Goal: Information Seeking & Learning: Learn about a topic

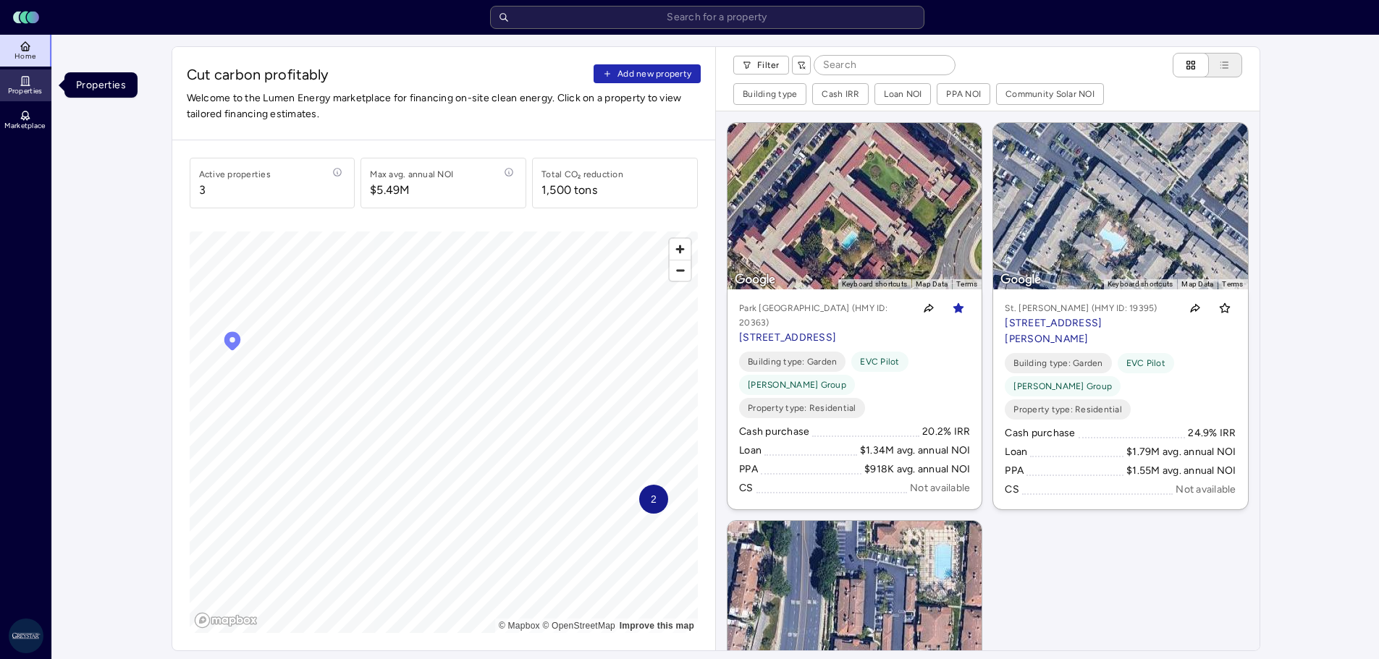
click at [22, 83] on icon at bounding box center [25, 81] width 7 height 9
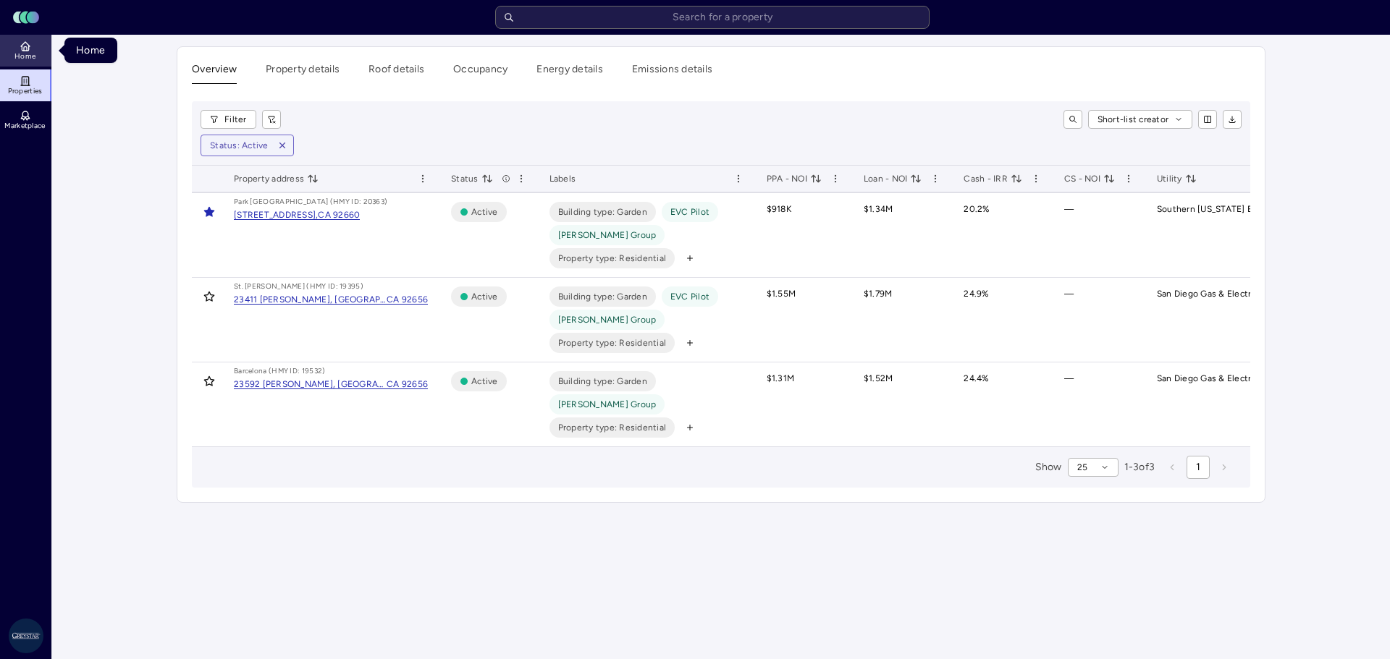
click at [30, 53] on span "Home" at bounding box center [24, 56] width 21 height 9
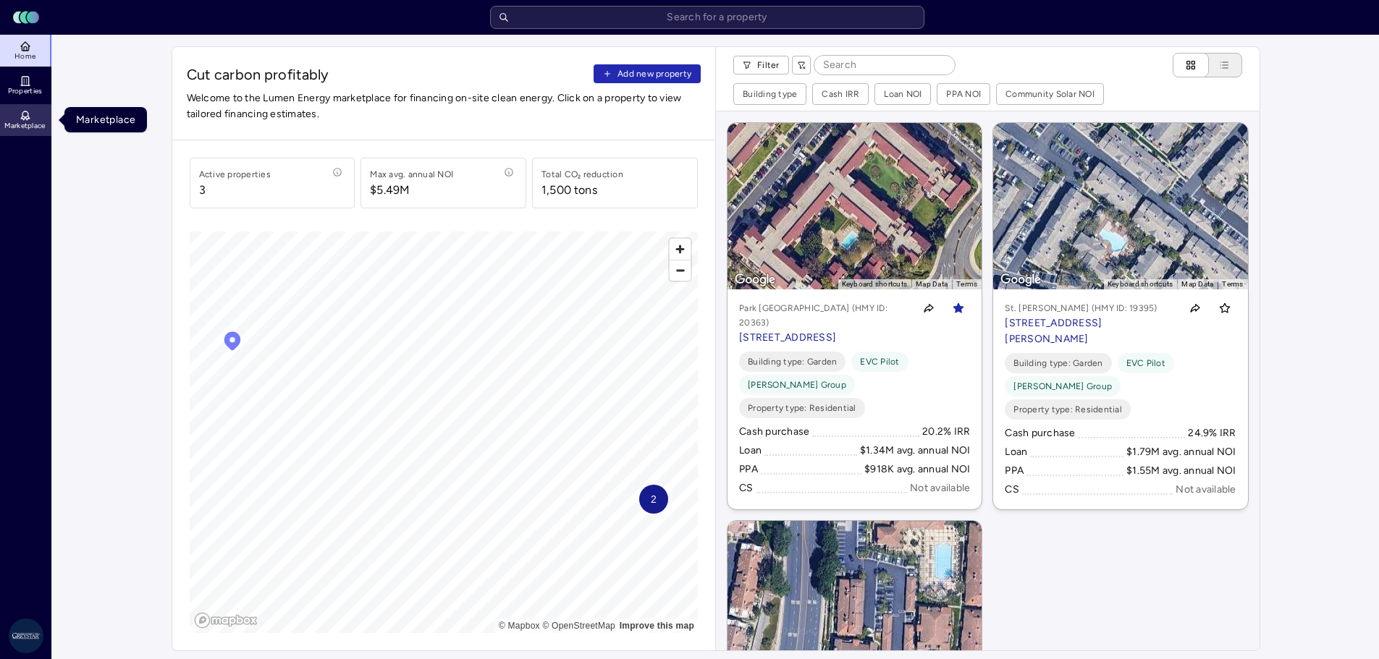
click at [21, 114] on icon at bounding box center [26, 116] width 12 height 12
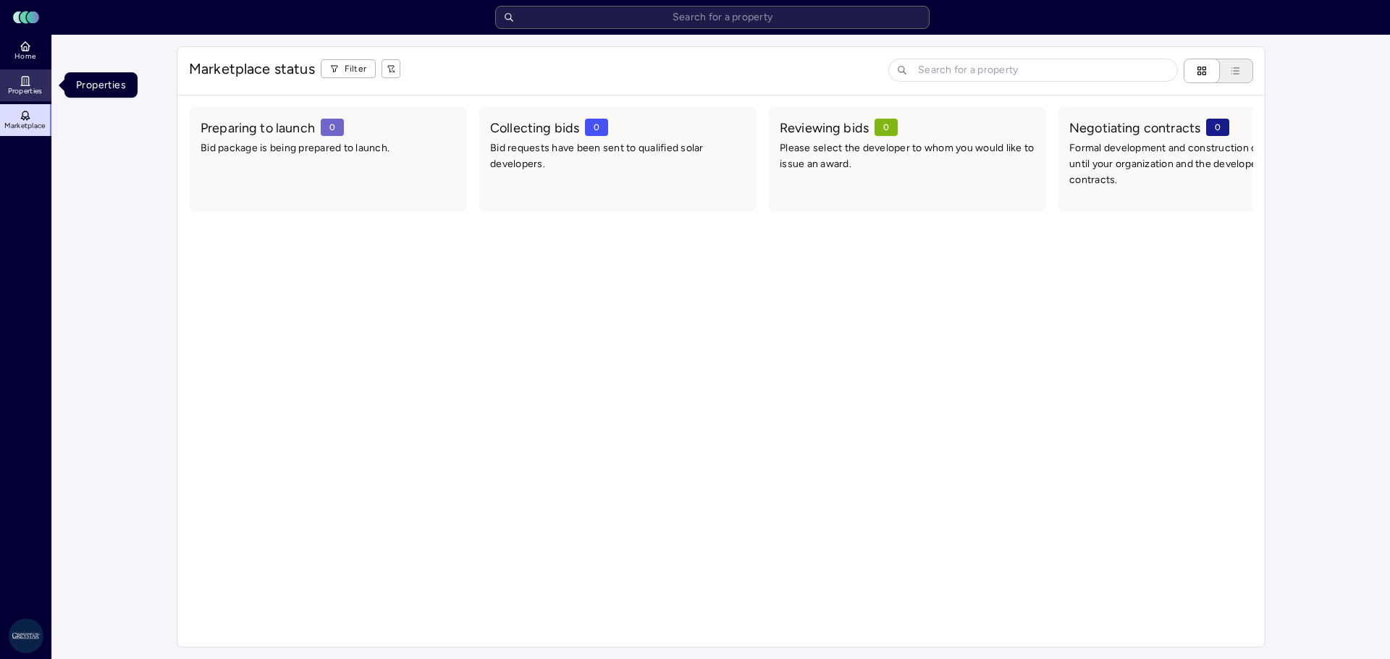
click at [22, 85] on icon at bounding box center [25, 81] width 7 height 9
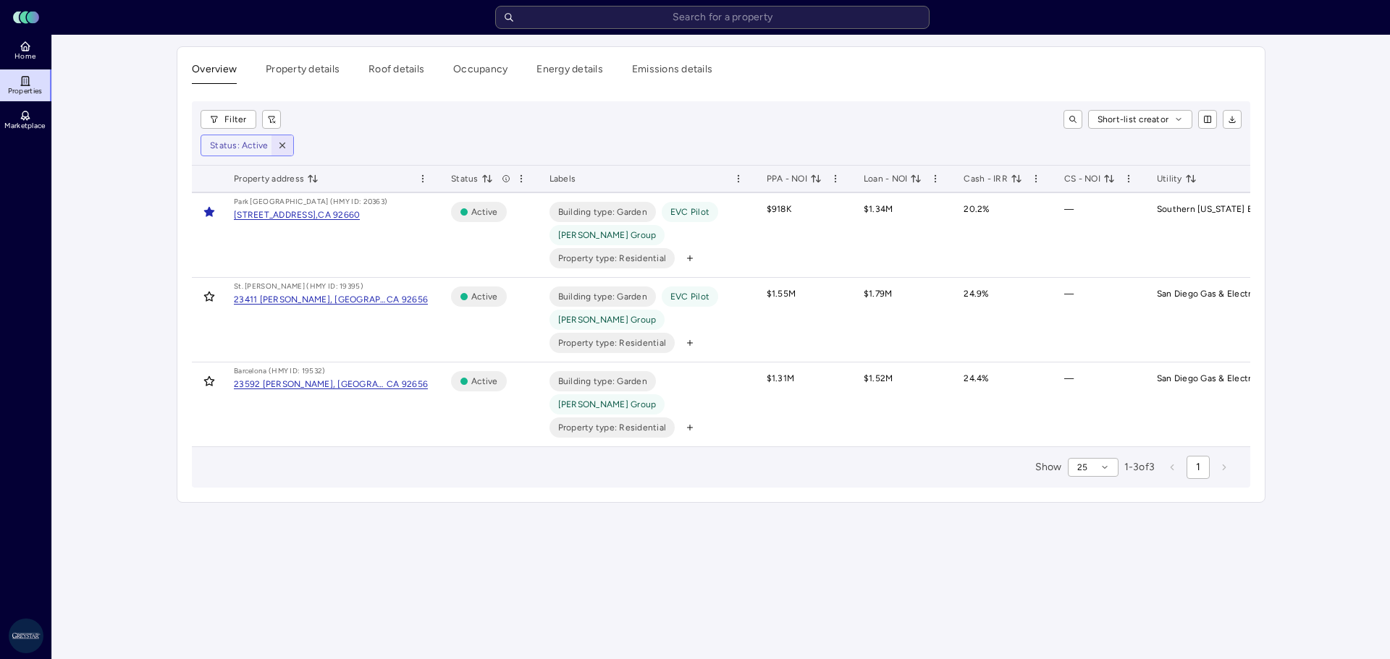
click at [282, 145] on icon "button" at bounding box center [281, 145] width 5 height 5
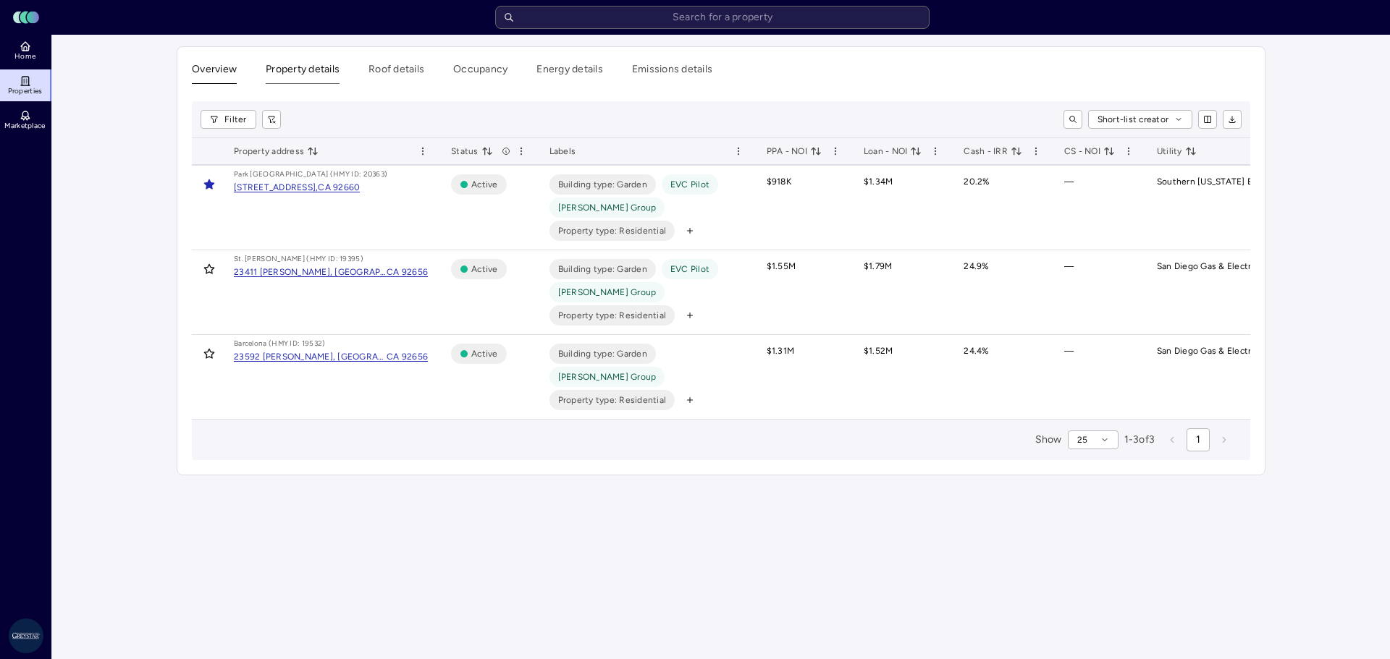
click at [299, 64] on button "Property details" at bounding box center [303, 73] width 74 height 22
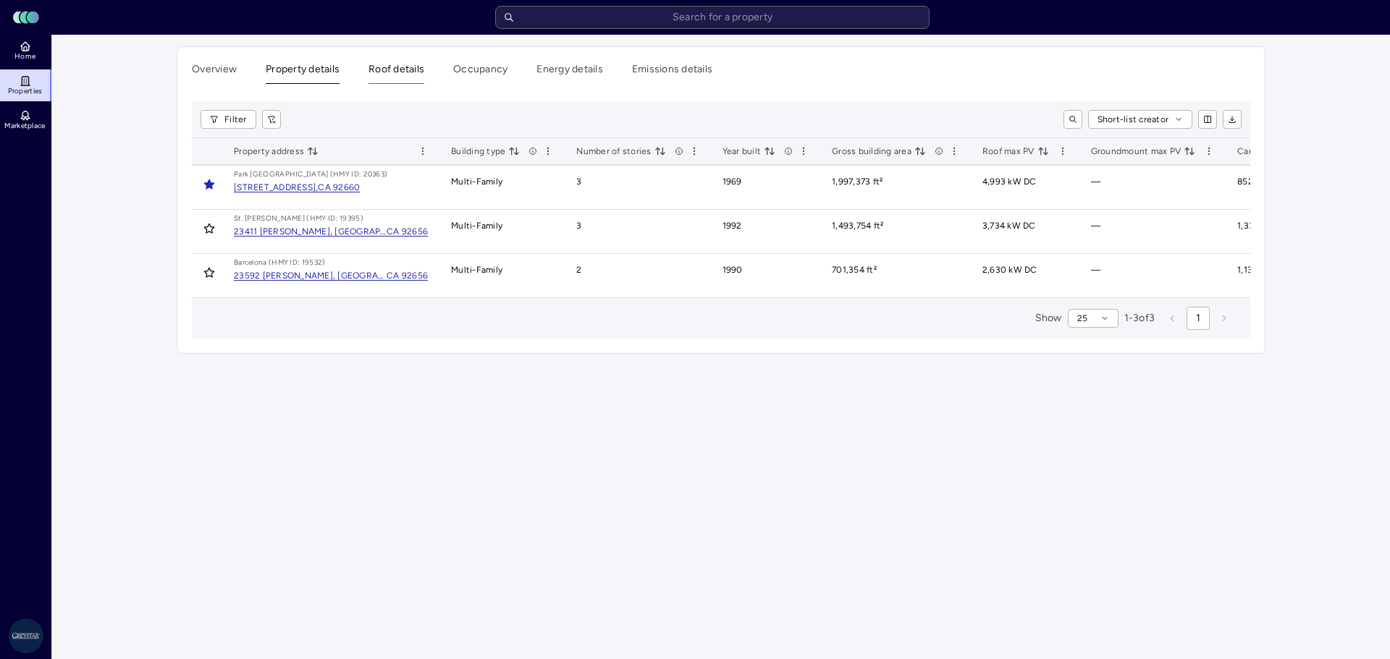
click at [399, 77] on button "Roof details" at bounding box center [396, 73] width 56 height 22
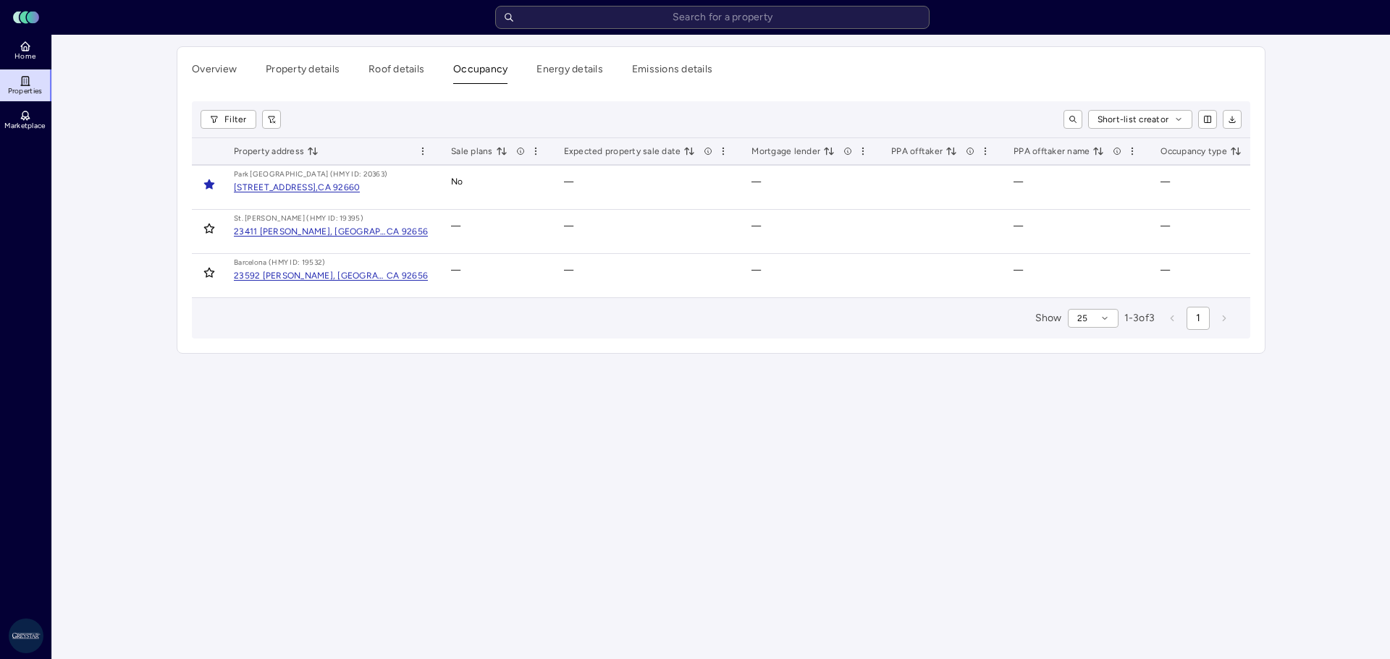
click at [471, 65] on button "Occupancy" at bounding box center [480, 73] width 54 height 22
click at [535, 67] on div "Overview Property details Roof details Occupancy Energy details Emissions detai…" at bounding box center [721, 73] width 1058 height 22
click at [646, 76] on button "Emissions details" at bounding box center [672, 73] width 80 height 22
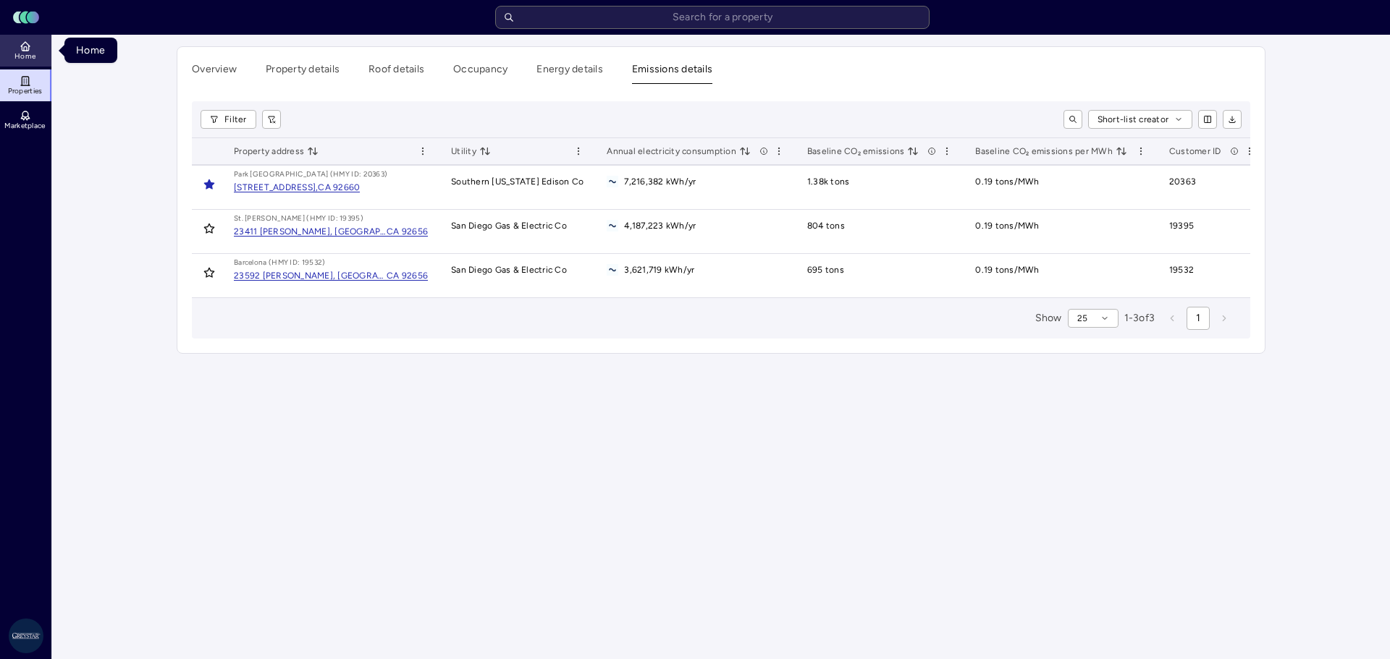
click at [25, 54] on span "Home" at bounding box center [24, 56] width 21 height 9
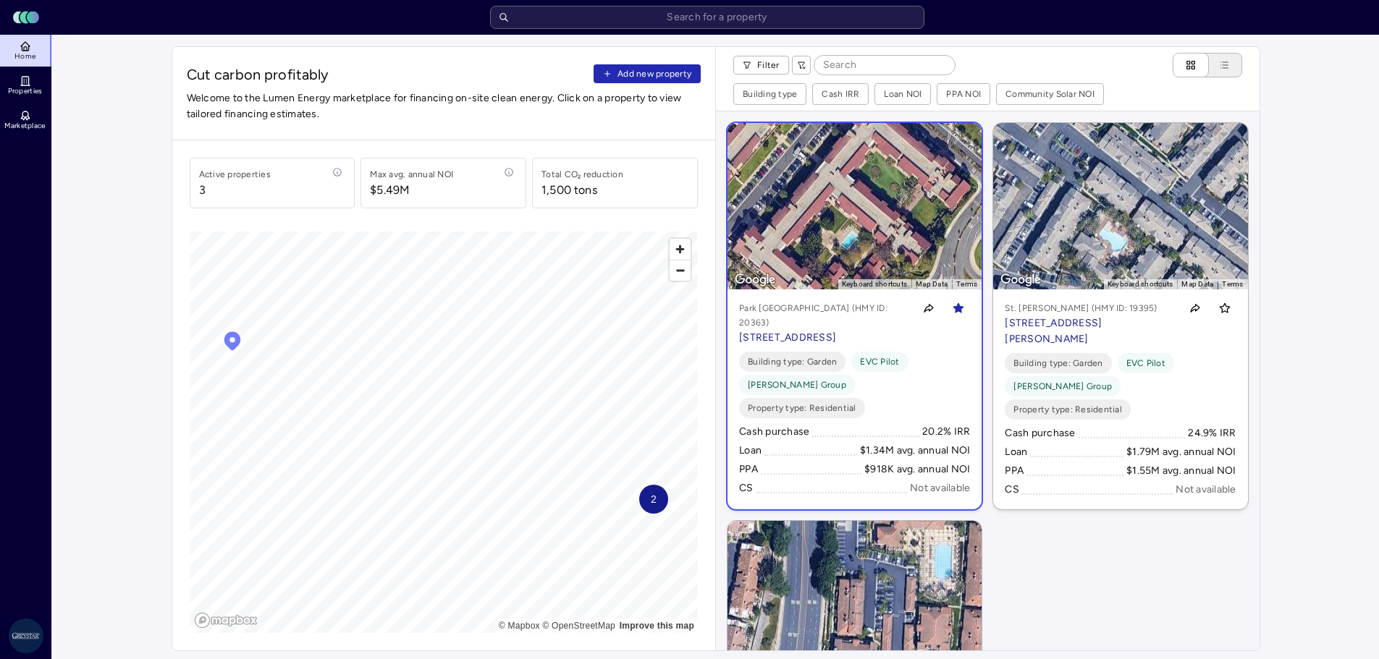
click at [749, 330] on p "[STREET_ADDRESS]" at bounding box center [823, 338] width 169 height 16
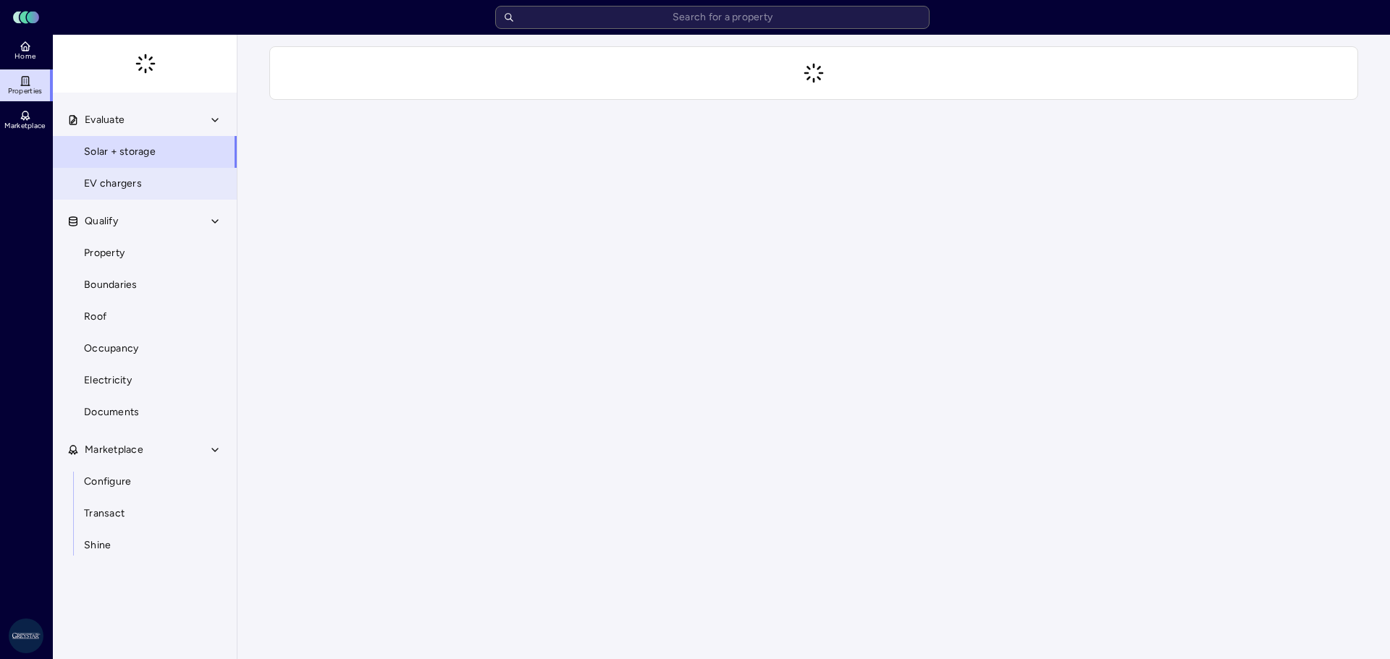
click at [116, 185] on span "EV chargers" at bounding box center [113, 184] width 58 height 16
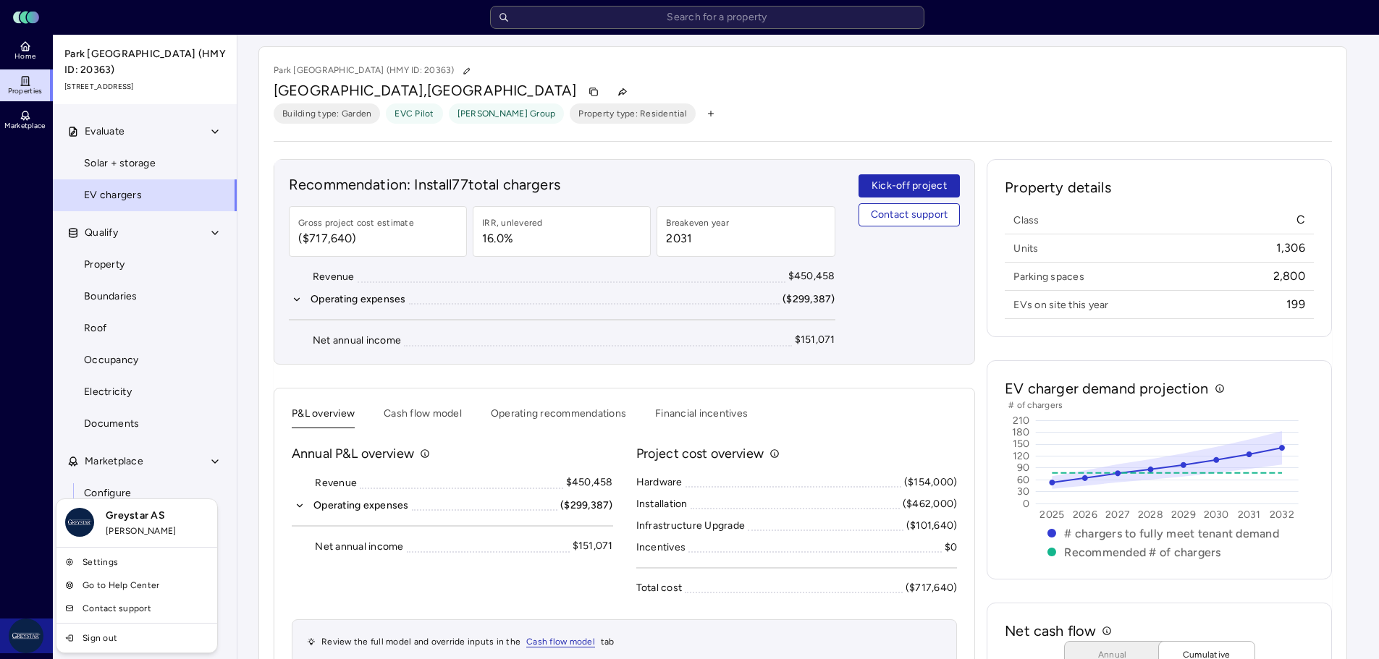
click at [22, 636] on html "Toggle Sidebar Lumen Energy Logo Home Properties Marketplace Greystar AS Jonas …" at bounding box center [689, 442] width 1379 height 885
click at [7, 423] on html "Toggle Sidebar Lumen Energy Logo Home Properties Marketplace Greystar AS Jonas …" at bounding box center [695, 442] width 1390 height 885
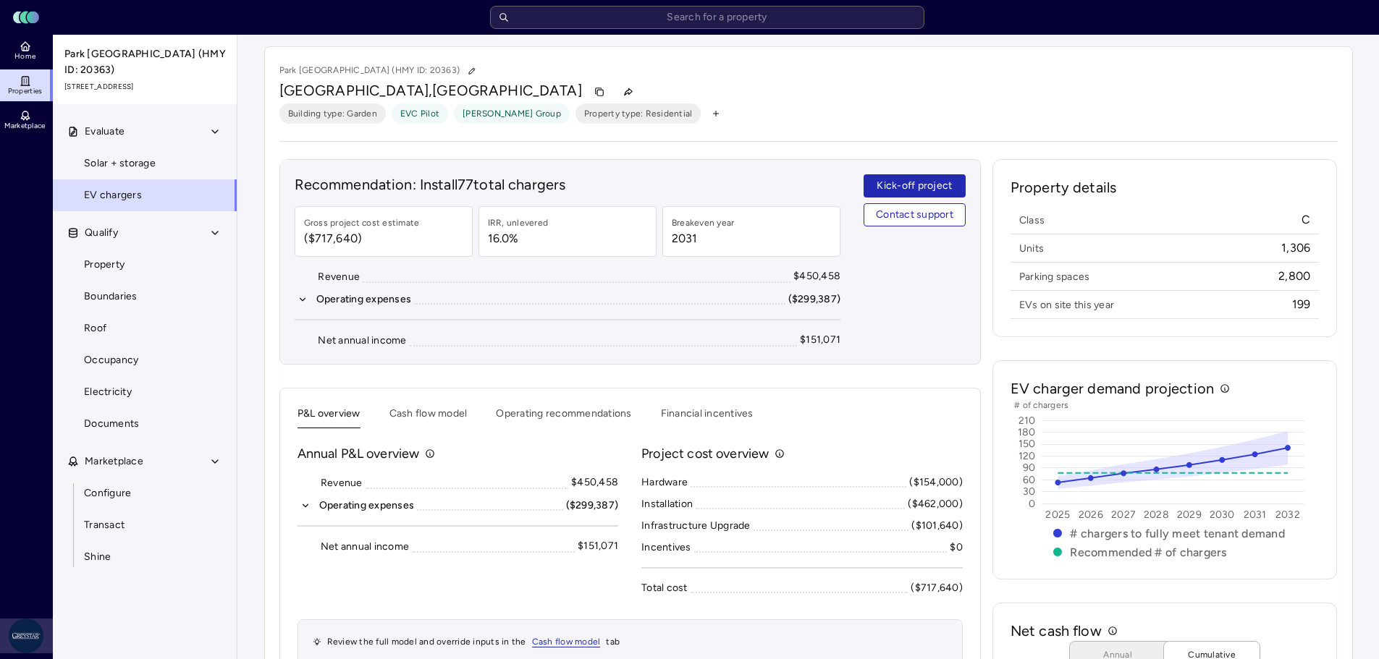
click at [37, 634] on html "Toggle Sidebar Lumen Energy Logo Home Properties Marketplace Greystar AS Jonas …" at bounding box center [689, 442] width 1379 height 885
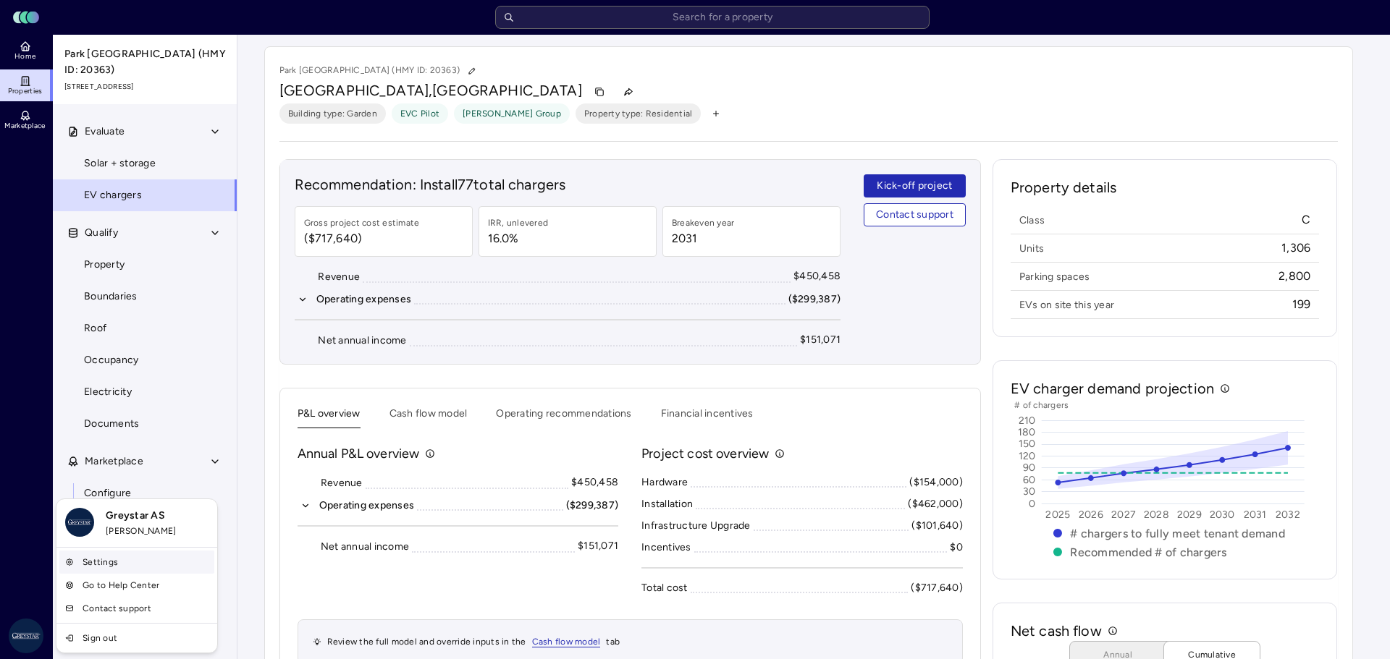
click at [88, 564] on link "Settings" at bounding box center [136, 562] width 155 height 23
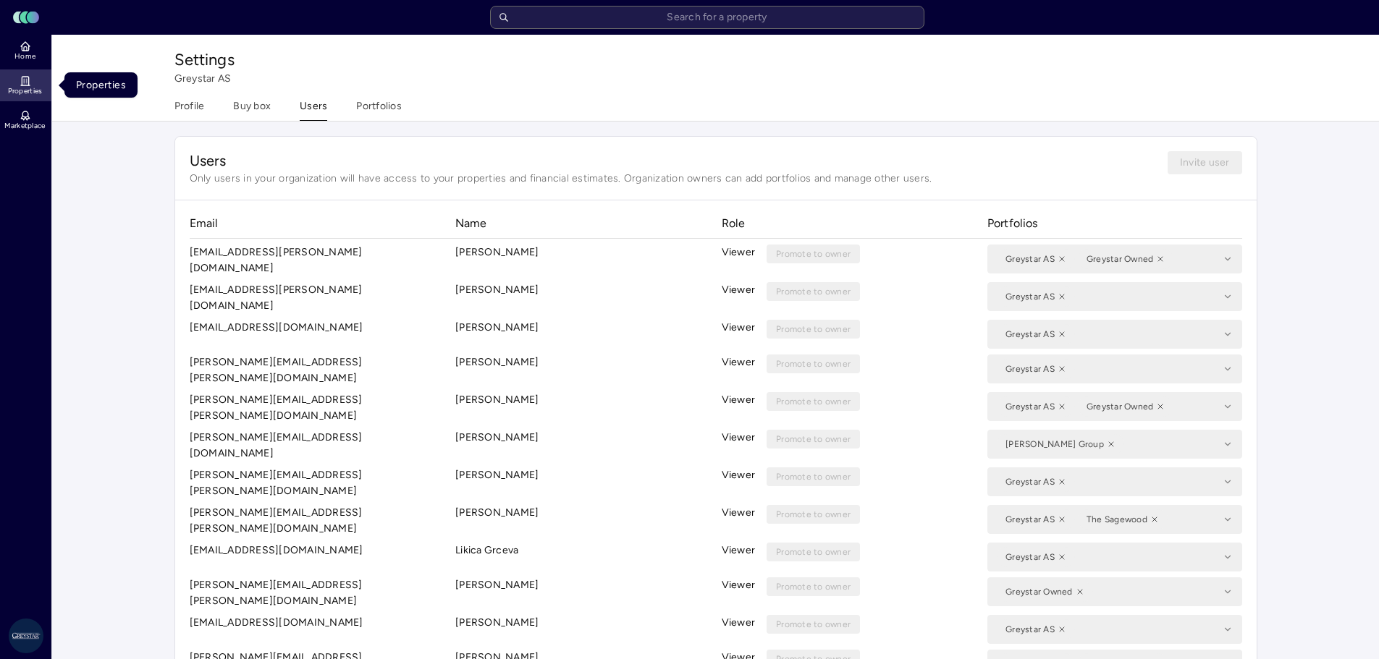
click at [20, 83] on icon at bounding box center [26, 81] width 12 height 12
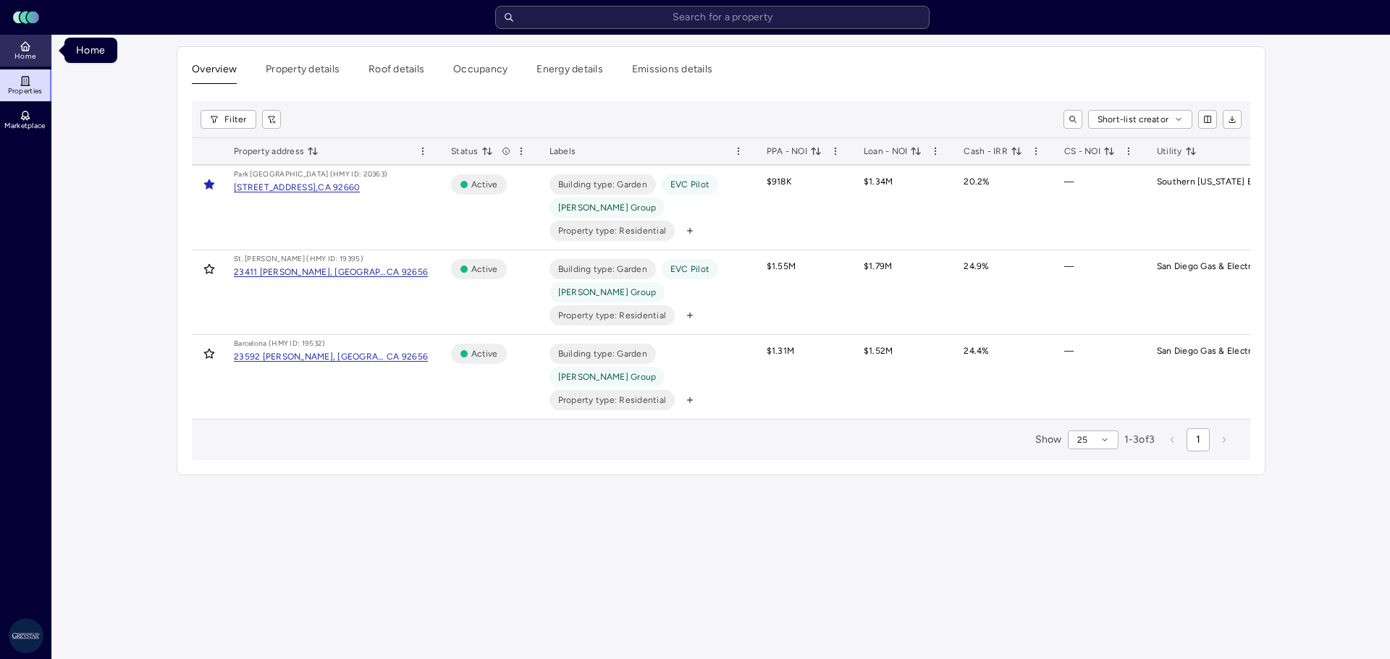
click at [25, 52] on span "Home" at bounding box center [24, 56] width 21 height 9
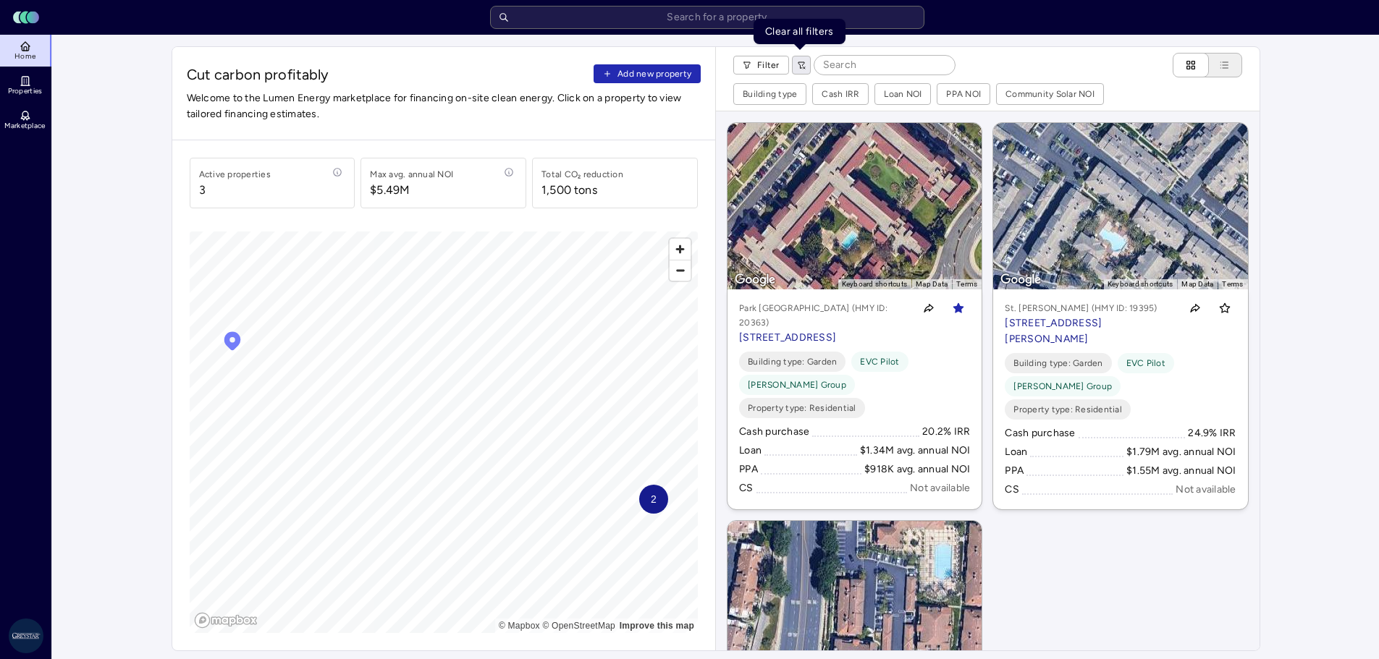
click at [805, 62] on button "button" at bounding box center [801, 65] width 19 height 19
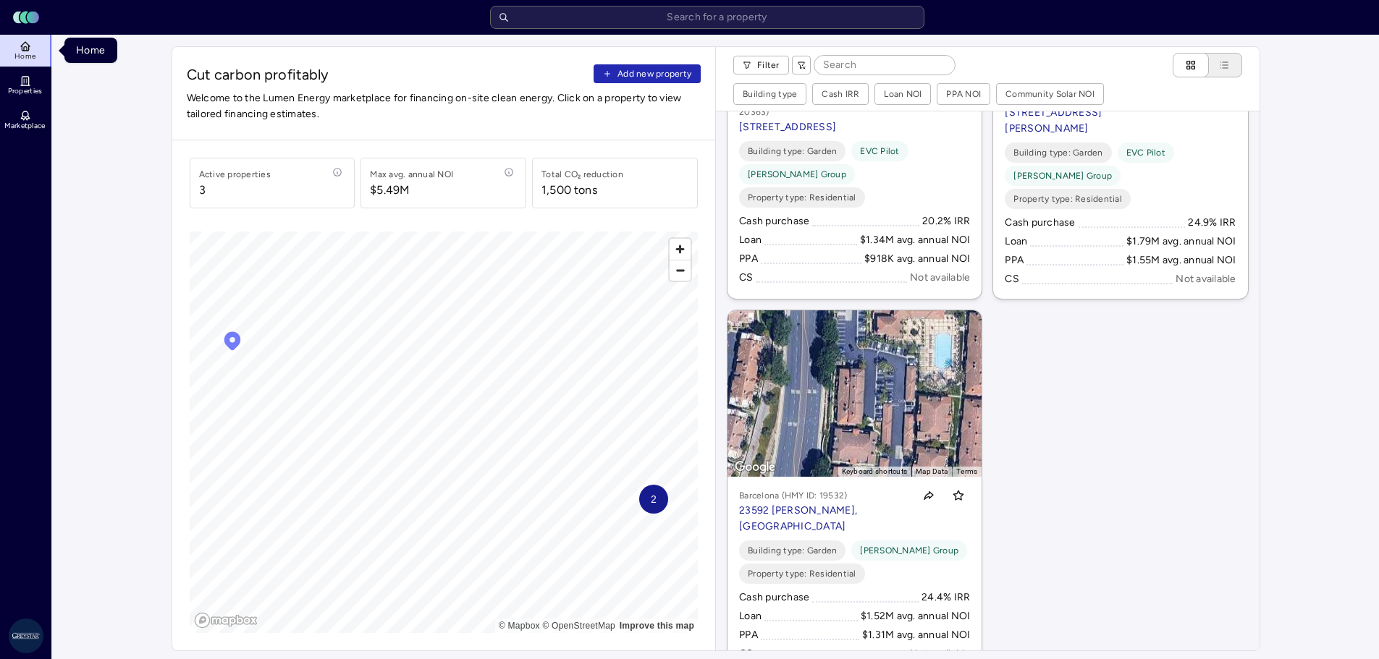
click at [20, 48] on icon at bounding box center [26, 47] width 12 height 12
click at [22, 85] on icon at bounding box center [25, 81] width 7 height 9
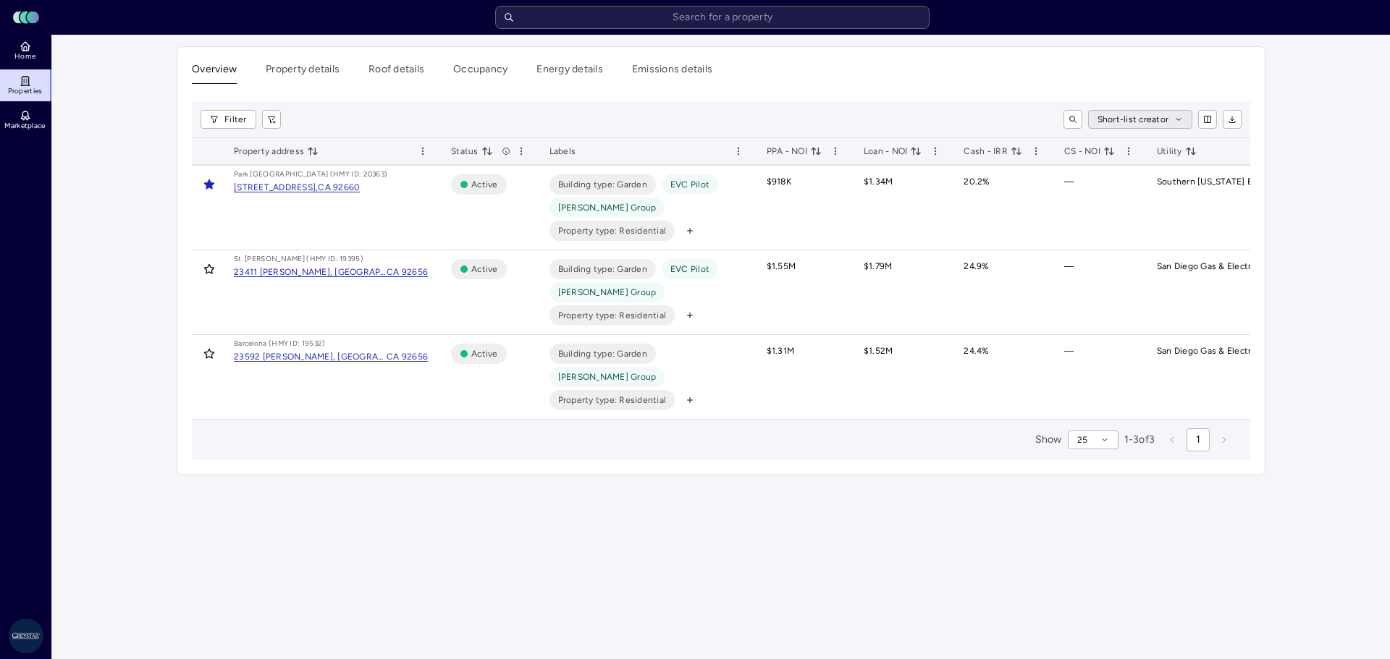
click at [1184, 118] on html "Toggle Sidebar Lumen Energy Logo Home Properties Marketplace Greystar AS Jonas …" at bounding box center [695, 329] width 1390 height 659
click at [1329, 174] on html "Toggle Sidebar Lumen Energy Logo Home Properties Marketplace Greystar AS Jonas …" at bounding box center [695, 329] width 1390 height 659
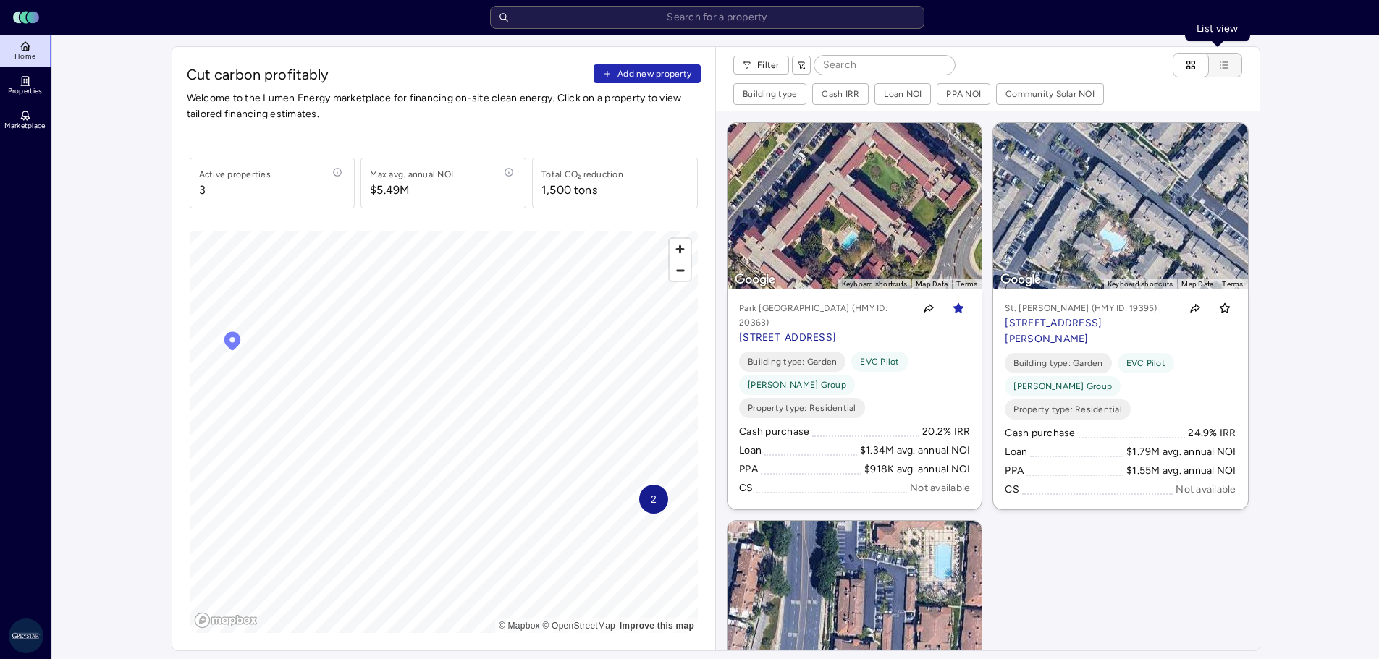
click at [1221, 62] on icon "List view" at bounding box center [1224, 65] width 12 height 12
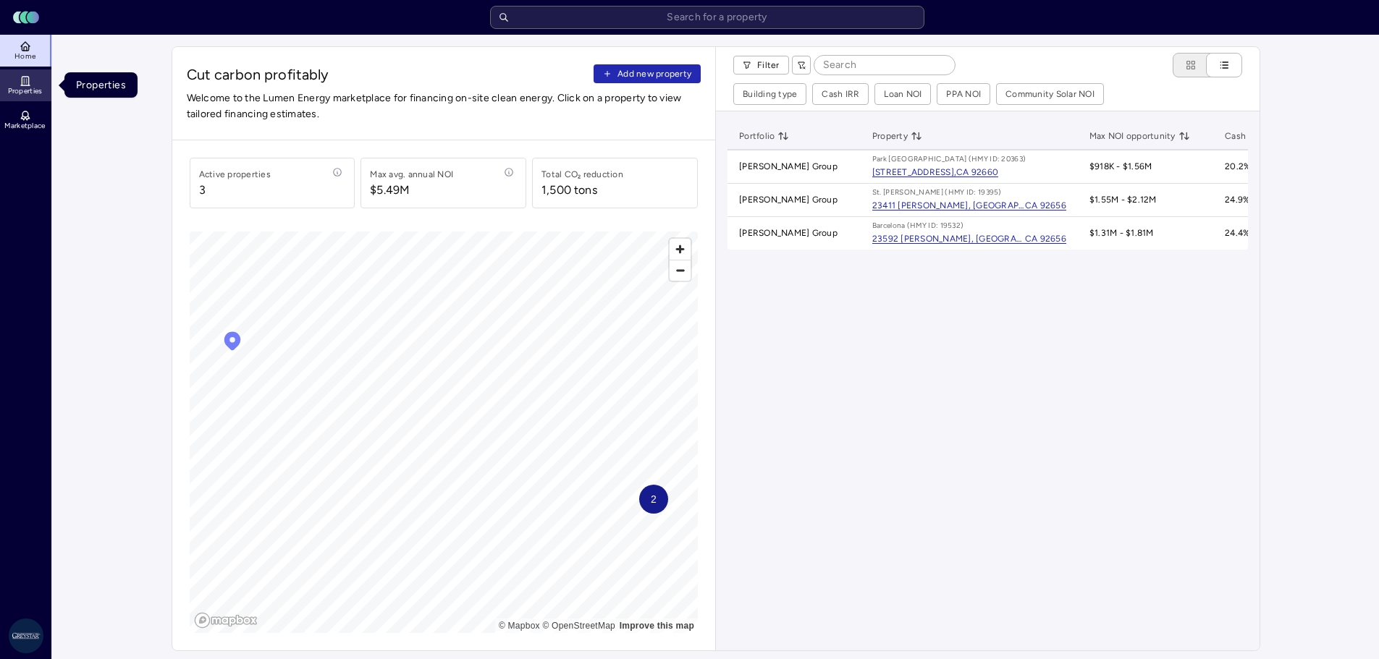
click at [29, 91] on span "Properties" at bounding box center [25, 91] width 35 height 9
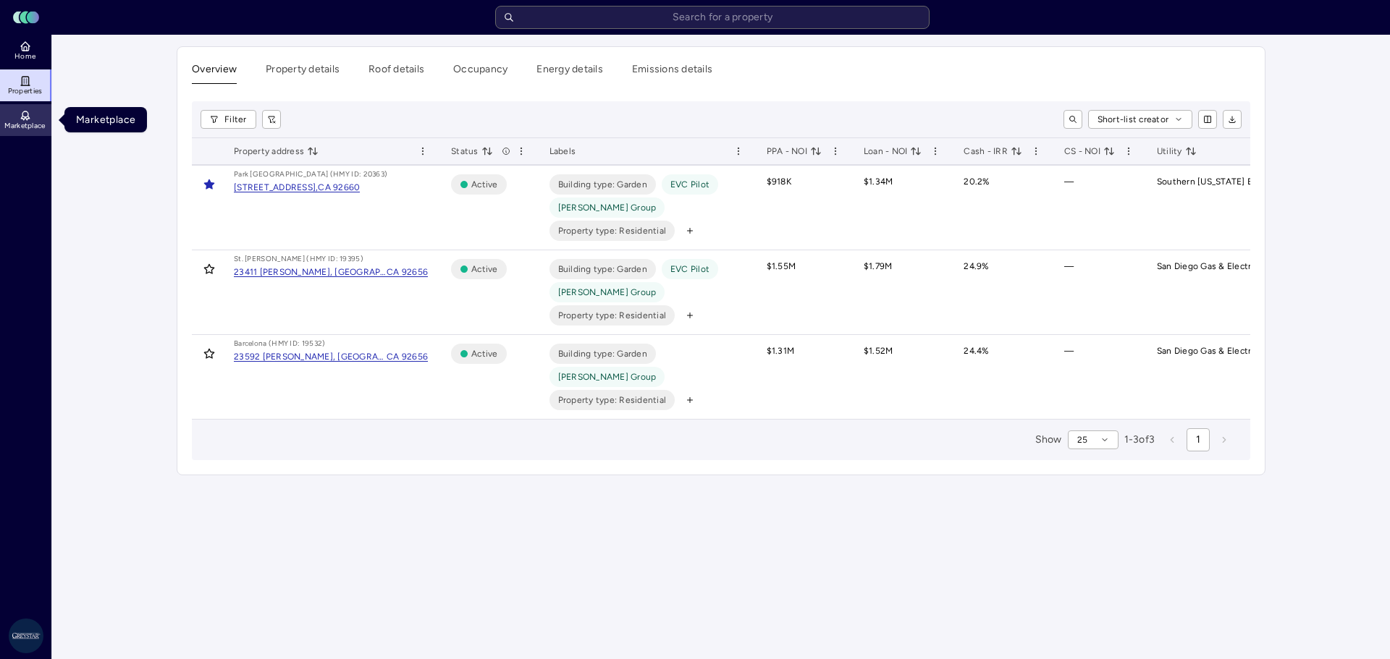
click at [28, 119] on icon at bounding box center [26, 116] width 12 height 12
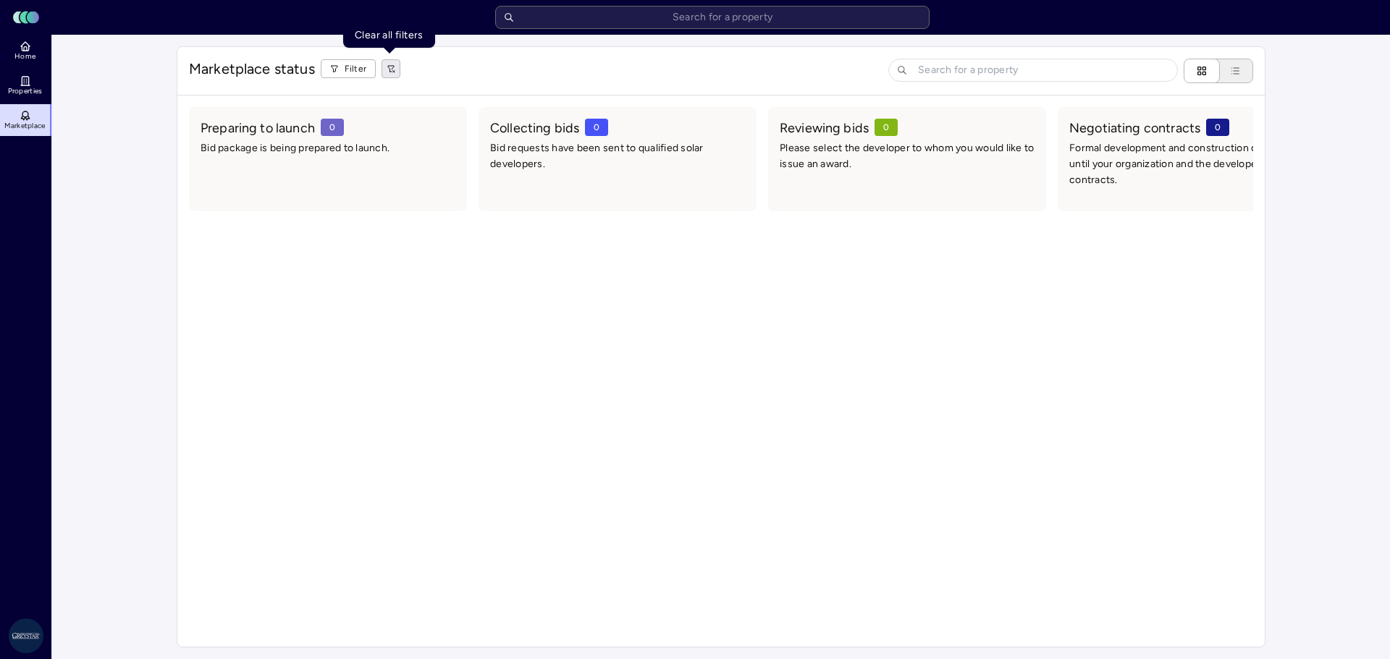
click at [387, 64] on icon "button" at bounding box center [390, 68] width 9 height 9
click at [25, 637] on html "Toggle Sidebar Lumen Energy Logo Home Properties Marketplace Greystar AS Jonas …" at bounding box center [695, 329] width 1390 height 659
click at [116, 557] on link "Settings" at bounding box center [136, 562] width 155 height 23
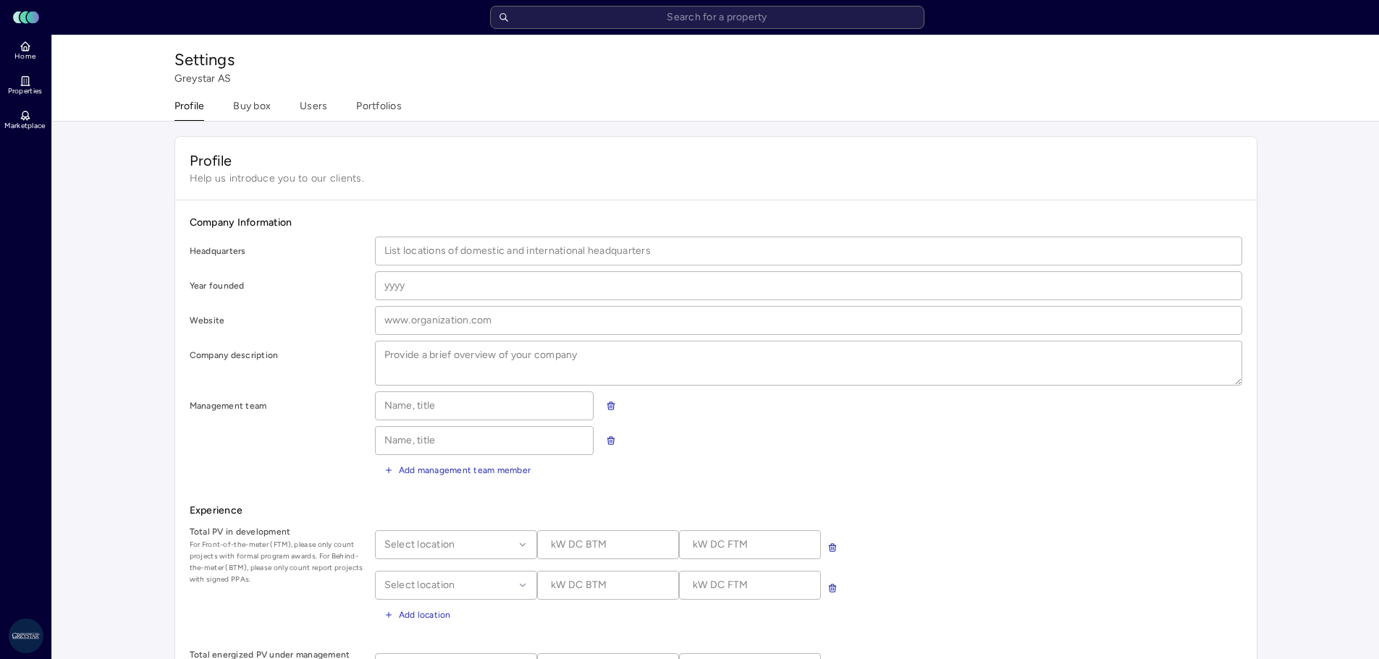
click at [190, 106] on button "Profile" at bounding box center [189, 109] width 30 height 22
click at [245, 109] on box "Buy box" at bounding box center [252, 109] width 38 height 22
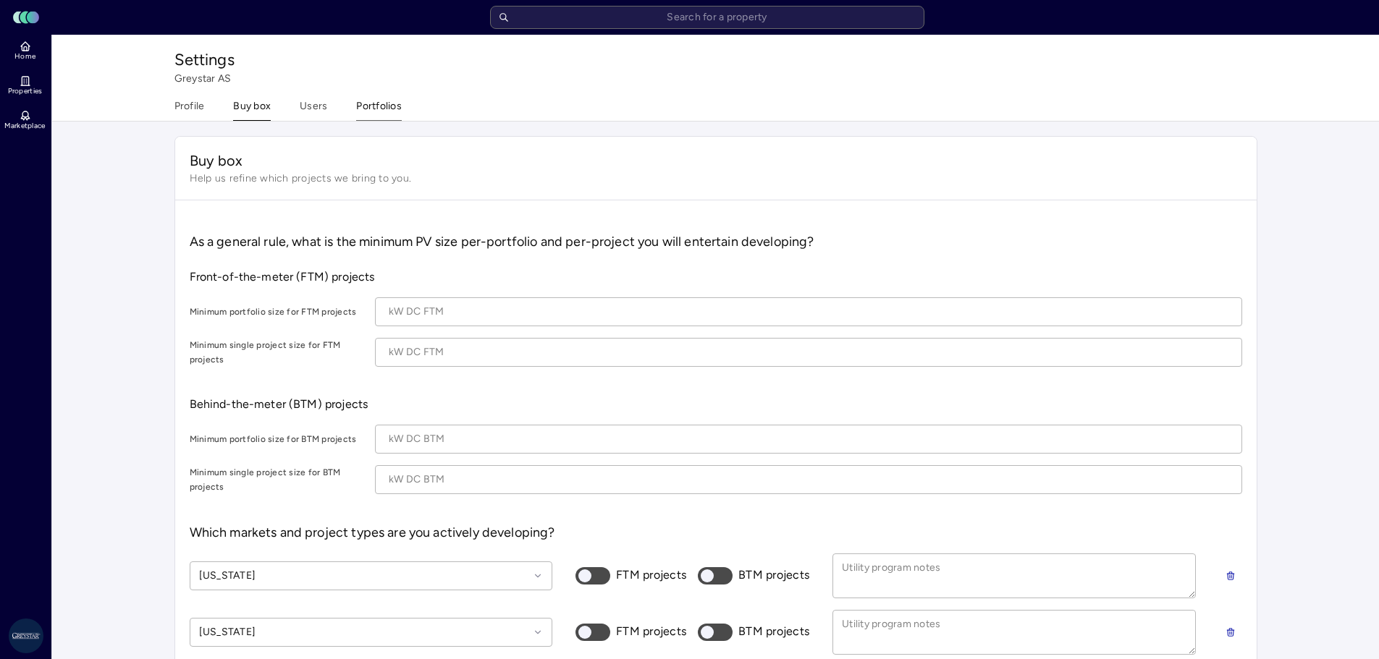
click at [362, 111] on button "Portfolios" at bounding box center [379, 109] width 46 height 22
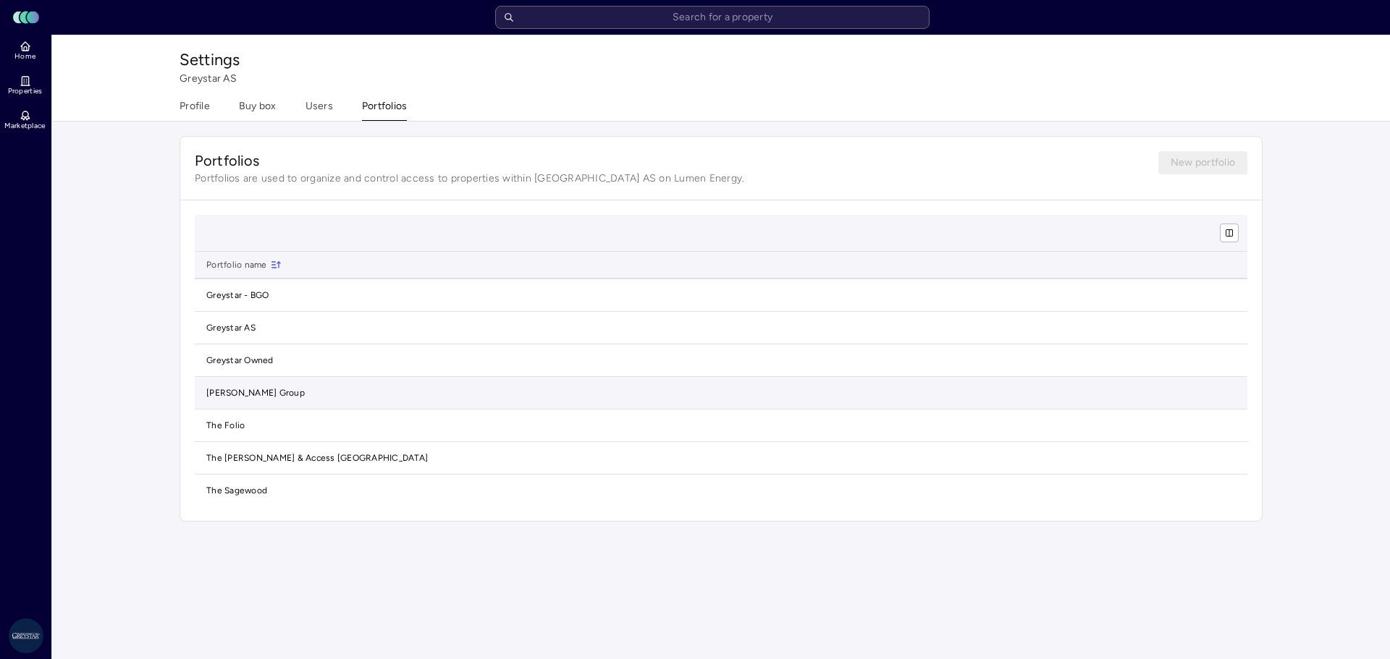
click at [232, 393] on td "[PERSON_NAME] Group" at bounding box center [721, 393] width 1052 height 33
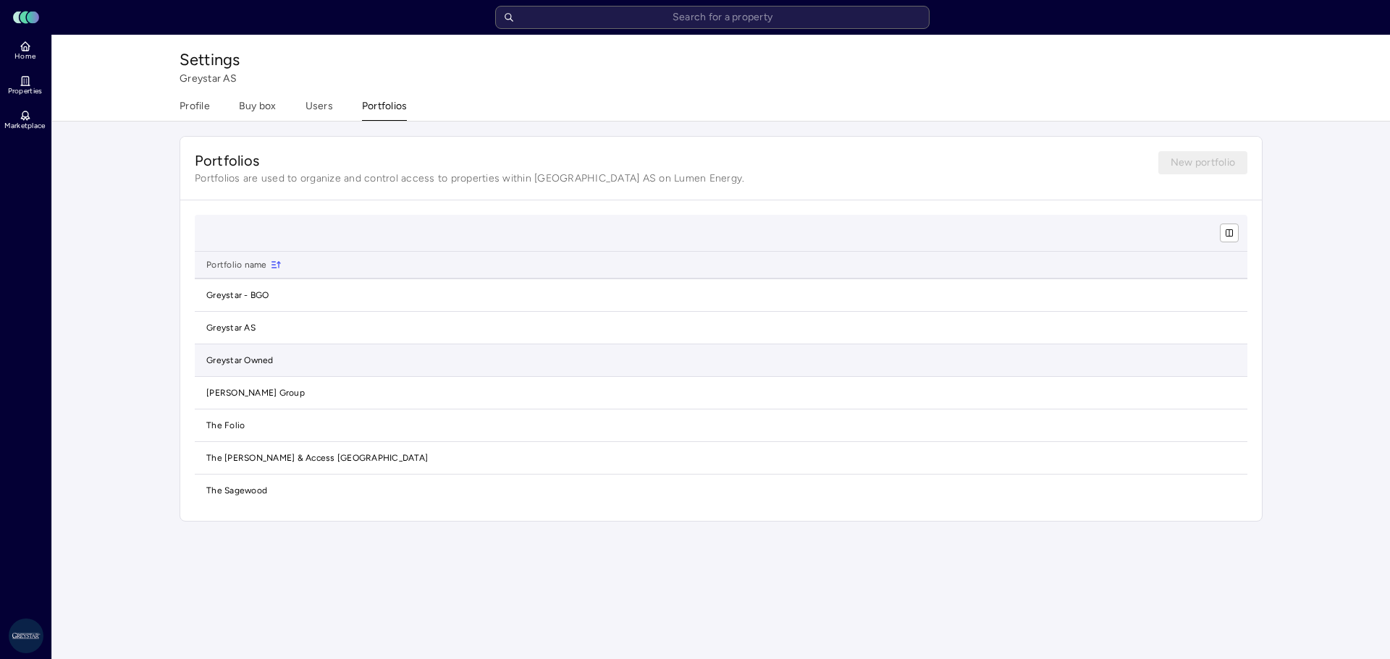
click at [232, 360] on td "Greystar Owned" at bounding box center [721, 360] width 1052 height 33
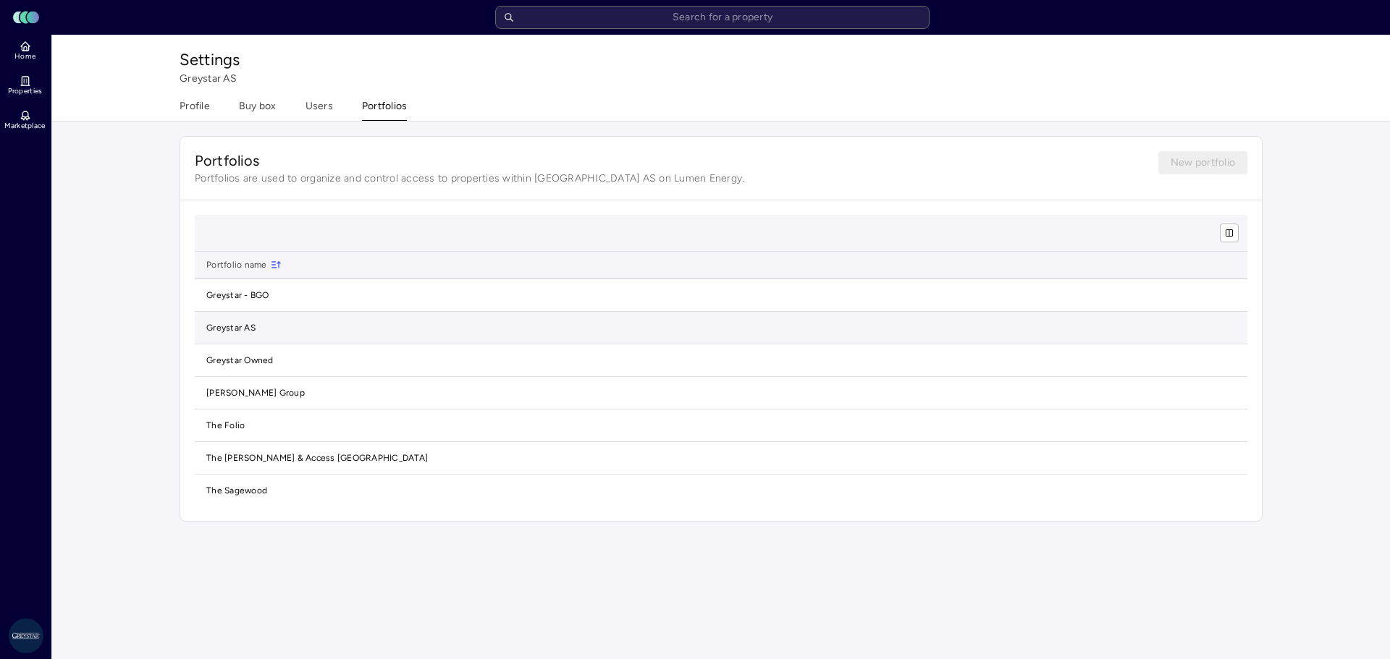
click at [234, 330] on td "Greystar AS" at bounding box center [721, 328] width 1052 height 33
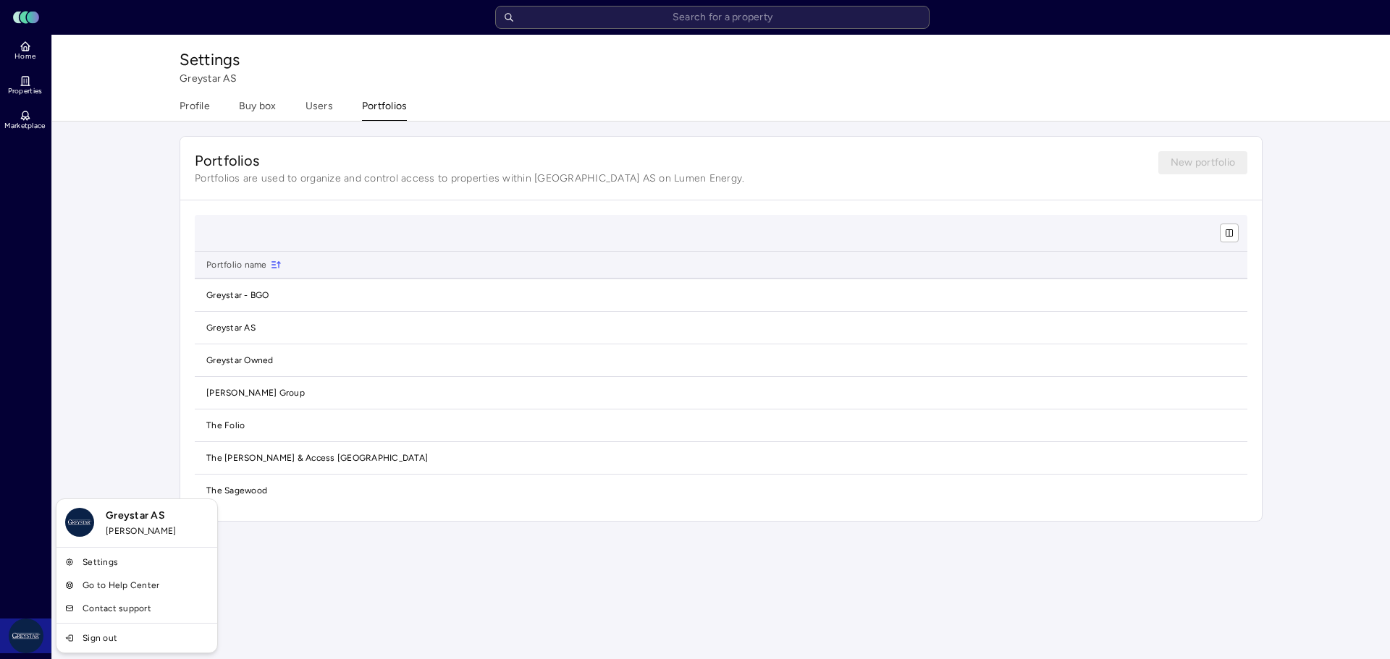
click at [28, 637] on html "Toggle Sidebar Lumen Energy Logo Home Properties Marketplace Greystar AS Jonas …" at bounding box center [695, 329] width 1390 height 659
click at [123, 517] on span "Greystar AS" at bounding box center [157, 516] width 103 height 16
click at [105, 555] on link "Settings" at bounding box center [136, 562] width 155 height 23
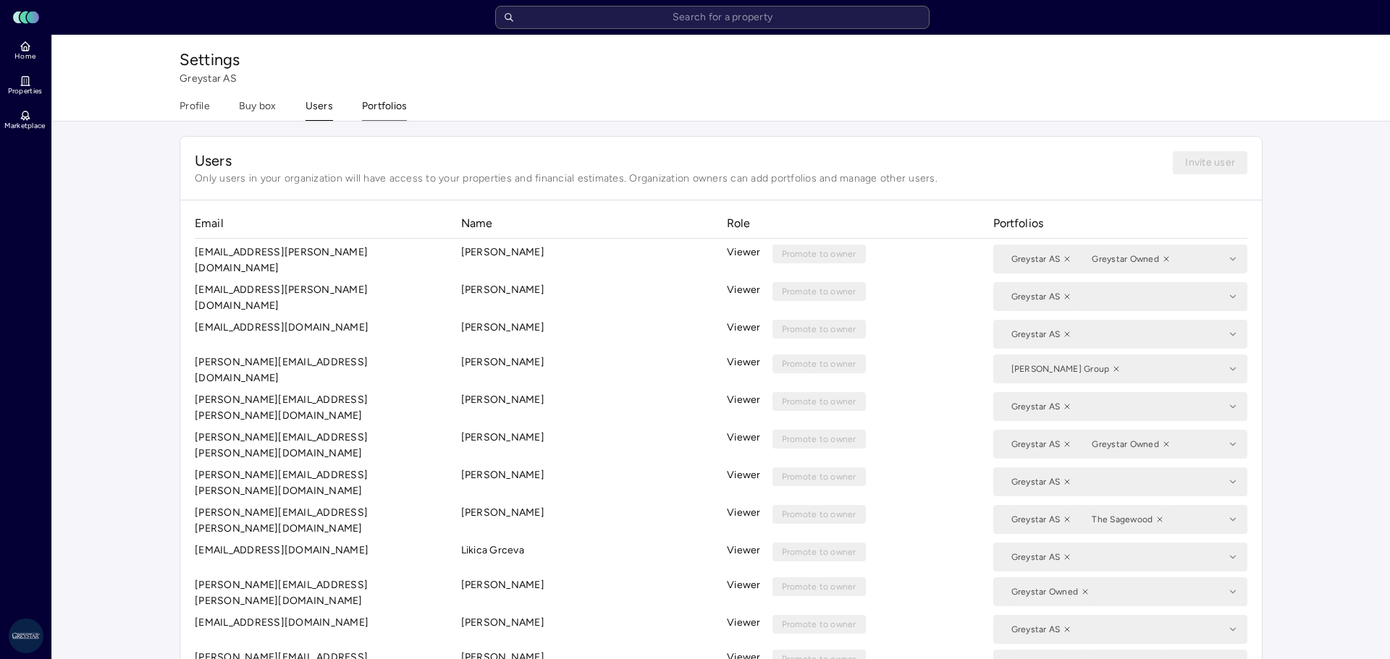
click at [391, 108] on button "Portfolios" at bounding box center [385, 109] width 46 height 22
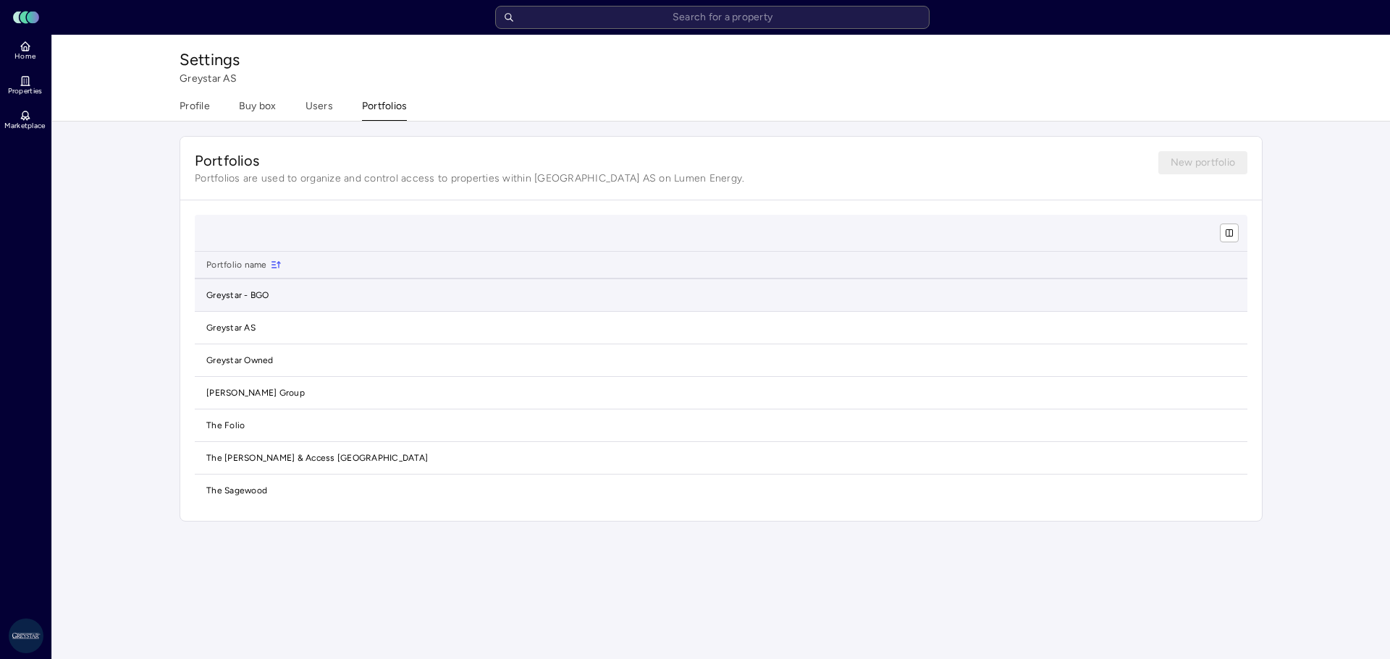
click at [233, 304] on td "Greystar - BGO" at bounding box center [721, 295] width 1052 height 33
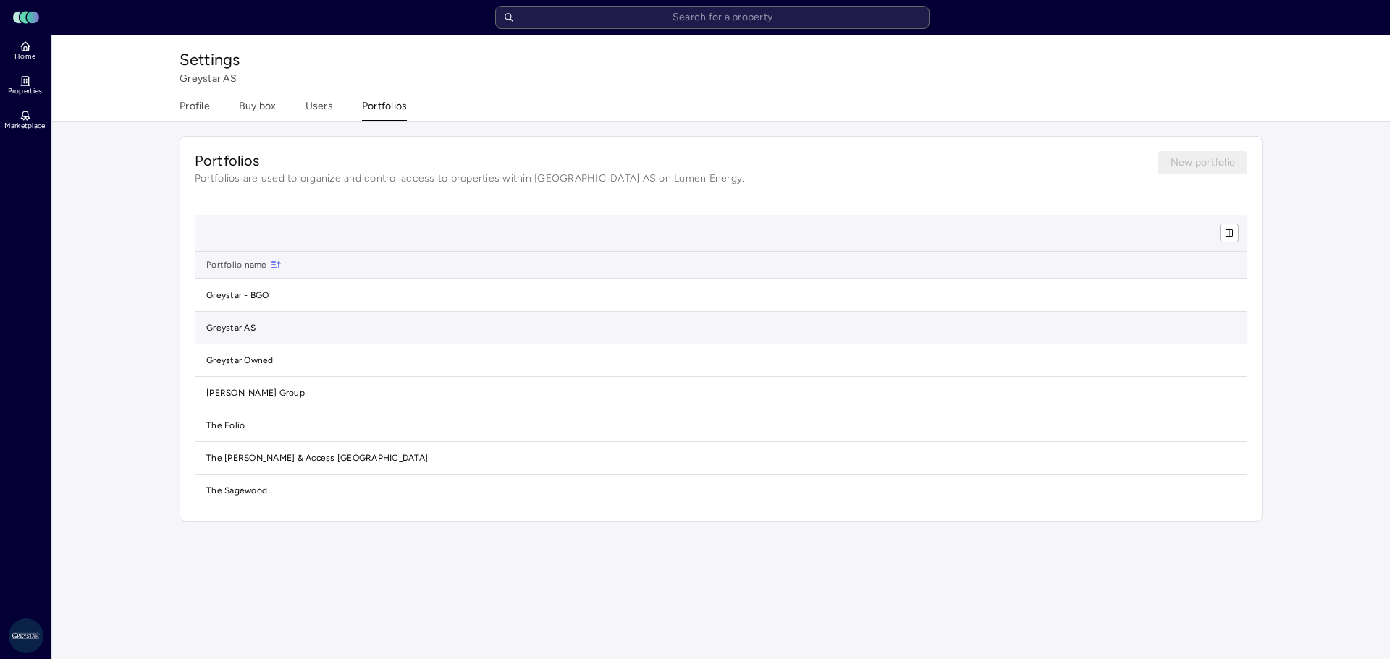
click at [232, 322] on td "Greystar AS" at bounding box center [721, 328] width 1052 height 33
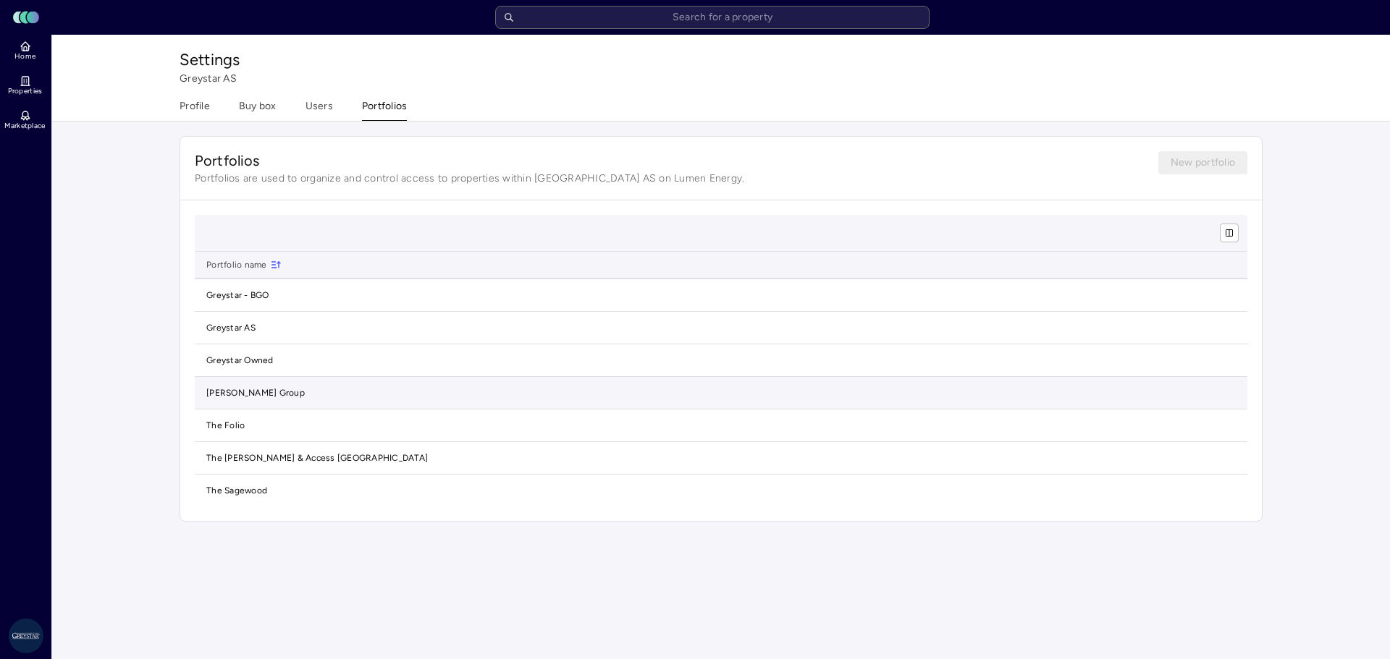
click at [237, 389] on td "[PERSON_NAME] Group" at bounding box center [721, 393] width 1052 height 33
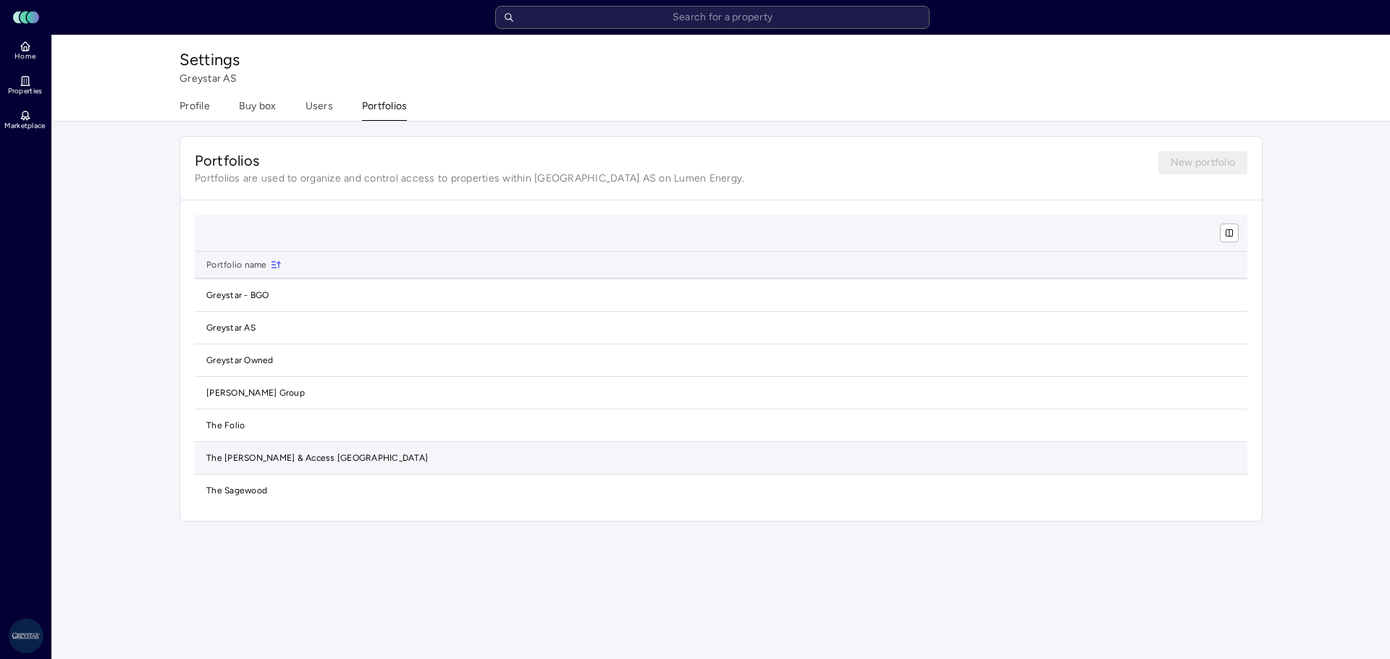
click at [229, 448] on td "The [PERSON_NAME] & Access [GEOGRAPHIC_DATA]" at bounding box center [721, 458] width 1052 height 33
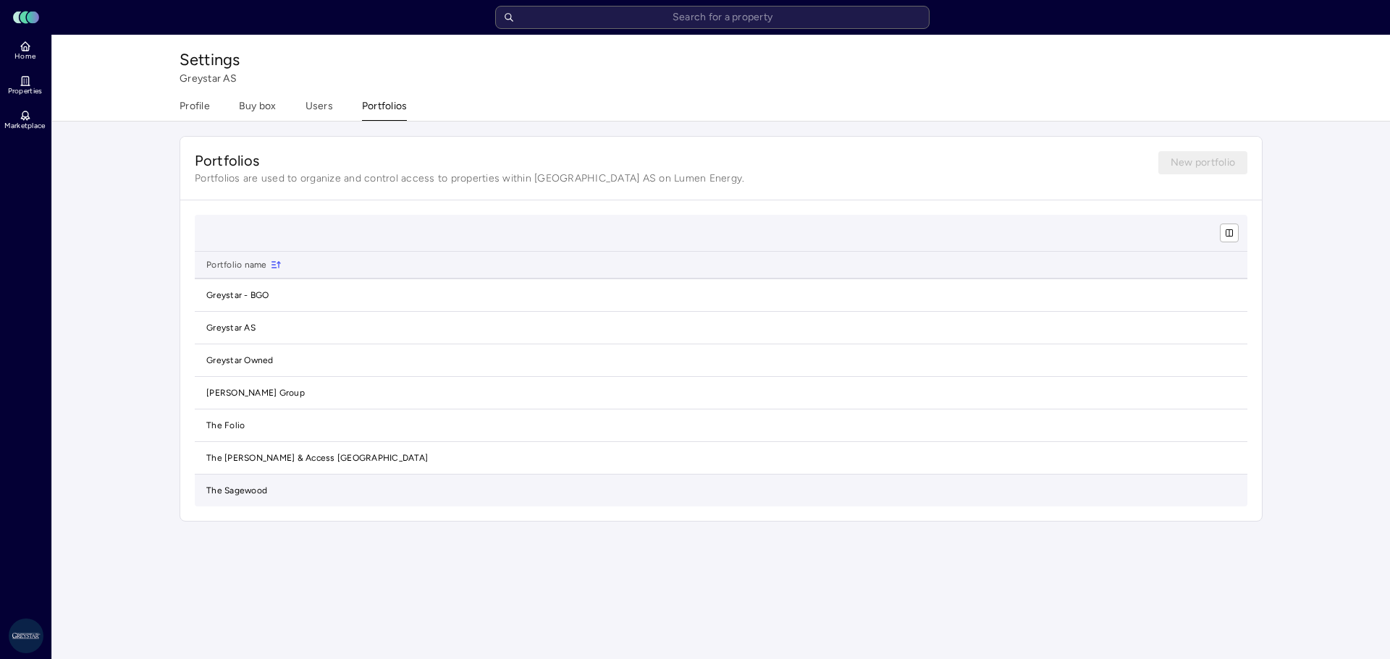
click at [229, 483] on td "The Sagewood" at bounding box center [721, 491] width 1052 height 32
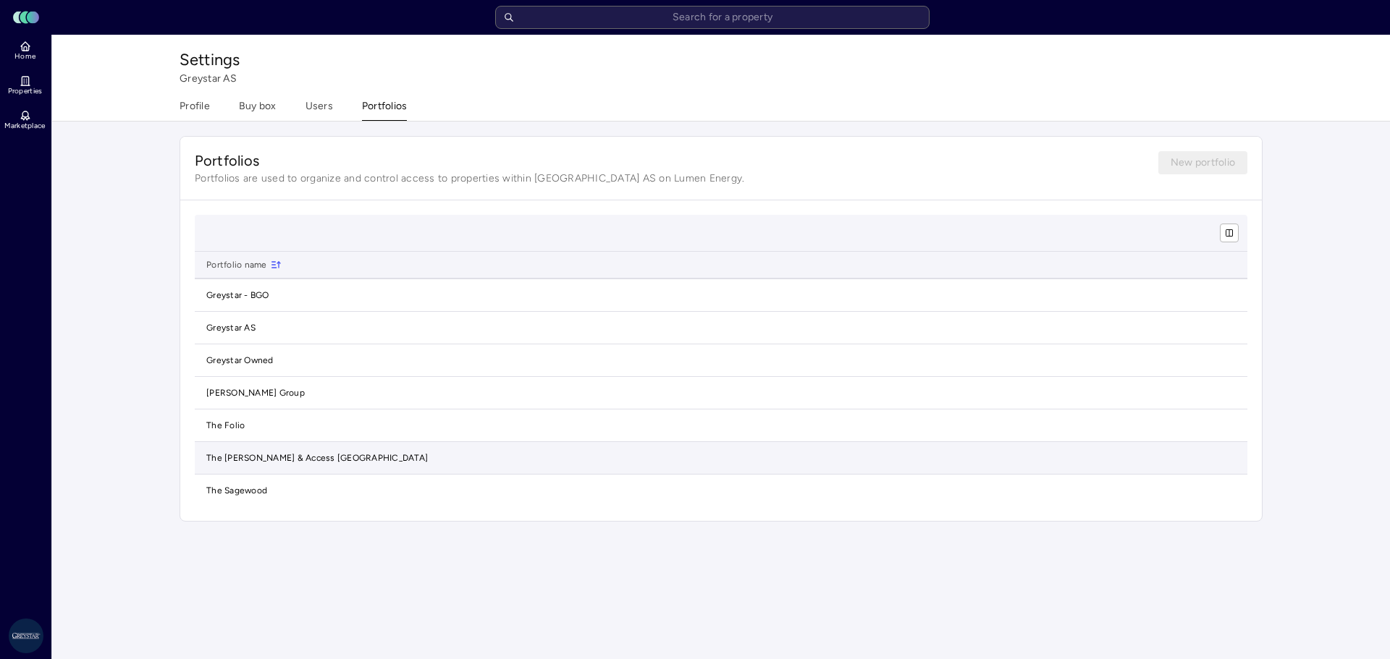
click at [234, 468] on td "The [PERSON_NAME] & Access [GEOGRAPHIC_DATA]" at bounding box center [721, 458] width 1052 height 33
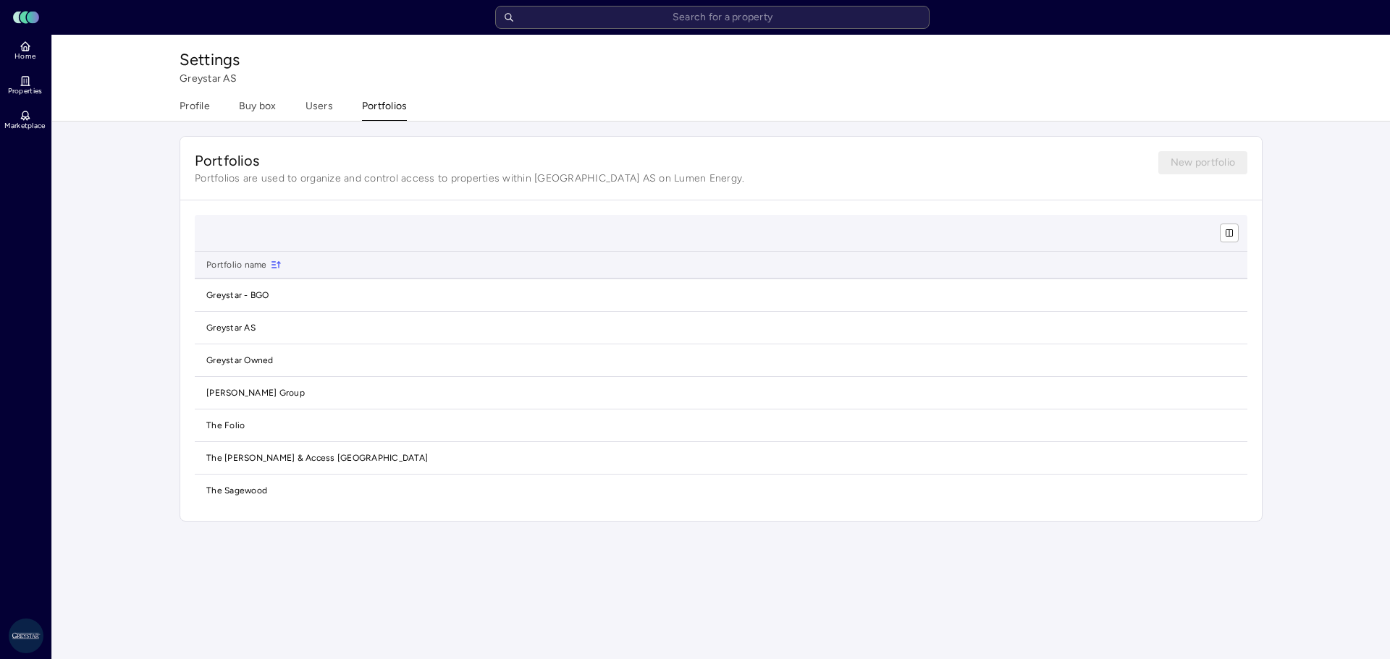
click at [164, 474] on div "Settings Greystar AS Profile Buy box Users Portfolios Portfolios Portfolios are…" at bounding box center [720, 286] width 1337 height 502
click at [21, 122] on span "Marketplace" at bounding box center [24, 126] width 41 height 9
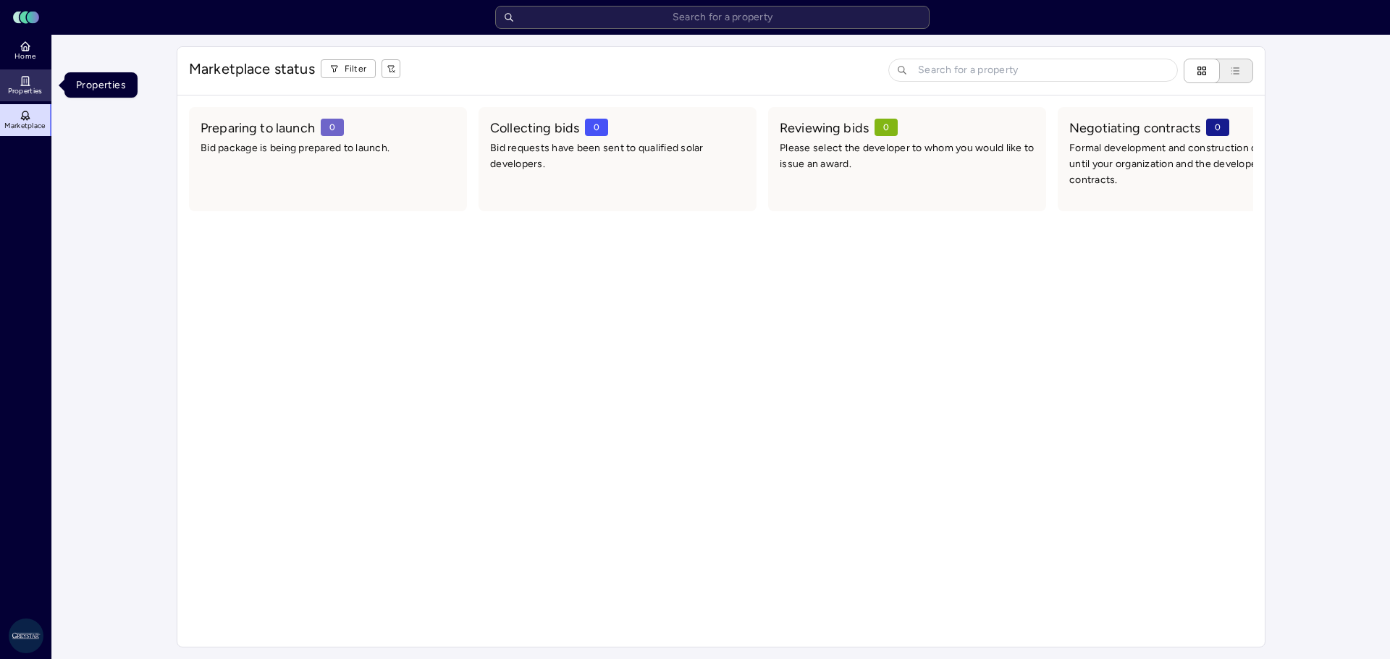
click at [37, 83] on link "Properties" at bounding box center [26, 85] width 53 height 32
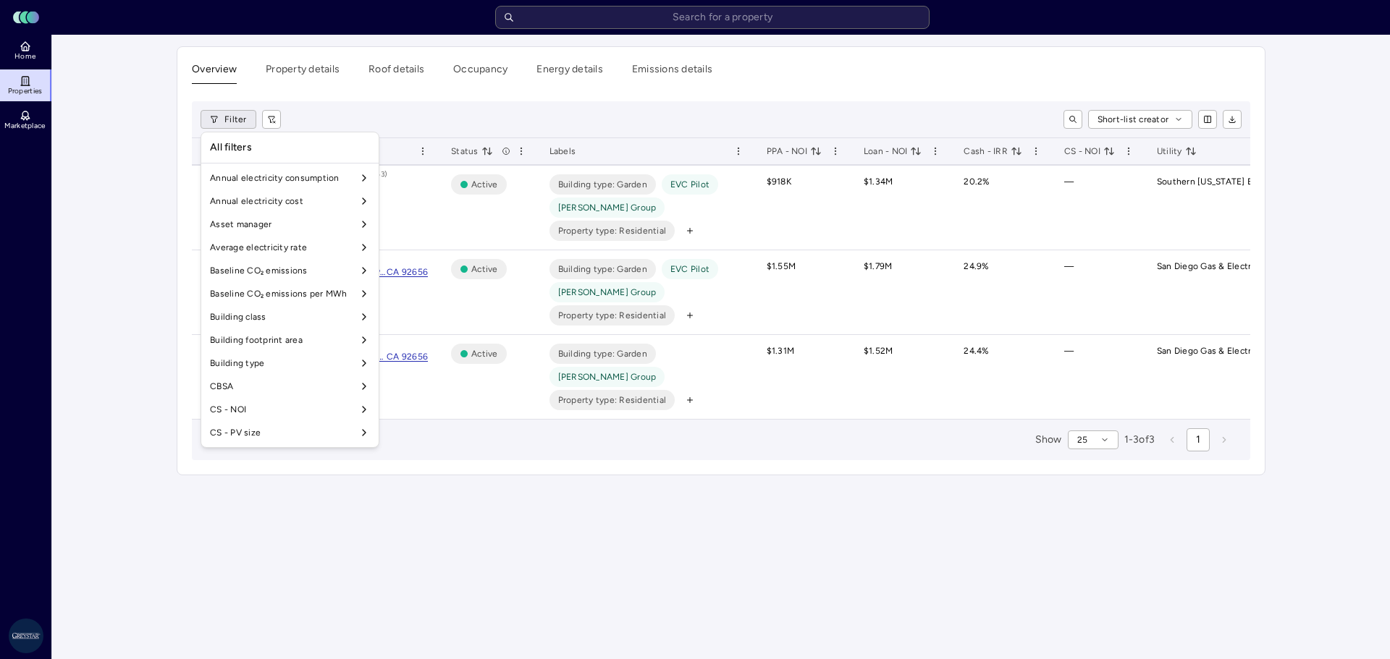
click at [240, 119] on html "Toggle Sidebar Lumen Energy Logo Home Properties Marketplace Greystar AS Jonas …" at bounding box center [695, 329] width 1390 height 659
click at [343, 99] on html "Toggle Sidebar Lumen Energy Logo Home Properties Marketplace Greystar AS Jonas …" at bounding box center [695, 329] width 1390 height 659
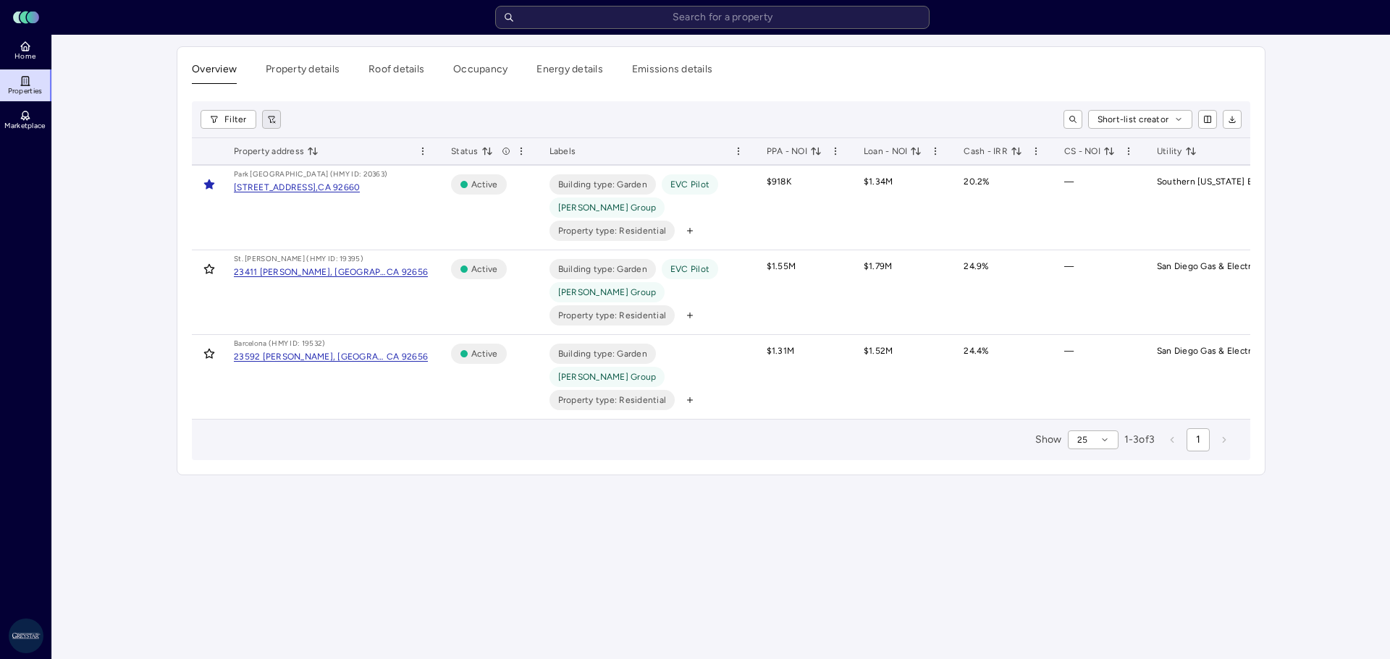
click at [276, 119] on button "button" at bounding box center [271, 119] width 19 height 19
click at [275, 119] on button "button" at bounding box center [271, 119] width 19 height 19
click at [40, 54] on link "Home" at bounding box center [26, 51] width 53 height 32
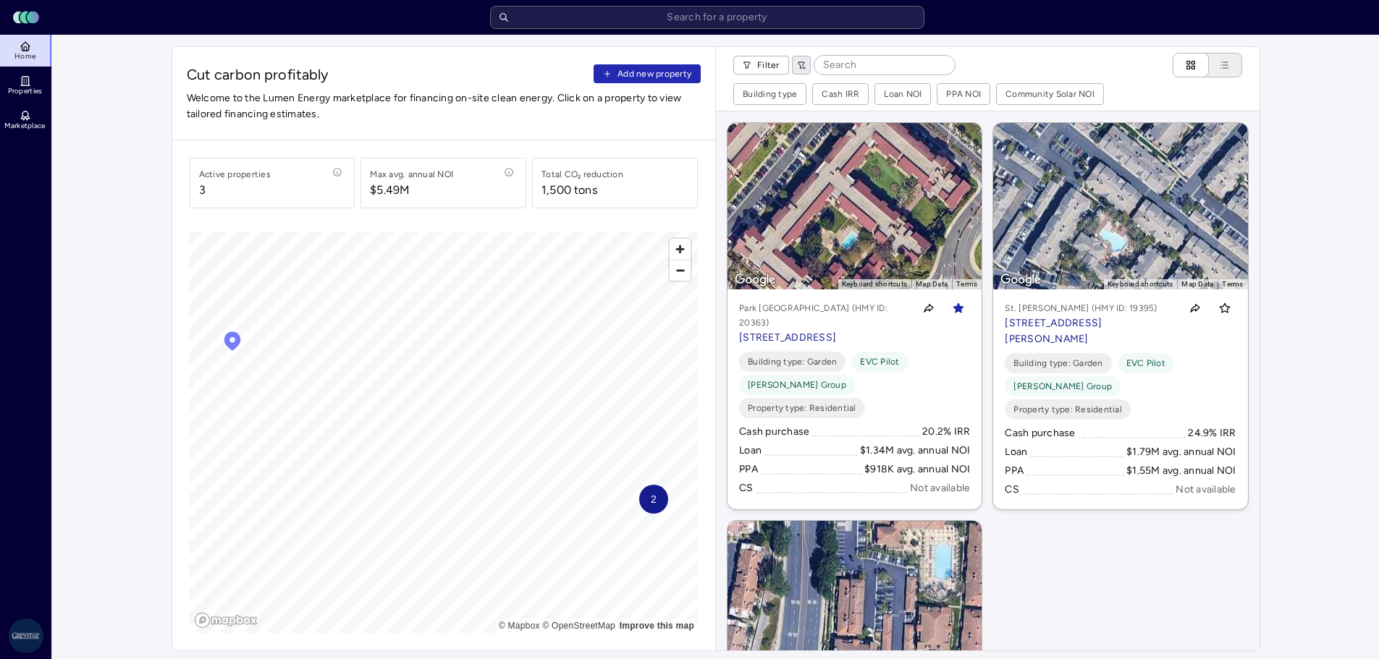
click at [803, 64] on icon "button" at bounding box center [801, 65] width 9 height 9
click at [682, 271] on span "Zoom out" at bounding box center [679, 271] width 21 height 20
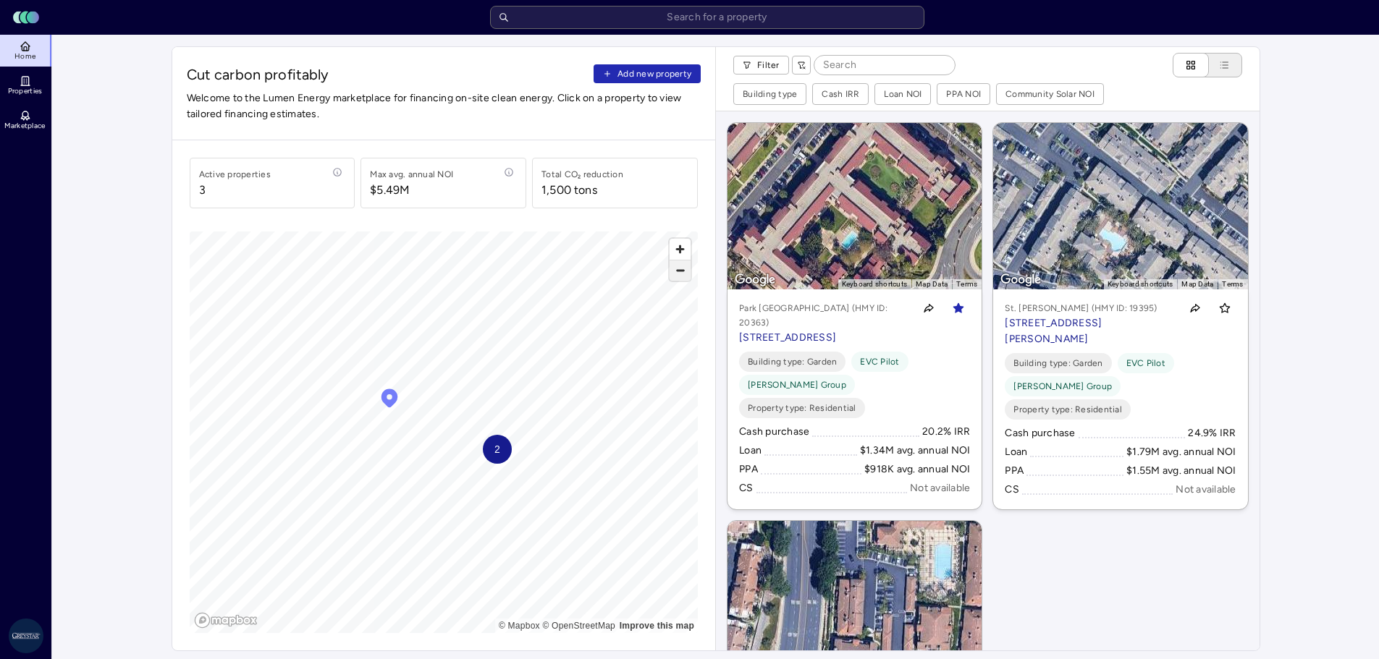
click at [682, 271] on span "Zoom out" at bounding box center [679, 271] width 21 height 20
click at [294, 187] on div "Active properties 3" at bounding box center [274, 183] width 150 height 32
click at [685, 272] on span "Zoom out" at bounding box center [679, 271] width 21 height 20
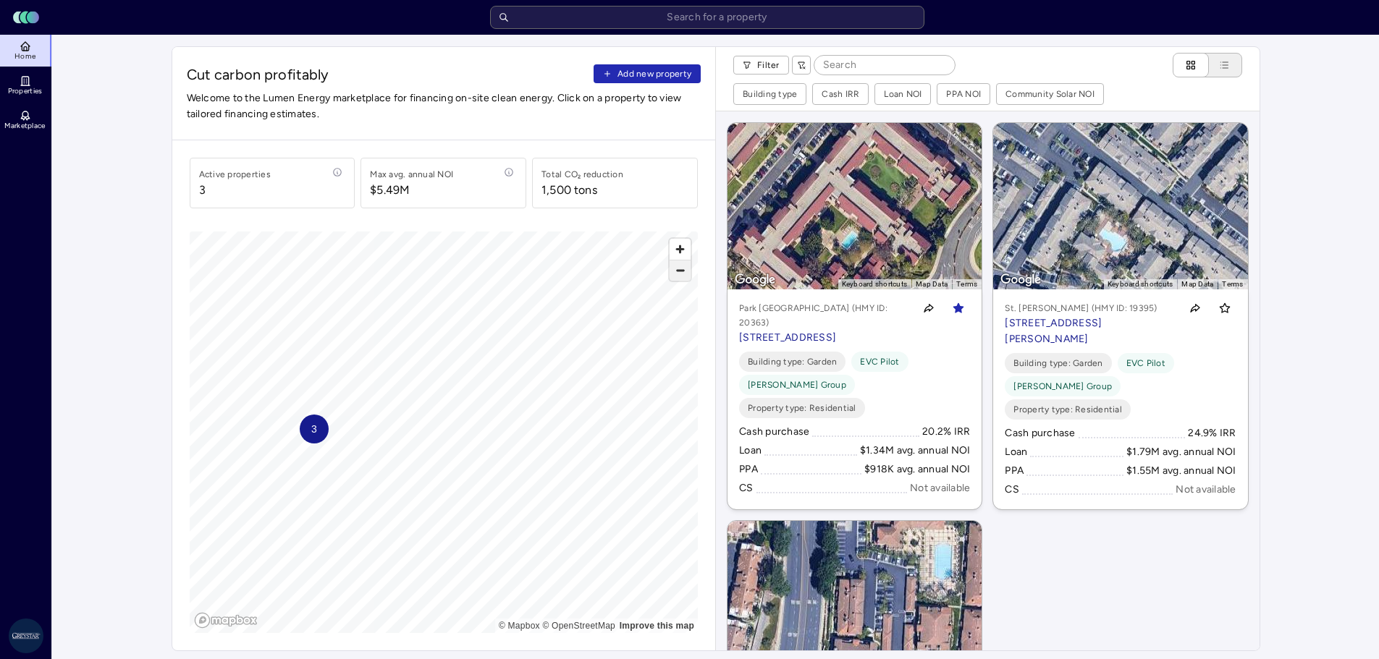
click at [685, 272] on span "Zoom out" at bounding box center [679, 271] width 21 height 20
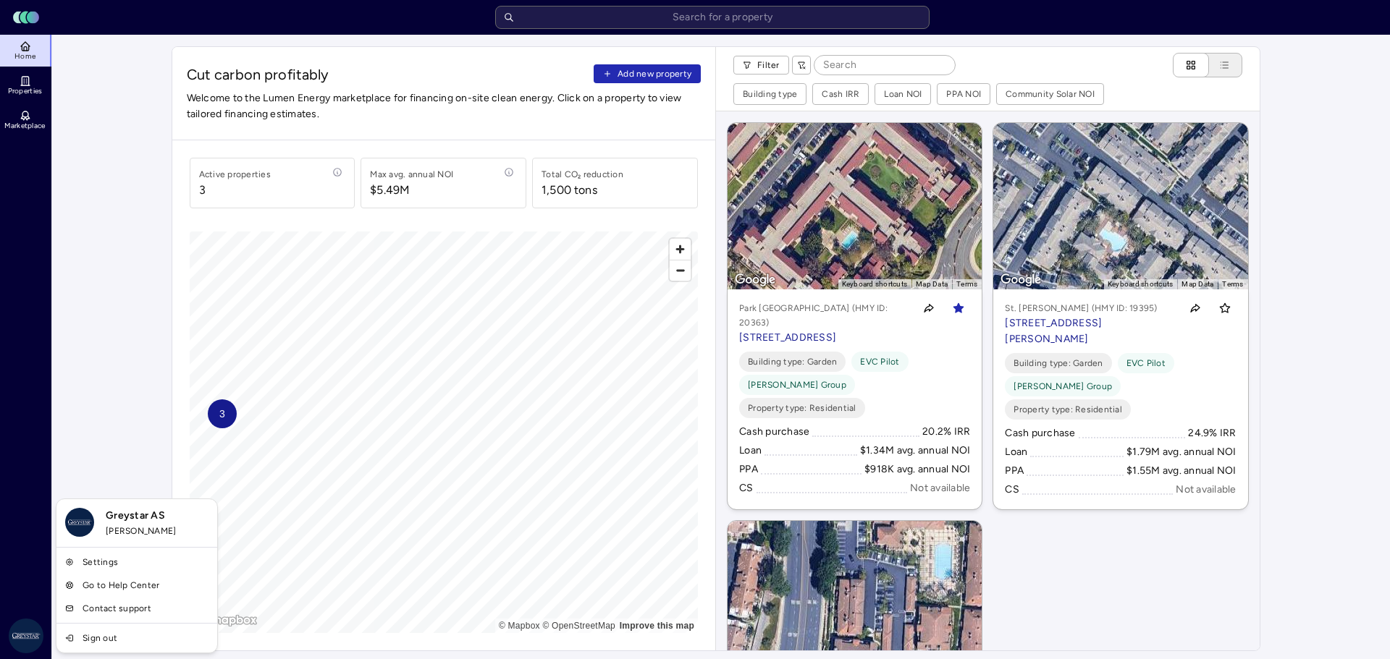
click at [132, 519] on span "Greystar AS" at bounding box center [157, 516] width 103 height 16
click at [69, 523] on img at bounding box center [79, 522] width 29 height 29
click at [106, 571] on link "Settings" at bounding box center [136, 562] width 155 height 23
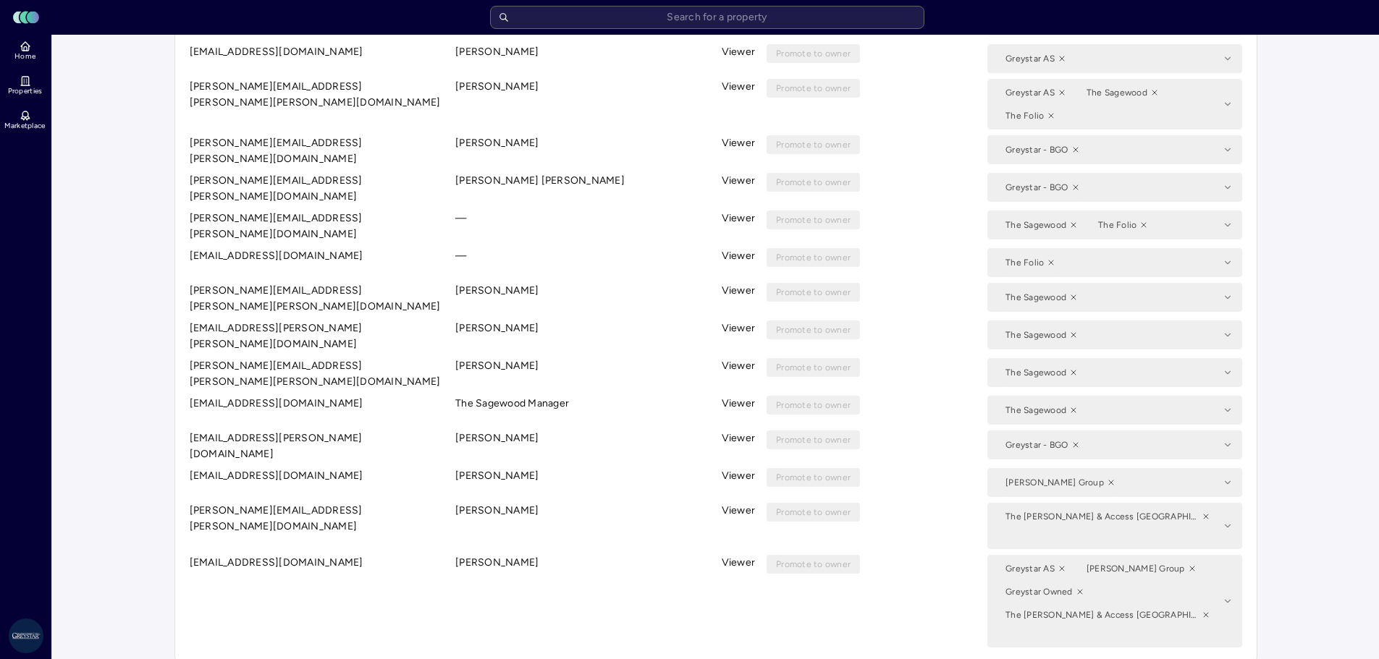
scroll to position [545, 0]
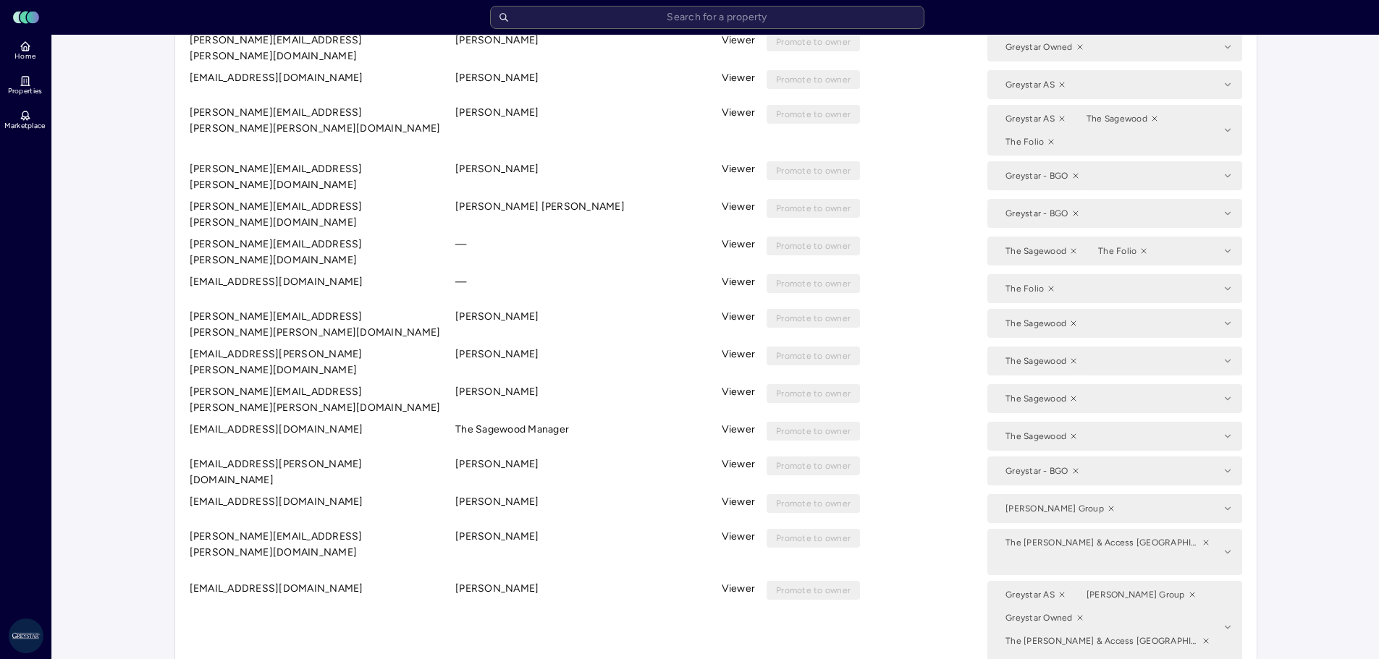
click at [38, 17] on rect at bounding box center [33, 18] width 12 height 12
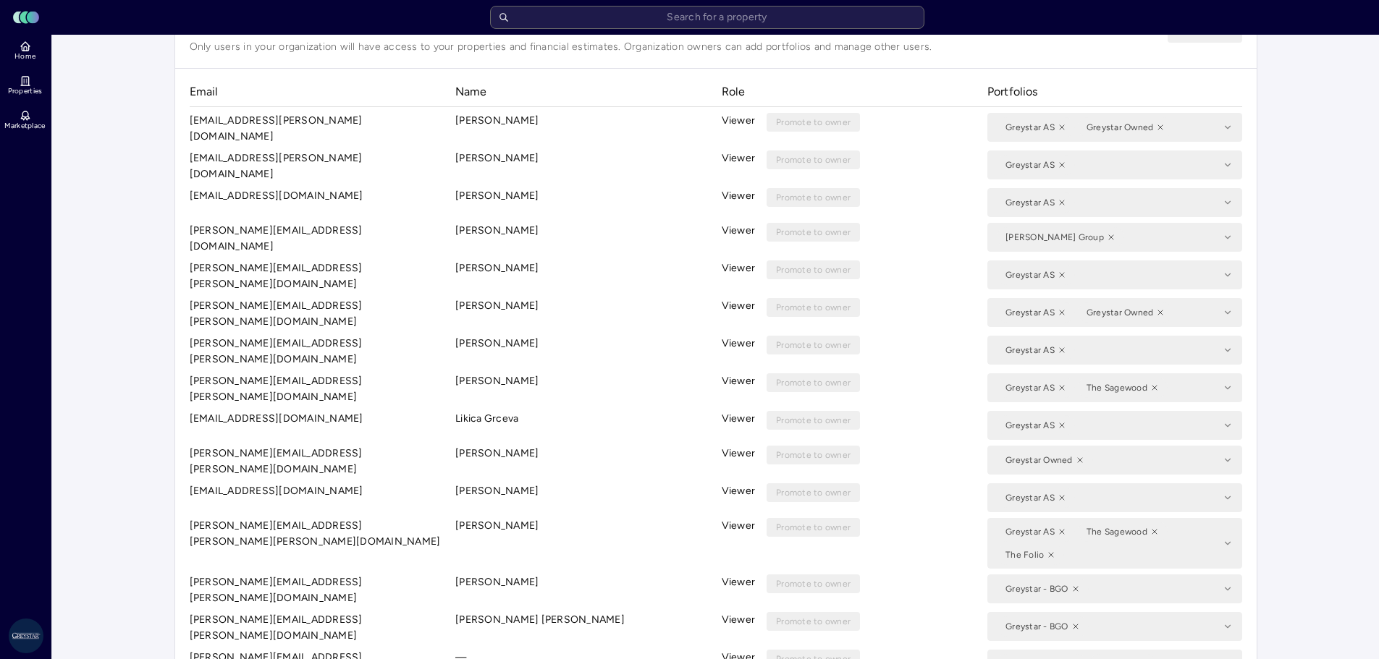
scroll to position [0, 0]
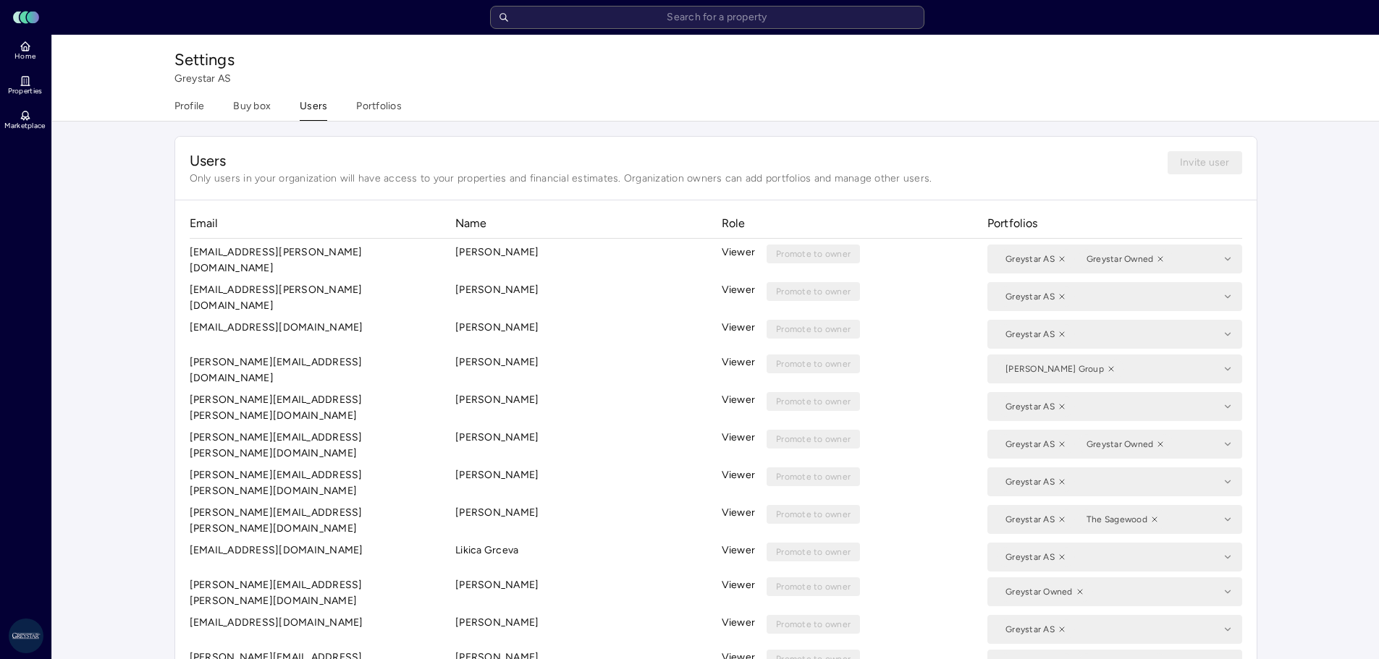
click at [190, 74] on span "Greystar AS" at bounding box center [202, 78] width 57 height 12
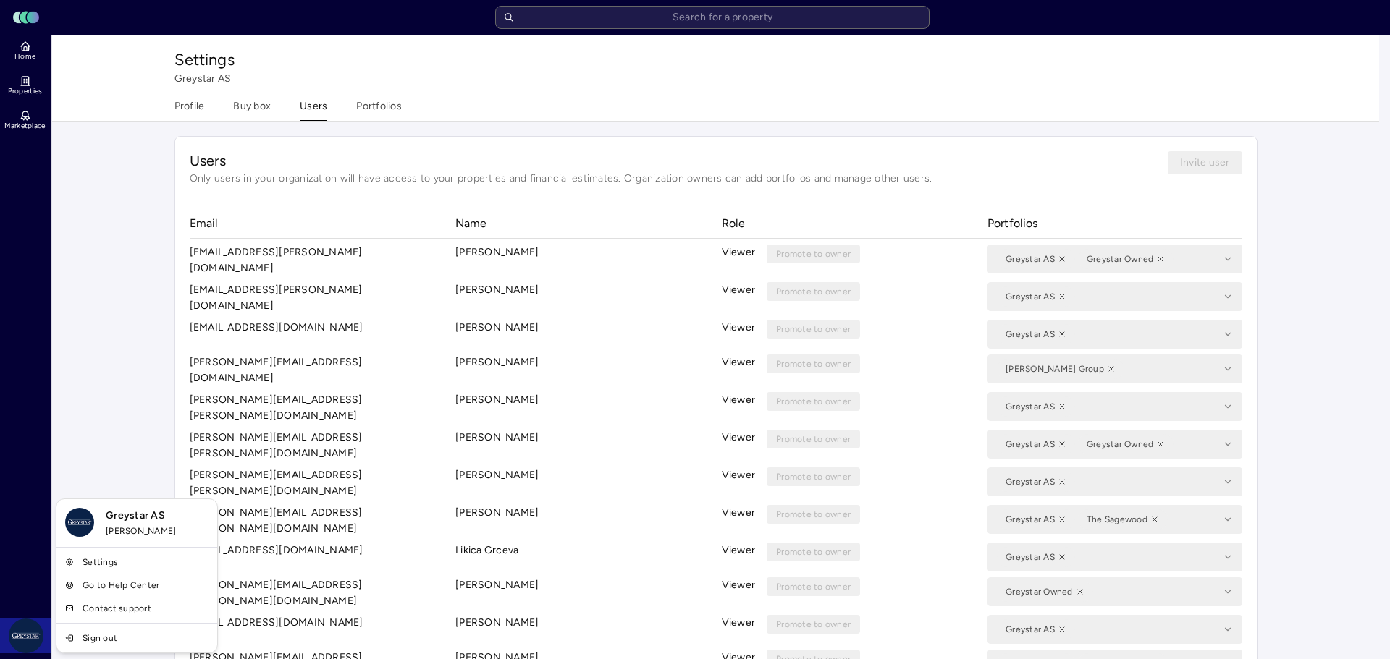
click at [84, 553] on link "Settings" at bounding box center [136, 562] width 155 height 23
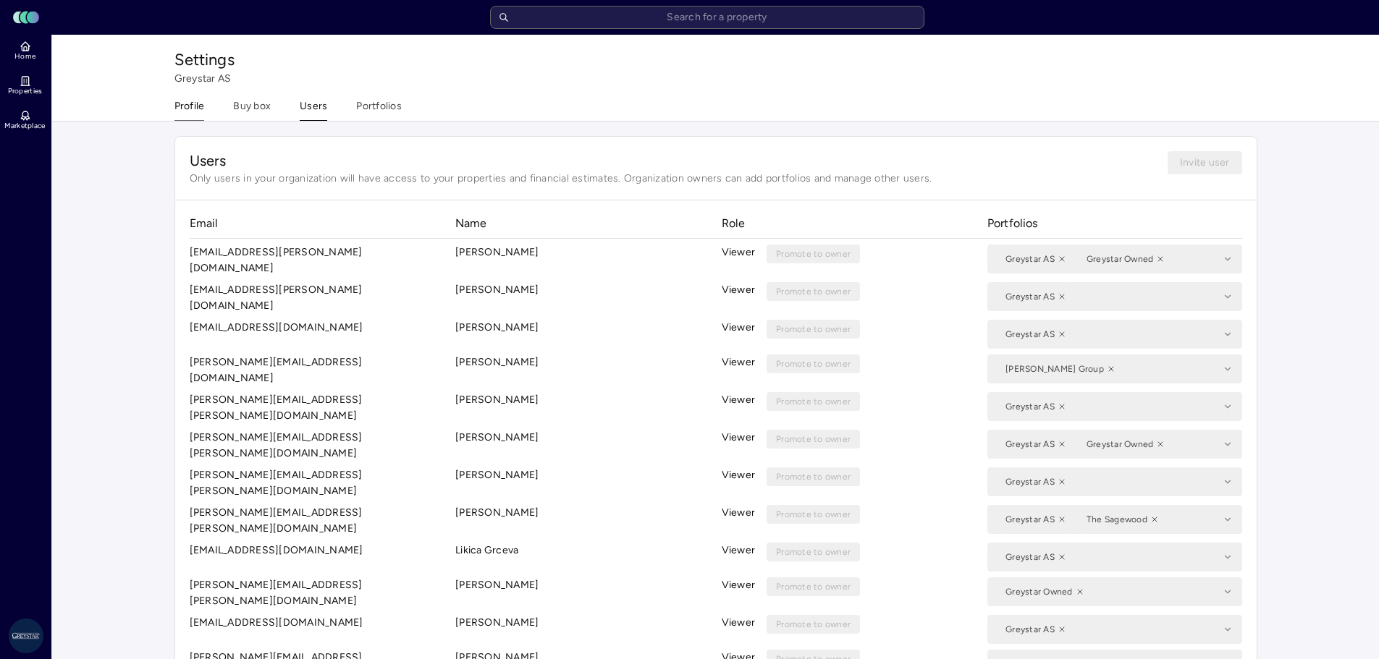
type textarea "x"
click at [202, 105] on button "Profile" at bounding box center [189, 109] width 30 height 22
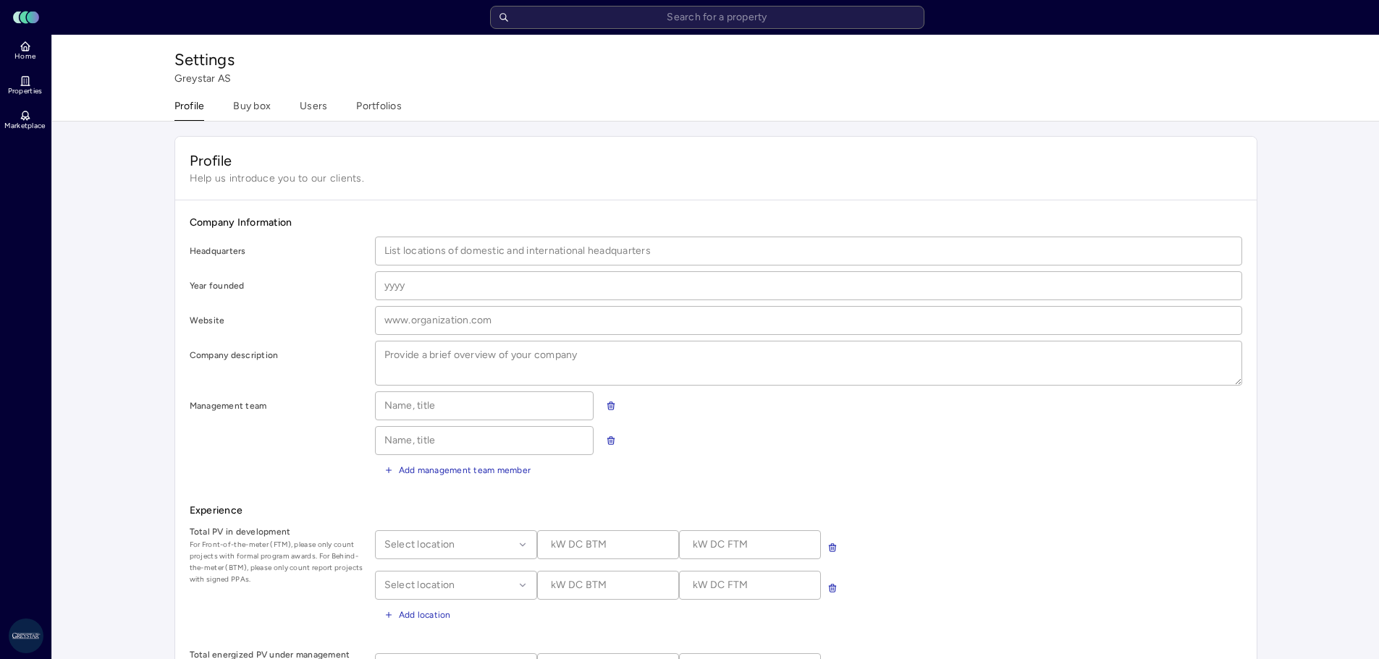
click at [271, 168] on span "Profile" at bounding box center [716, 161] width 1052 height 20
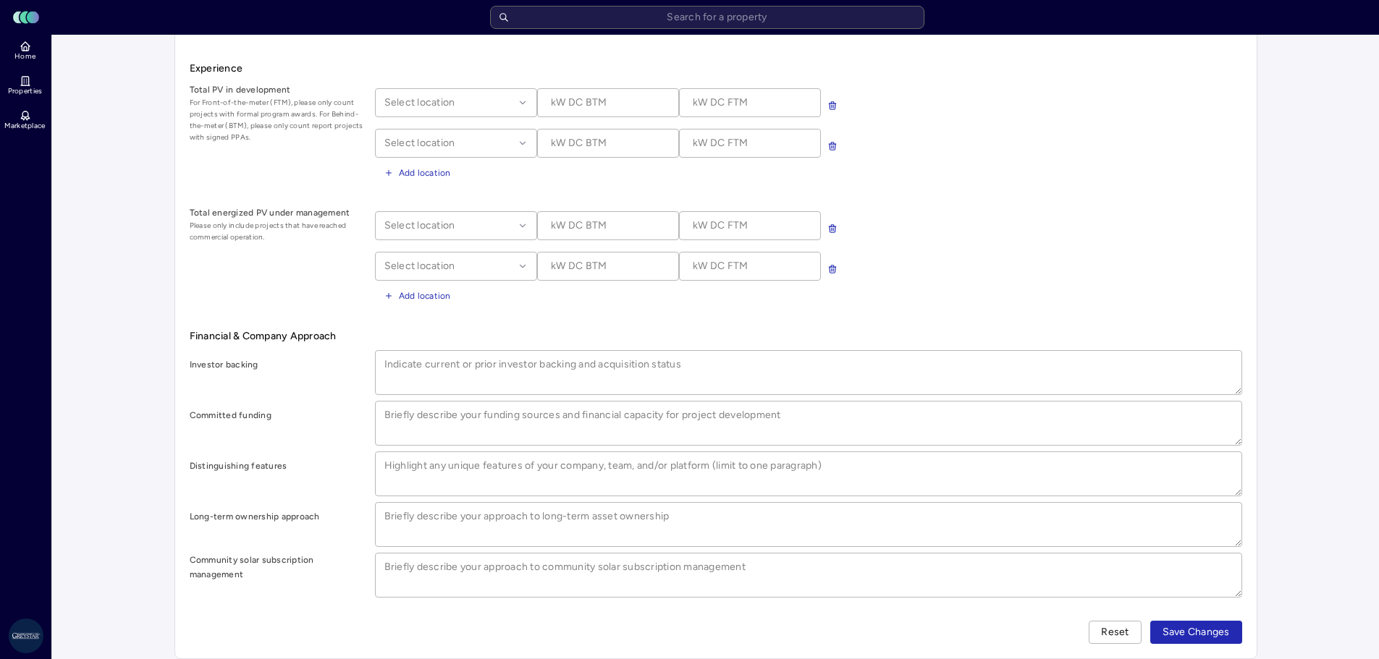
scroll to position [457, 0]
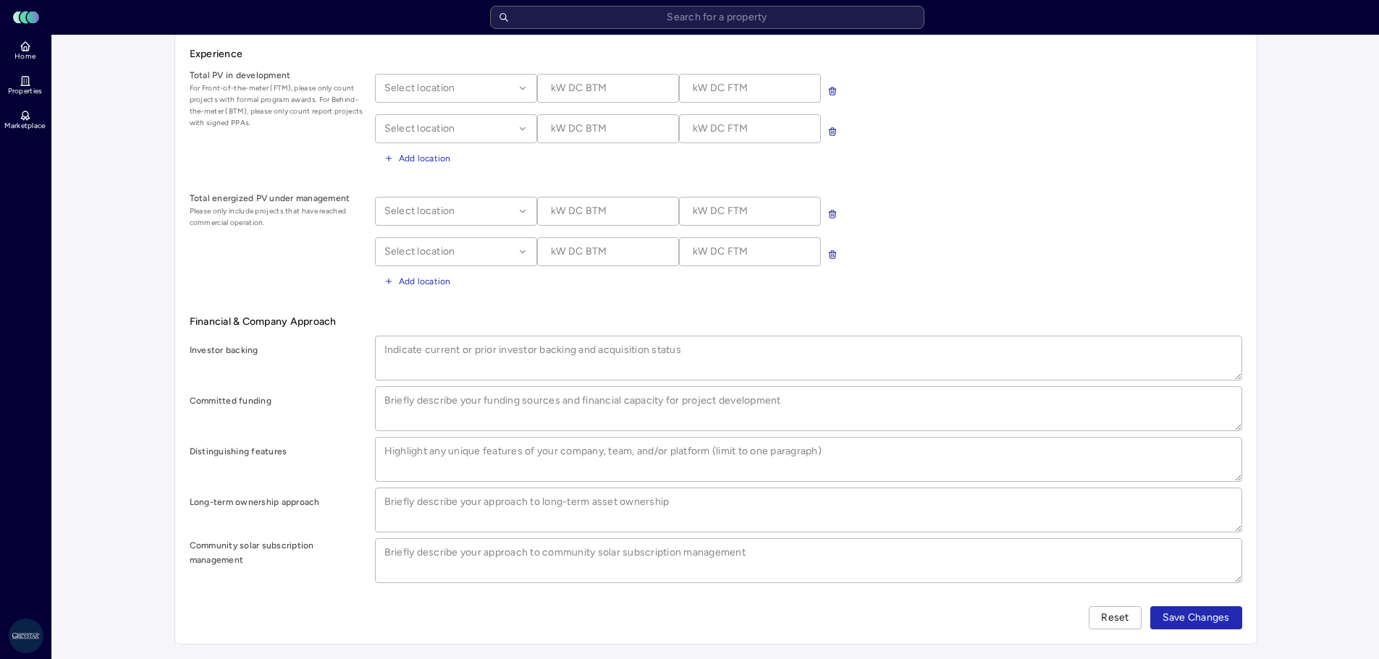
click at [19, 101] on ul "Home Properties Marketplace" at bounding box center [26, 85] width 53 height 101
click at [20, 118] on icon at bounding box center [26, 116] width 12 height 12
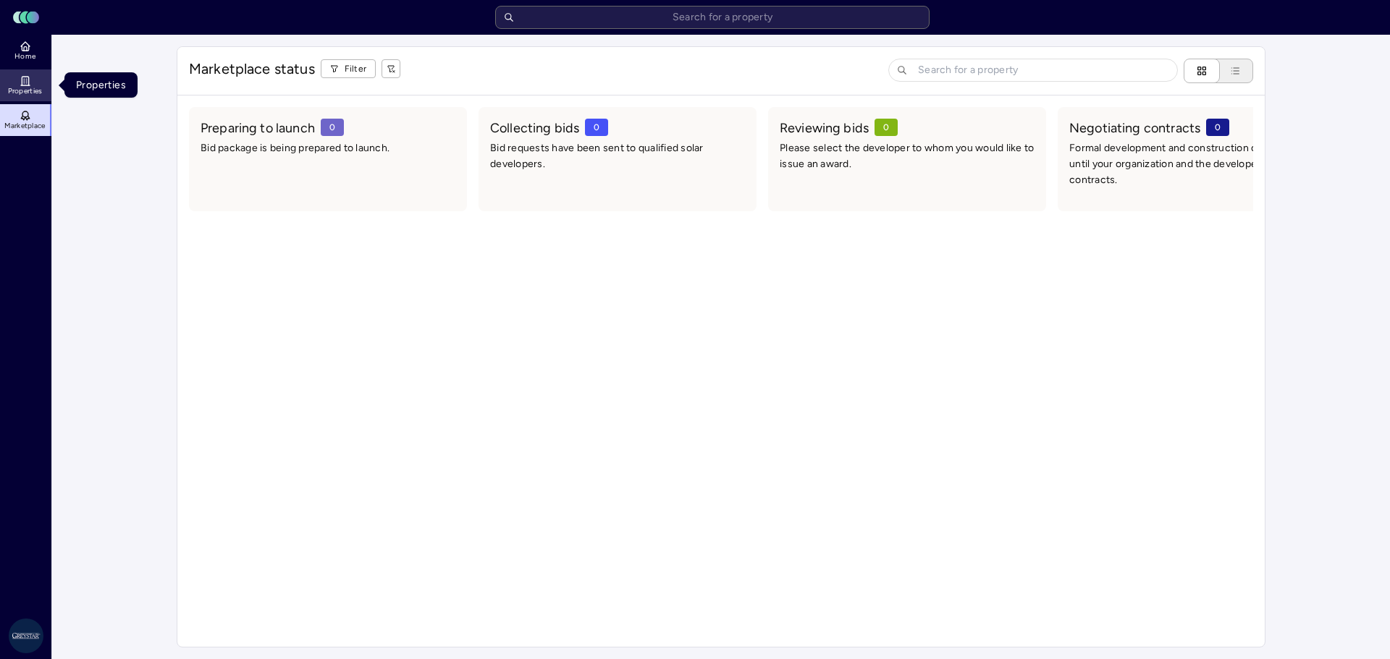
click at [21, 85] on icon at bounding box center [26, 81] width 12 height 12
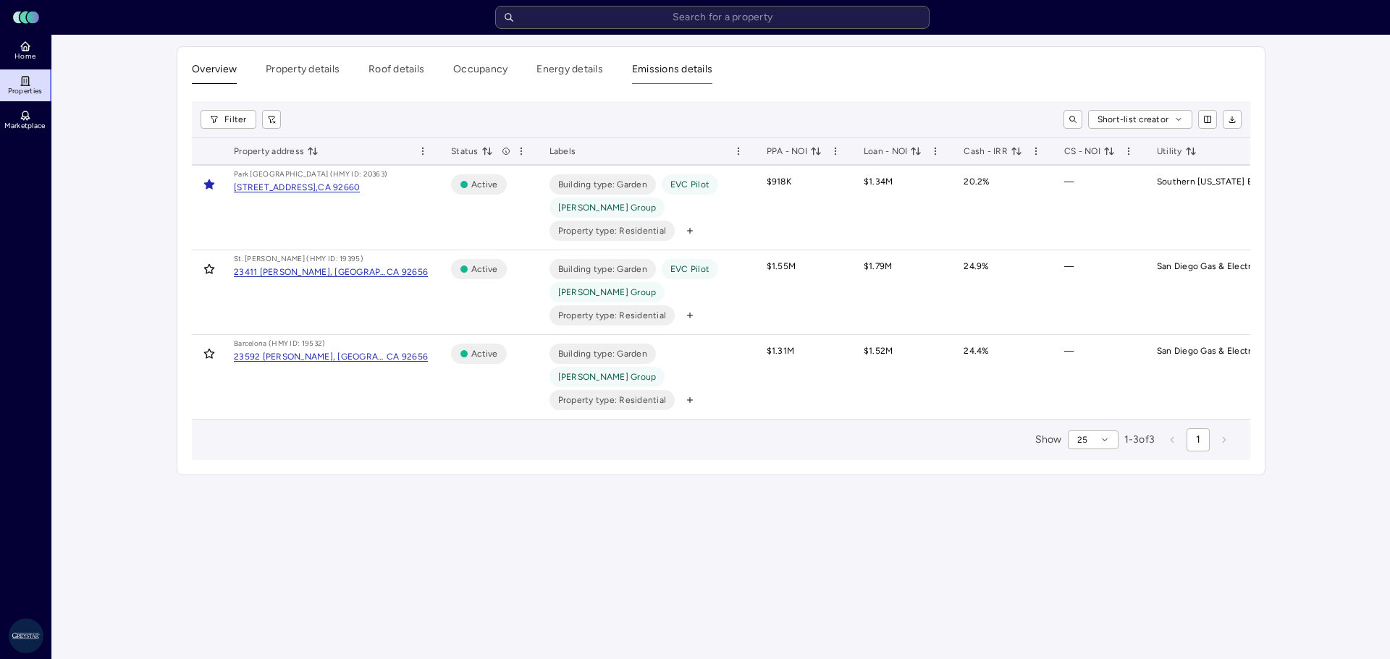
click at [651, 69] on button "Emissions details" at bounding box center [672, 73] width 80 height 22
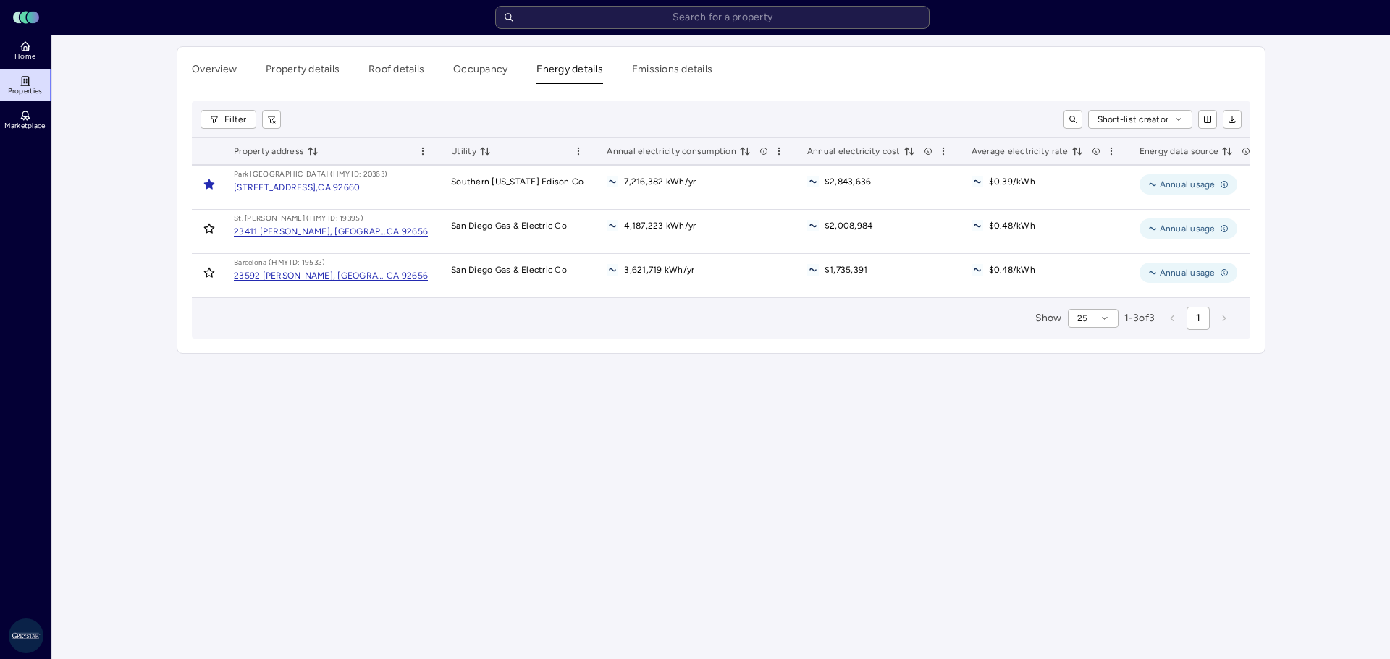
click at [570, 73] on button "Energy details" at bounding box center [569, 73] width 67 height 22
click at [457, 70] on button "Occupancy" at bounding box center [480, 73] width 54 height 22
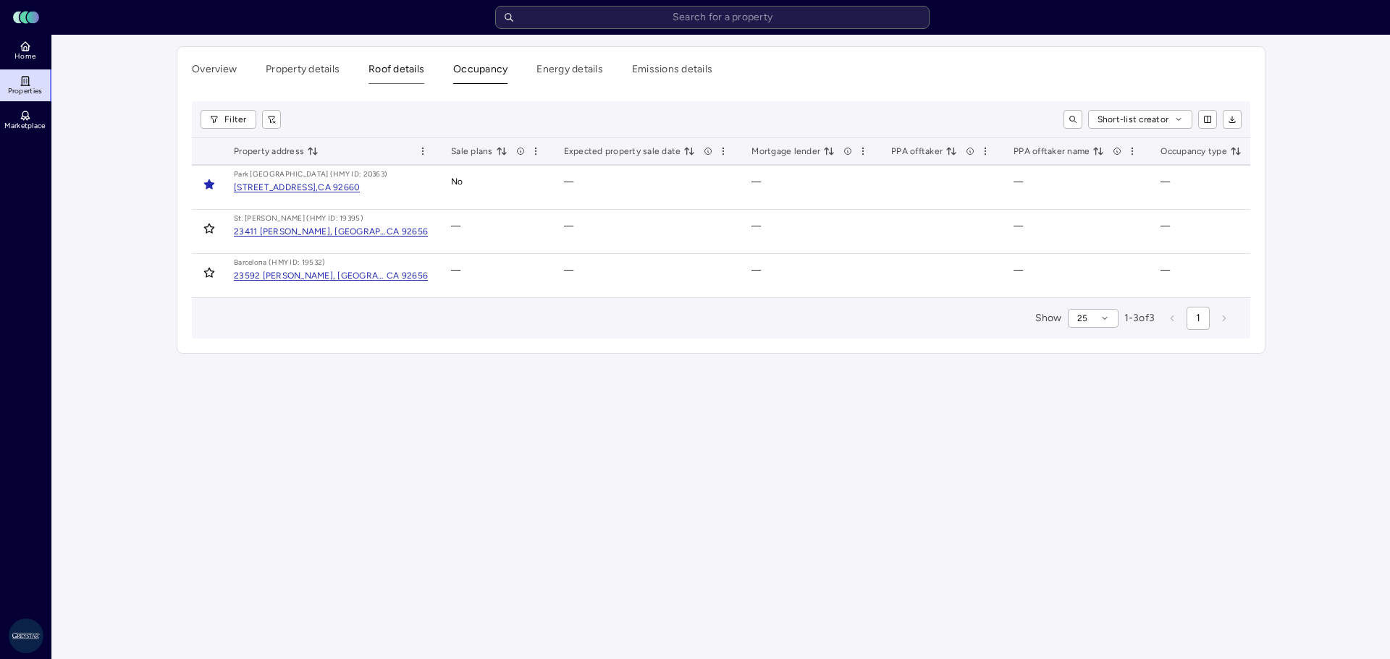
click at [371, 68] on button "Roof details" at bounding box center [396, 73] width 56 height 22
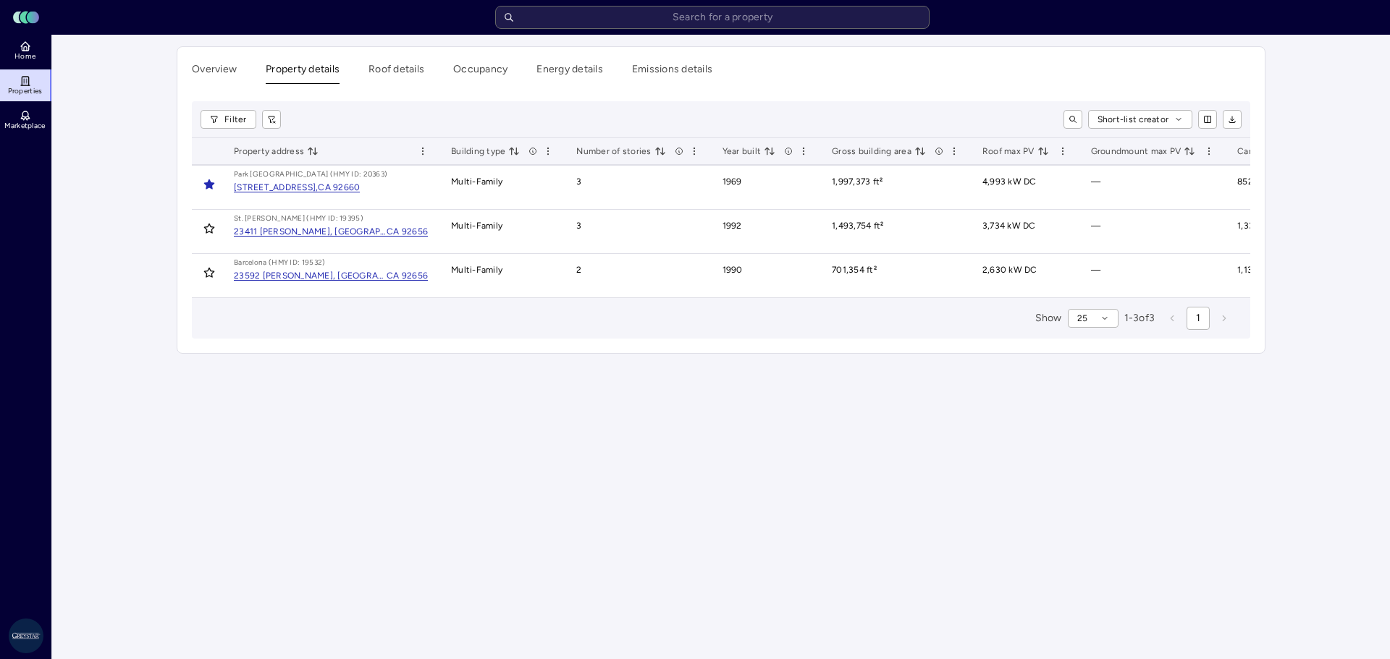
click at [304, 72] on button "Property details" at bounding box center [303, 73] width 74 height 22
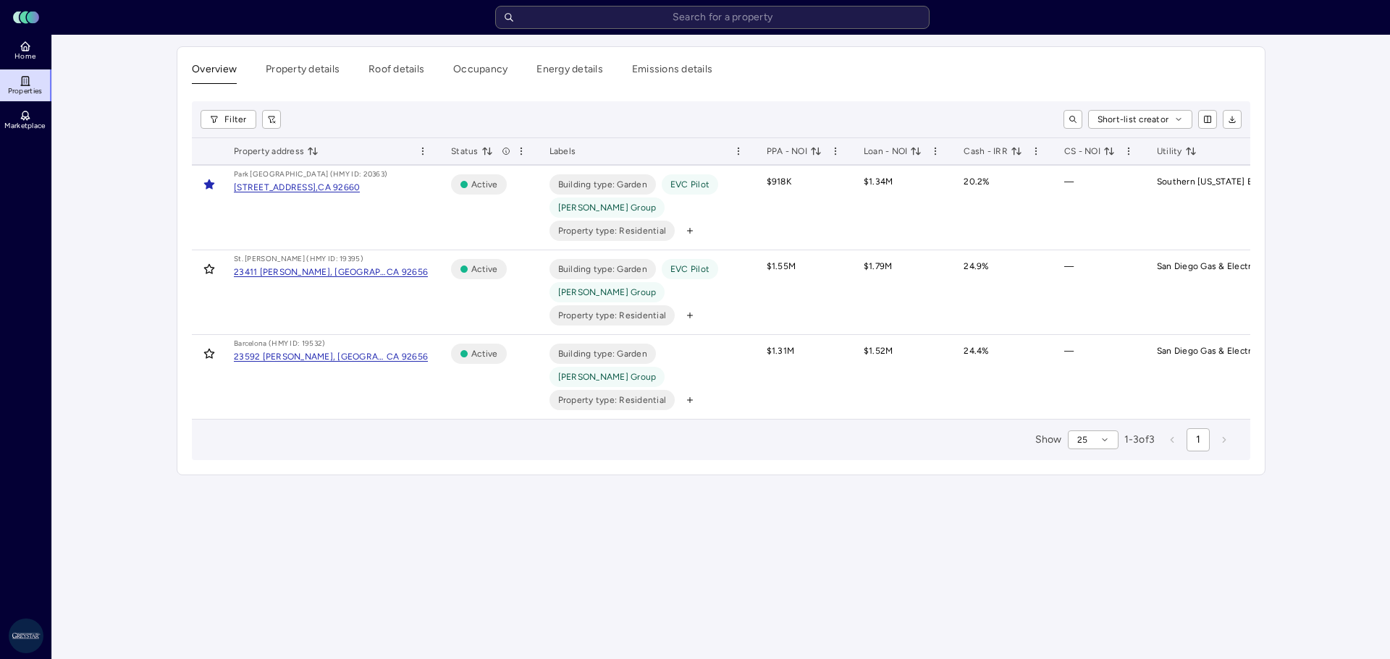
click at [199, 74] on button "Overview" at bounding box center [214, 73] width 45 height 22
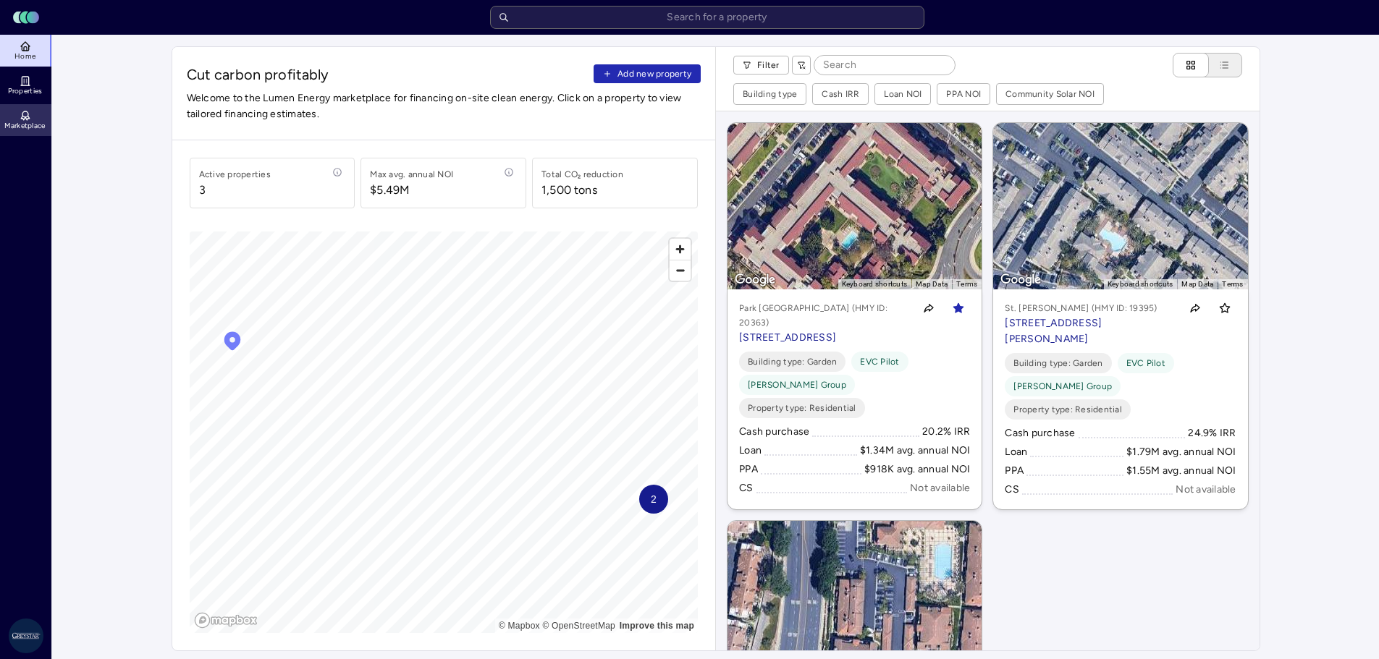
click at [22, 118] on icon at bounding box center [26, 116] width 12 height 12
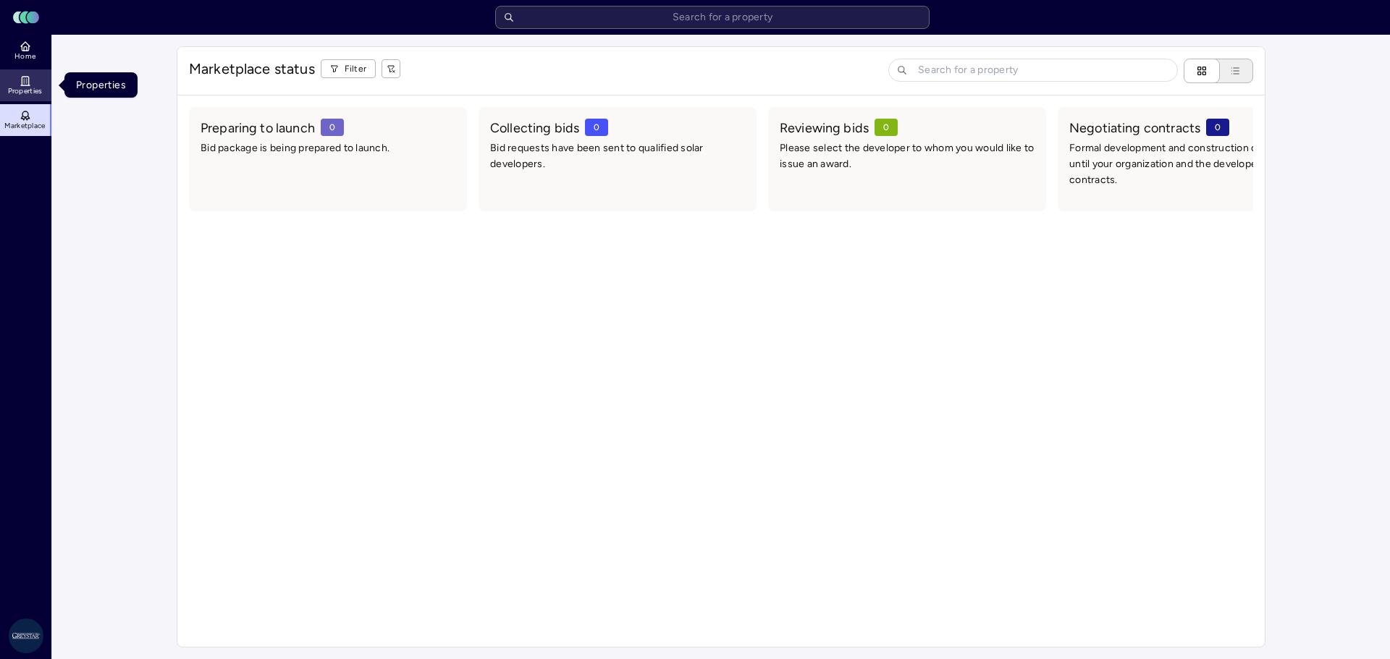
click at [27, 74] on link "Properties" at bounding box center [26, 85] width 53 height 32
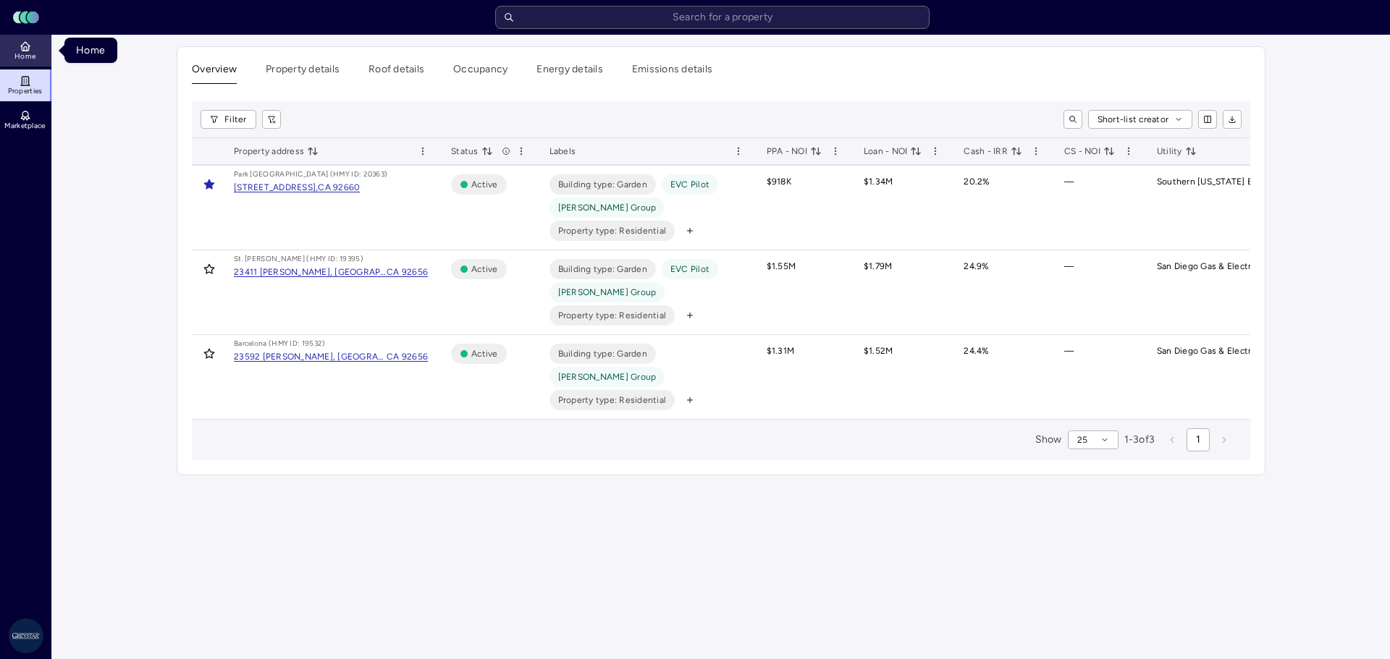
click at [38, 58] on link "Home" at bounding box center [26, 51] width 53 height 32
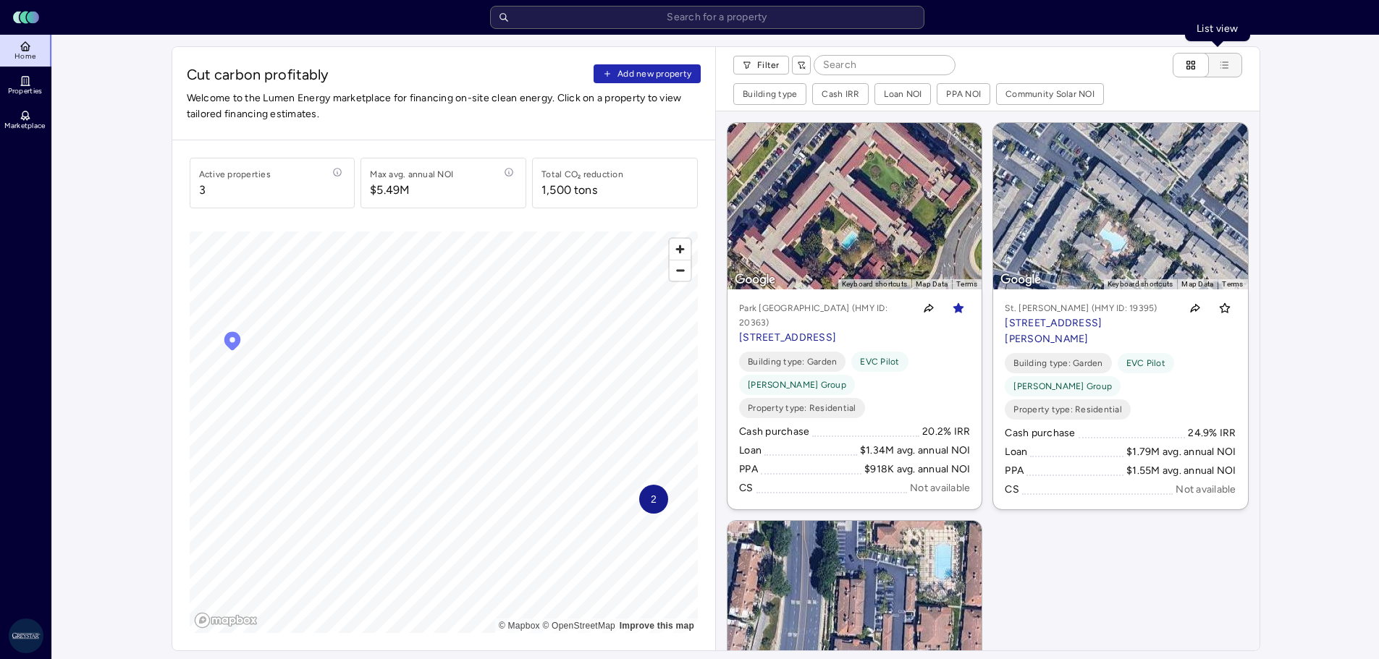
click at [1221, 60] on icon "List view" at bounding box center [1224, 65] width 12 height 12
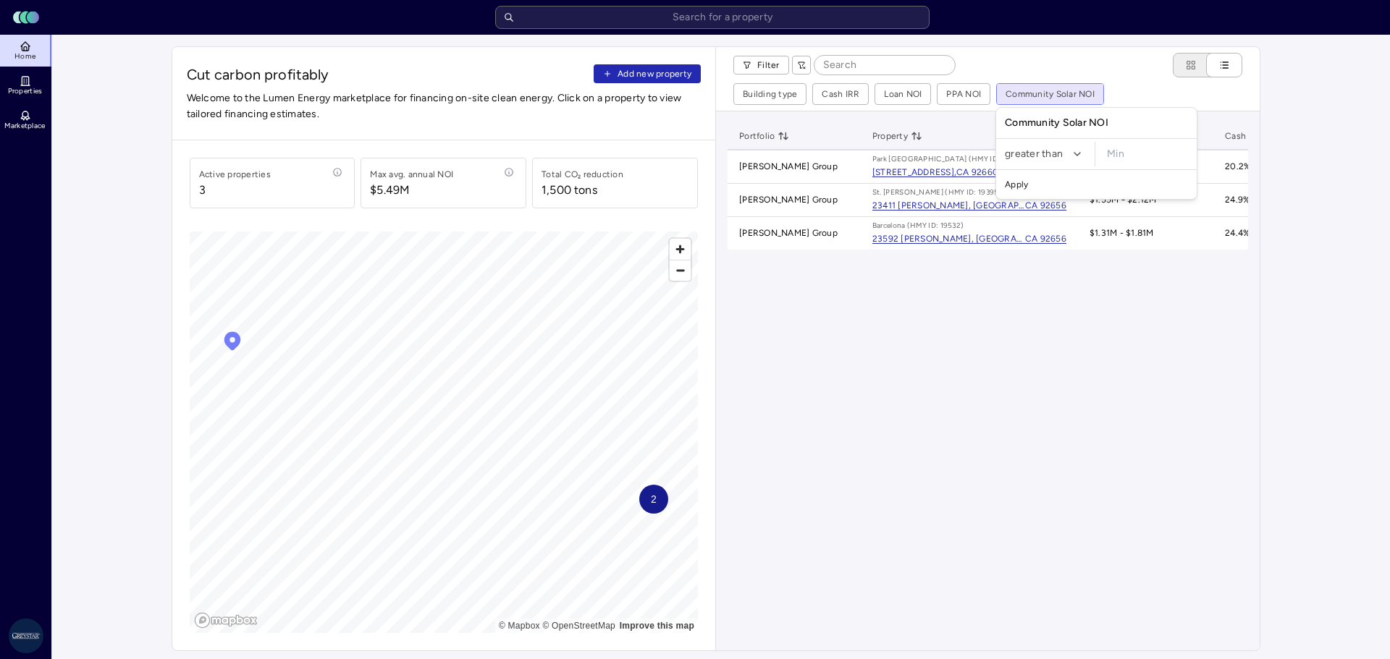
click at [1071, 117] on div "Community Solar NOI" at bounding box center [1096, 123] width 195 height 25
click at [1016, 181] on button "Apply" at bounding box center [1096, 184] width 195 height 23
click at [1018, 183] on button "Apply" at bounding box center [1096, 184] width 195 height 23
click at [1062, 192] on button "Apply" at bounding box center [1096, 184] width 195 height 23
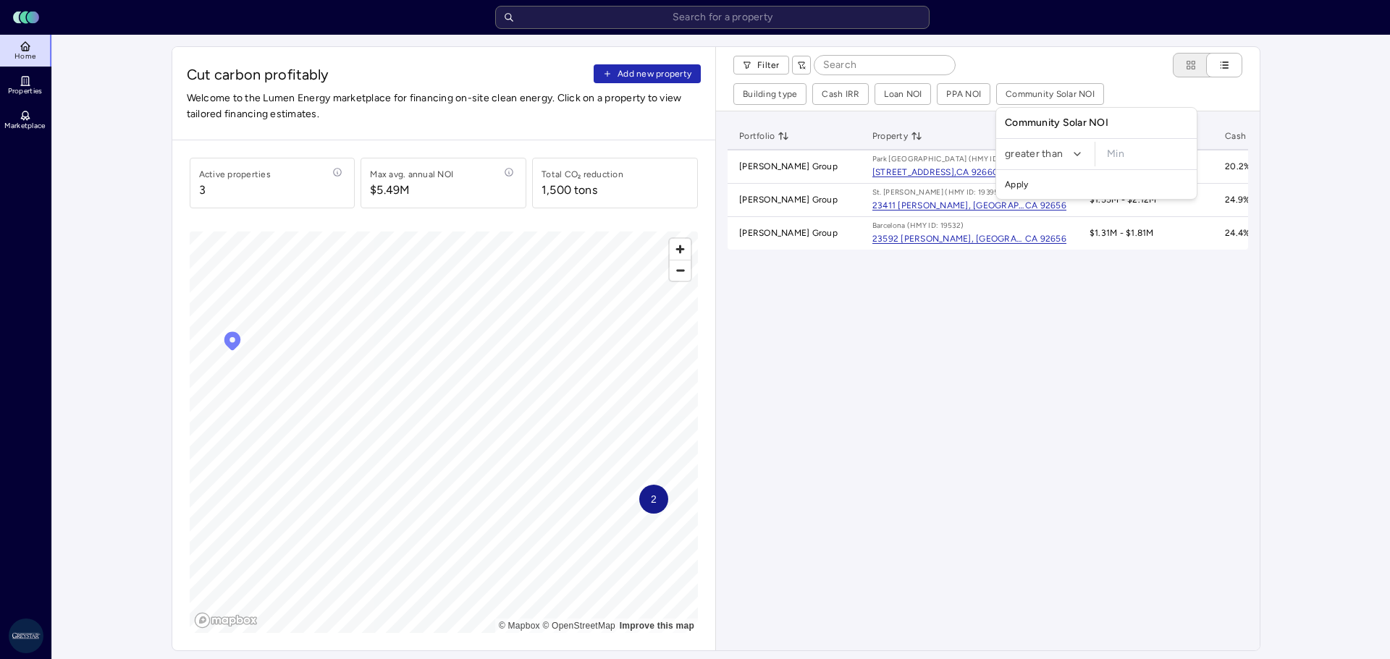
click at [956, 178] on button "Apply" at bounding box center [1036, 184] width 195 height 23
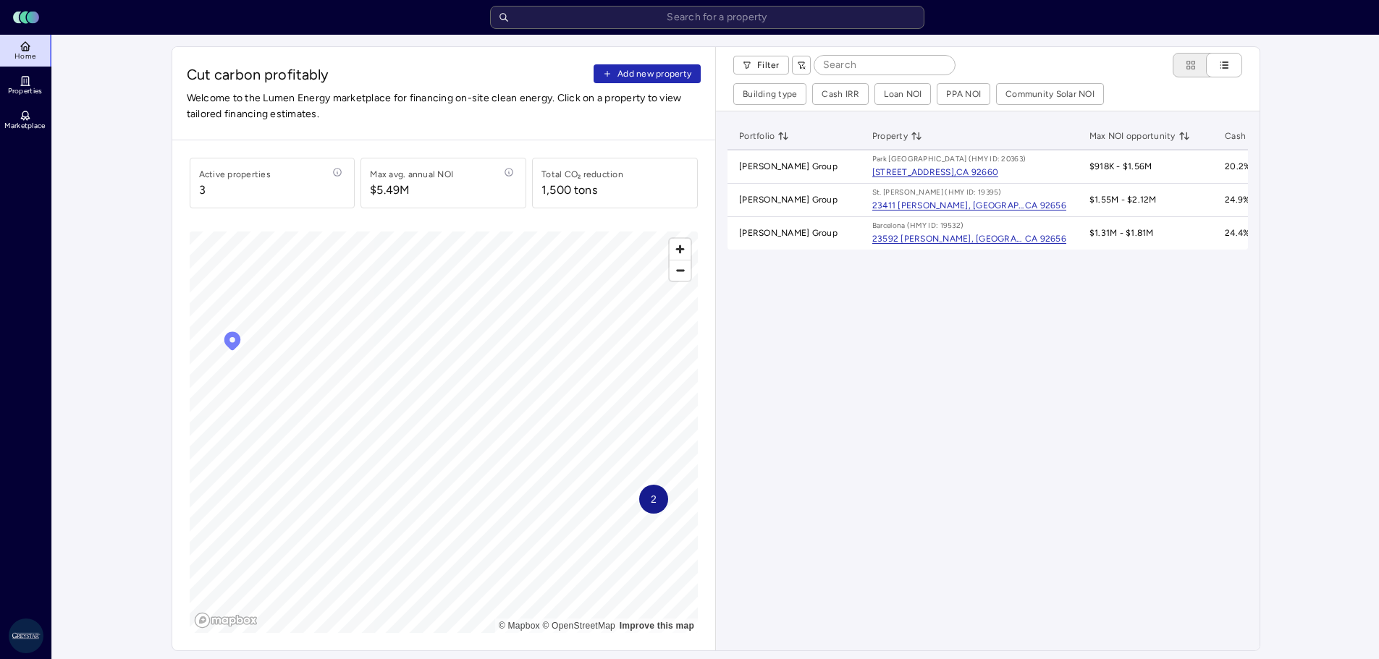
click at [706, 19] on input "text" at bounding box center [707, 17] width 434 height 23
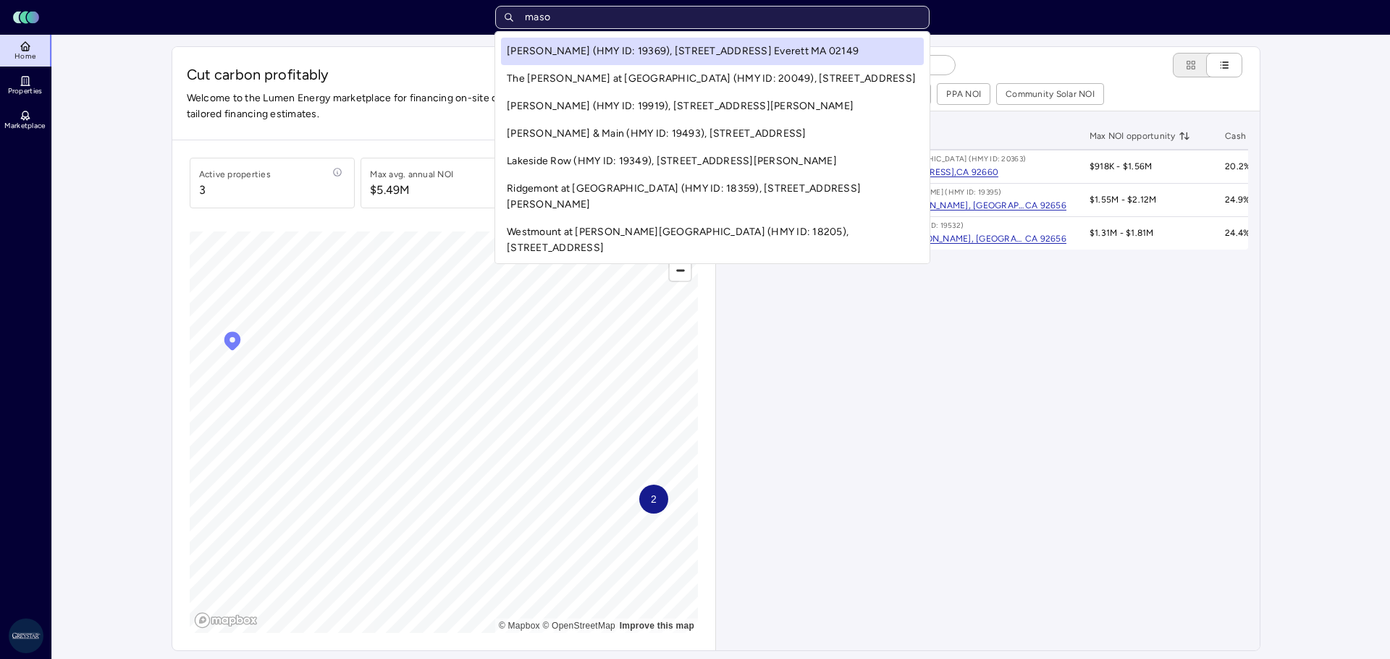
type input "mason"
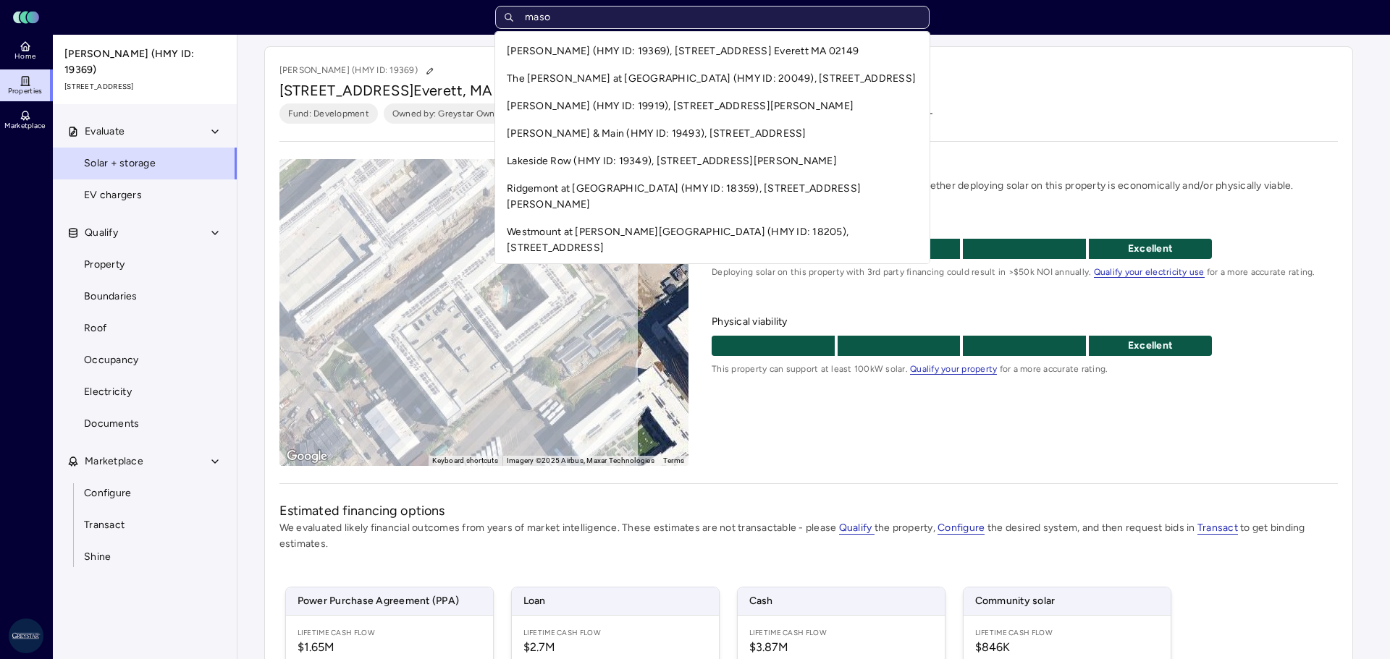
type input "maso"
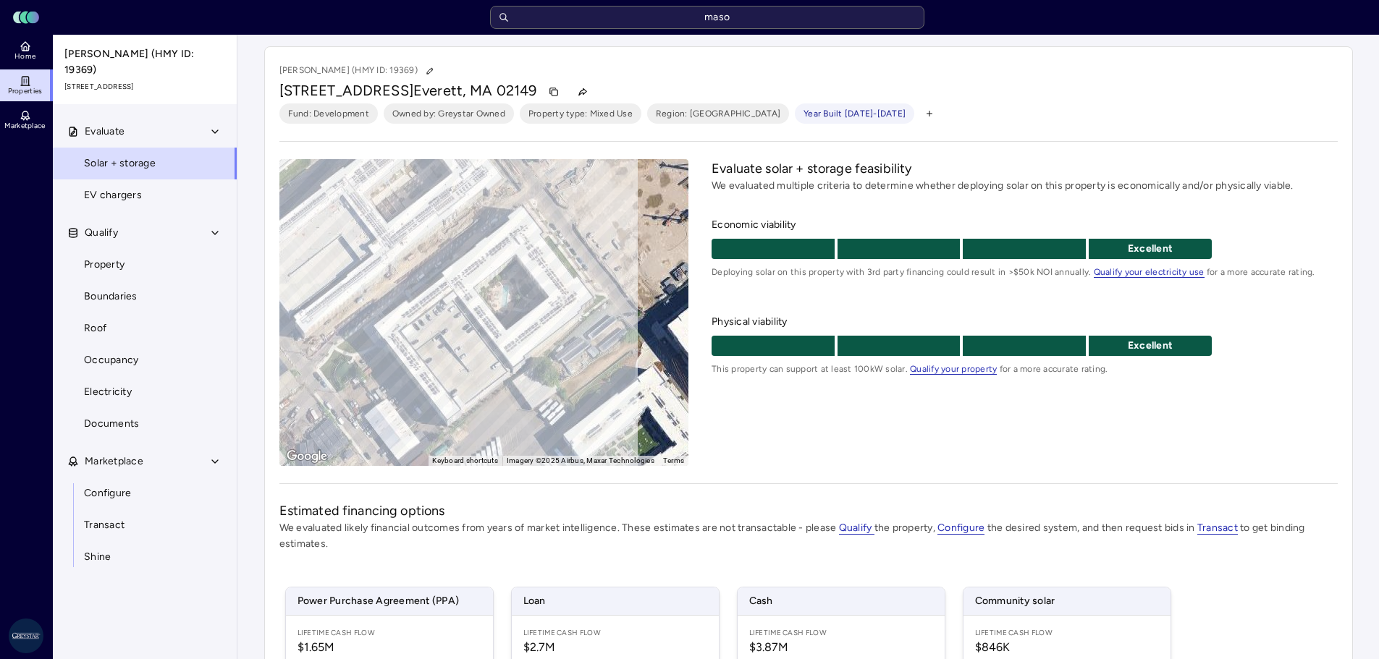
click at [6, 203] on div "Toggle Sidebar Lumen Energy Logo maso Home Properties Marketplace Greystar AS J…" at bounding box center [689, 447] width 1379 height 894
click at [13, 116] on link "Marketplace" at bounding box center [26, 120] width 53 height 32
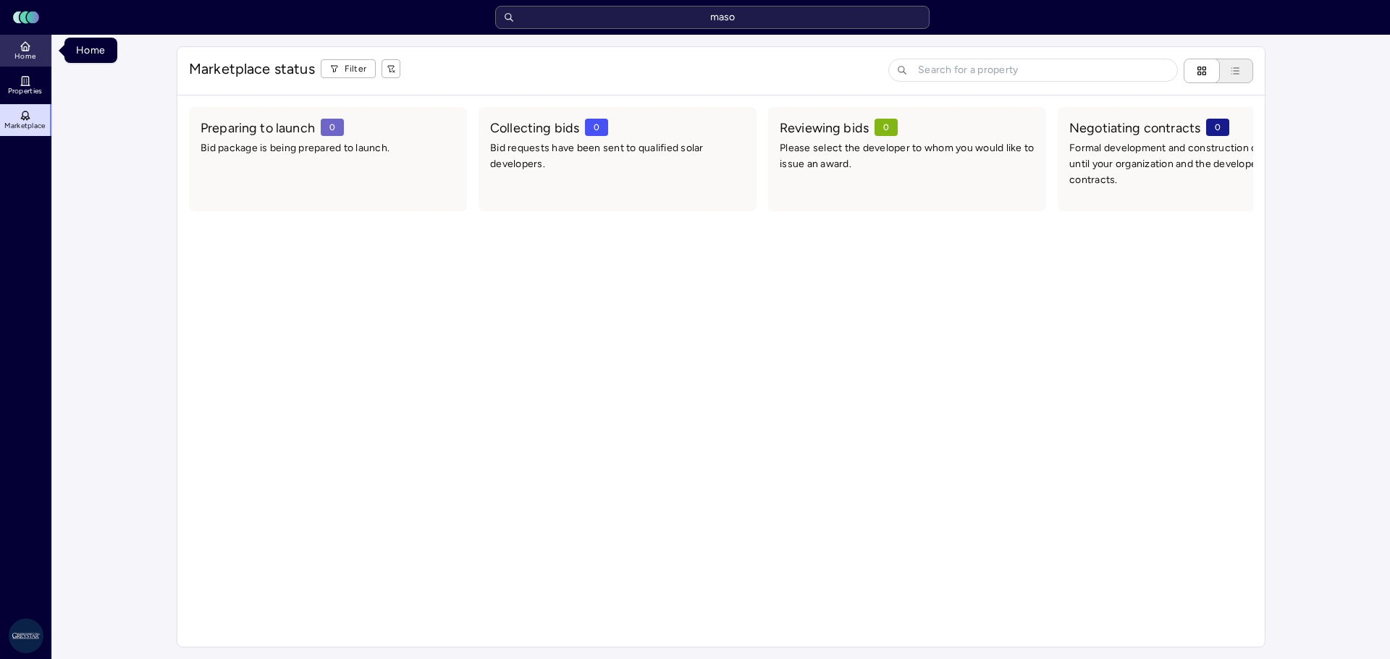
click at [27, 55] on span "Home" at bounding box center [24, 56] width 21 height 9
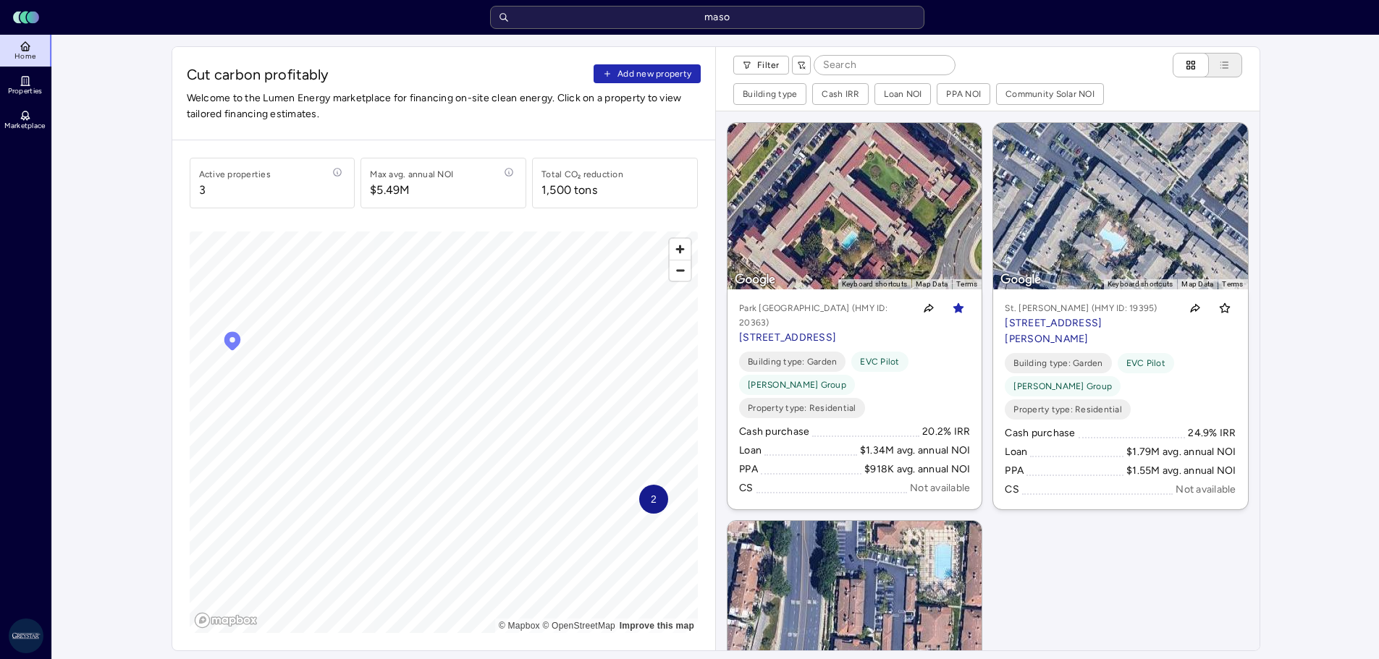
click at [290, 193] on div "Active properties 3" at bounding box center [274, 183] width 150 height 32
click at [221, 193] on span "3" at bounding box center [235, 190] width 72 height 17
click at [193, 193] on div "Active properties 3" at bounding box center [273, 183] width 166 height 51
click at [376, 195] on span "$5.49M" at bounding box center [411, 190] width 83 height 17
click at [509, 172] on icon at bounding box center [509, 172] width 1 height 1
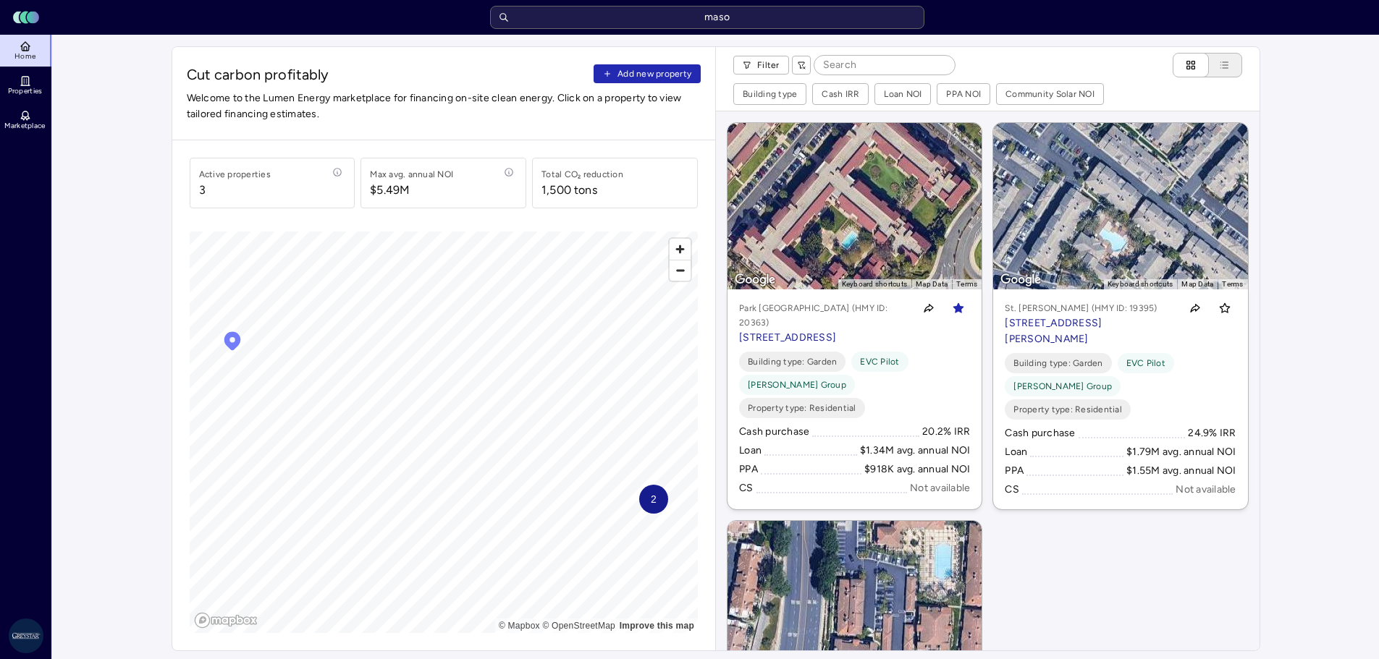
click at [597, 190] on div "1,500 tons" at bounding box center [569, 190] width 56 height 17
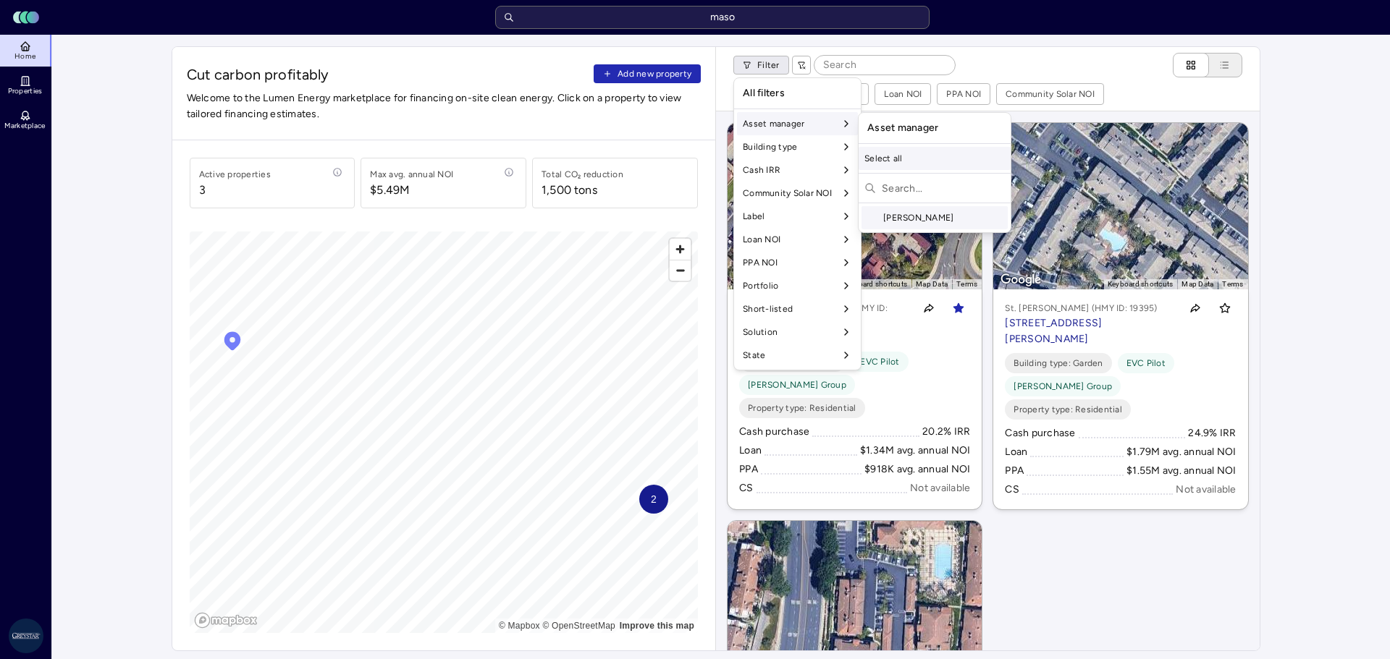
click at [892, 158] on div "Select all" at bounding box center [934, 158] width 152 height 23
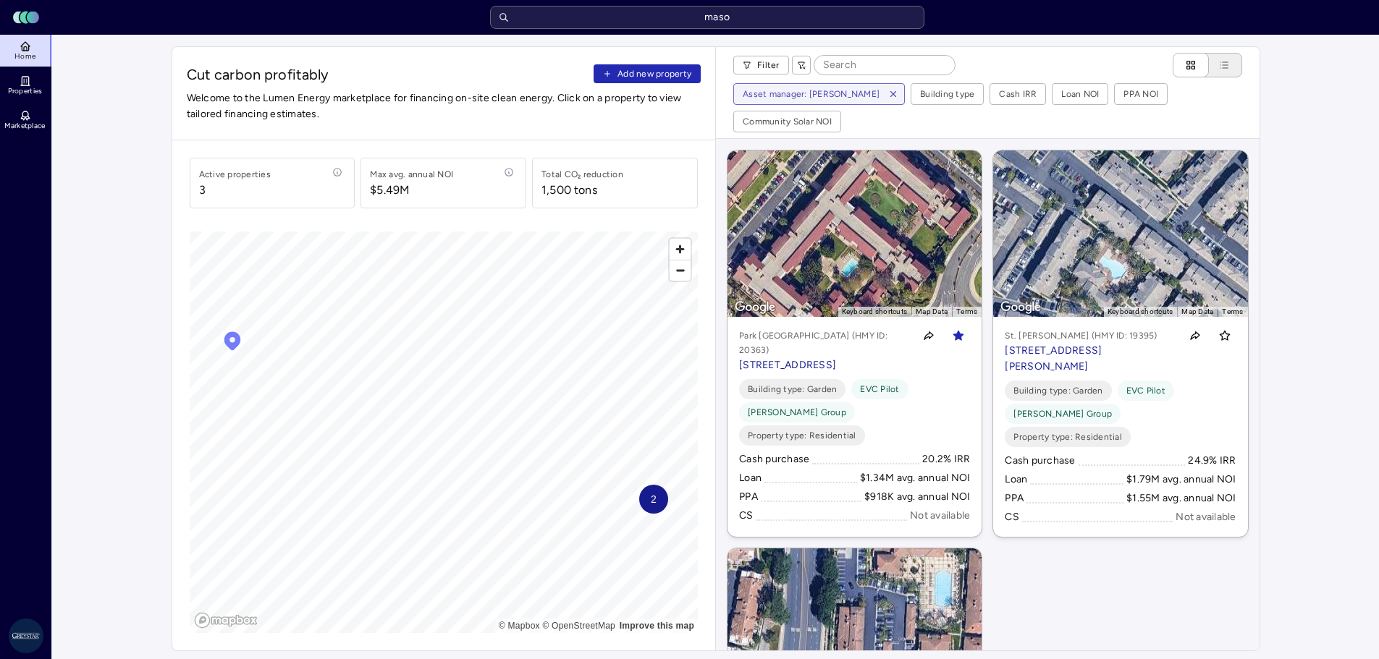
click at [21, 17] on icon at bounding box center [24, 18] width 9 height 12
click at [27, 51] on icon at bounding box center [26, 47] width 12 height 12
click at [27, 84] on icon at bounding box center [26, 81] width 12 height 12
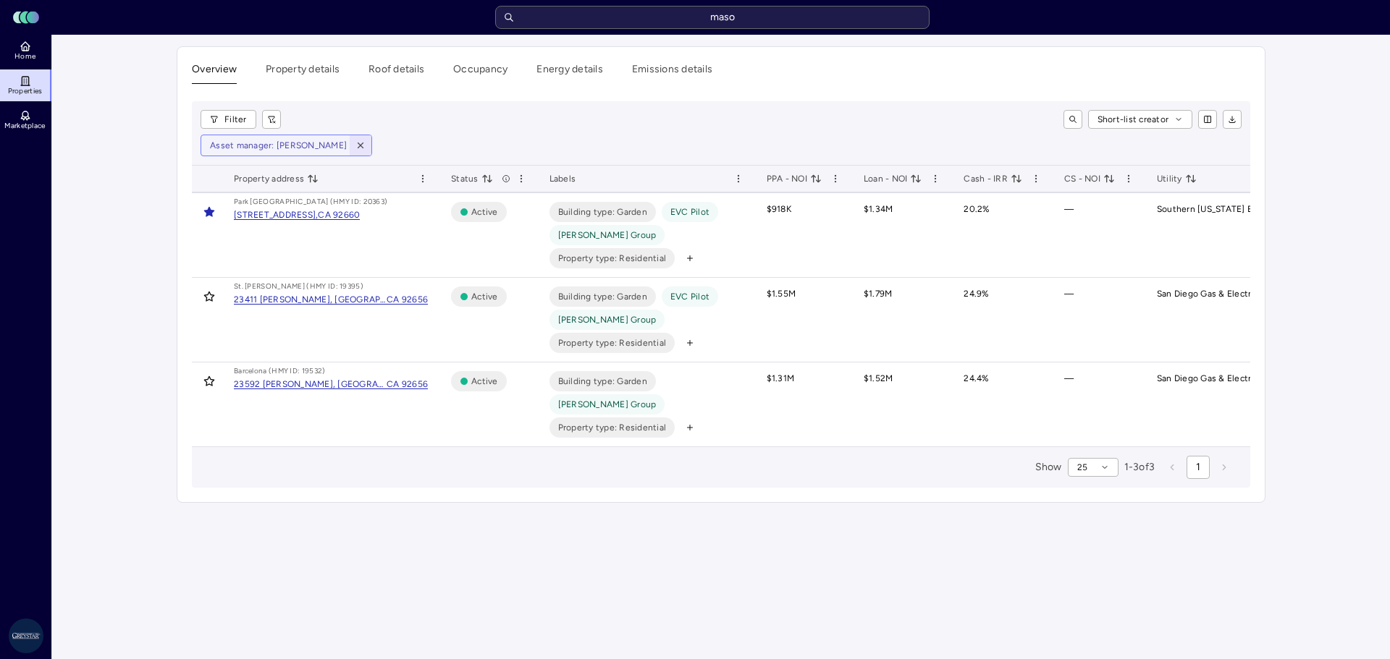
click at [355, 141] on icon "button" at bounding box center [360, 145] width 10 height 10
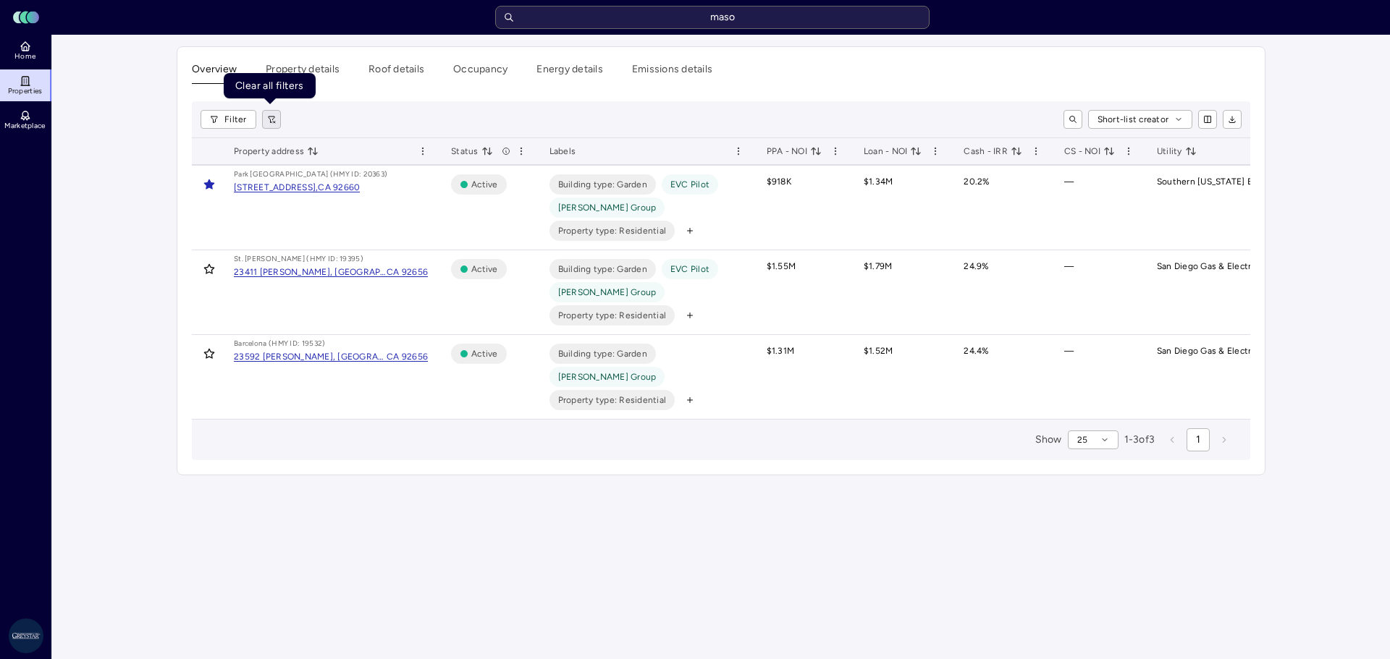
click at [270, 120] on icon "button" at bounding box center [271, 119] width 9 height 9
click at [308, 62] on button "Property details" at bounding box center [303, 73] width 74 height 22
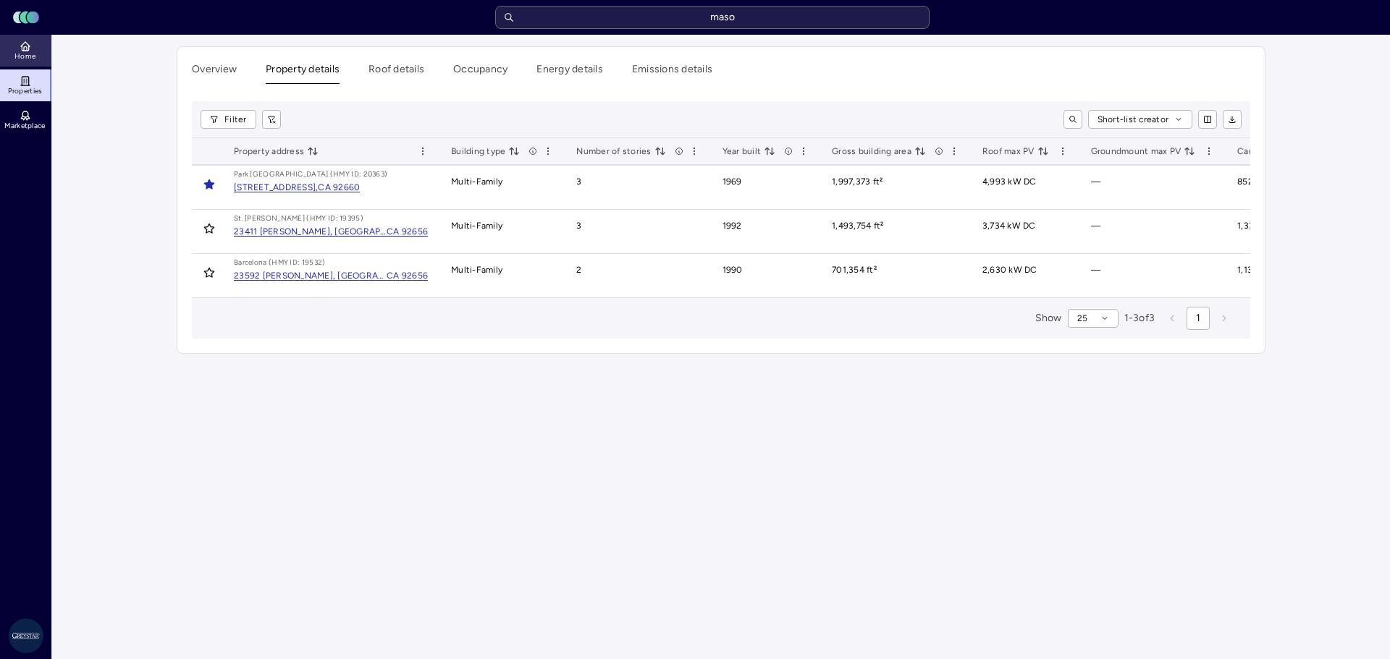
click at [35, 51] on link "Home" at bounding box center [26, 51] width 53 height 32
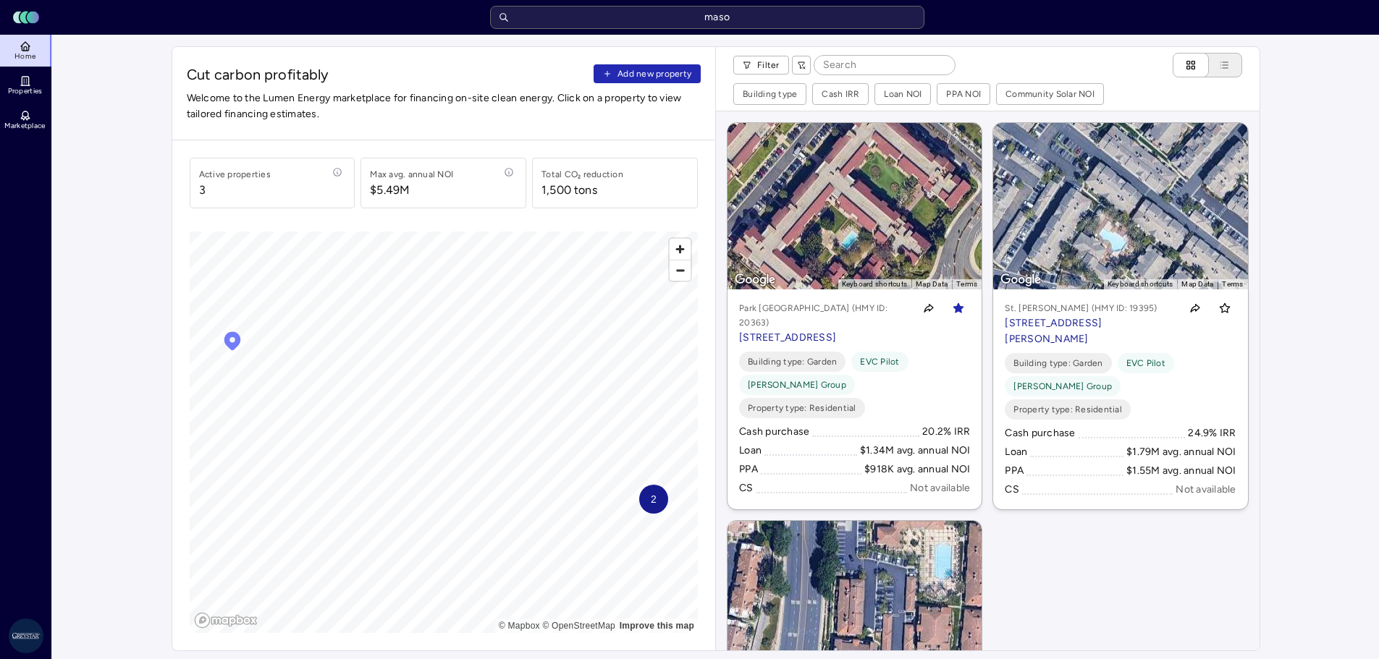
click at [310, 67] on span "Cut carbon profitably" at bounding box center [388, 74] width 402 height 20
click at [638, 75] on span "Add new property" at bounding box center [654, 74] width 74 height 14
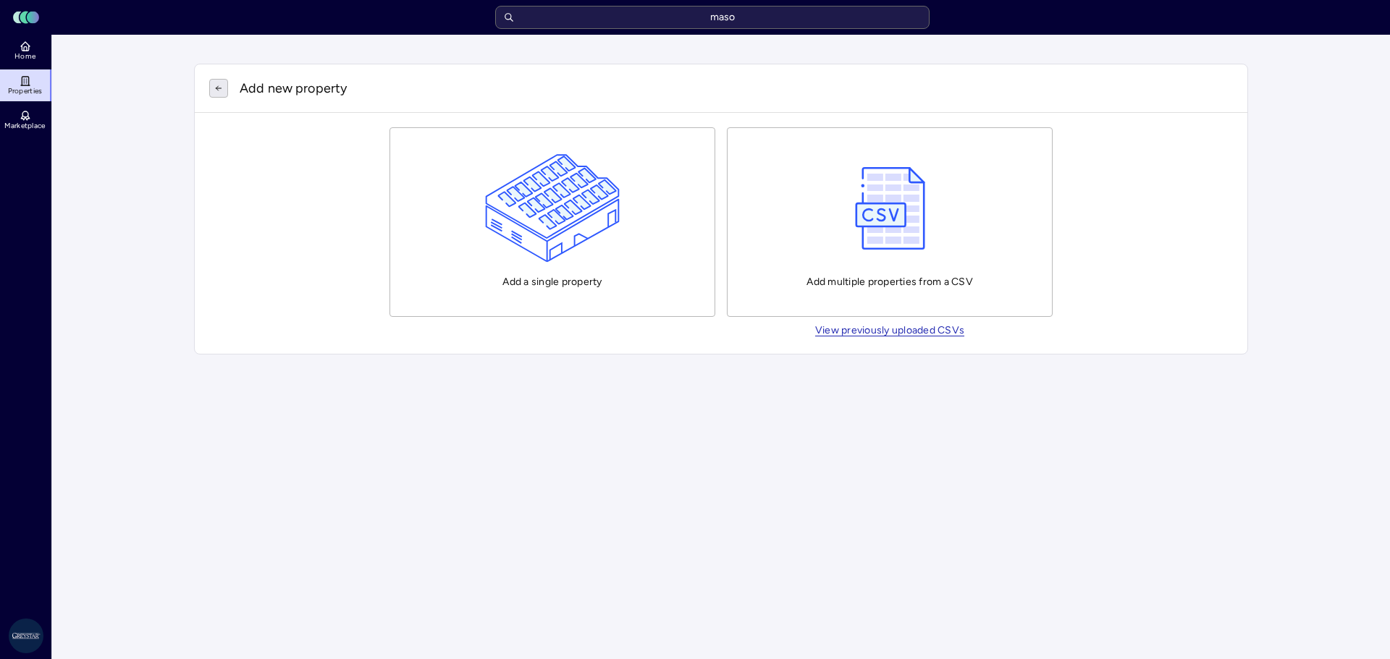
click at [225, 83] on button "button" at bounding box center [218, 88] width 19 height 19
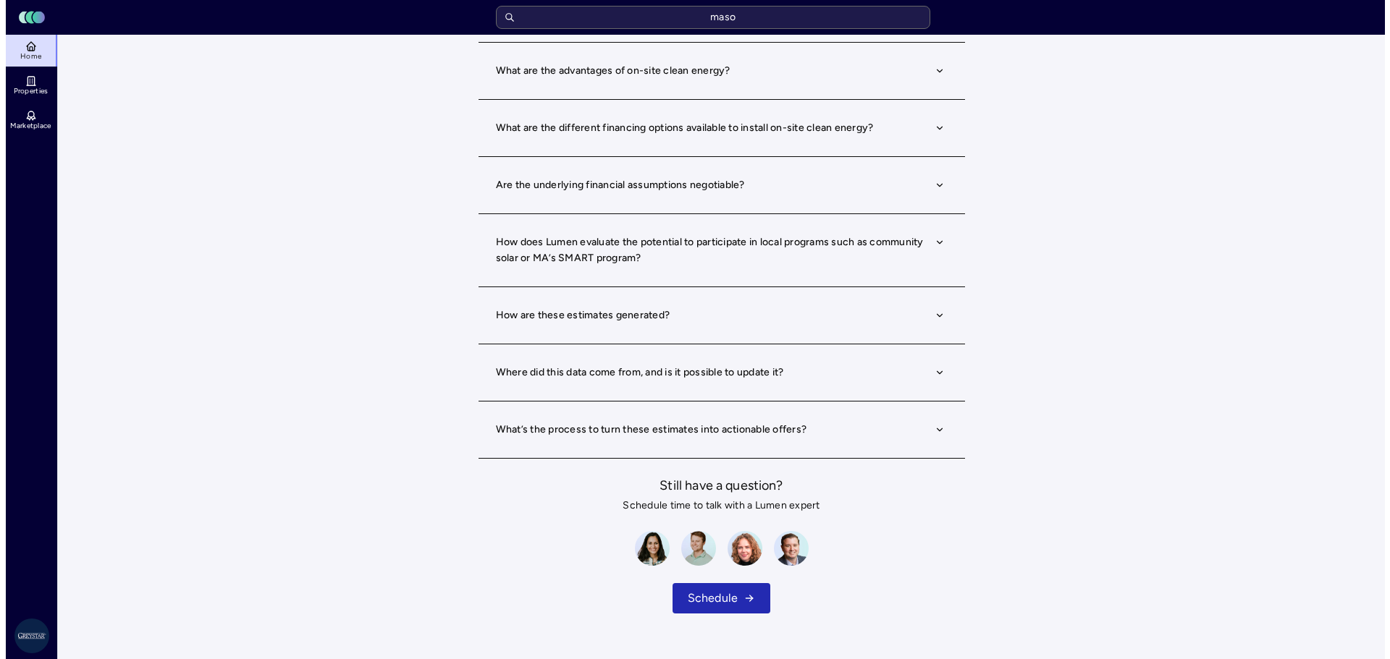
scroll to position [728, 0]
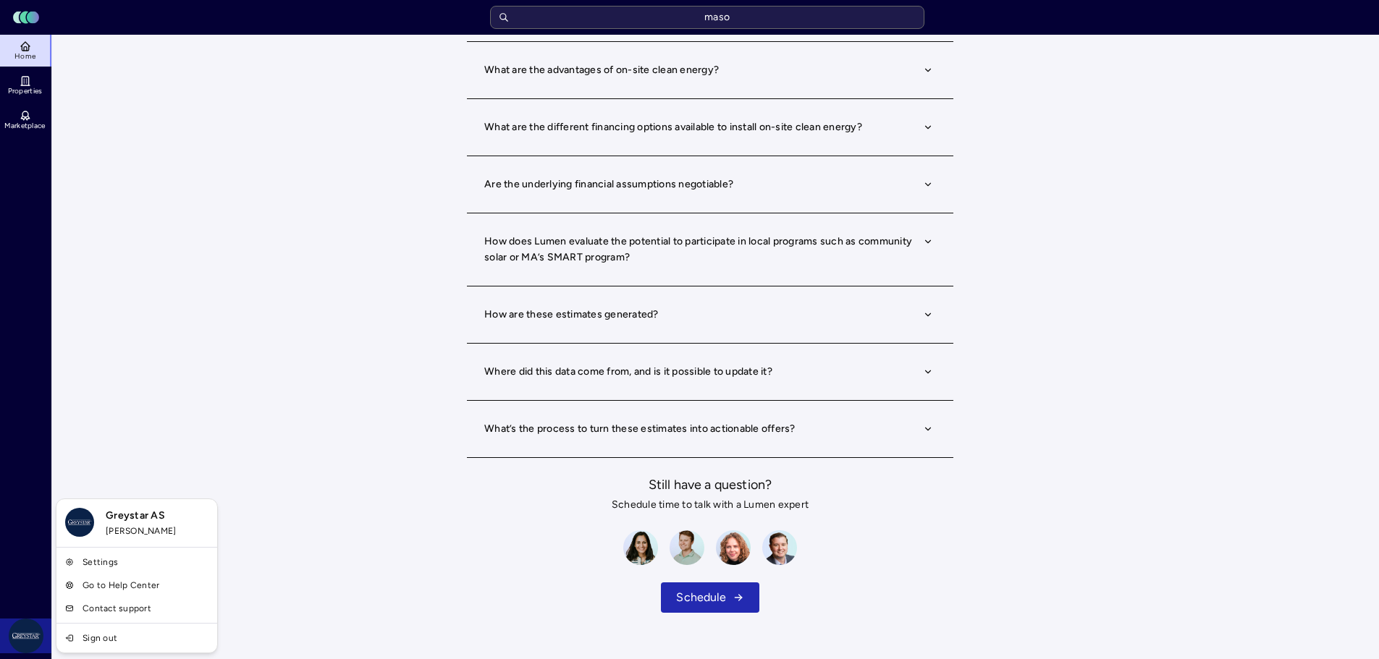
click at [126, 522] on span "Greystar AS" at bounding box center [157, 516] width 103 height 16
click at [123, 531] on span "[PERSON_NAME]" at bounding box center [157, 531] width 103 height 14
click at [74, 523] on img at bounding box center [79, 522] width 29 height 29
click at [141, 515] on span "Greystar AS" at bounding box center [157, 516] width 103 height 16
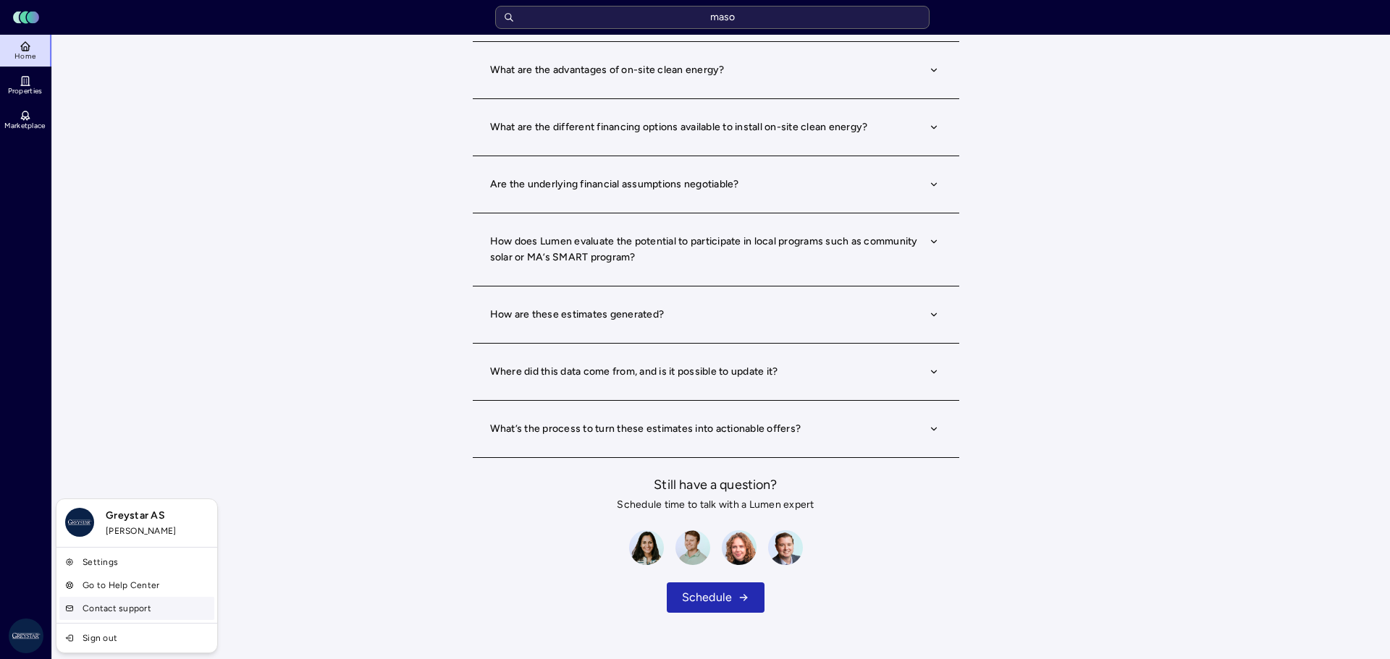
click at [111, 607] on link "Contact support" at bounding box center [136, 608] width 155 height 23
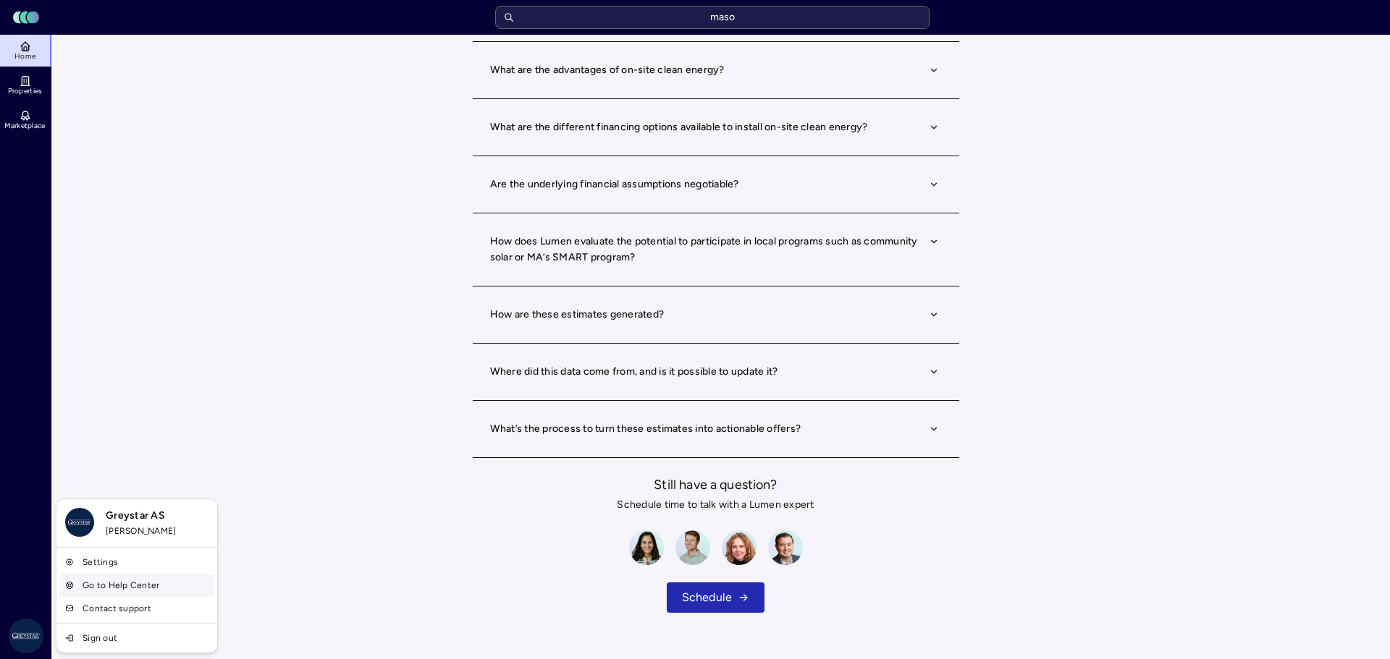
click at [103, 580] on link "Go to Help Center" at bounding box center [136, 585] width 155 height 23
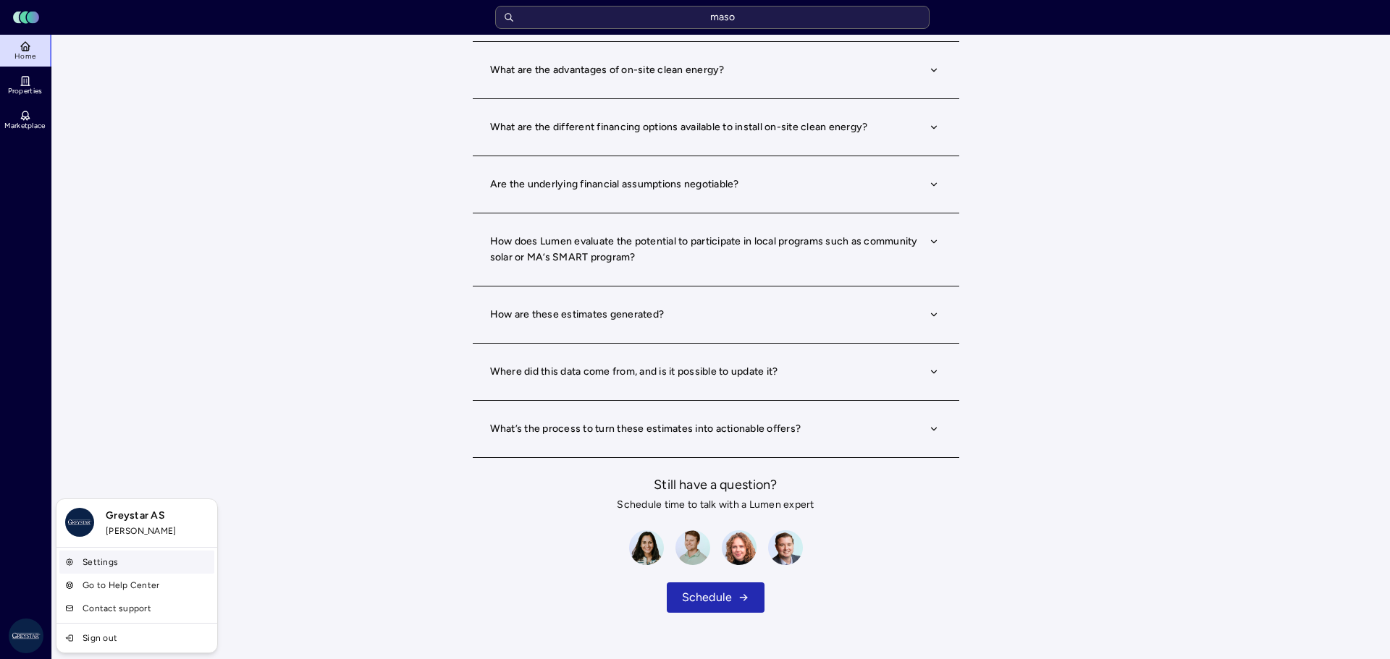
click at [83, 567] on link "Settings" at bounding box center [136, 562] width 155 height 23
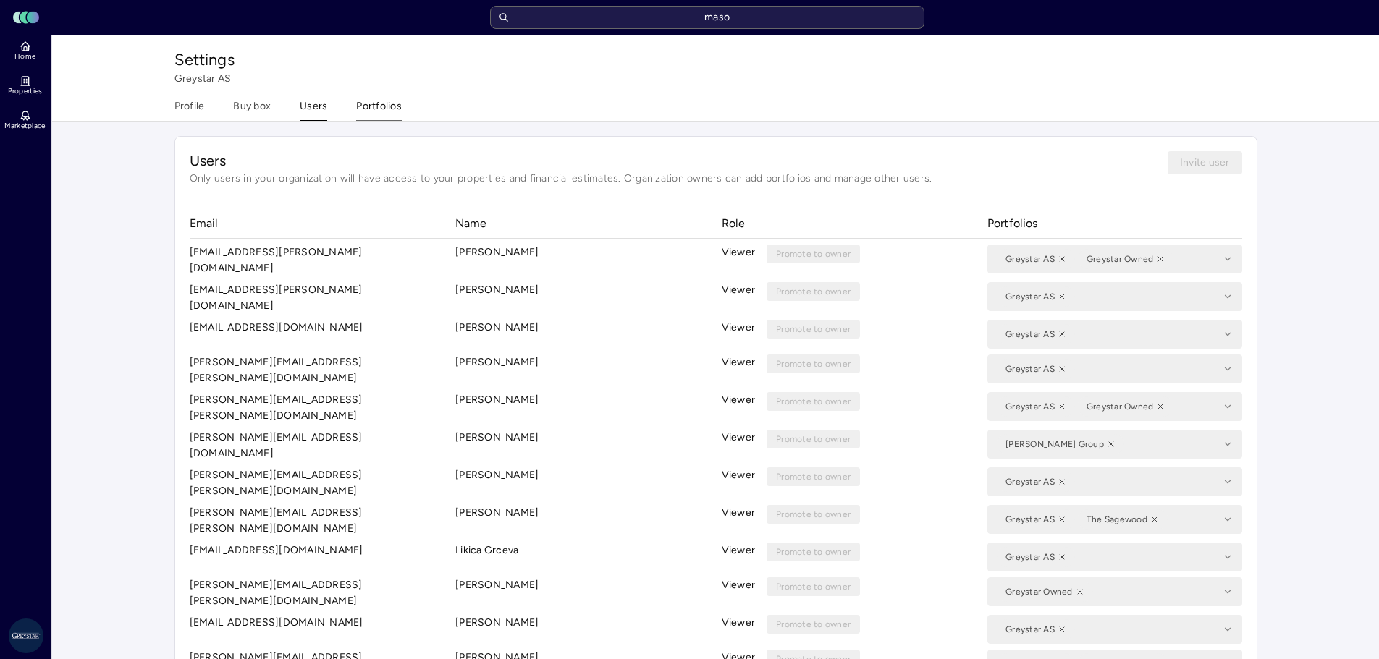
click at [391, 109] on button "Portfolios" at bounding box center [379, 109] width 46 height 22
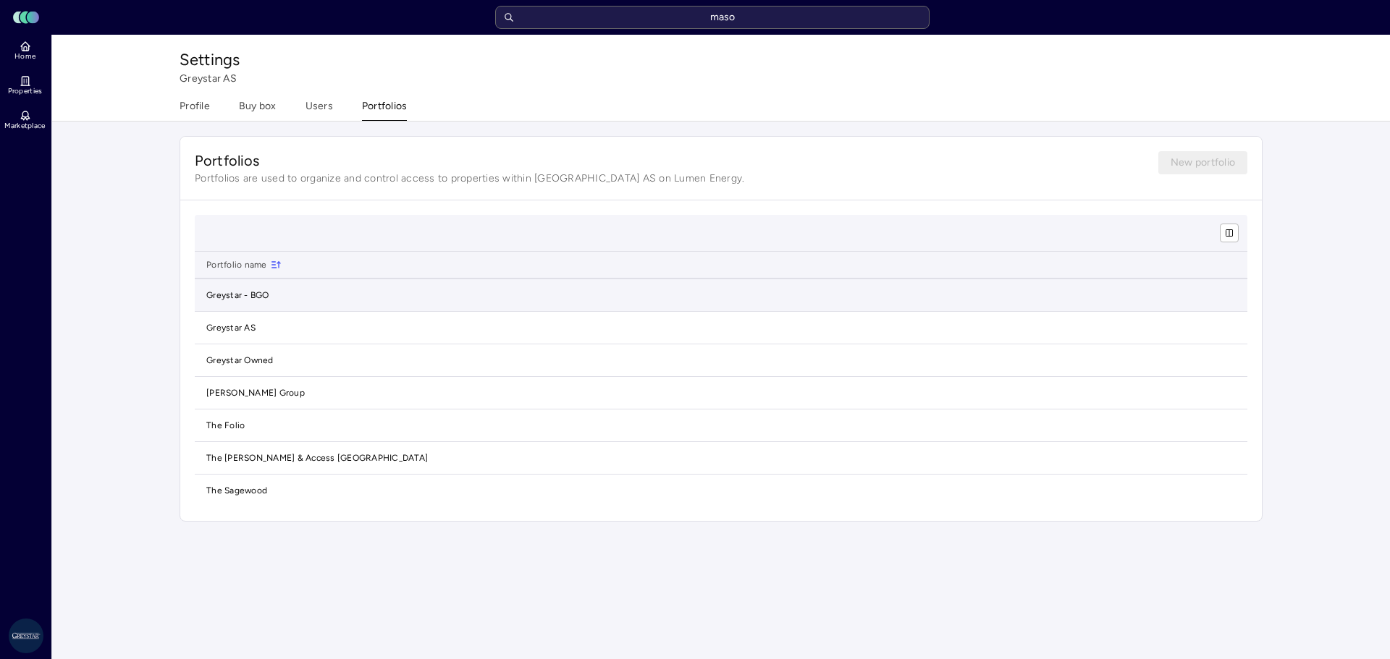
click at [261, 299] on td "Greystar - BGO" at bounding box center [721, 295] width 1052 height 33
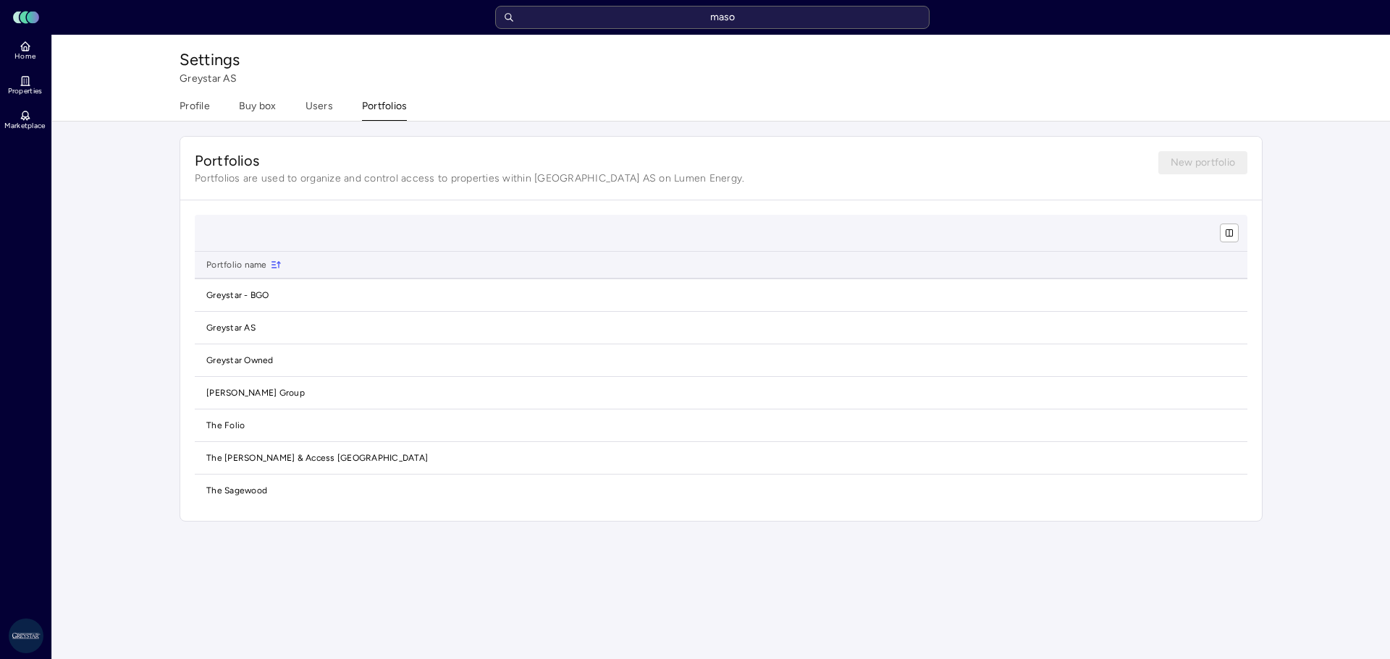
click at [440, 172] on span "Portfolios are used to organize and control access to properties within [GEOGRA…" at bounding box center [669, 179] width 949 height 14
click at [284, 106] on div "Profile Buy box Users Portfolios" at bounding box center [292, 109] width 227 height 22
click at [274, 106] on div "Profile Buy box Users Portfolios" at bounding box center [292, 109] width 227 height 22
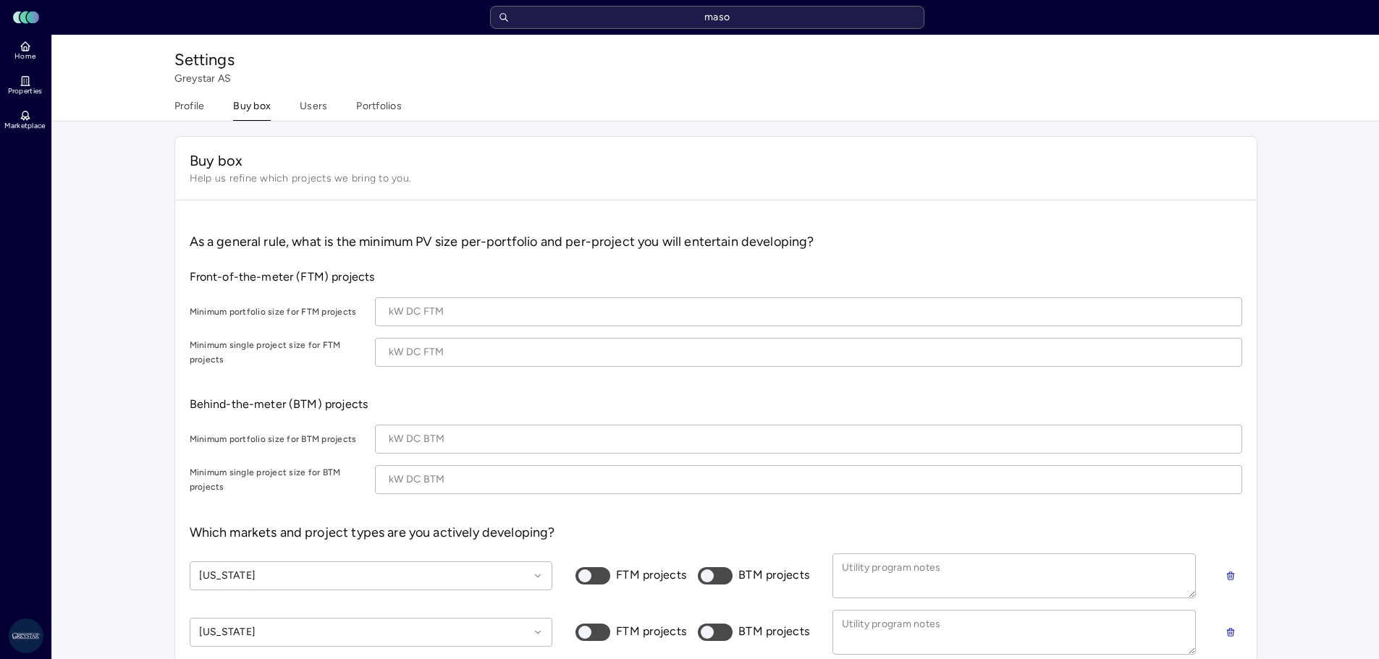
click at [206, 109] on div "Profile Buy box Users Portfolios" at bounding box center [287, 109] width 227 height 22
type textarea "x"
click at [194, 109] on button "Profile" at bounding box center [189, 109] width 30 height 22
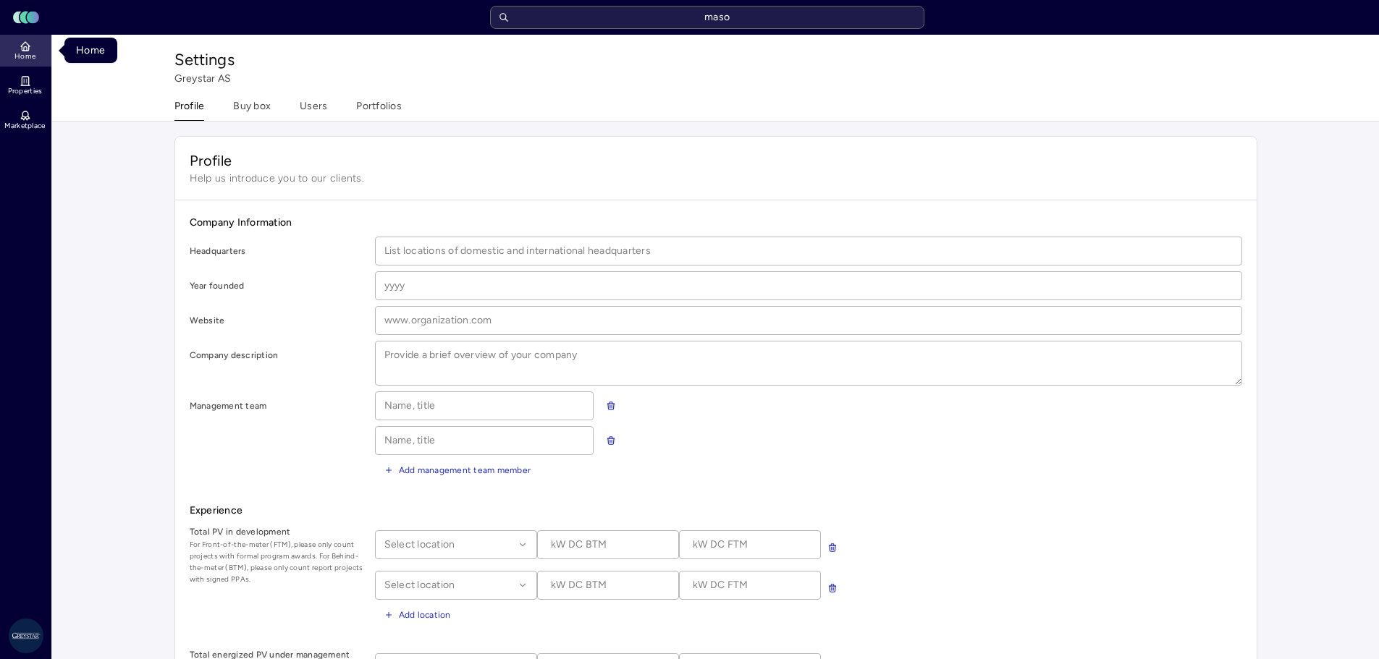
click at [28, 54] on span "Home" at bounding box center [24, 56] width 21 height 9
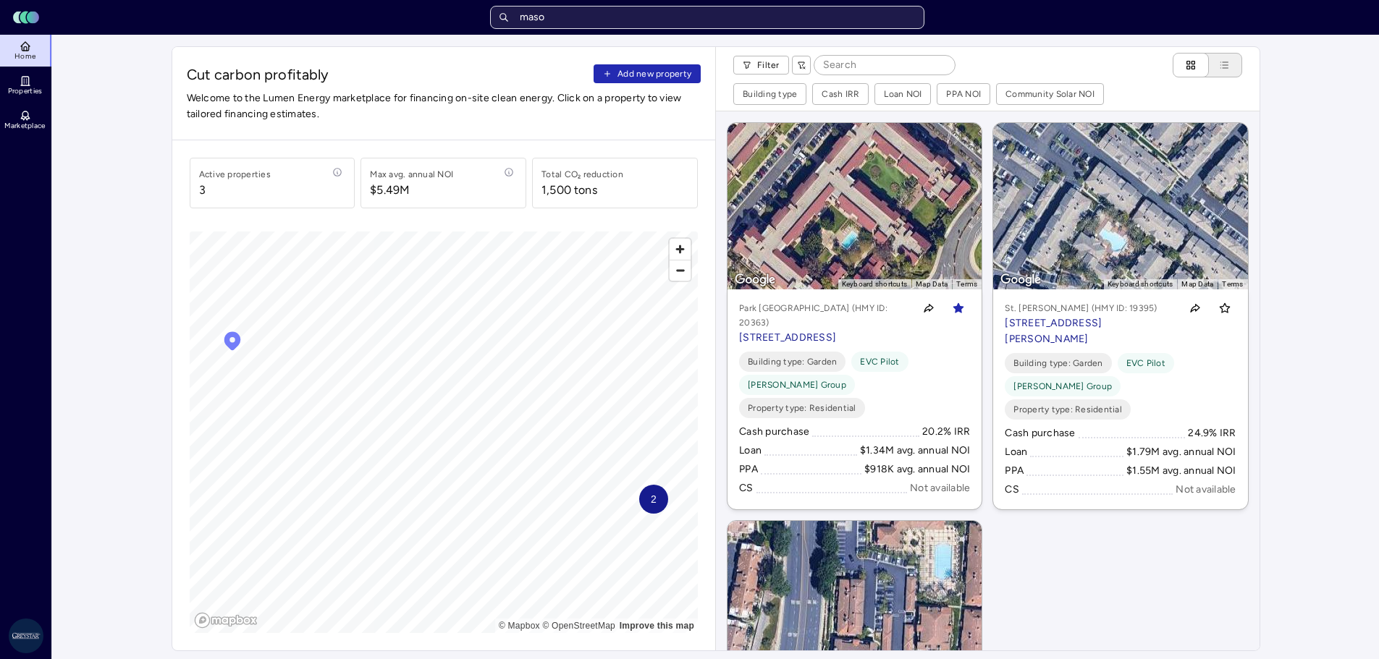
click at [718, 14] on input "maso" at bounding box center [707, 17] width 434 height 23
paste input "Marlowe"
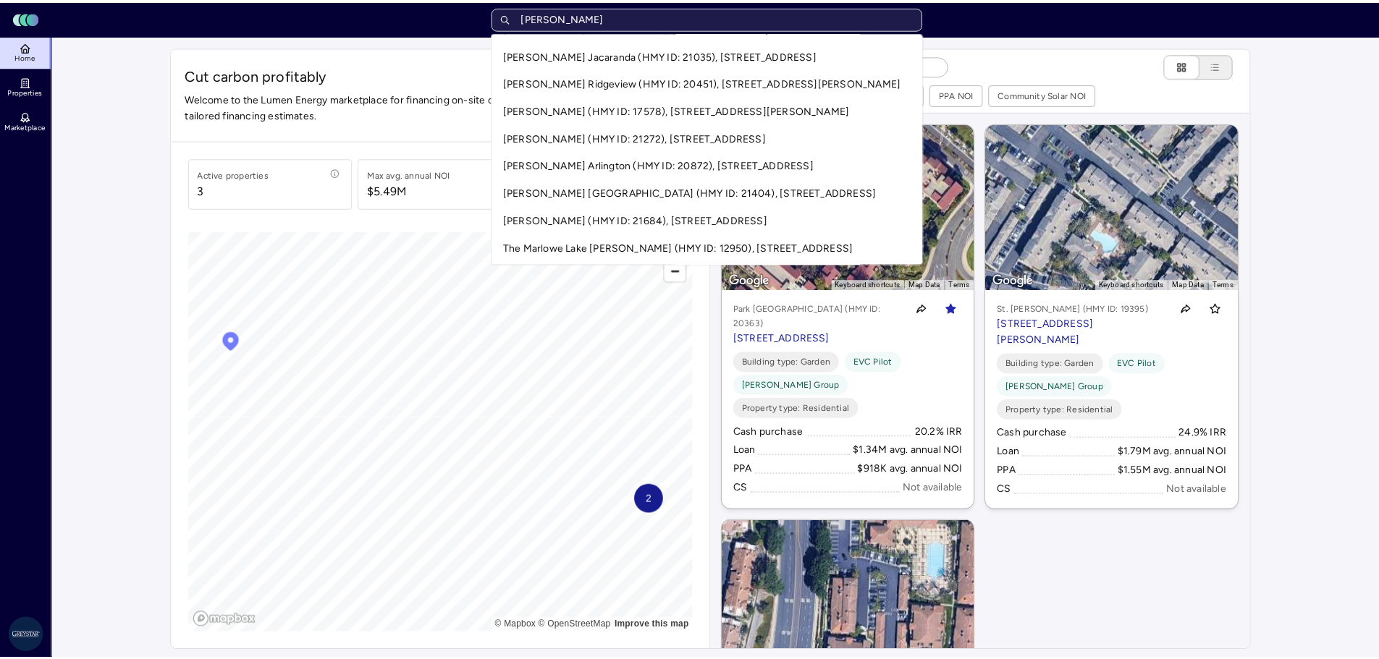
scroll to position [378, 0]
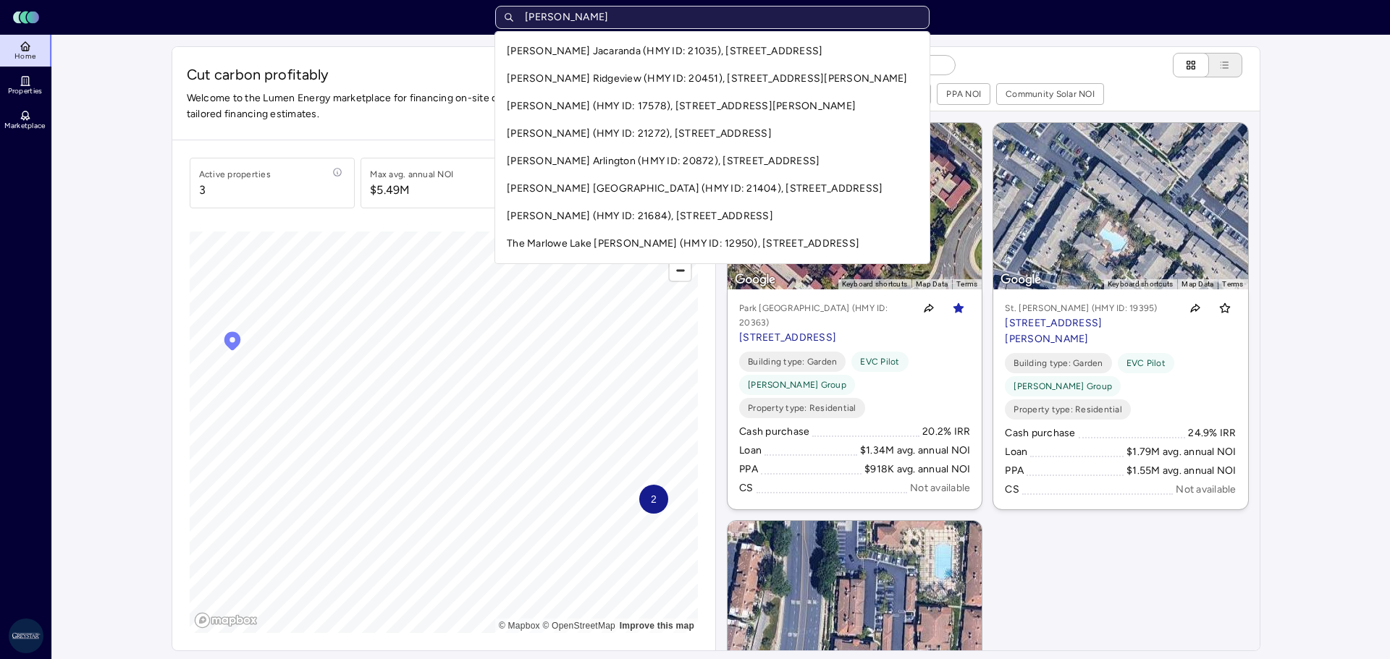
type input "Marlowe"
drag, startPoint x: 50, startPoint y: 250, endPoint x: 41, endPoint y: 195, distance: 56.4
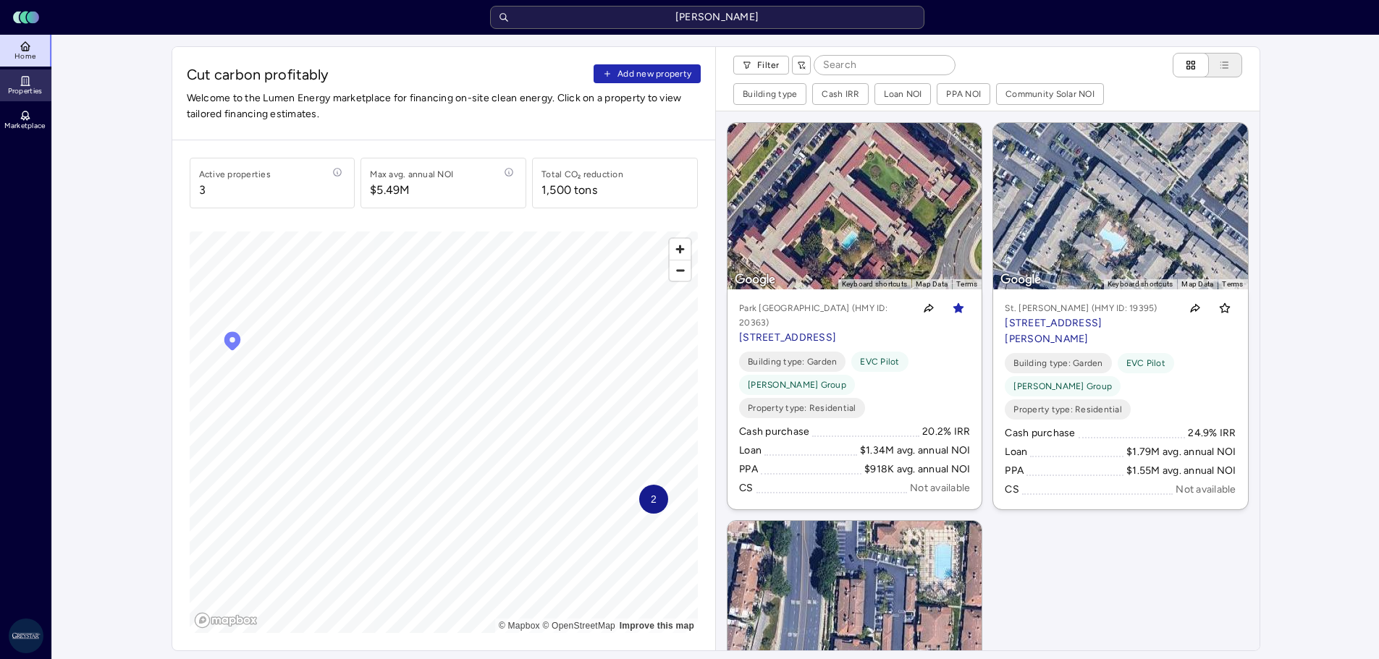
click at [30, 84] on icon at bounding box center [26, 81] width 12 height 12
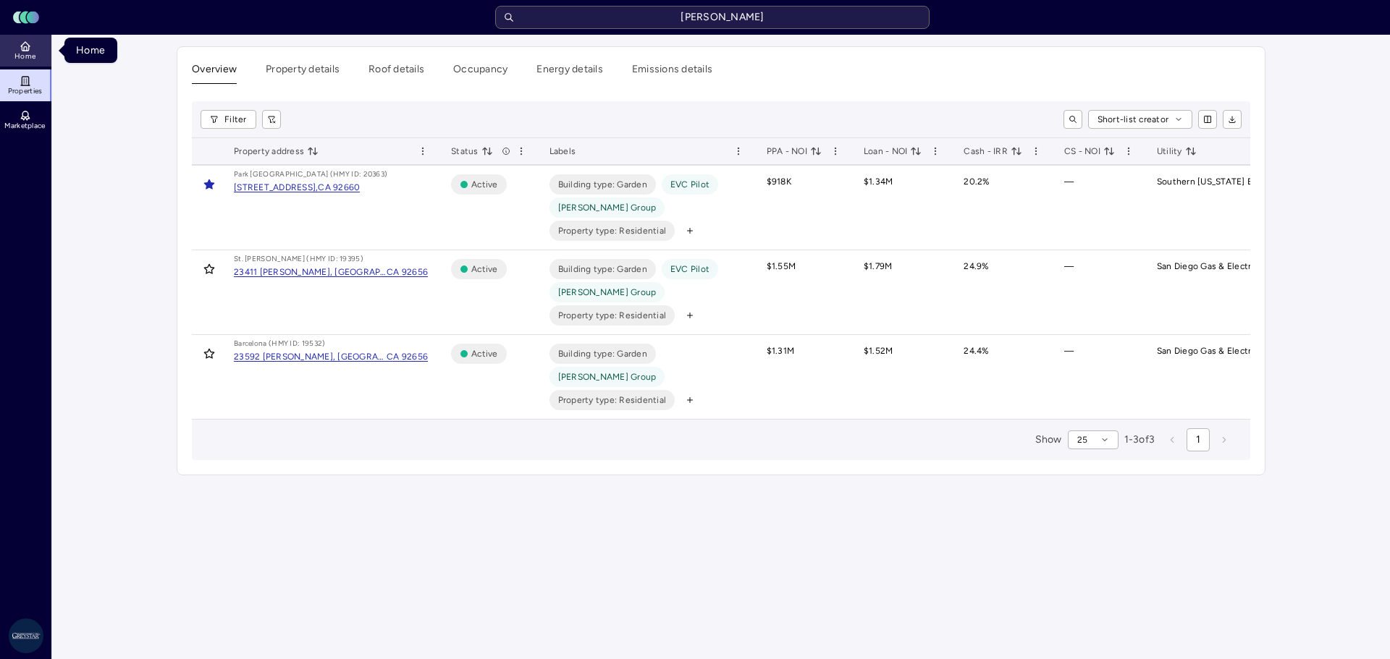
click at [25, 50] on icon at bounding box center [26, 47] width 12 height 12
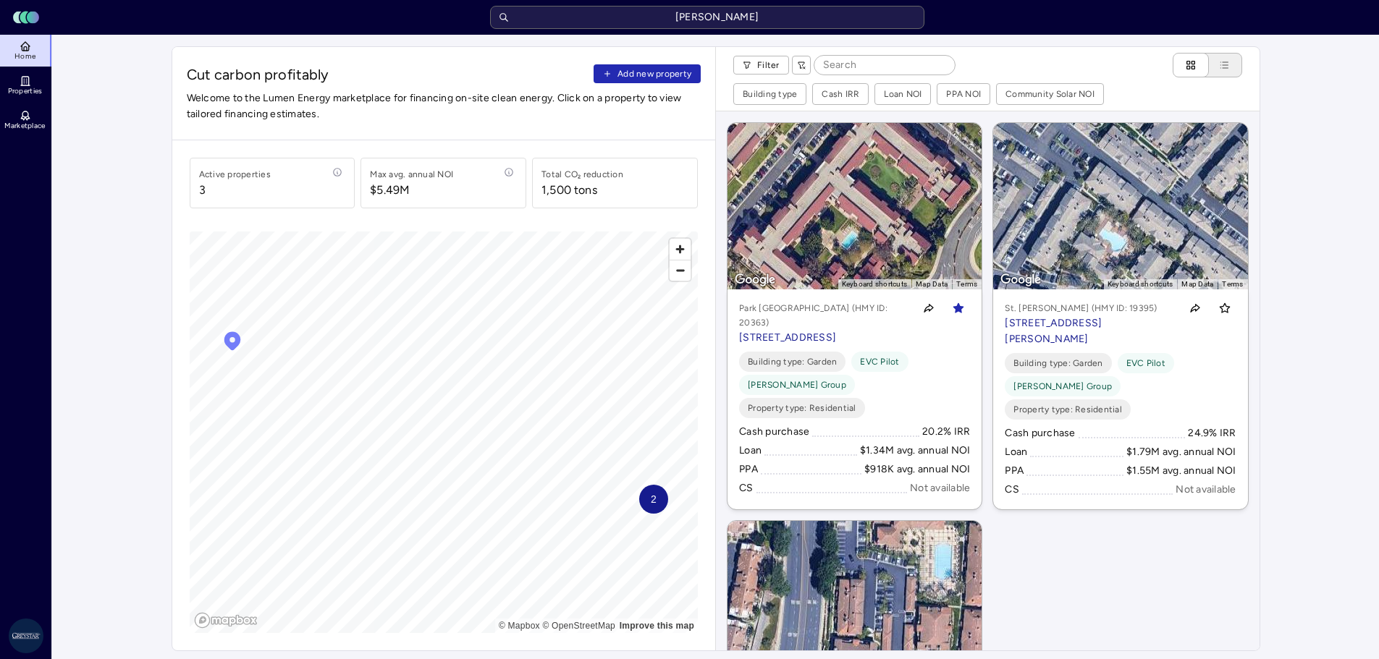
drag, startPoint x: 795, startPoint y: 19, endPoint x: 502, endPoint y: 10, distance: 294.0
click at [502, 10] on input "Marlowe" at bounding box center [707, 17] width 434 height 23
click at [680, 17] on input "text" at bounding box center [707, 17] width 434 height 23
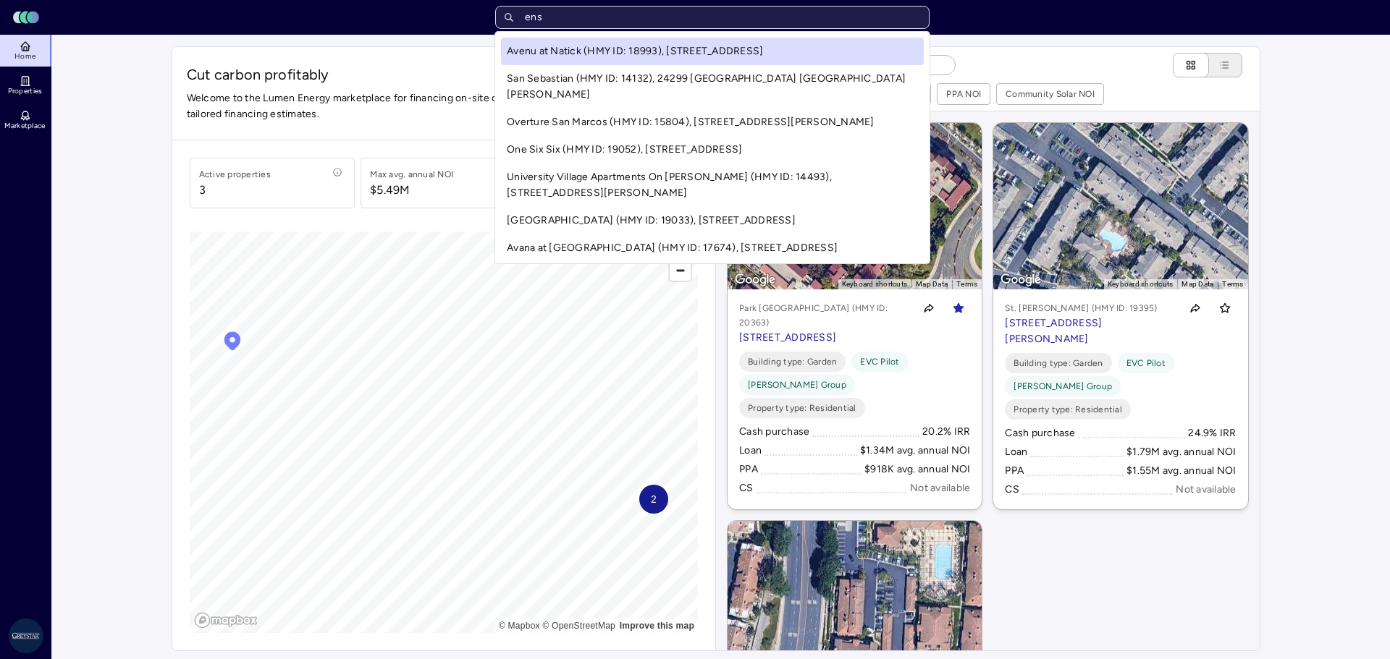
type input "enso"
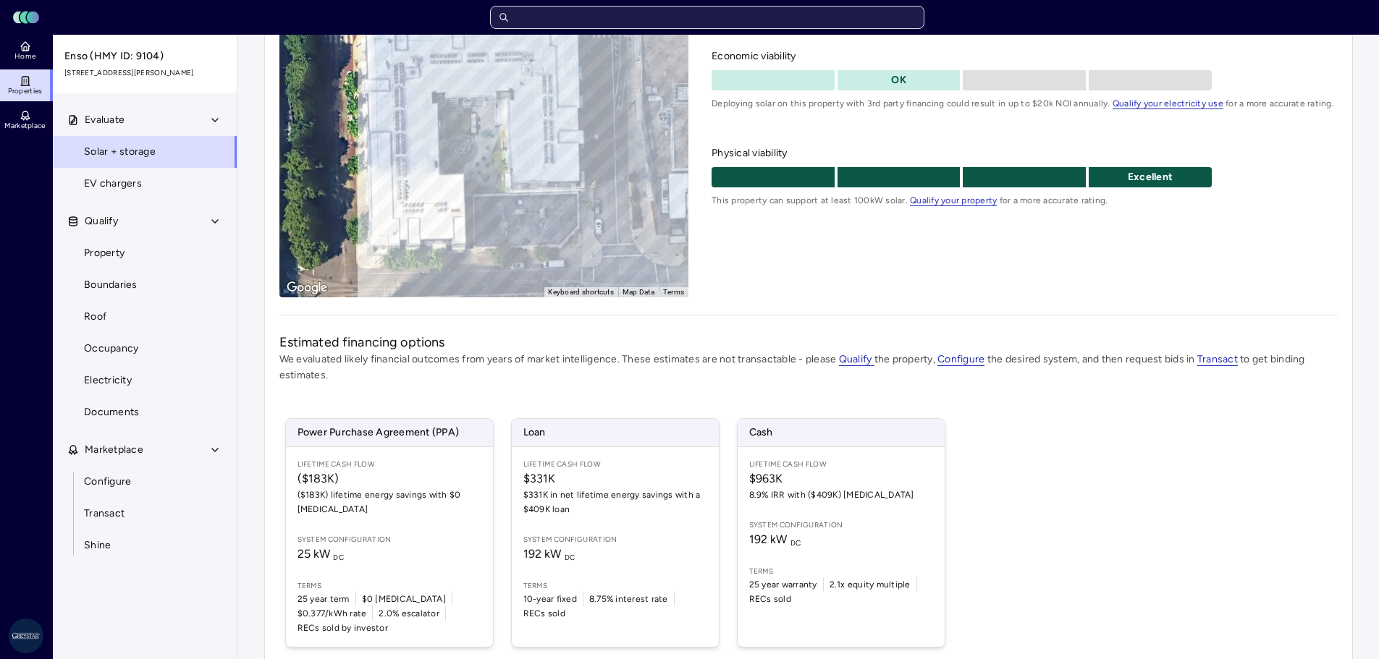
scroll to position [220, 0]
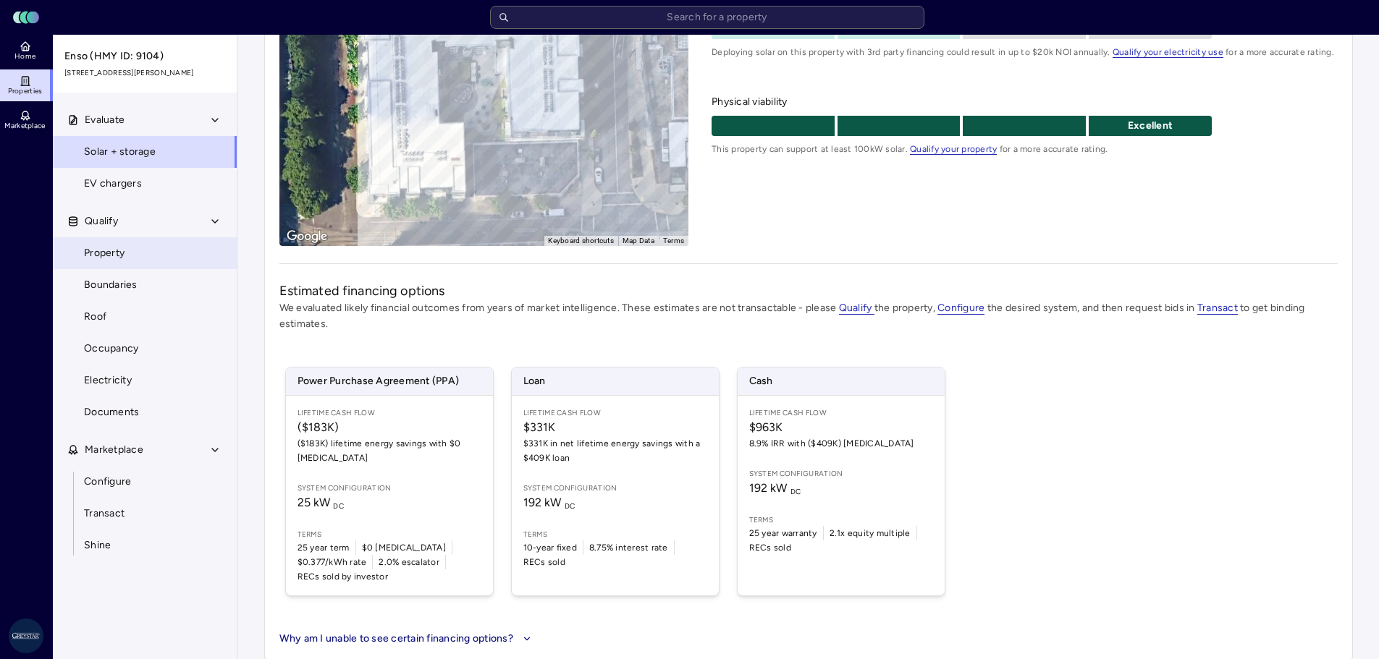
click at [80, 255] on link "Property" at bounding box center [144, 253] width 185 height 32
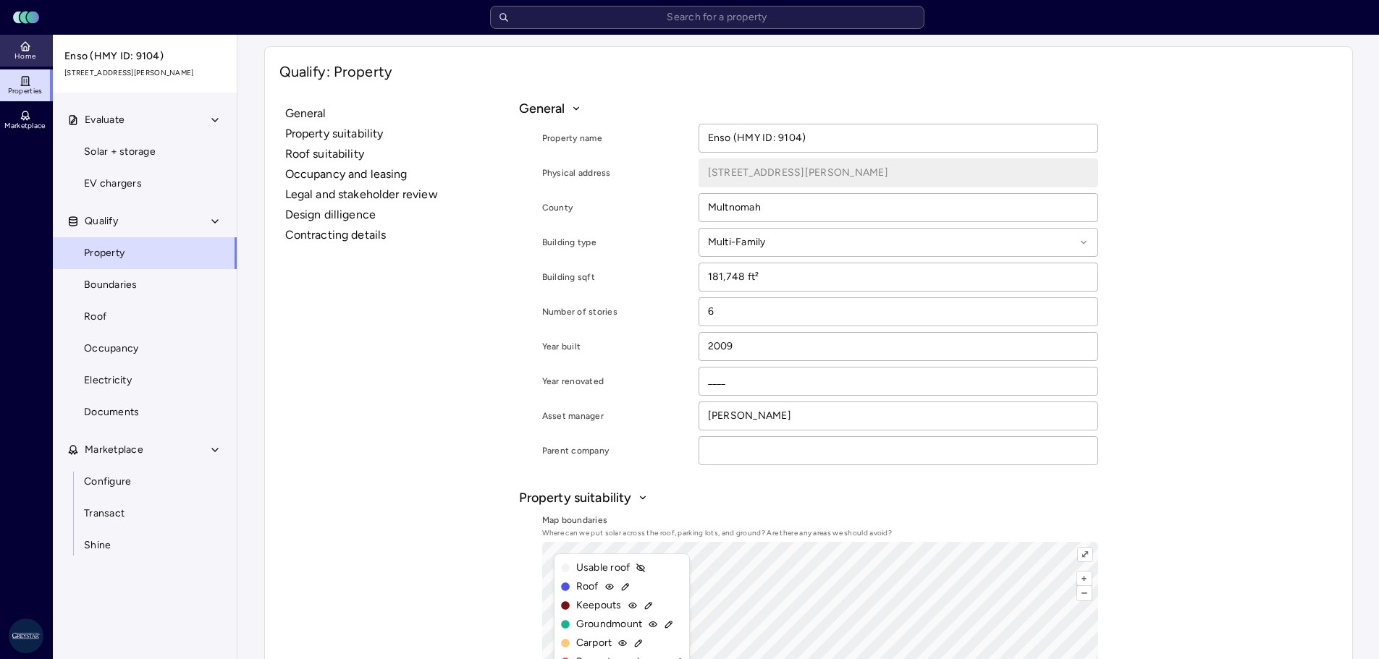
click at [36, 46] on link "Home" at bounding box center [26, 51] width 53 height 32
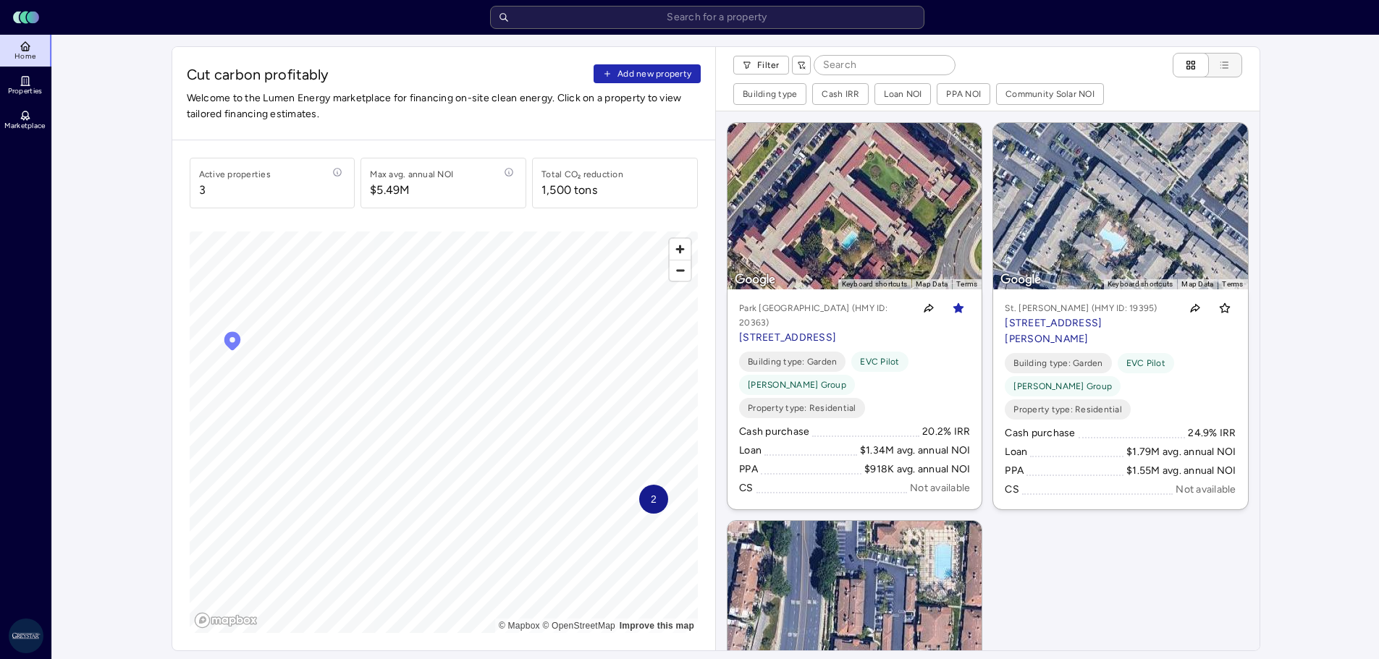
click at [1225, 59] on button "List view" at bounding box center [1218, 65] width 48 height 25
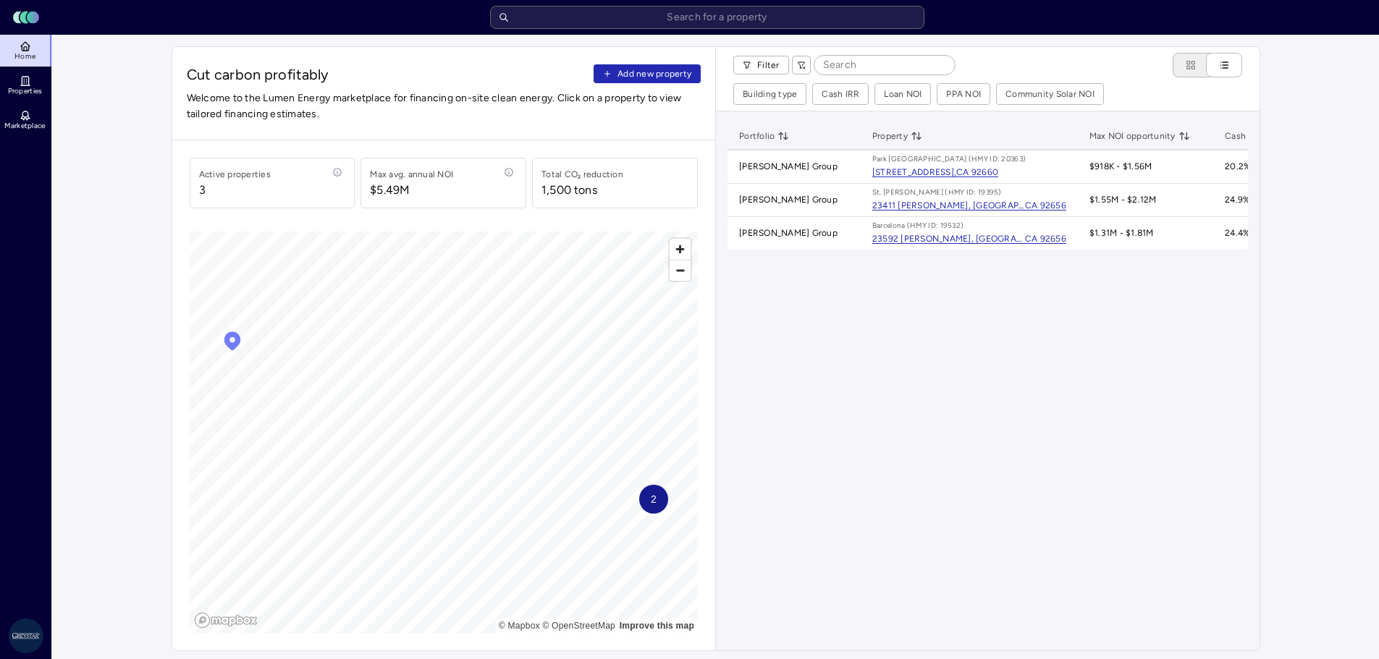
click at [24, 13] on icon at bounding box center [24, 18] width 9 height 12
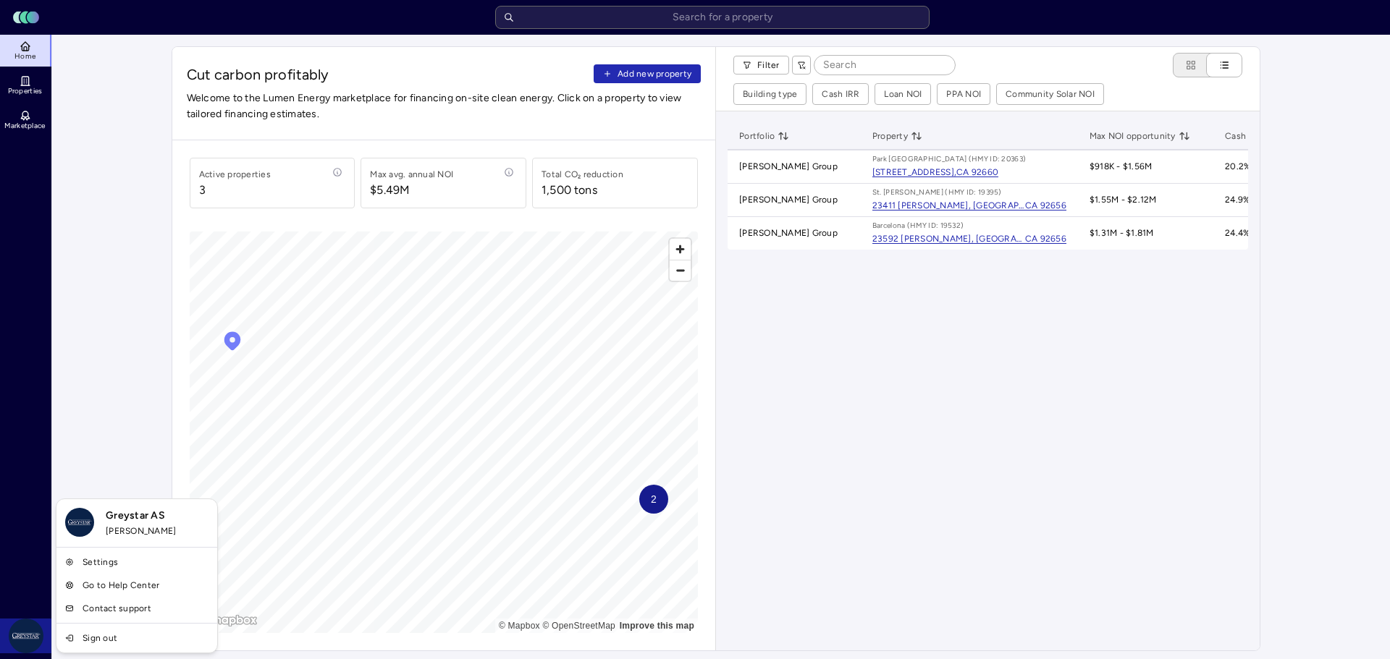
click at [93, 640] on link "Sign out" at bounding box center [136, 638] width 155 height 23
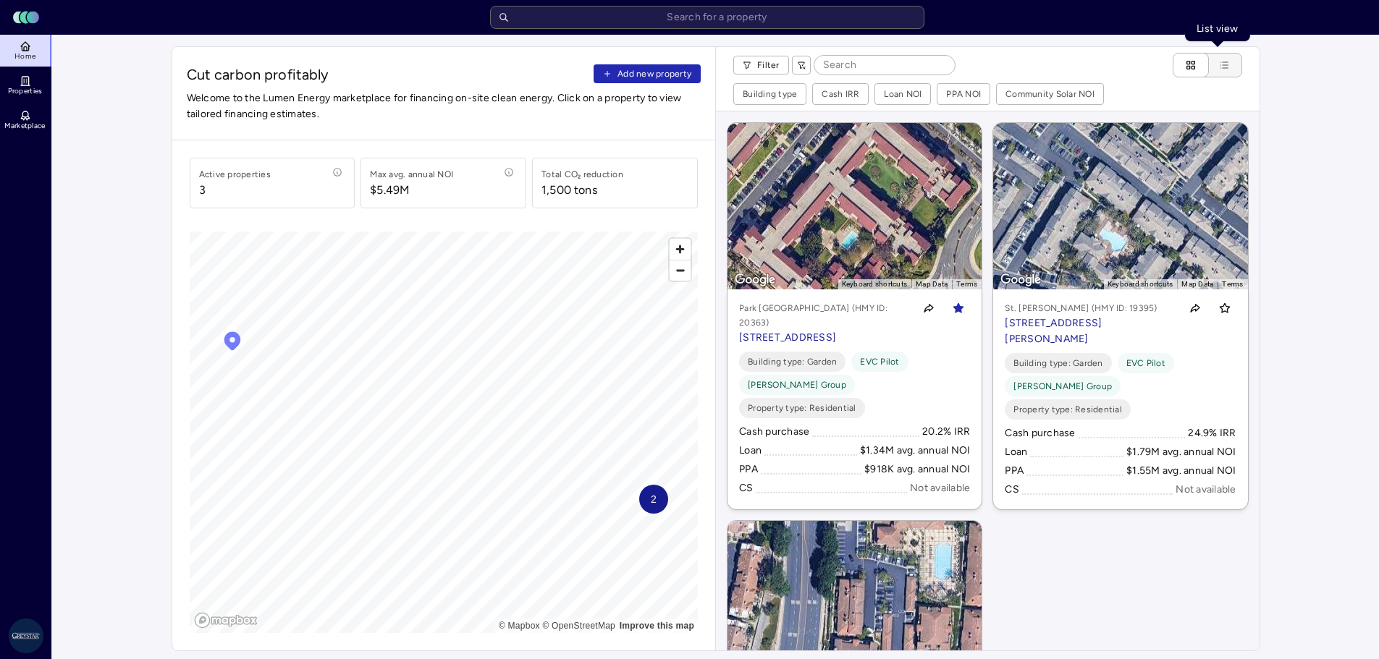
click at [1229, 60] on icon "List view" at bounding box center [1224, 65] width 12 height 12
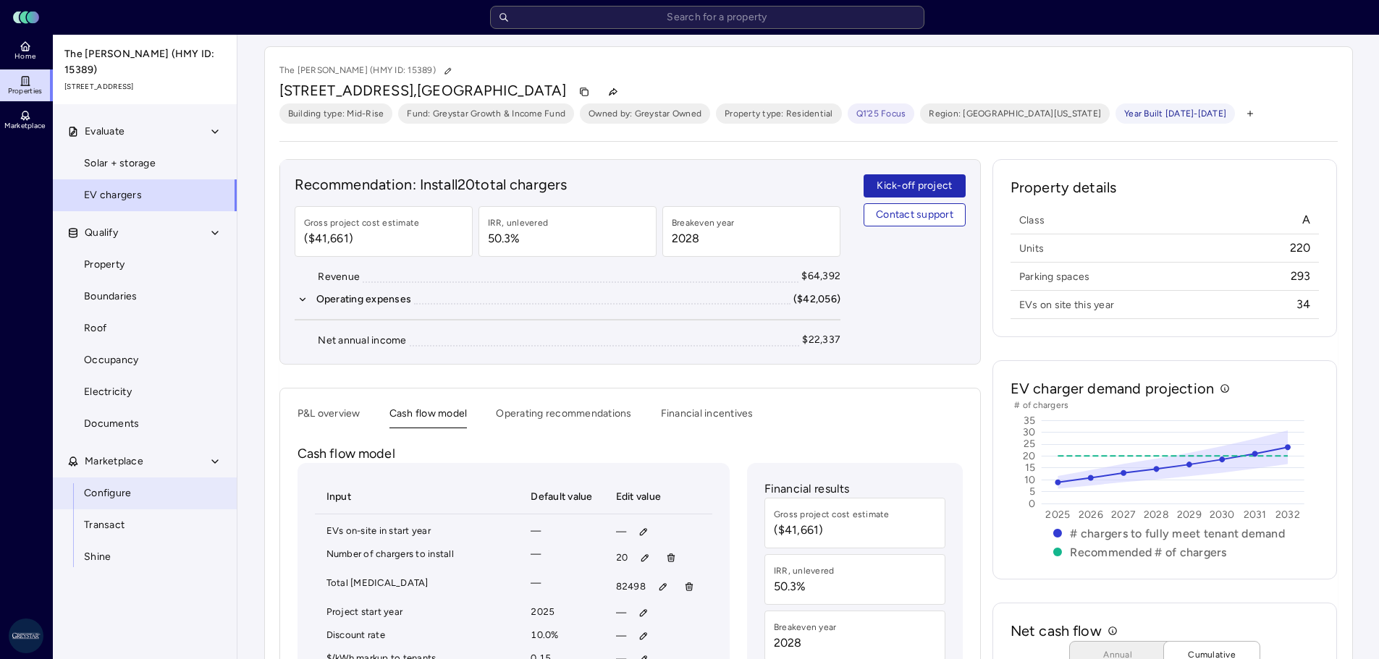
click at [130, 486] on span "Configure" at bounding box center [107, 494] width 47 height 16
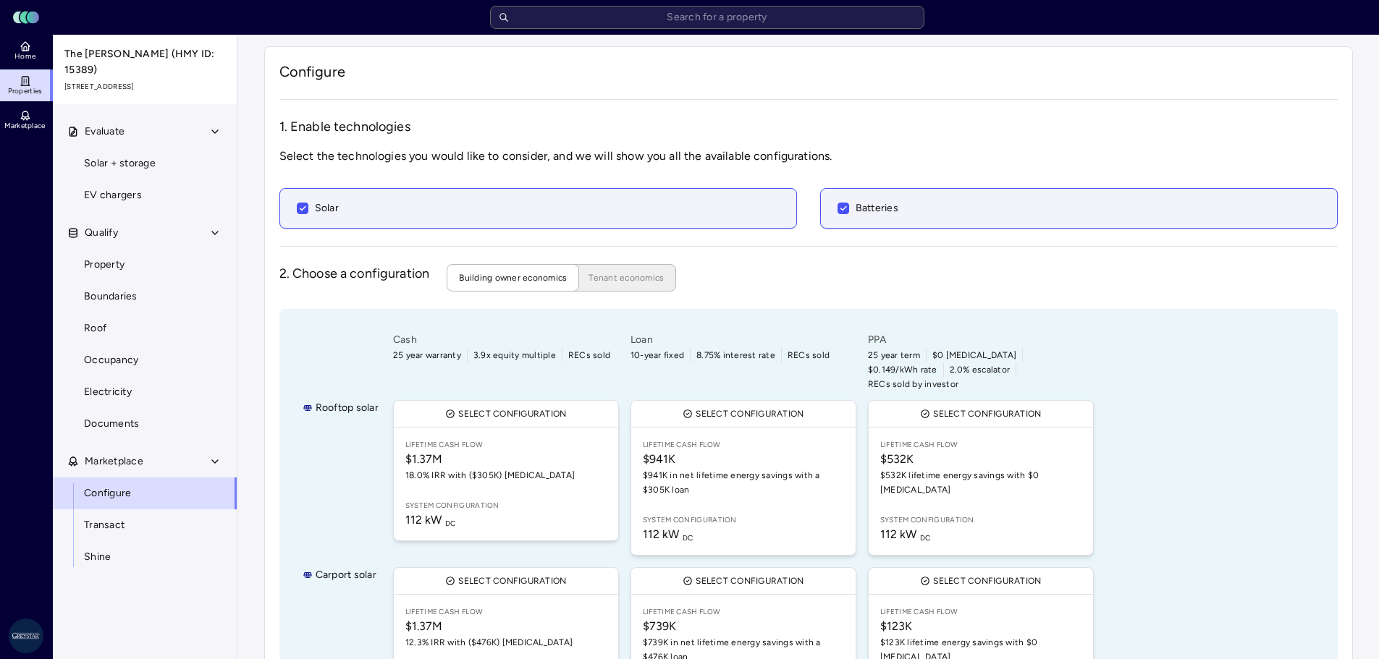
click at [35, 33] on header "Toggle Sidebar Lumen Energy Logo" at bounding box center [689, 17] width 1379 height 35
click at [30, 46] on icon at bounding box center [26, 47] width 12 height 12
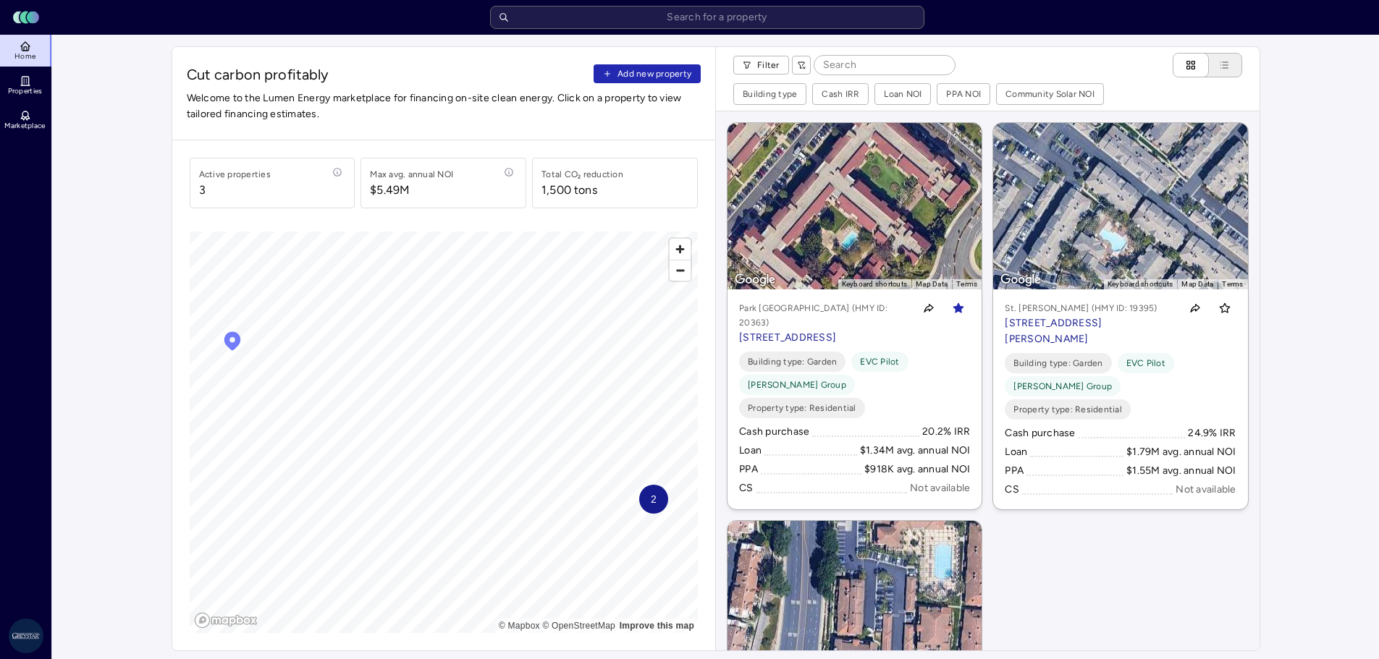
click at [1340, 19] on div "Toggle Sidebar Lumen Energy Logo" at bounding box center [689, 17] width 1361 height 23
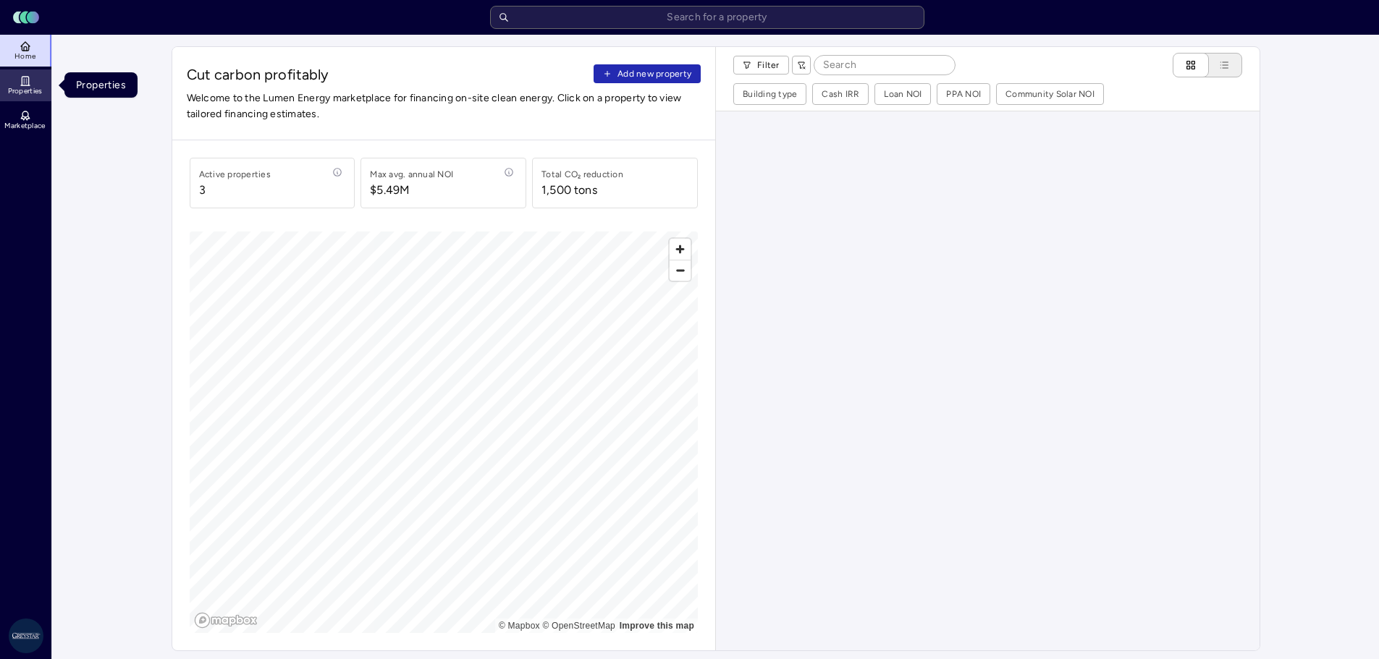
click at [25, 83] on icon at bounding box center [26, 81] width 12 height 12
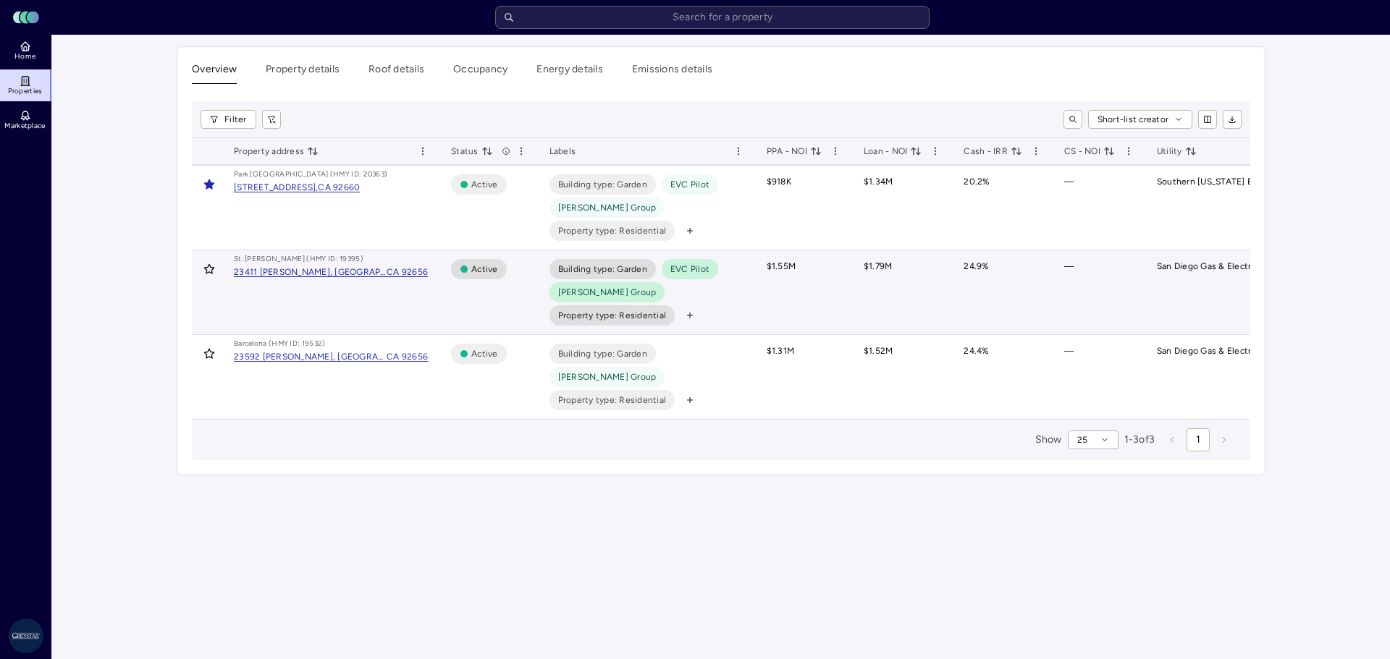
click at [588, 292] on span "[PERSON_NAME] Group" at bounding box center [607, 292] width 98 height 14
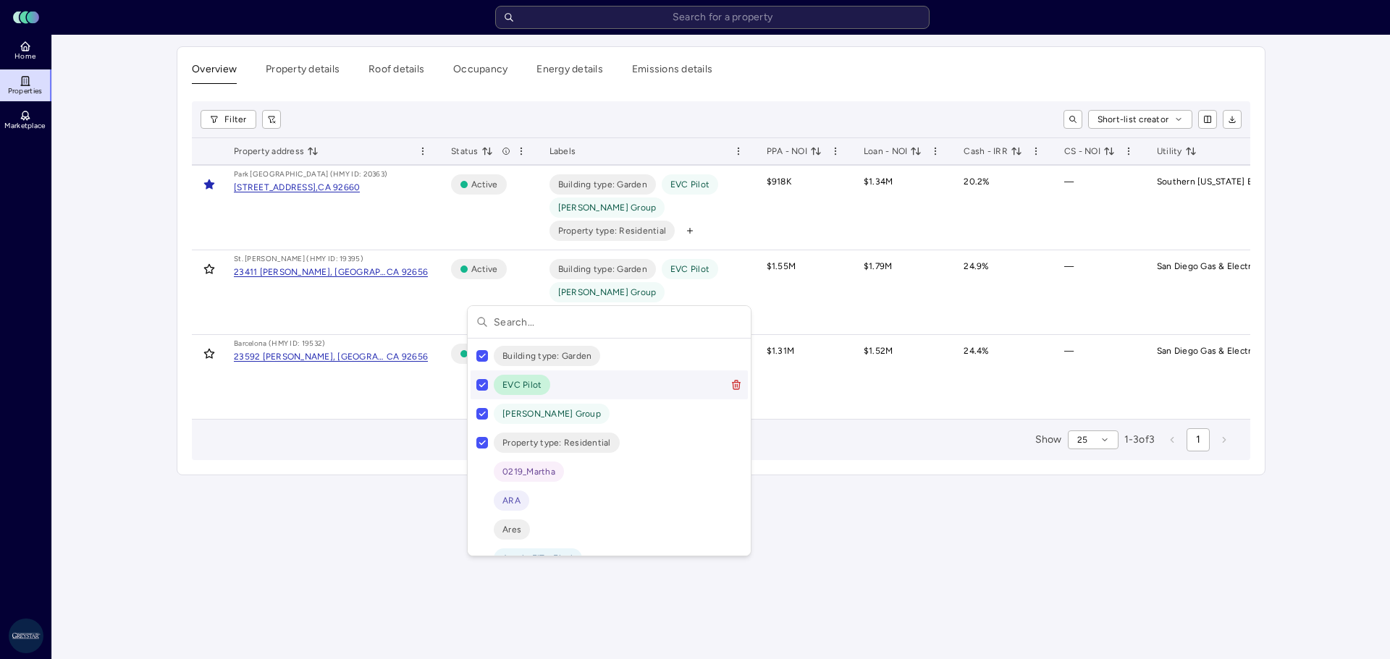
click at [483, 388] on button "Suggestions" at bounding box center [482, 385] width 12 height 12
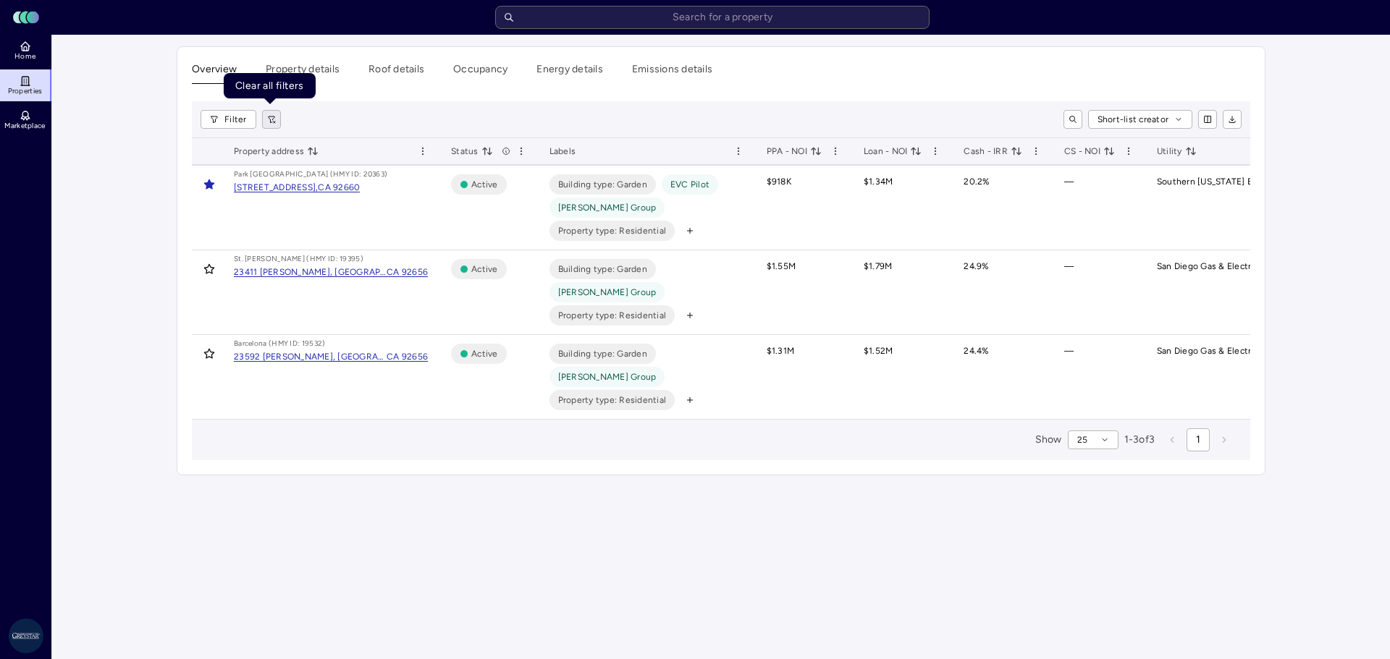
click at [277, 112] on button "button" at bounding box center [271, 119] width 19 height 19
click at [28, 51] on icon at bounding box center [25, 48] width 7 height 4
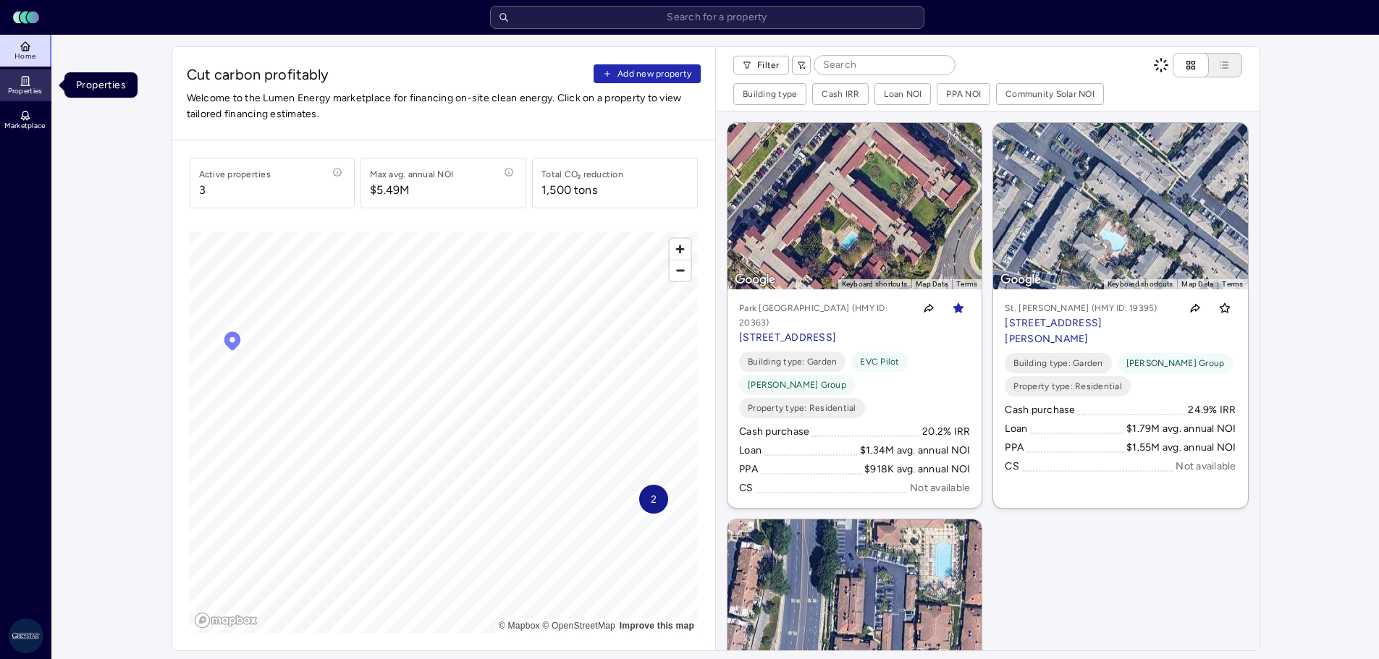
click at [30, 84] on icon at bounding box center [26, 81] width 12 height 12
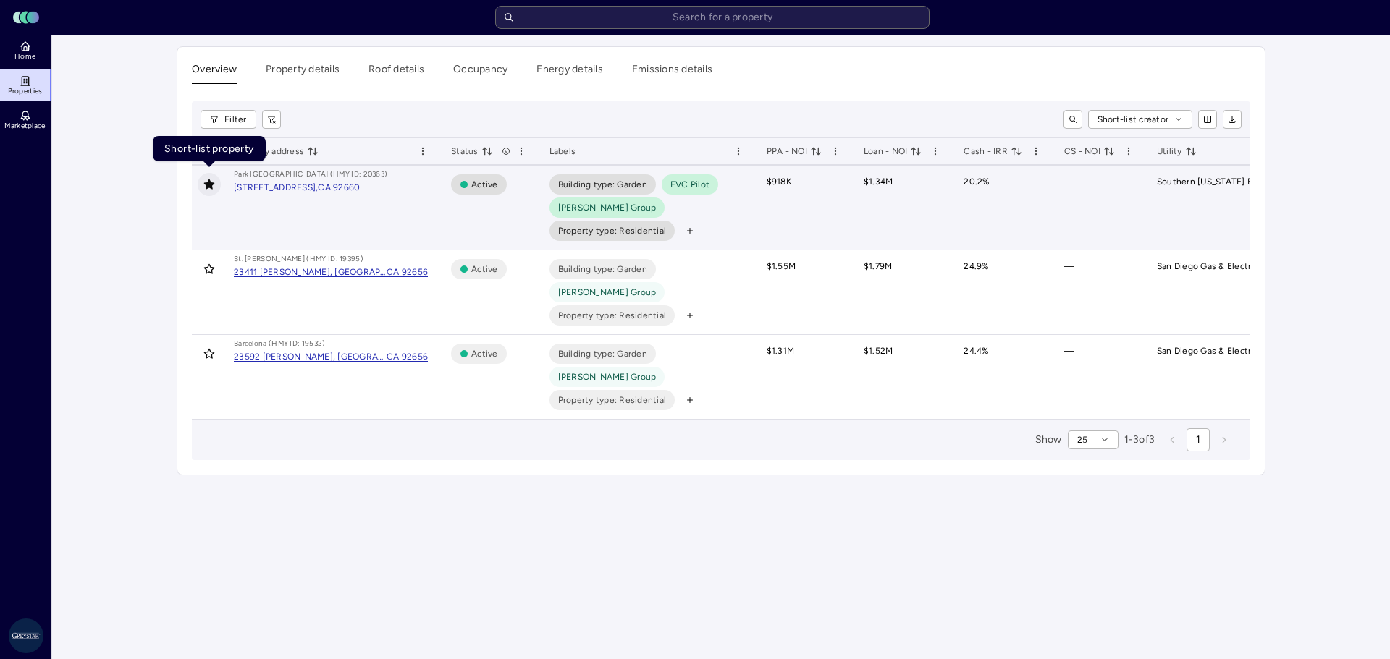
click at [211, 187] on icon "Toggle favorite" at bounding box center [209, 184] width 11 height 10
click at [36, 54] on link "Home" at bounding box center [26, 51] width 53 height 32
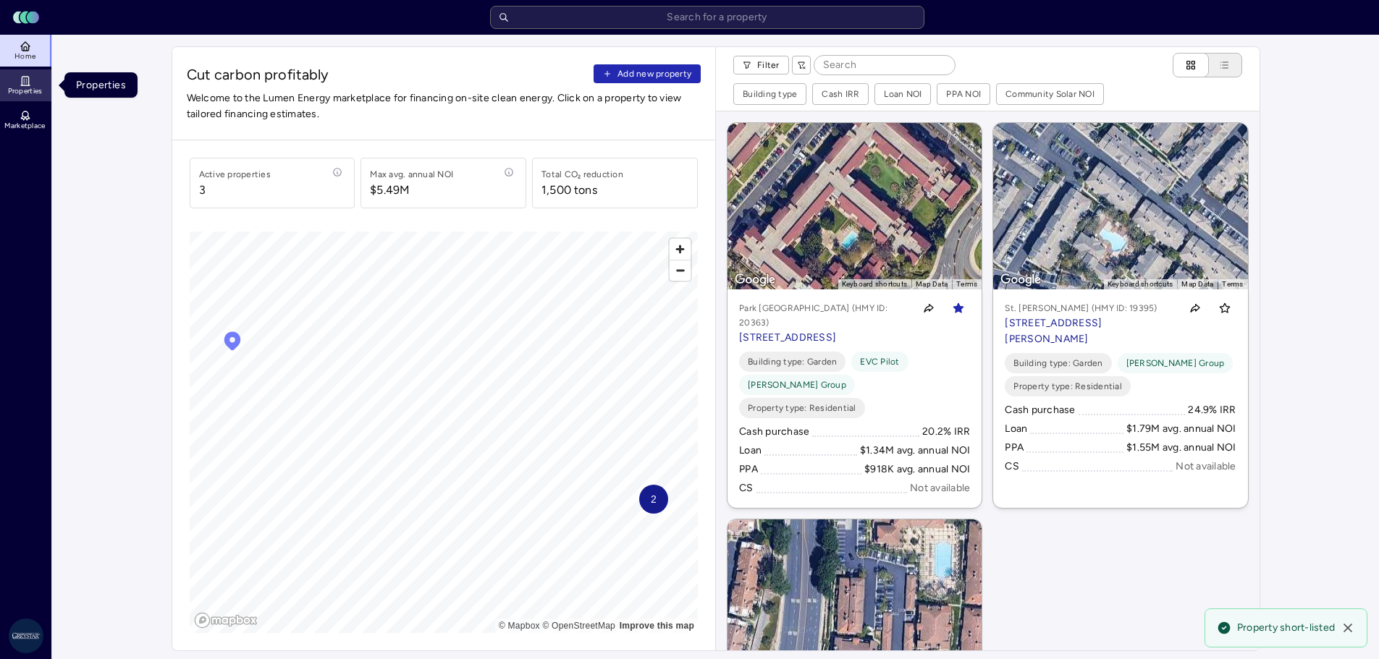
click at [27, 88] on span "Properties" at bounding box center [25, 91] width 35 height 9
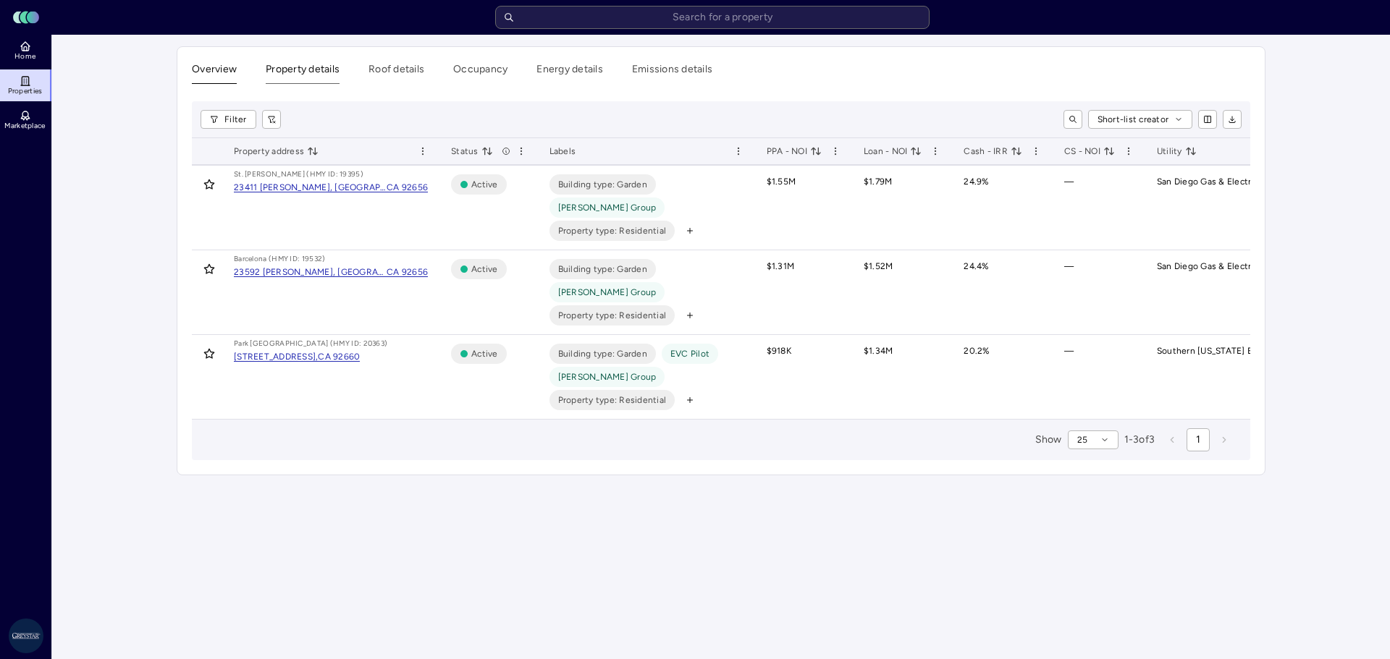
click at [313, 74] on button "Property details" at bounding box center [303, 73] width 74 height 22
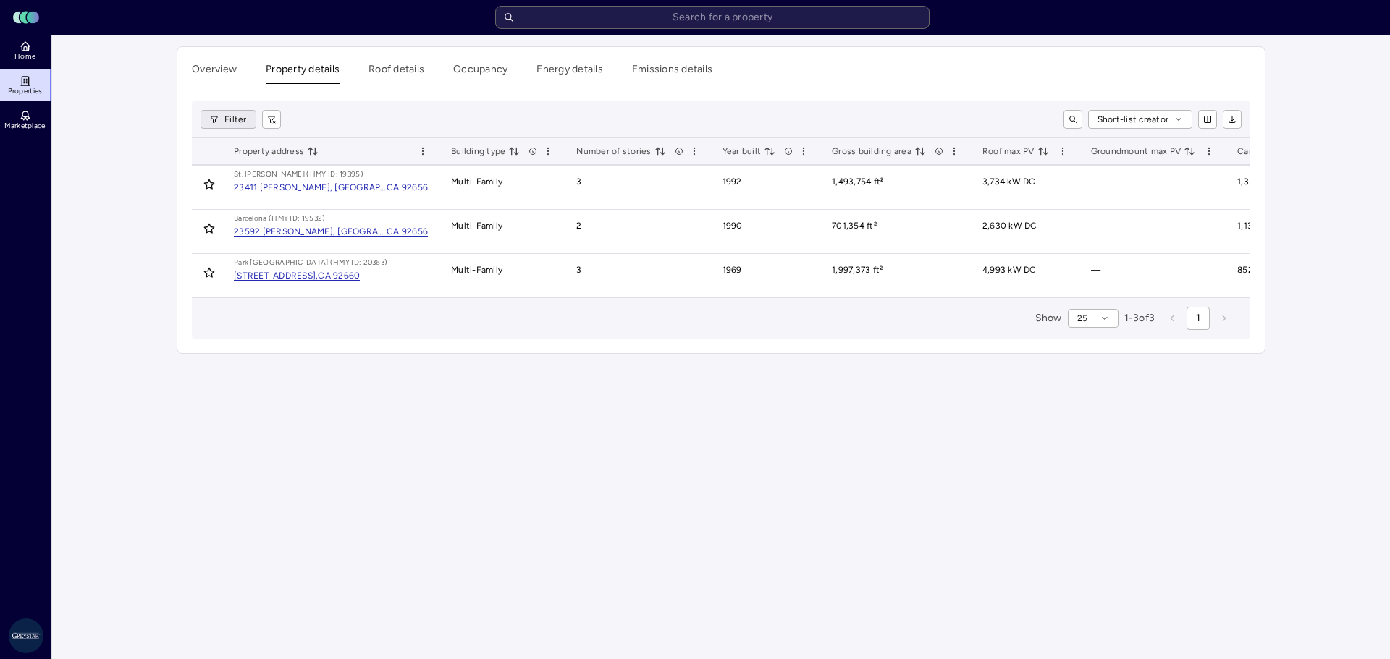
click at [213, 118] on html "Toggle Sidebar Lumen Energy Logo Home Properties Marketplace Greystar AS [PERSO…" at bounding box center [695, 329] width 1390 height 659
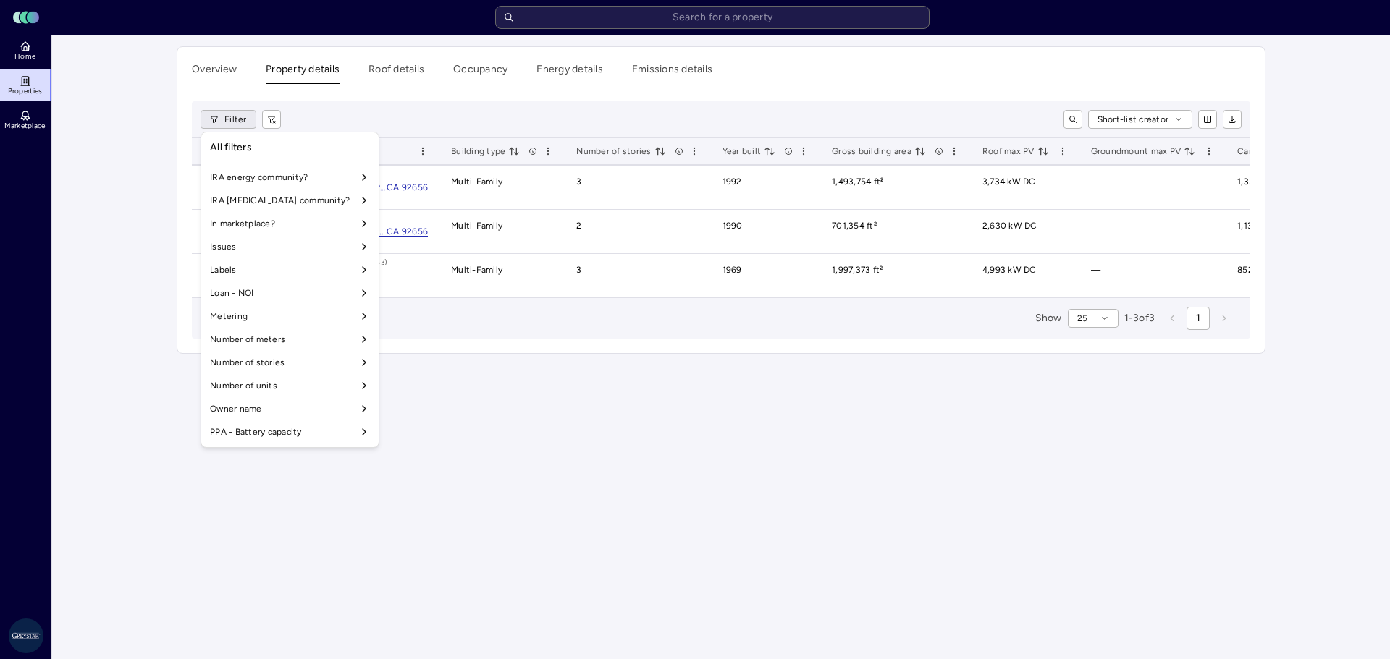
scroll to position [724, 0]
click at [405, 117] on html "Toggle Sidebar Lumen Energy Logo Home Properties Marketplace Greystar AS [PERSO…" at bounding box center [695, 329] width 1390 height 659
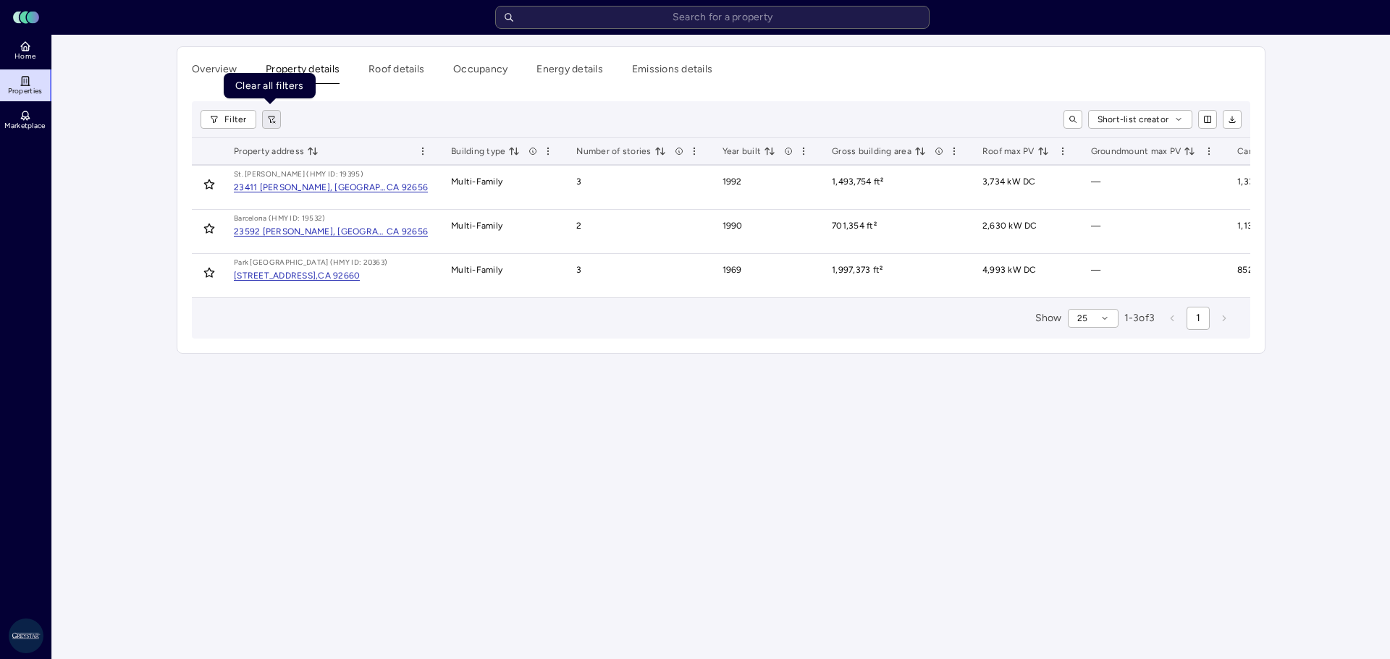
click at [271, 115] on icon "button" at bounding box center [271, 119] width 9 height 9
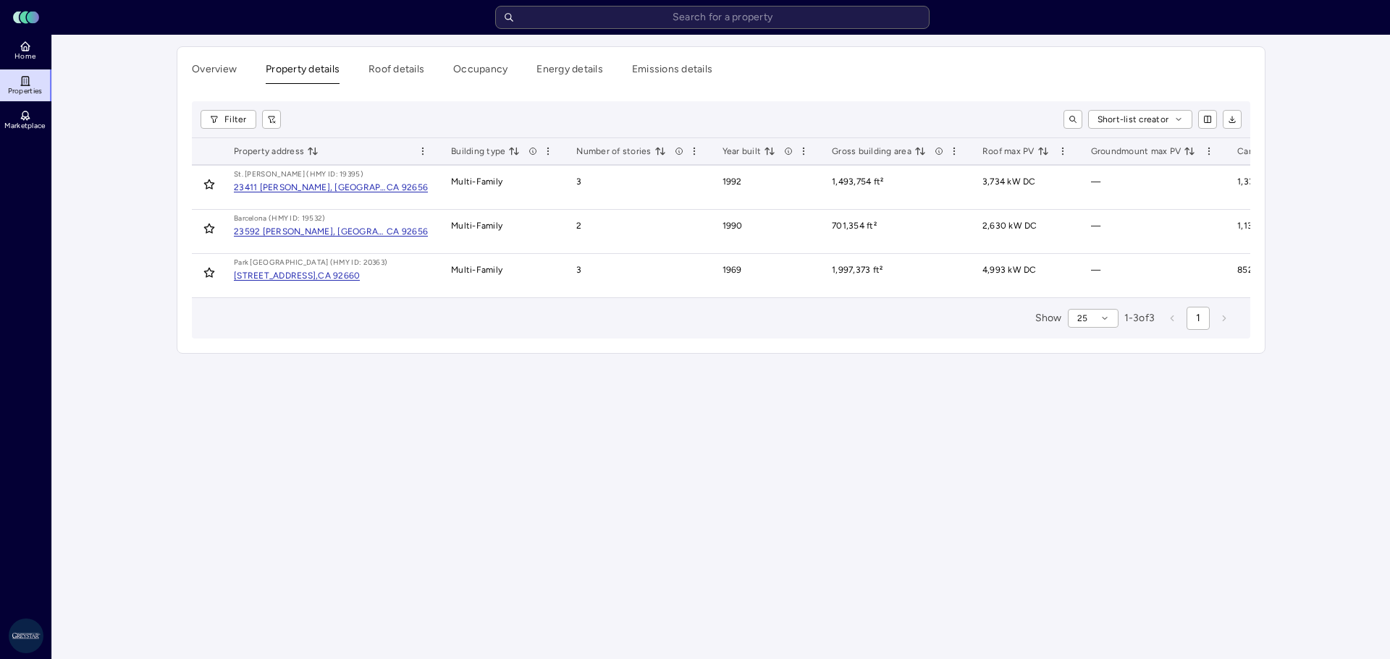
drag, startPoint x: 271, startPoint y: 115, endPoint x: 701, endPoint y: 103, distance: 429.3
click at [279, 113] on div "Filter Short-list creator" at bounding box center [720, 119] width 1041 height 19
click at [1179, 122] on html "Toggle Sidebar Lumen Energy Logo Home Properties Marketplace Greystar AS [PERSO…" at bounding box center [695, 329] width 1390 height 659
click at [1150, 174] on div "PPA short-list" at bounding box center [1141, 169] width 123 height 23
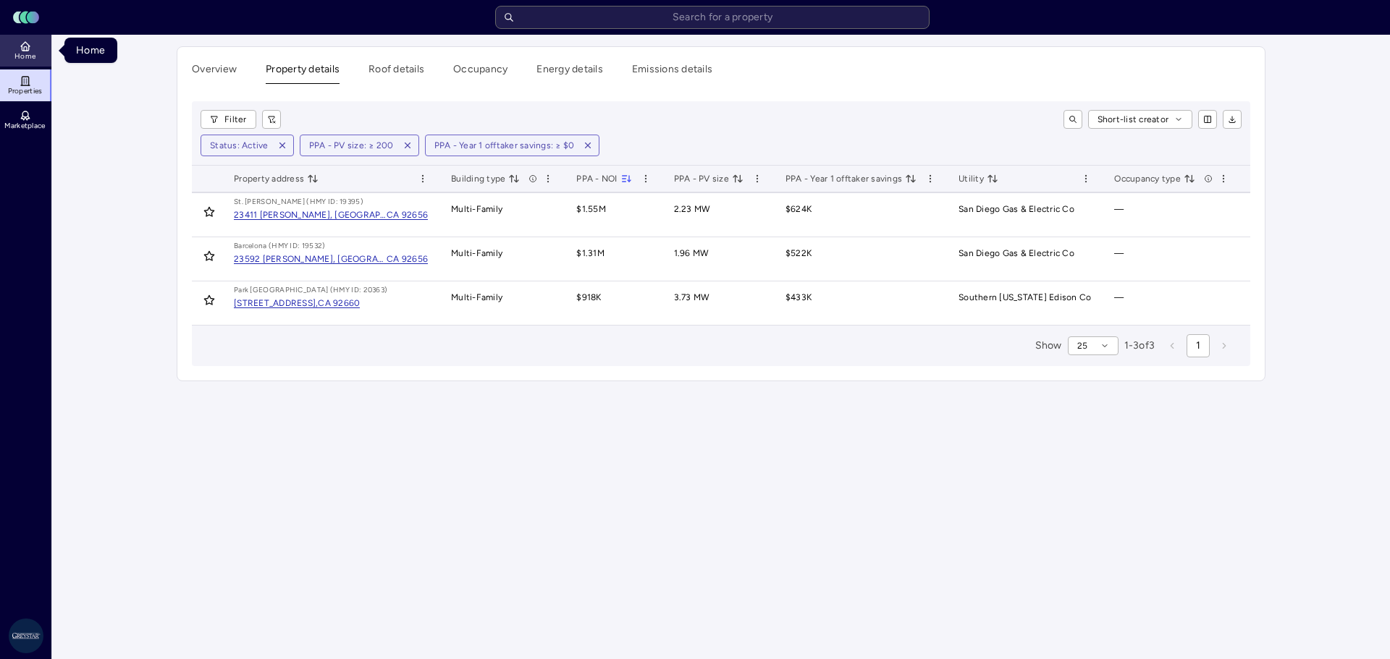
click at [24, 50] on icon at bounding box center [25, 49] width 3 height 4
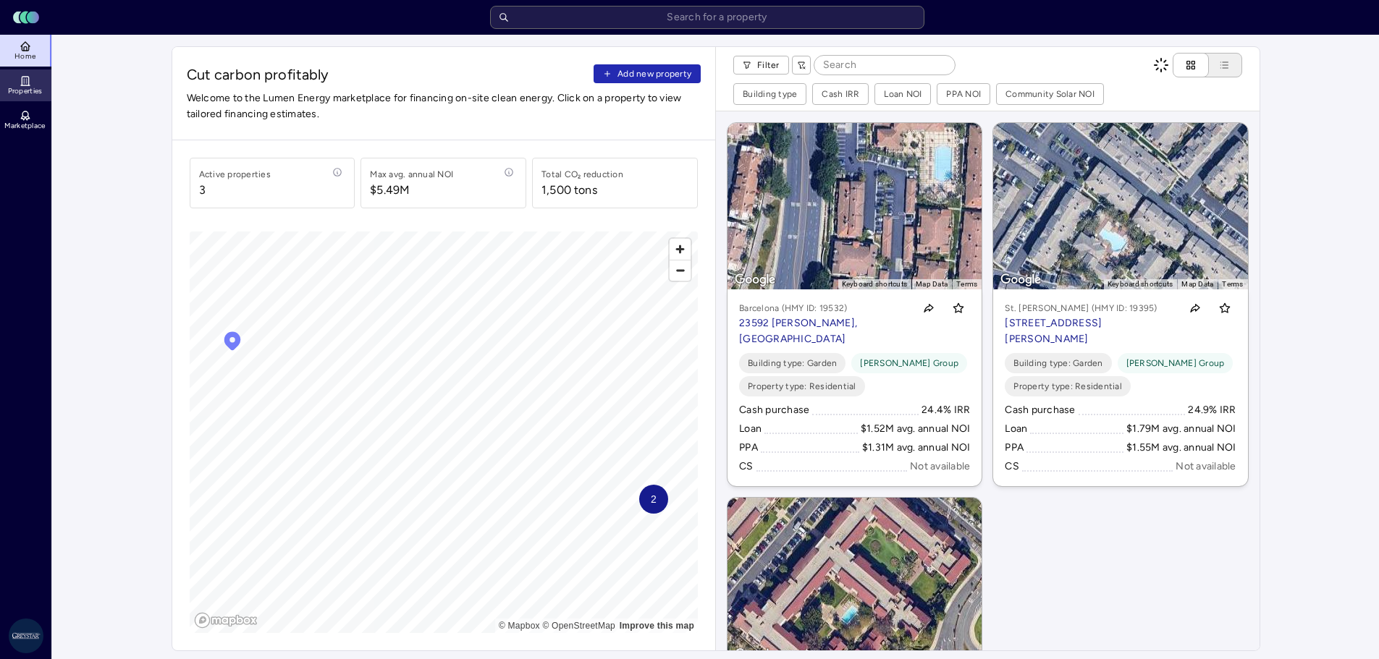
click at [29, 70] on link "Properties" at bounding box center [26, 85] width 53 height 32
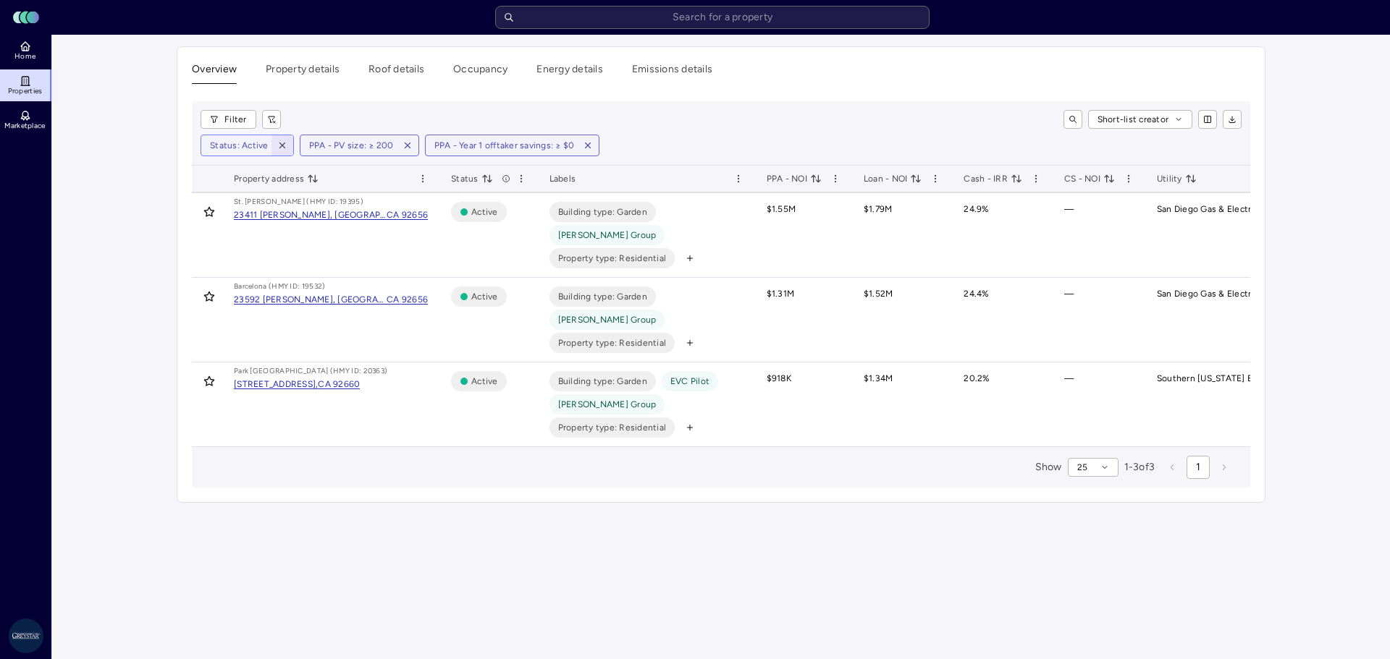
click at [290, 145] on button "button" at bounding box center [282, 145] width 22 height 20
click at [311, 145] on icon "button" at bounding box center [308, 145] width 10 height 10
click at [365, 143] on icon "button" at bounding box center [364, 145] width 10 height 10
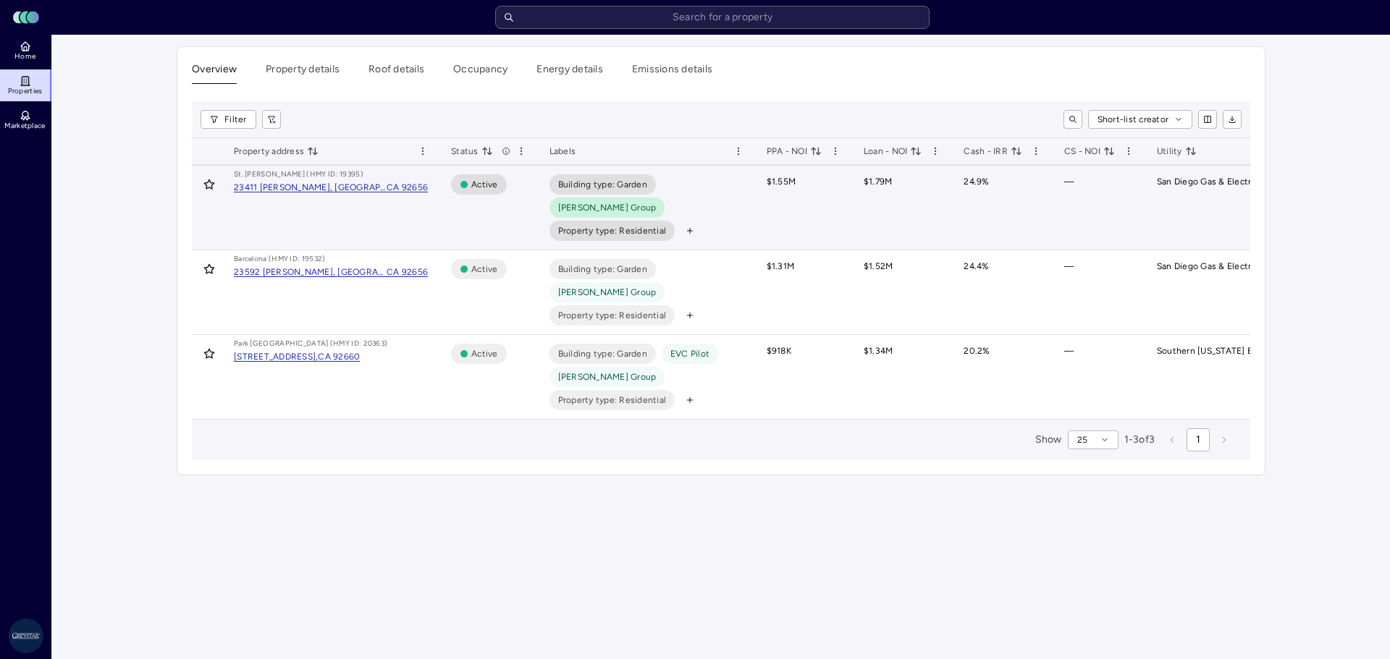
click at [599, 224] on span "Property type: Residential" at bounding box center [612, 231] width 109 height 14
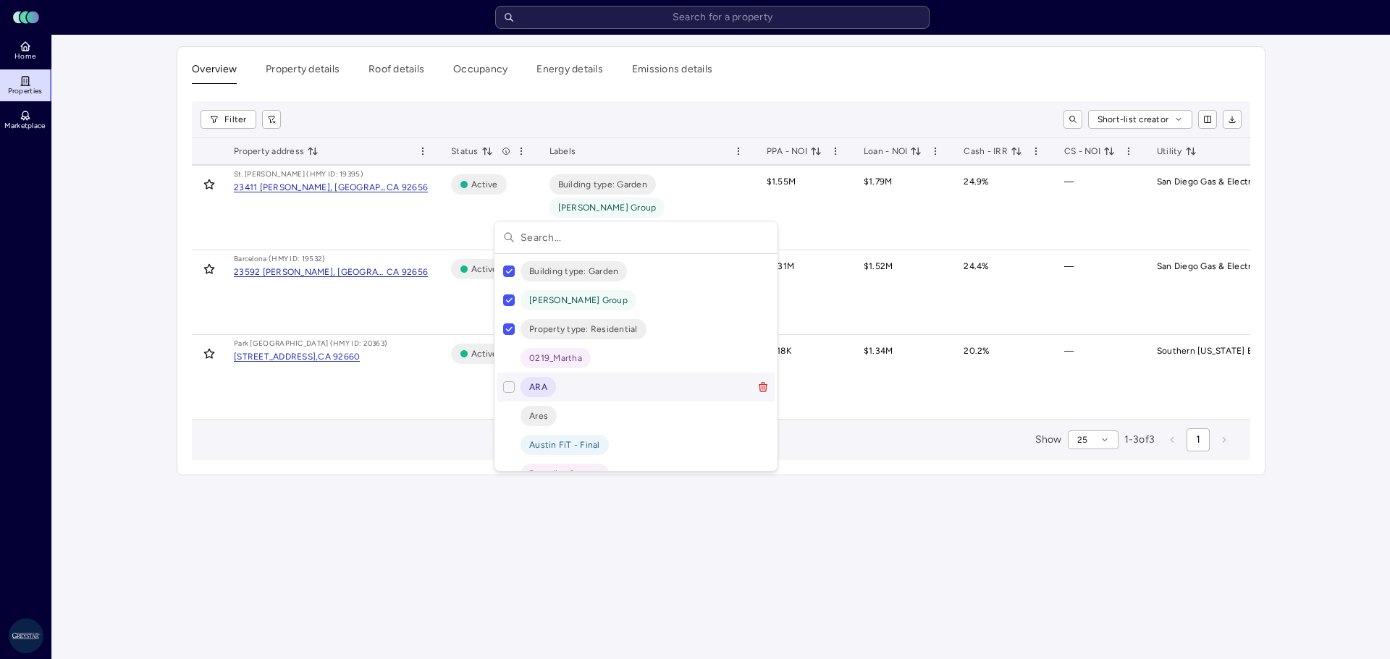
click at [509, 387] on button "Suggestions" at bounding box center [509, 387] width 12 height 12
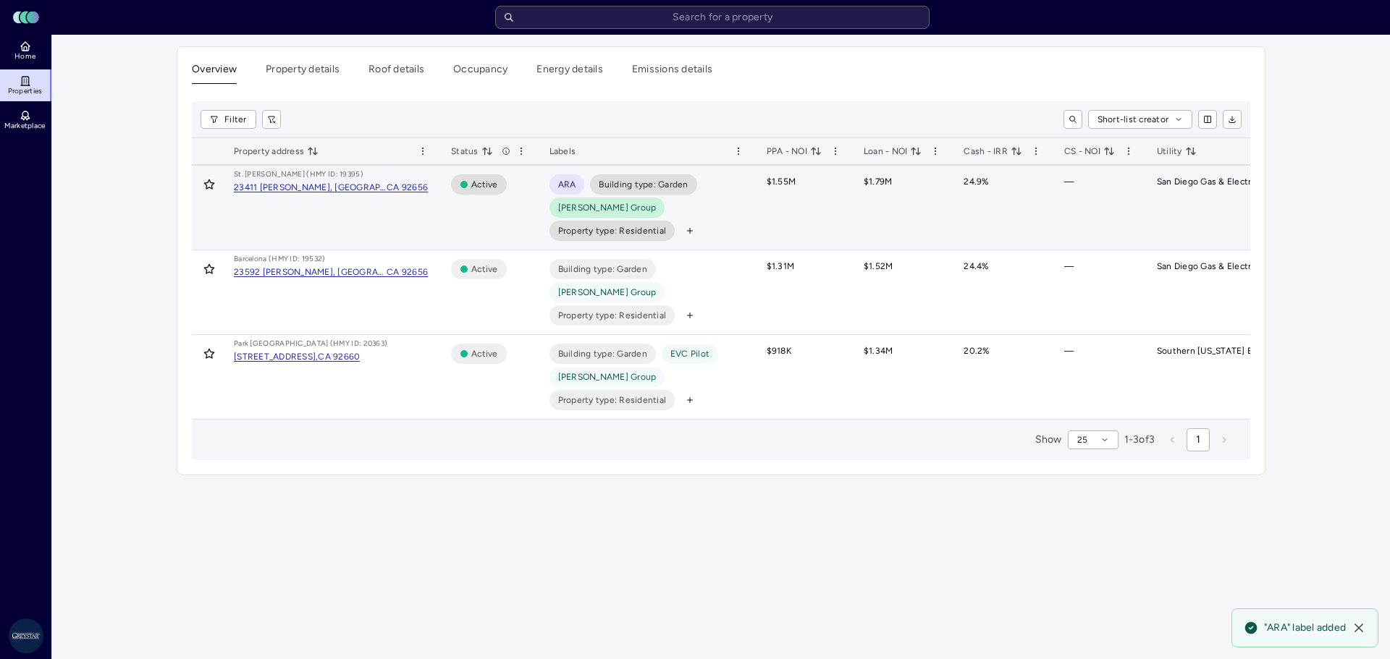
click at [568, 183] on span "ARA" at bounding box center [567, 184] width 18 height 14
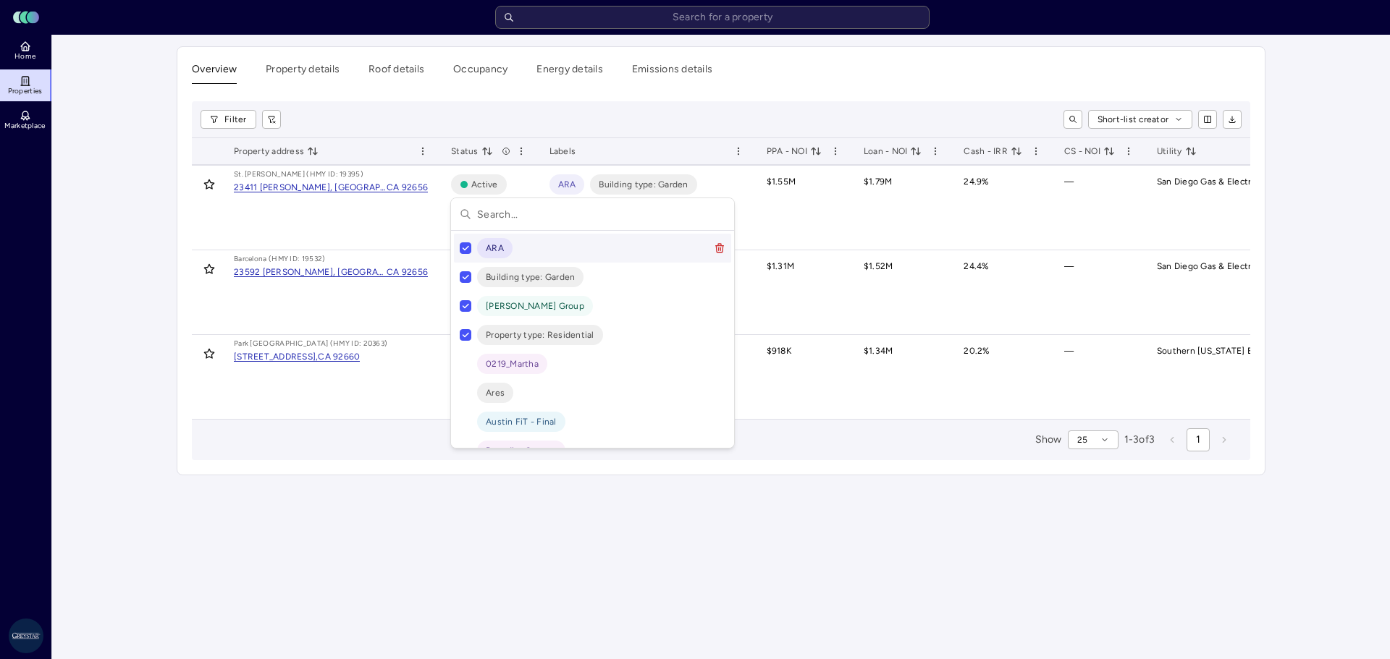
click at [468, 245] on button "Suggestions" at bounding box center [466, 248] width 12 height 12
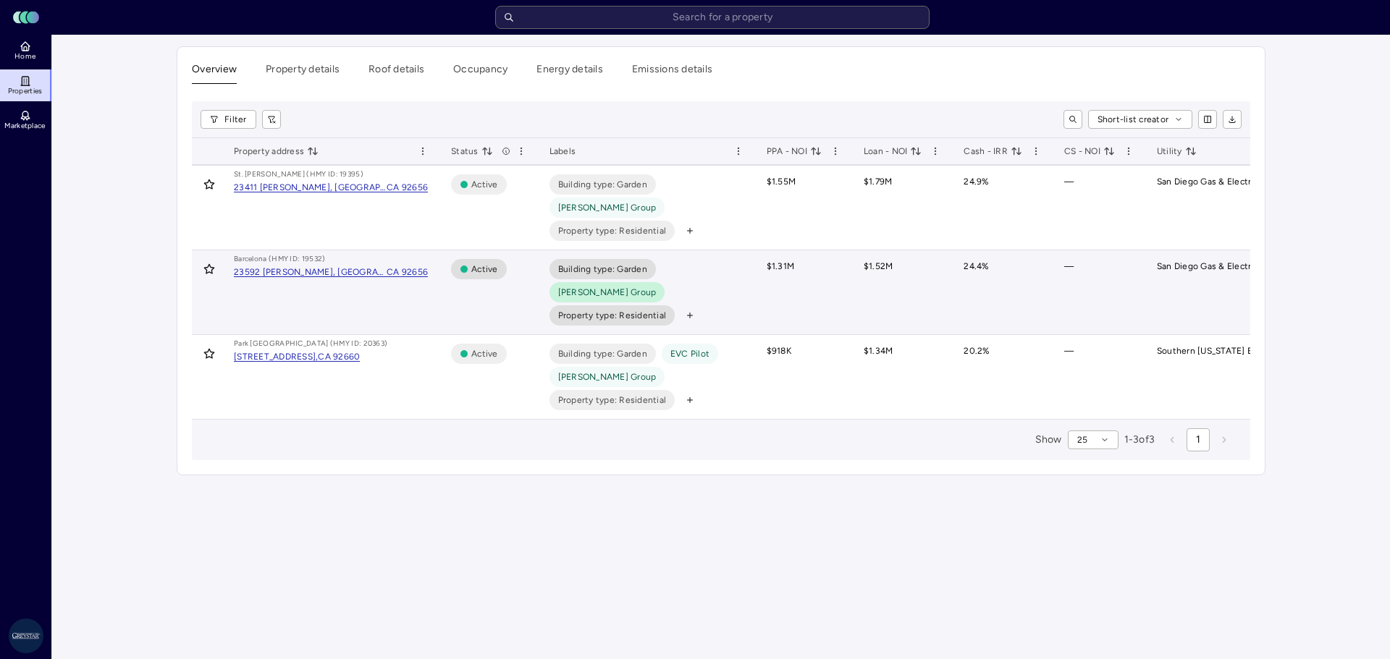
click at [606, 262] on span "Building type: Garden" at bounding box center [602, 269] width 89 height 14
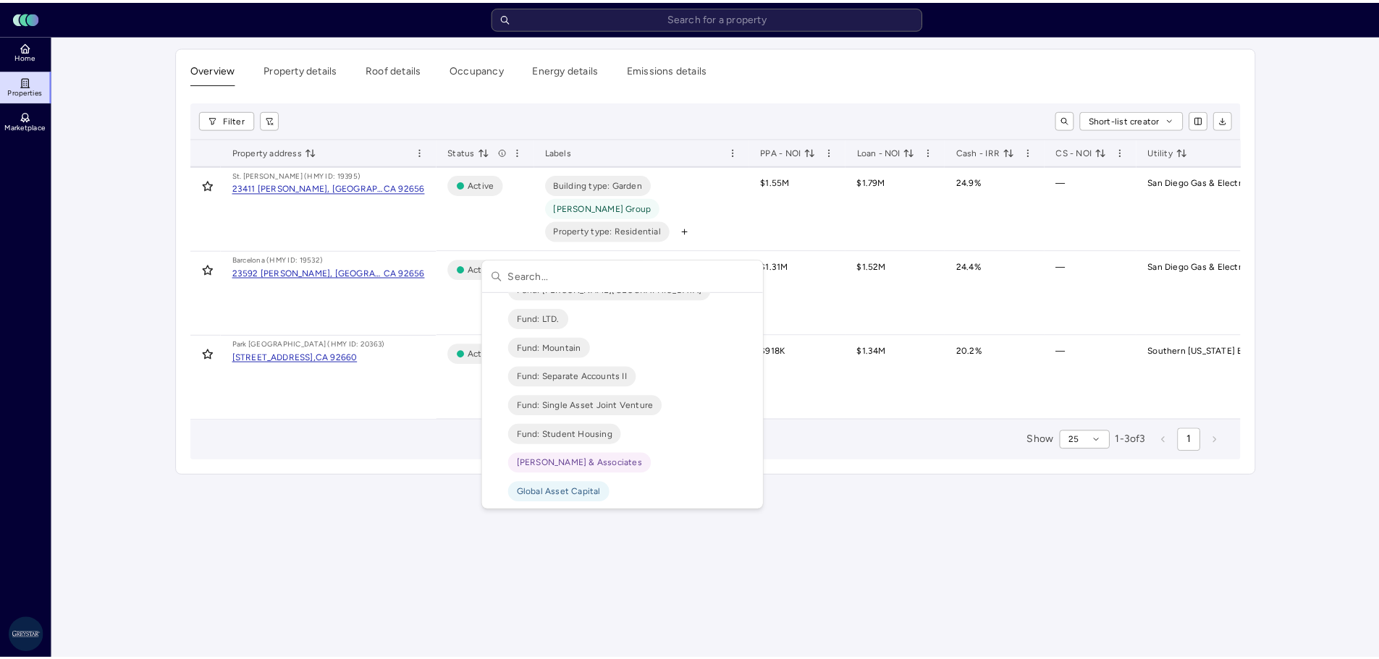
scroll to position [1665, 0]
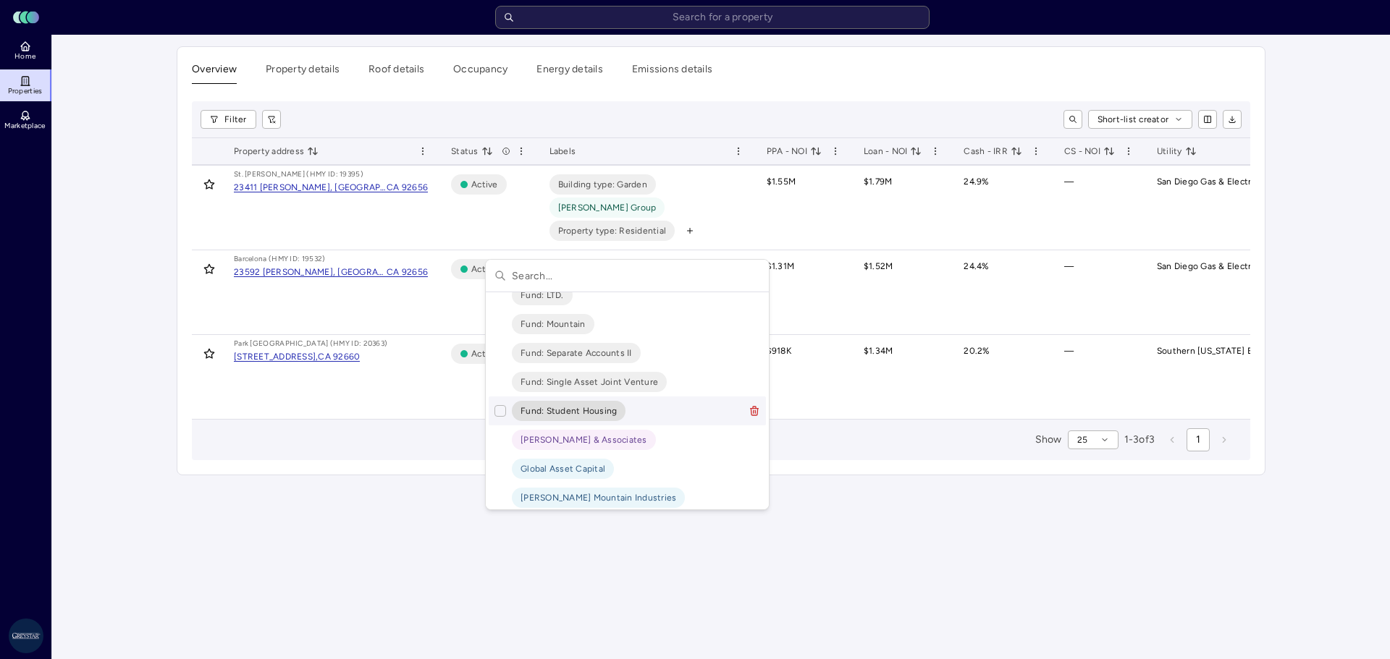
click at [910, 528] on html "Toggle Sidebar Lumen Energy Logo Home Properties Marketplace Greystar AS [PERSO…" at bounding box center [695, 329] width 1390 height 659
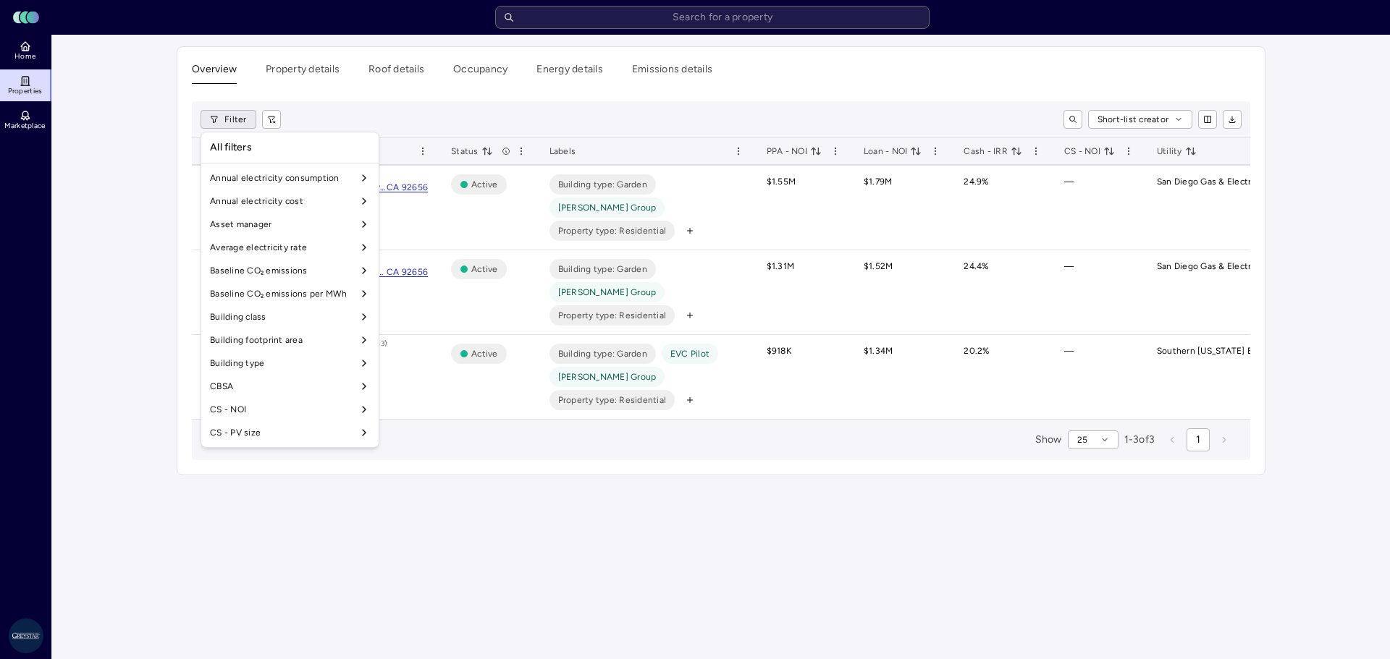
click at [245, 118] on html "Toggle Sidebar Lumen Energy Logo Home Properties Marketplace Greystar AS [PERSO…" at bounding box center [695, 329] width 1390 height 659
click at [128, 85] on html "Toggle Sidebar Lumen Energy Logo Home Properties Marketplace Greystar AS [PERSO…" at bounding box center [695, 329] width 1390 height 659
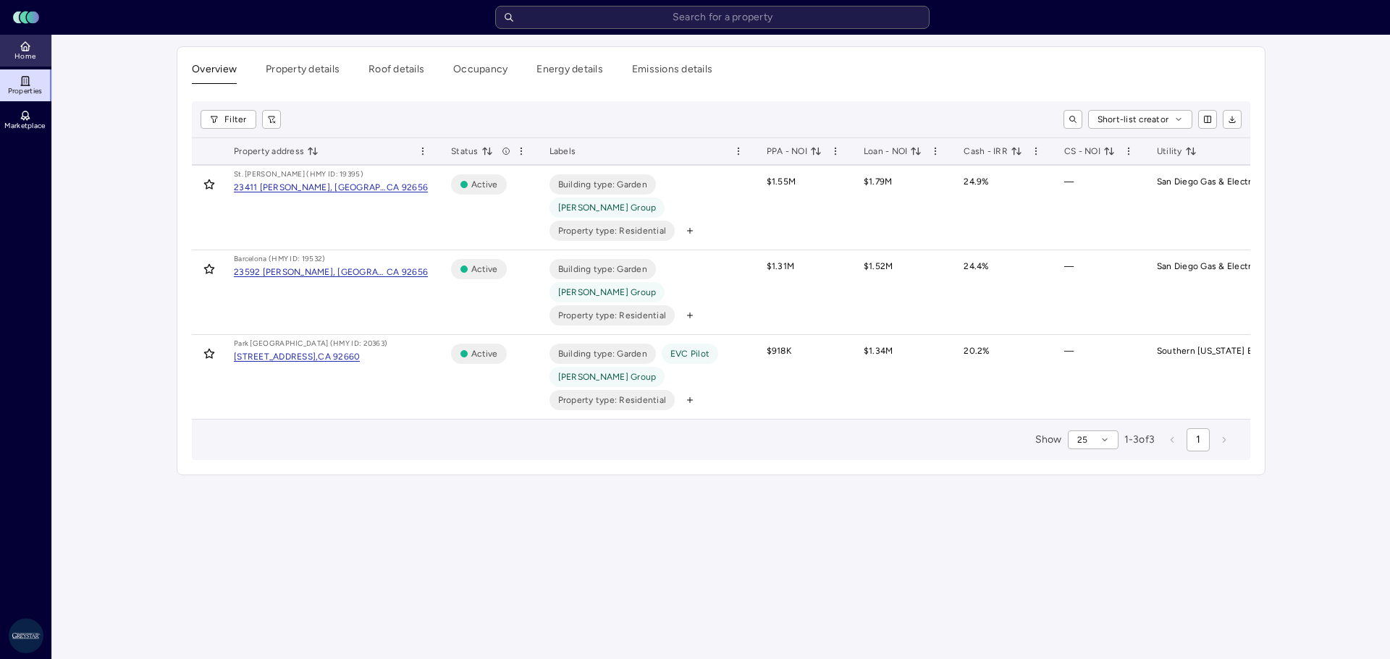
click at [27, 56] on span "Home" at bounding box center [24, 56] width 21 height 9
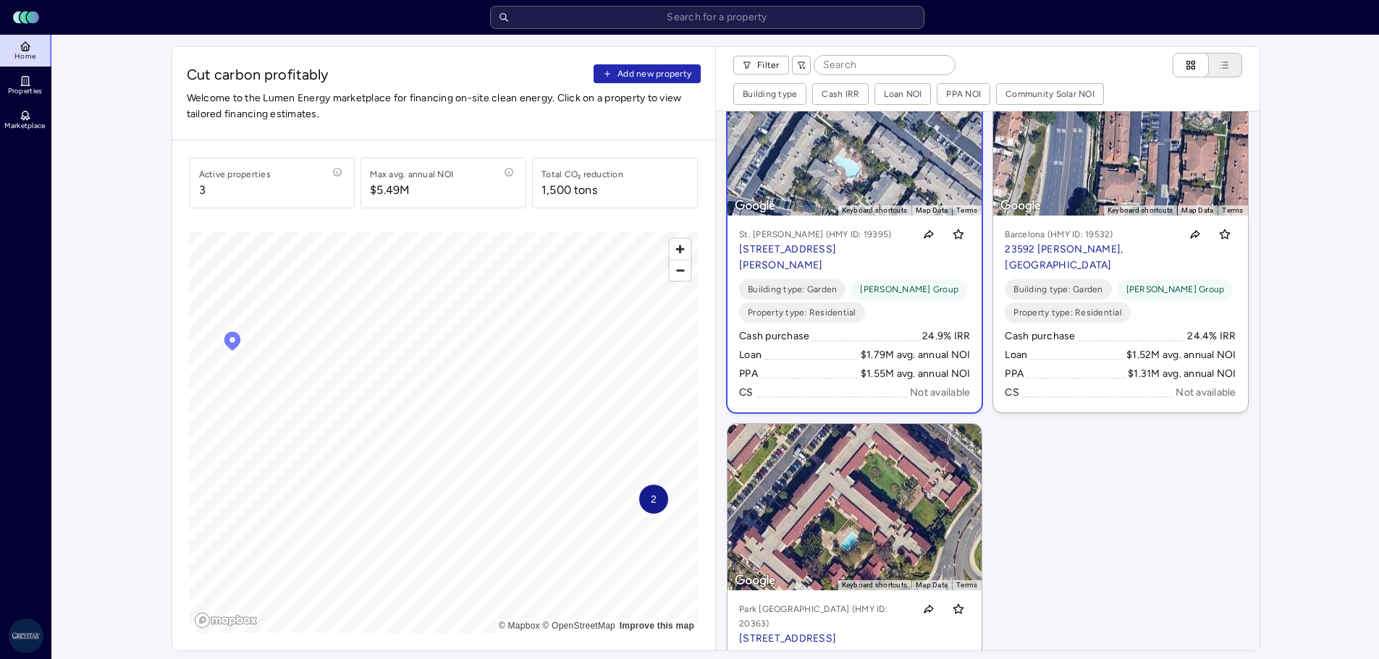
scroll to position [66, 0]
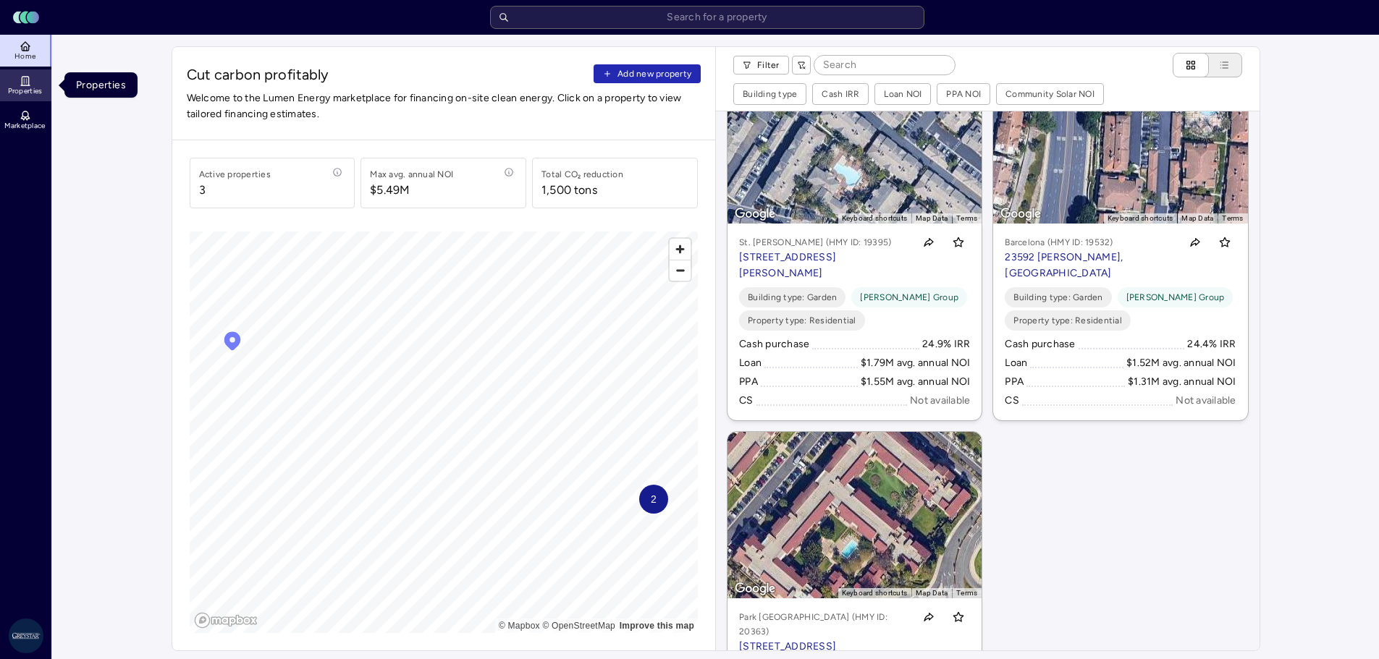
click at [32, 95] on span "Properties" at bounding box center [25, 91] width 35 height 9
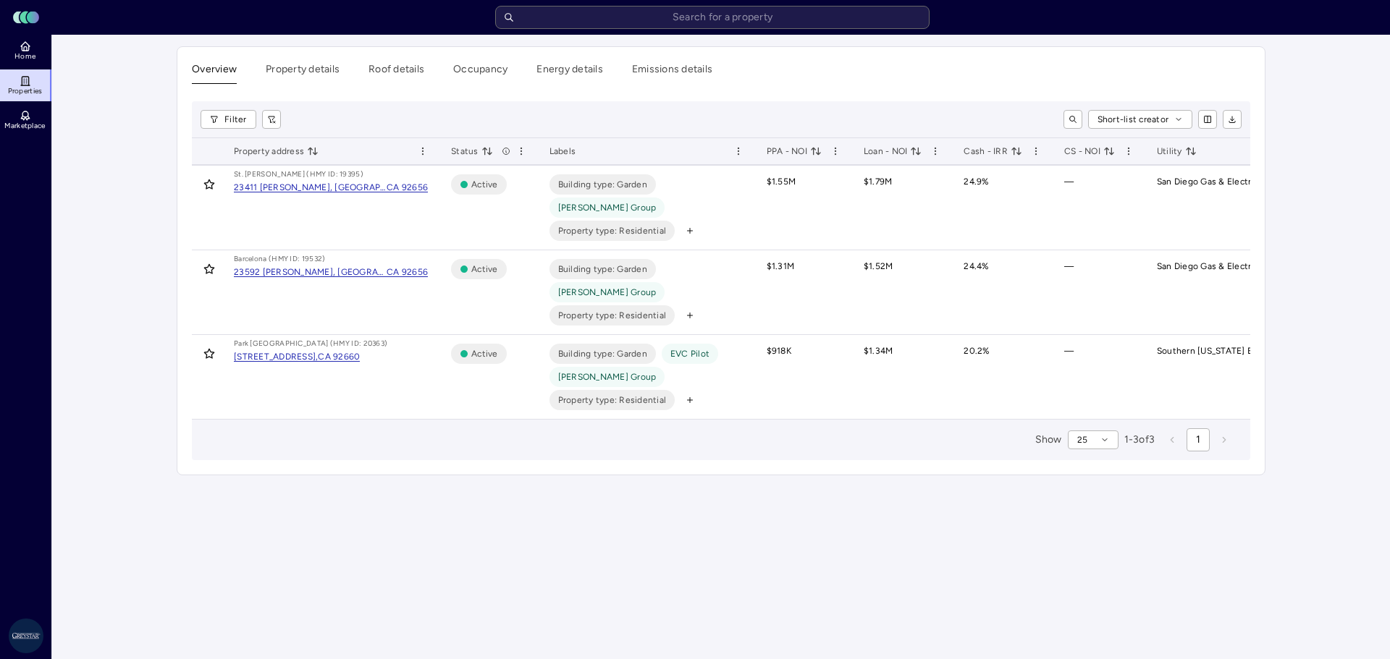
click at [336, 60] on div "Overview Property details Roof details Occupancy Energy details Emissions detai…" at bounding box center [720, 261] width 1087 height 428
click at [332, 63] on button "Property details" at bounding box center [303, 73] width 74 height 22
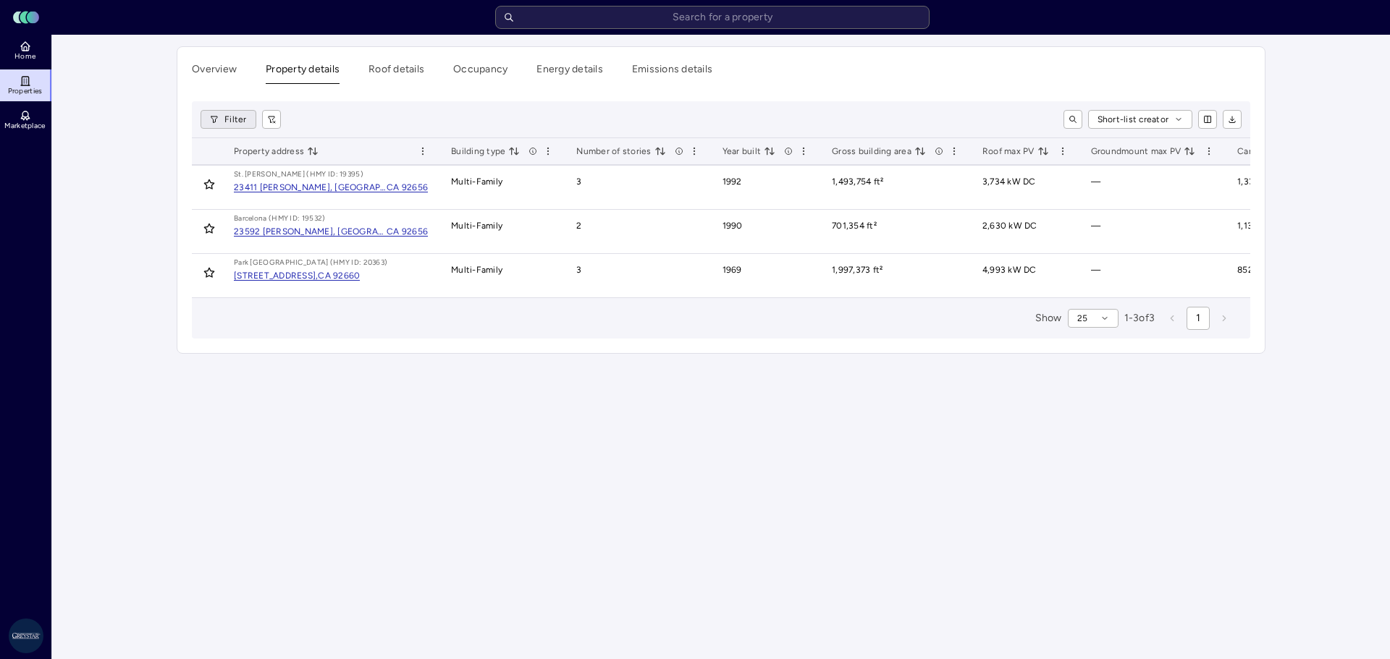
click at [226, 116] on html "Toggle Sidebar Lumen Energy Logo Home Properties Marketplace Greystar AS [PERSO…" at bounding box center [695, 329] width 1390 height 659
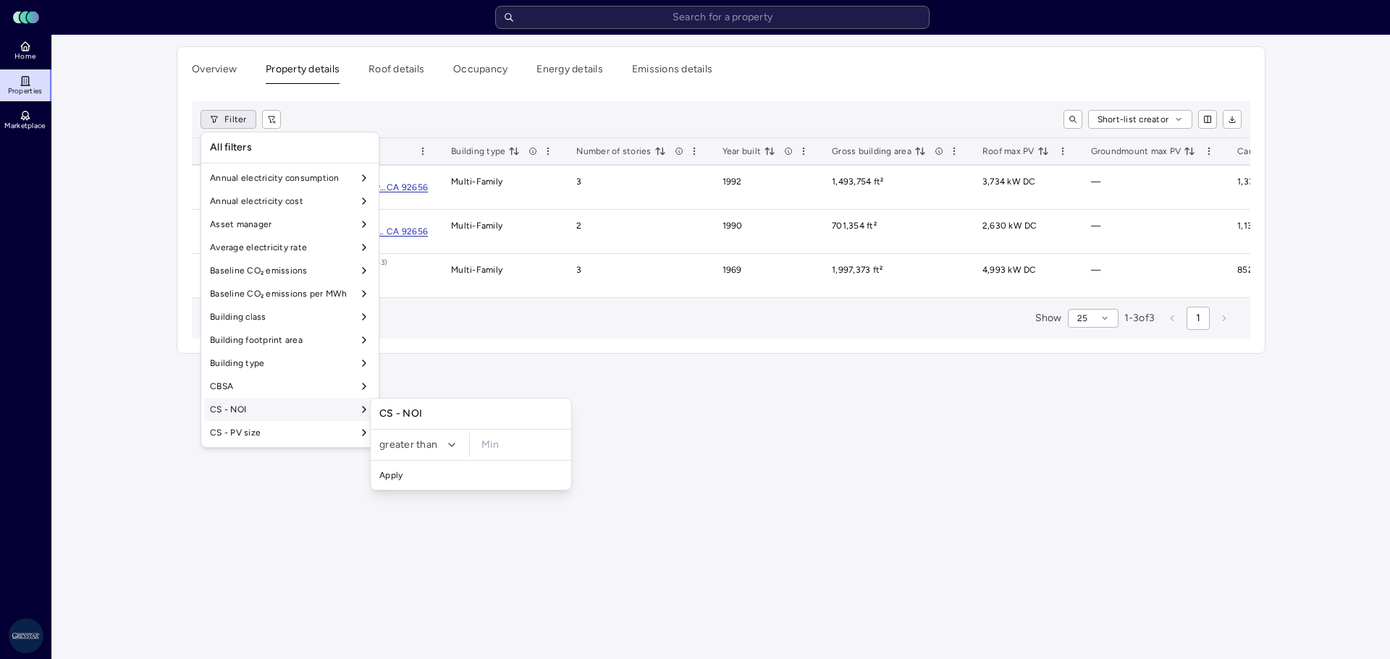
click at [926, 556] on html "Toggle Sidebar Lumen Energy Logo Home Properties Marketplace Greystar AS [PERSO…" at bounding box center [695, 329] width 1390 height 659
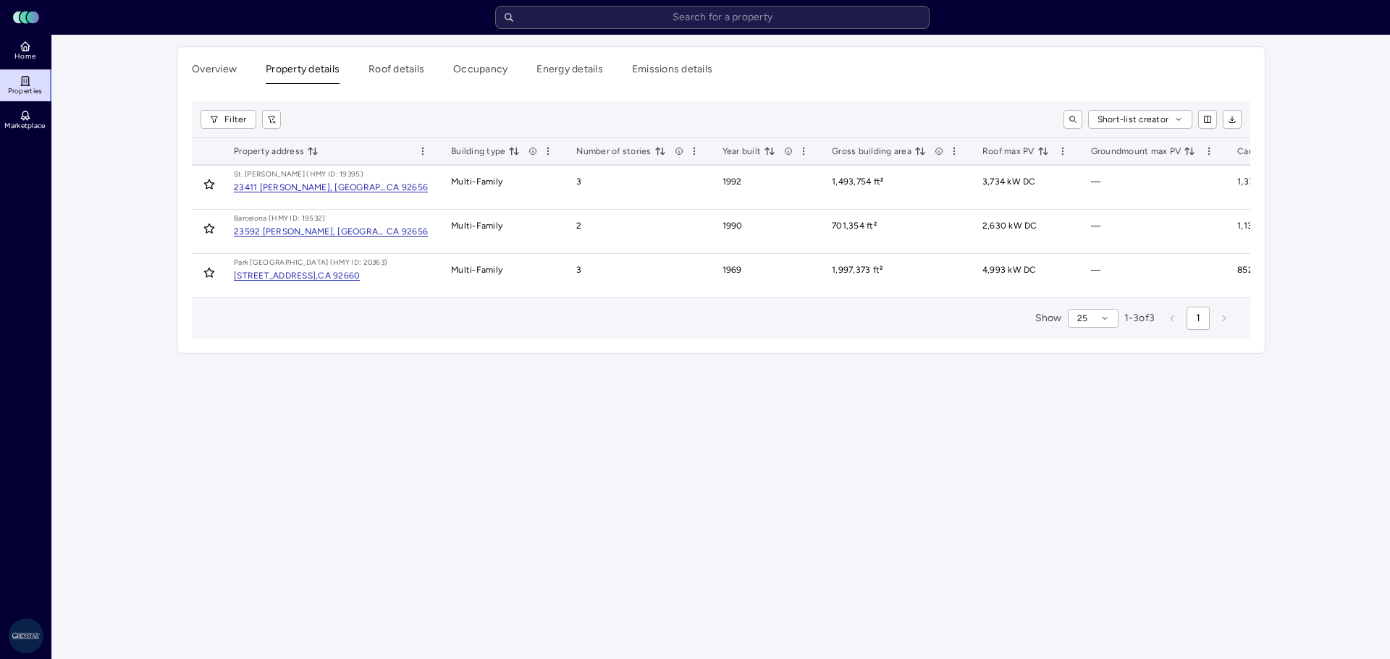
click at [439, 73] on div "Overview Property details Roof details Occupancy Energy details Emissions detai…" at bounding box center [721, 73] width 1058 height 22
click at [419, 73] on button "Roof details" at bounding box center [396, 73] width 56 height 22
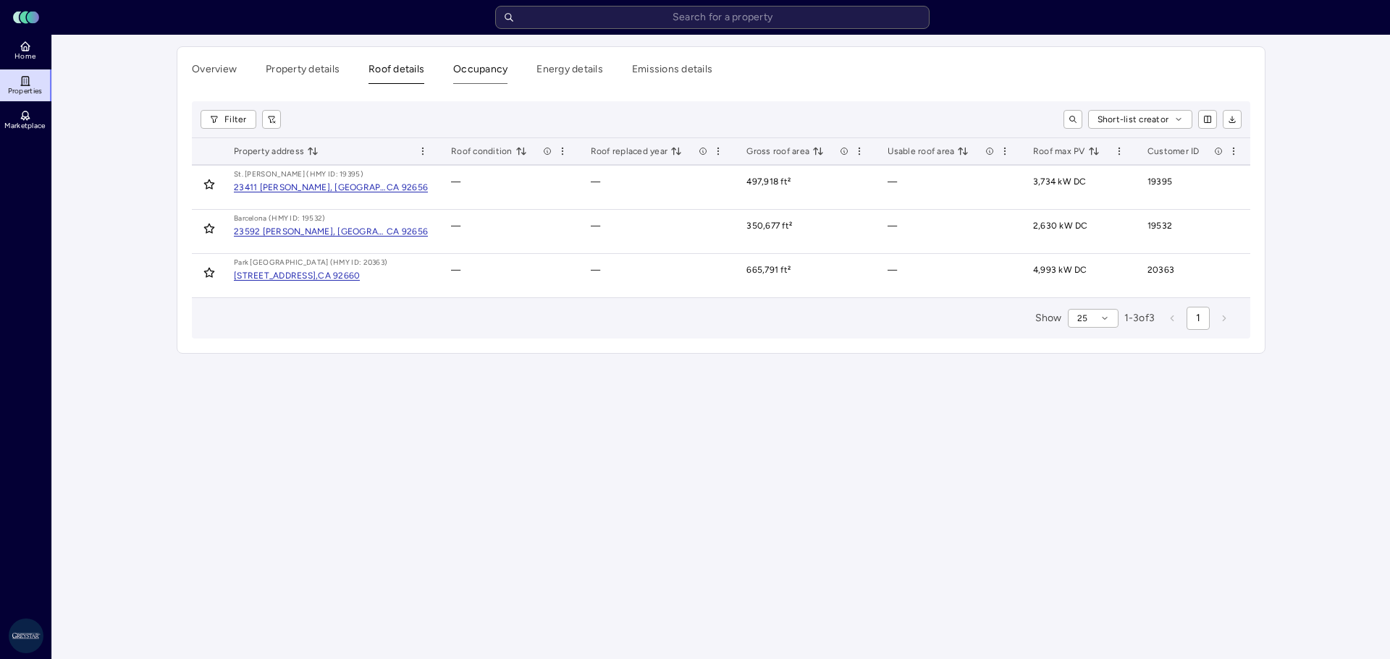
click at [502, 71] on button "Occupancy" at bounding box center [480, 73] width 54 height 22
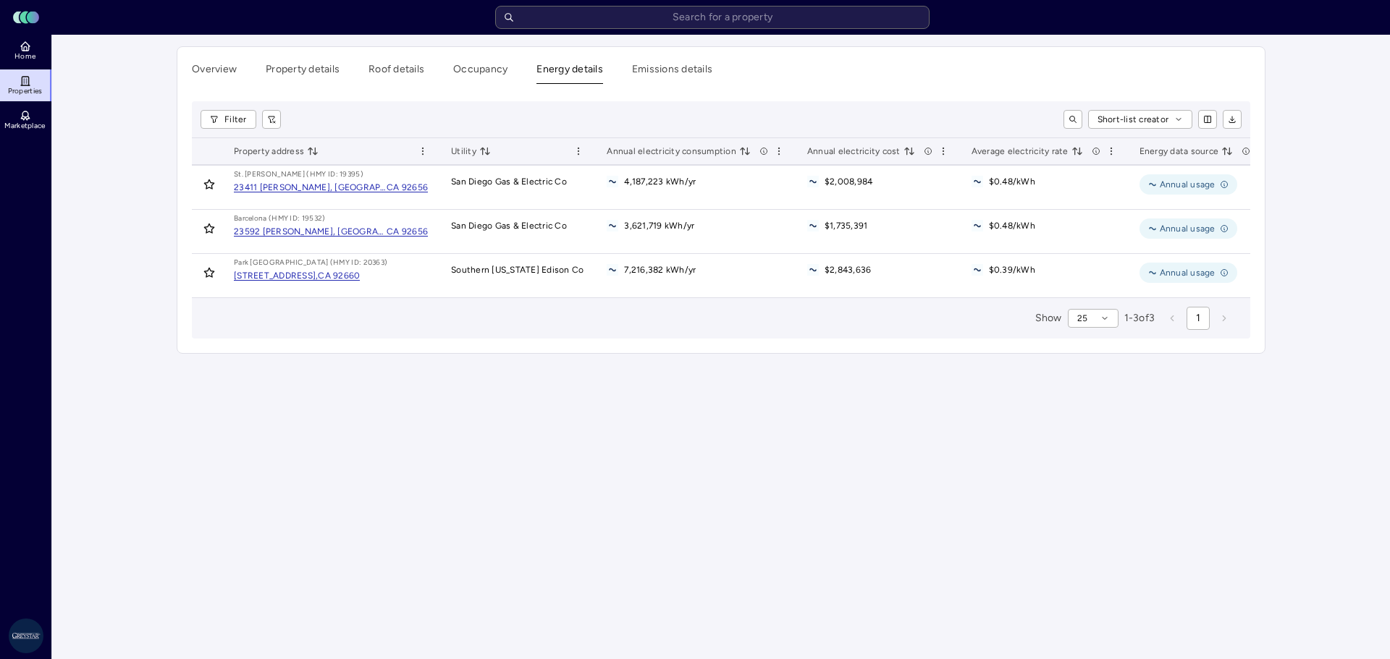
click at [582, 66] on button "Energy details" at bounding box center [569, 73] width 67 height 22
click at [671, 71] on button "Emissions details" at bounding box center [672, 73] width 80 height 22
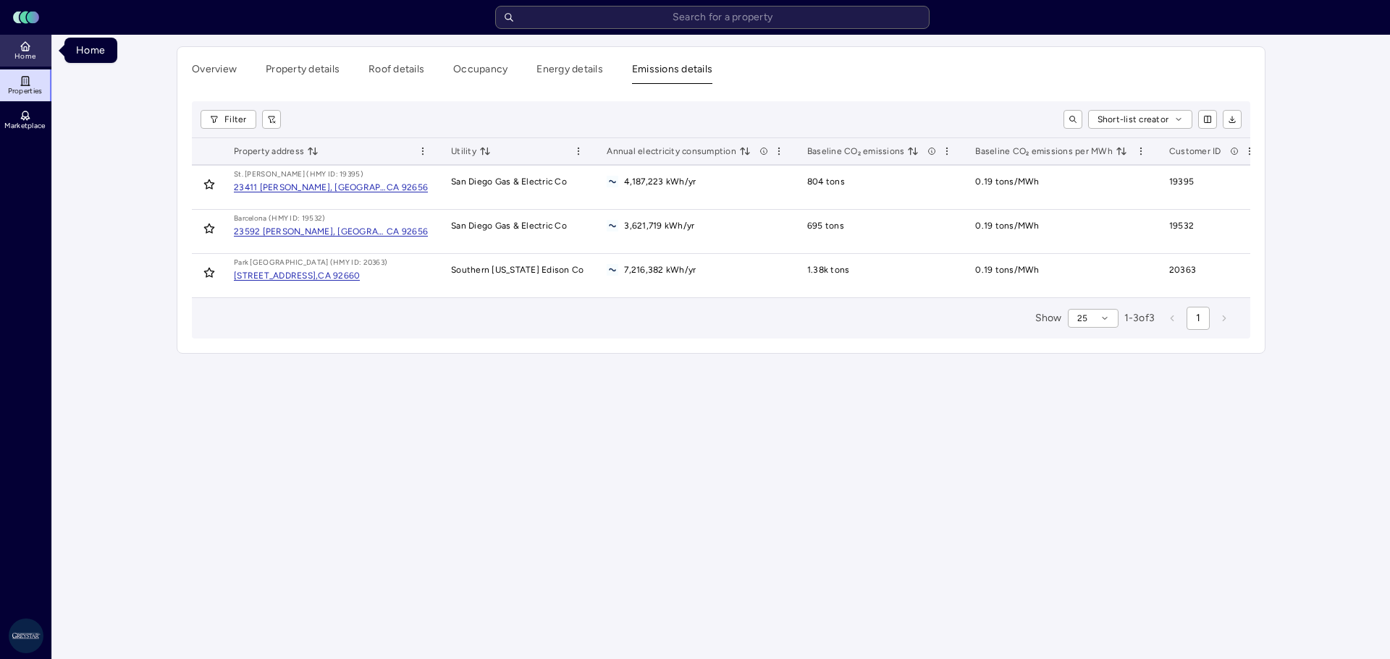
click at [22, 46] on icon at bounding box center [26, 47] width 12 height 12
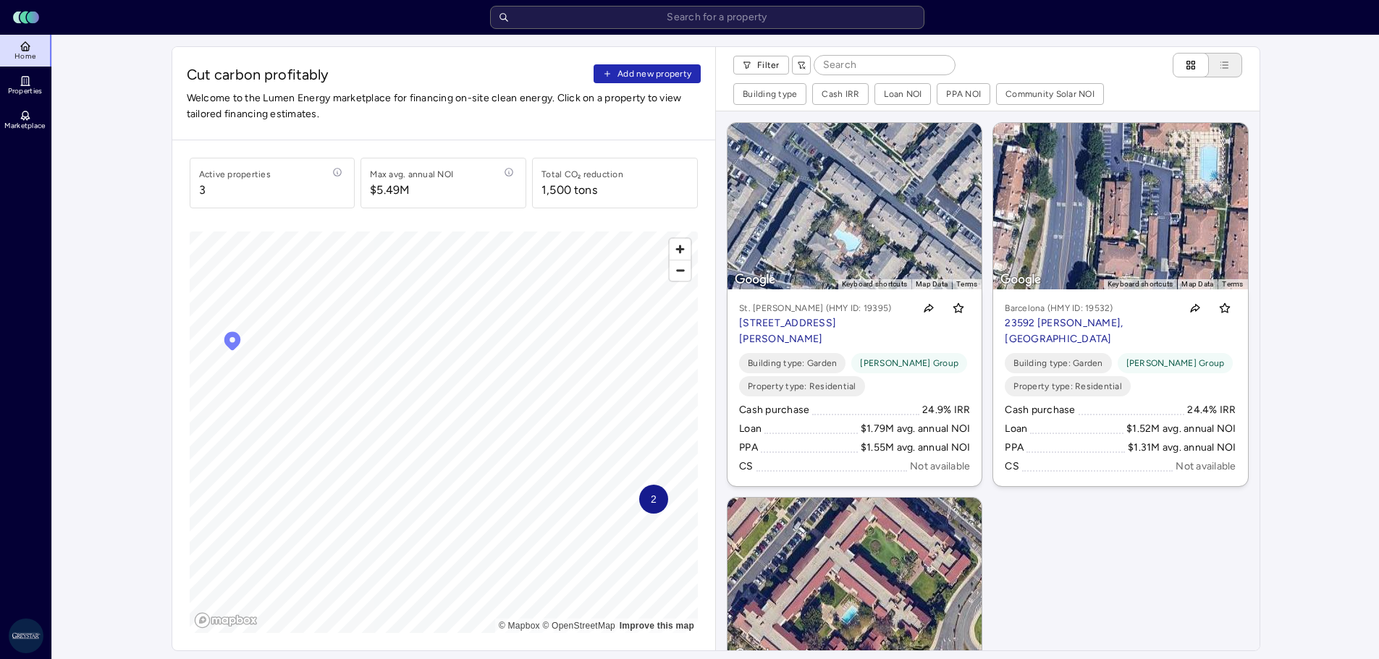
click at [22, 46] on icon at bounding box center [26, 47] width 12 height 12
click at [284, 96] on span "Welcome to the Lumen Energy marketplace for financing on-site clean energy. Cli…" at bounding box center [444, 106] width 515 height 32
click at [619, 16] on input "text" at bounding box center [707, 17] width 434 height 23
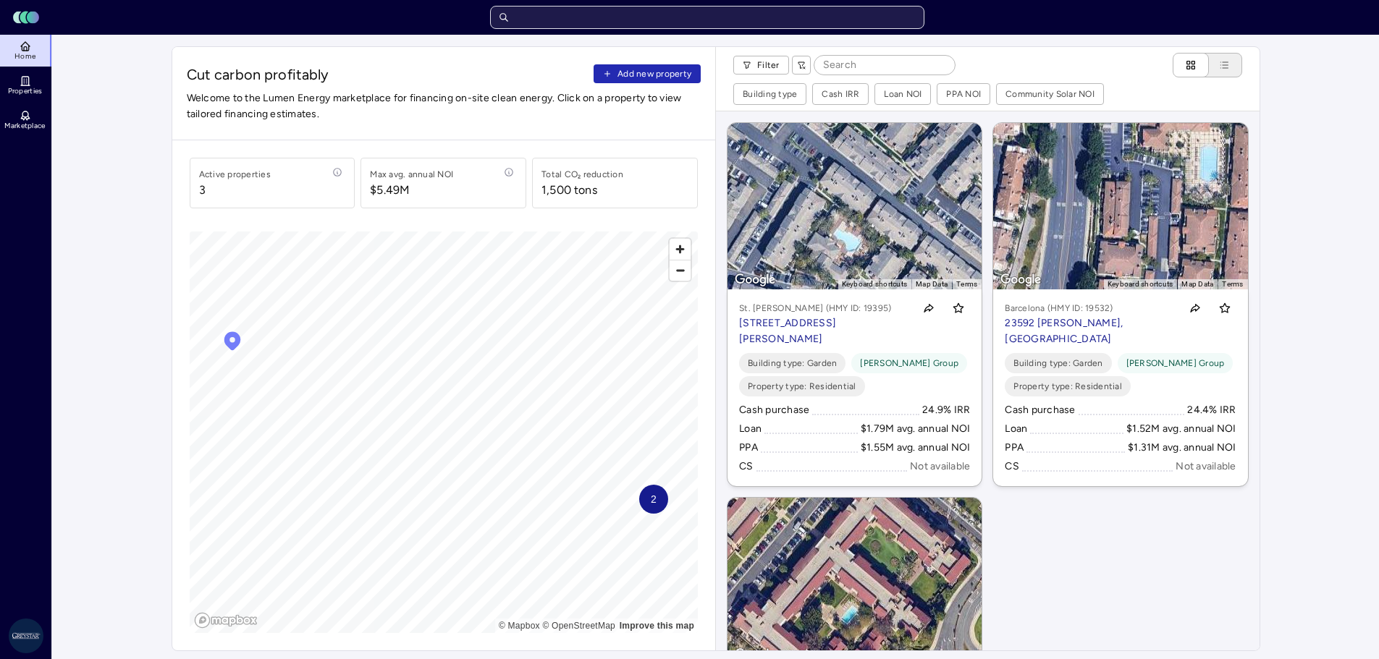
click at [501, 18] on input "text" at bounding box center [707, 17] width 434 height 23
click at [27, 116] on icon at bounding box center [26, 116] width 12 height 12
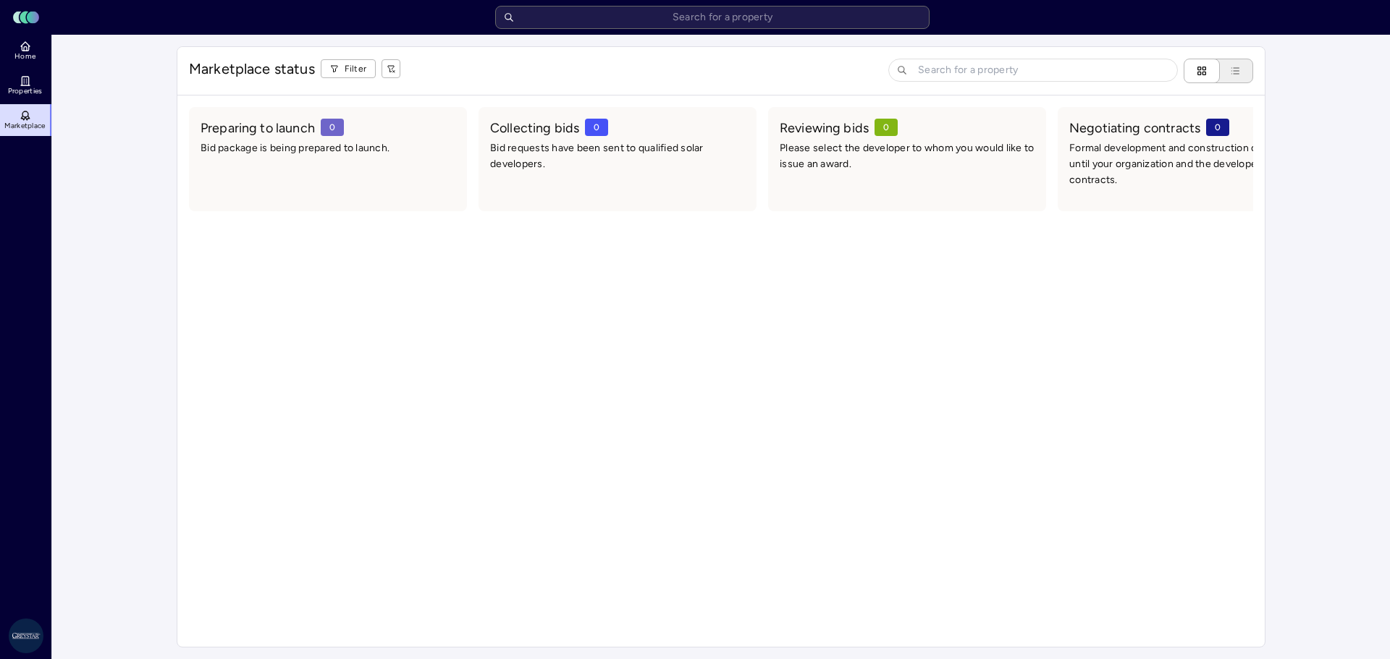
click at [332, 123] on span "0" at bounding box center [332, 127] width 23 height 17
click at [263, 139] on div "Preparing to launch 0 Bid package is being prepared to launch." at bounding box center [328, 153] width 266 height 81
click at [258, 178] on div "Preparing to launch 0 Bid package is being prepared to launch." at bounding box center [328, 153] width 266 height 81
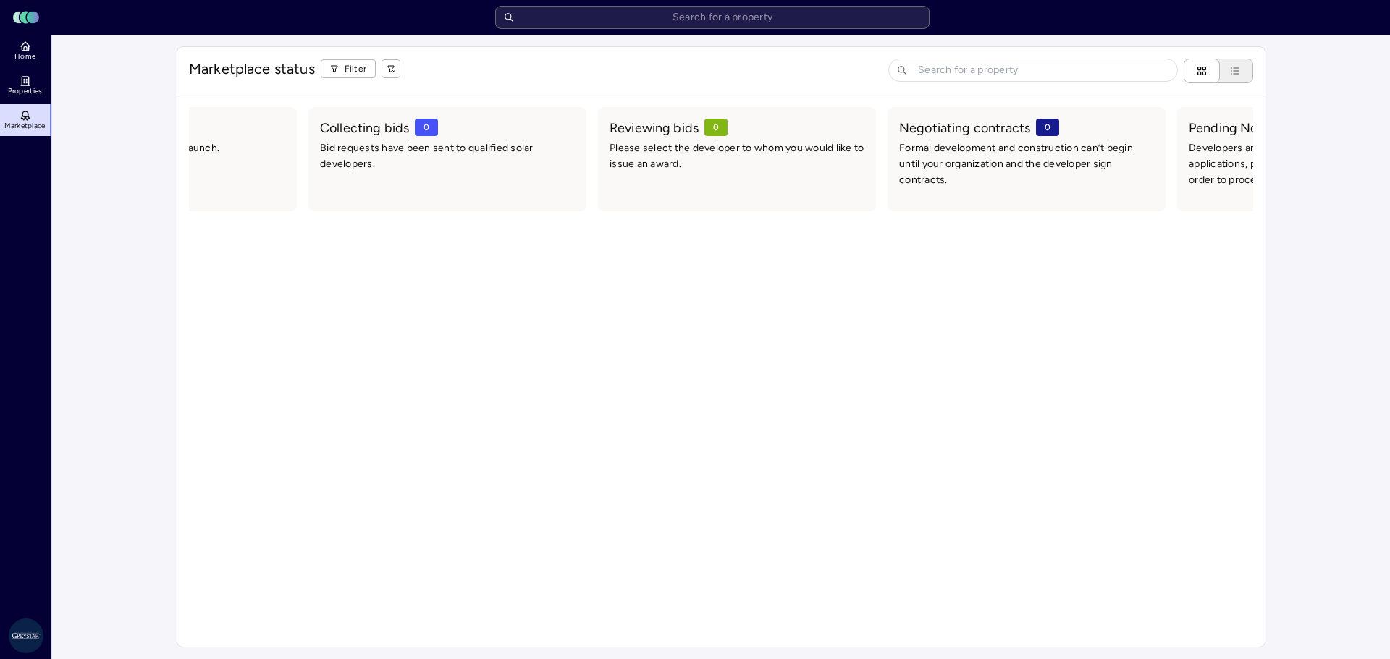
scroll to position [0, 151]
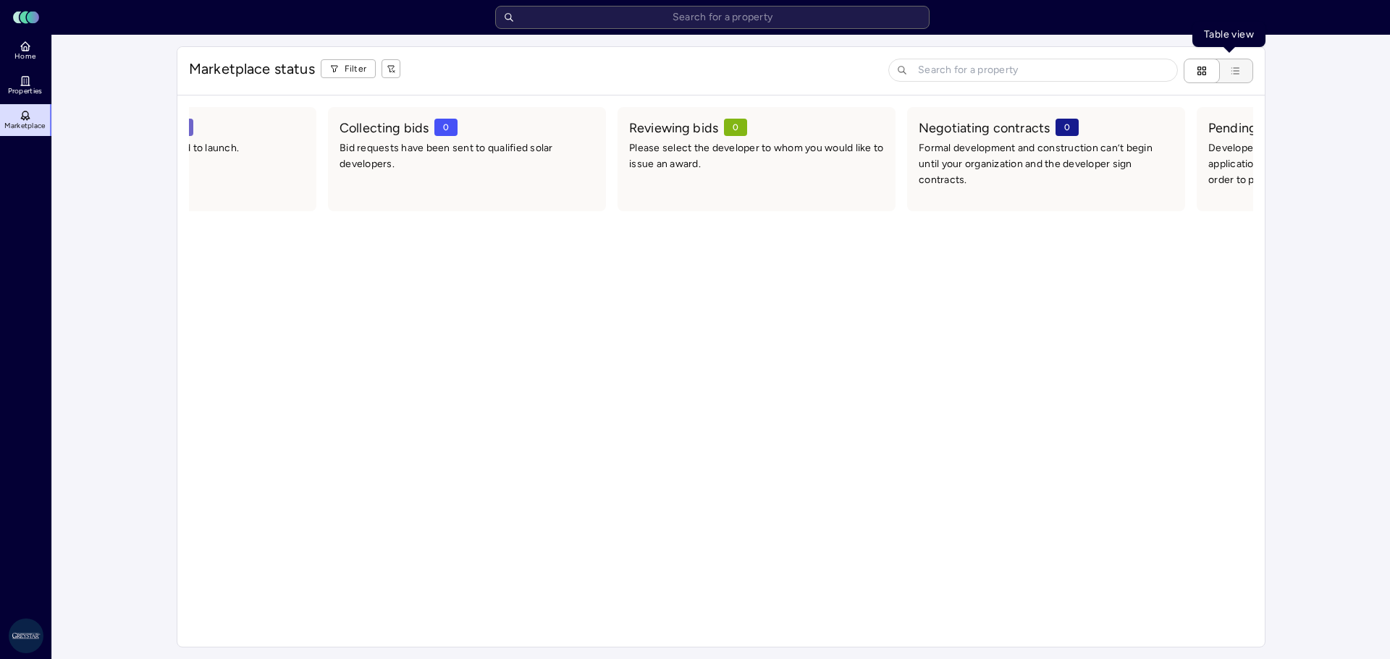
click at [1241, 73] on button "Table view" at bounding box center [1229, 71] width 48 height 25
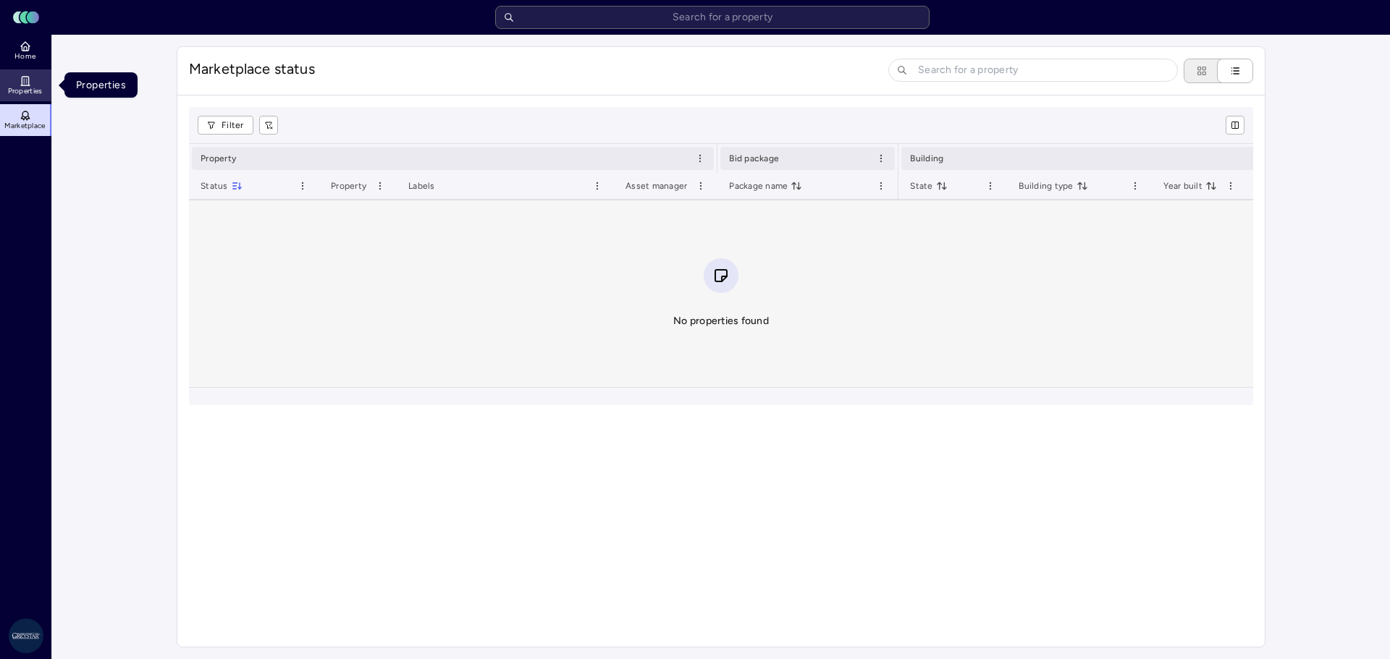
click at [33, 84] on link "Properties" at bounding box center [26, 85] width 53 height 32
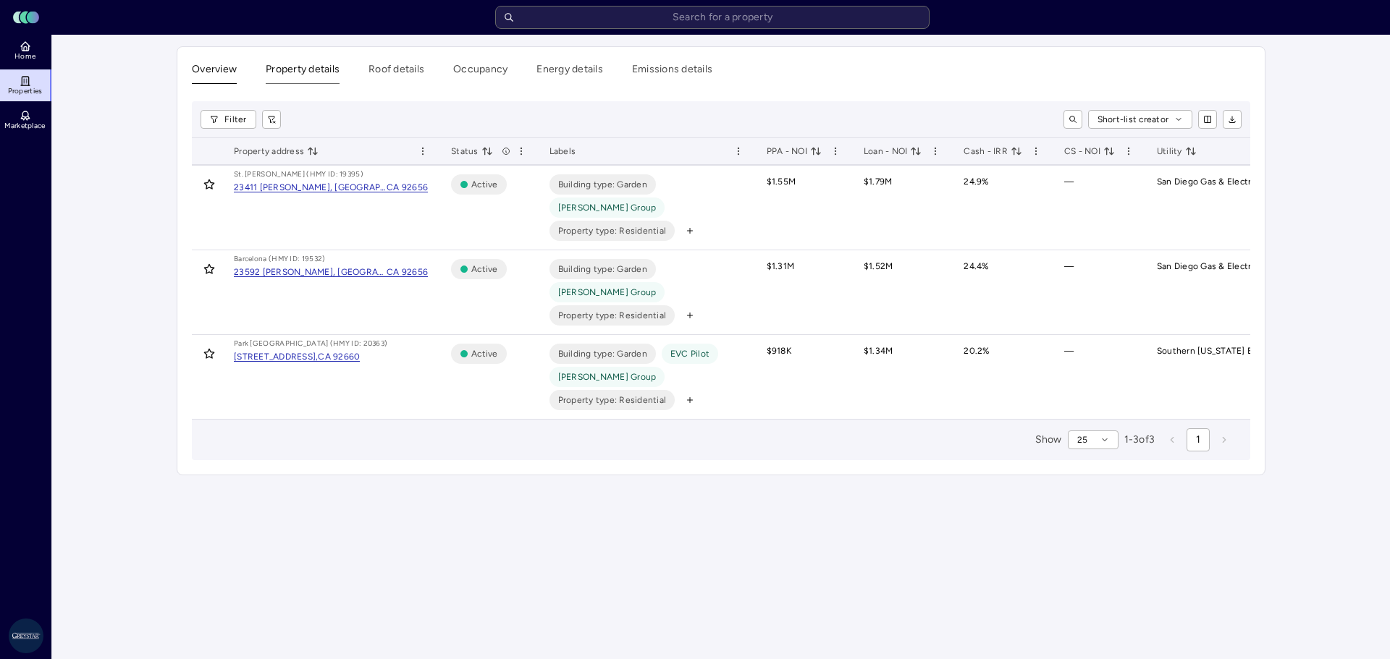
click at [306, 69] on button "Property details" at bounding box center [303, 73] width 74 height 22
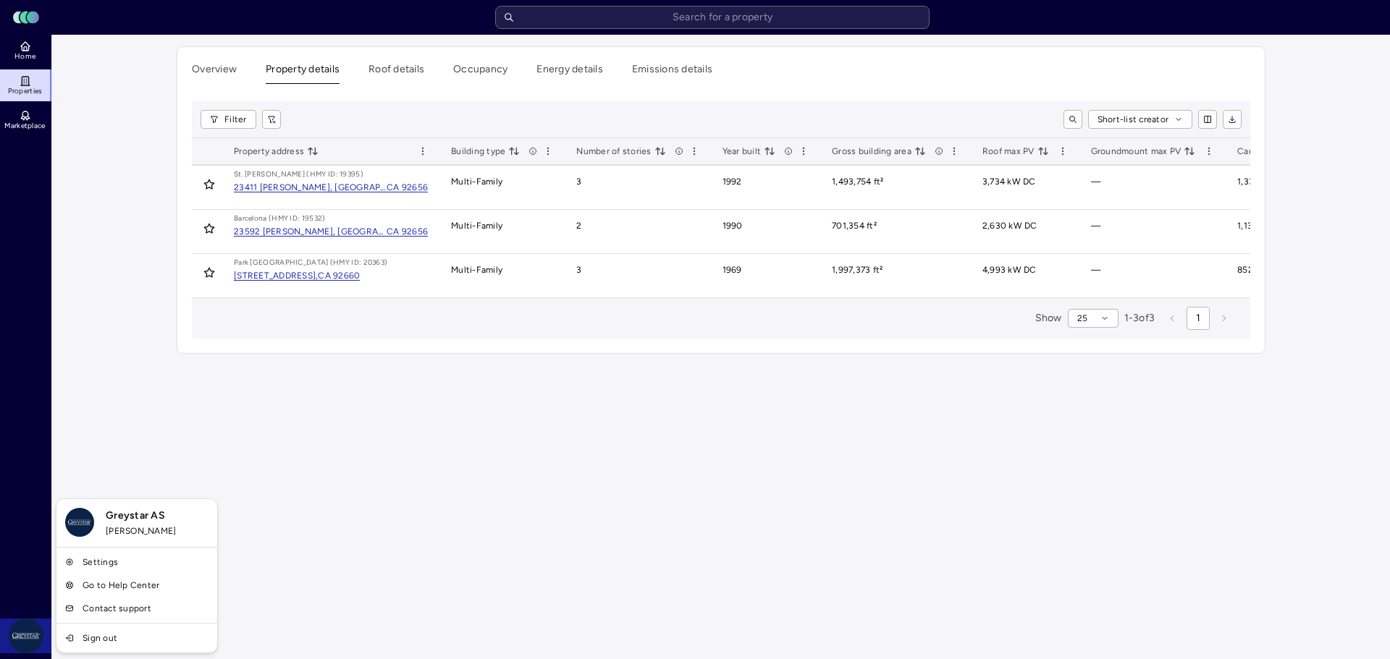
click at [33, 633] on html "Toggle Sidebar Lumen Energy Logo Home Properties Marketplace Greystar AS [PERSO…" at bounding box center [695, 329] width 1390 height 659
click at [96, 565] on link "Settings" at bounding box center [136, 562] width 155 height 23
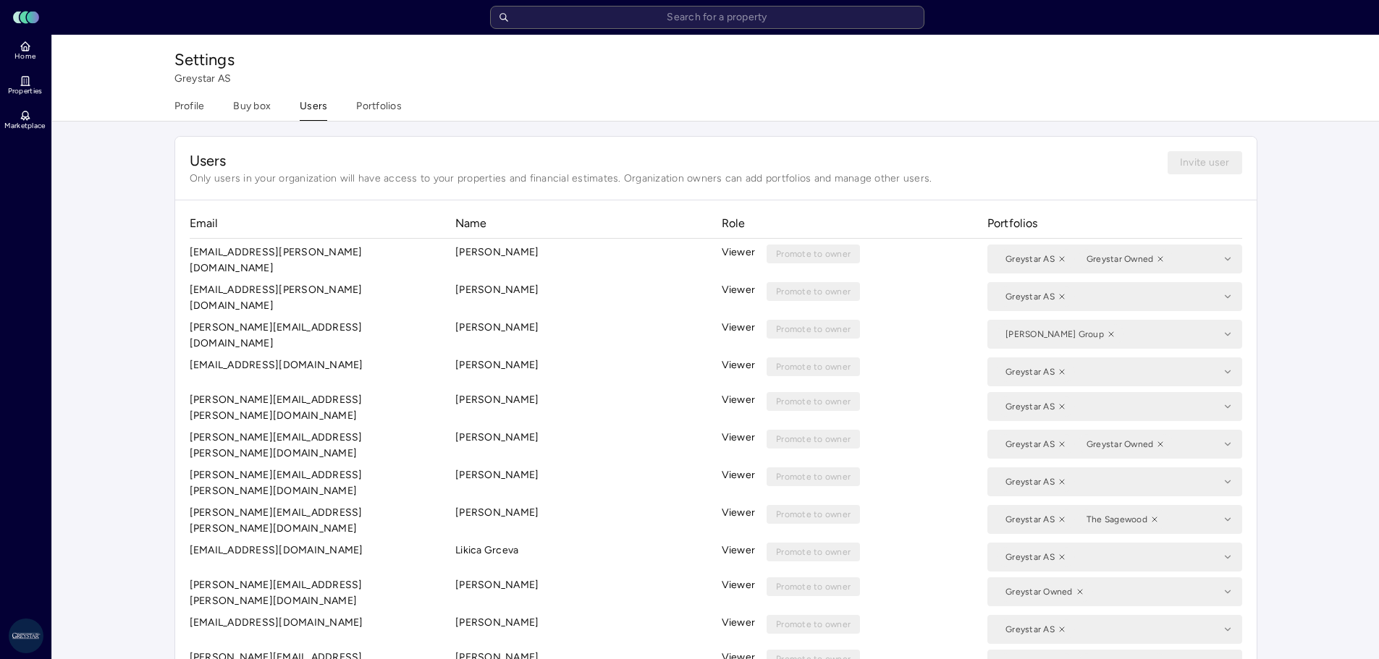
click at [374, 94] on div "Settings Greystar AS Profile Buy box Users Portfolios" at bounding box center [716, 78] width 1112 height 86
click at [373, 106] on button "Portfolios" at bounding box center [385, 109] width 46 height 22
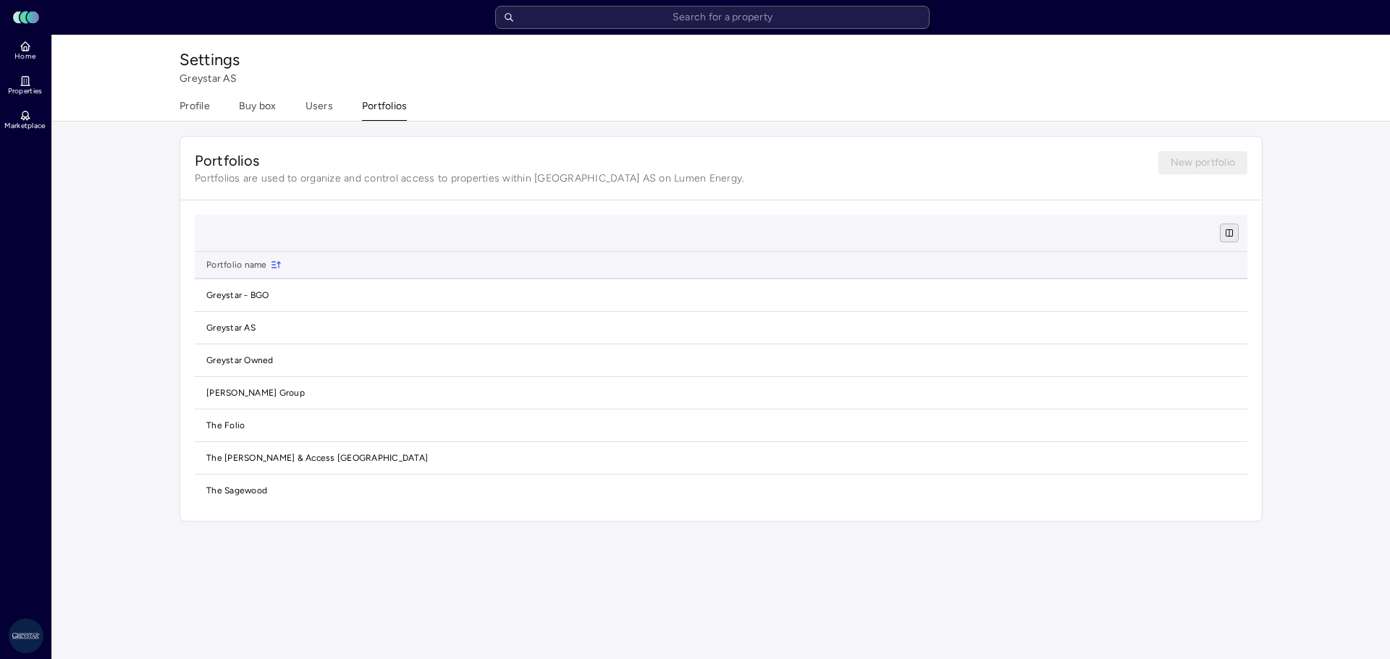
click at [1230, 233] on html "Toggle Sidebar Lumen Energy Logo Home Properties Marketplace Greystar AS [PERSO…" at bounding box center [695, 329] width 1390 height 659
click at [602, 146] on html "Toggle Sidebar Lumen Energy Logo Home Properties Marketplace Greystar AS [PERSO…" at bounding box center [695, 329] width 1390 height 659
click at [22, 85] on icon at bounding box center [25, 81] width 7 height 9
